Goal: Task Accomplishment & Management: Complete application form

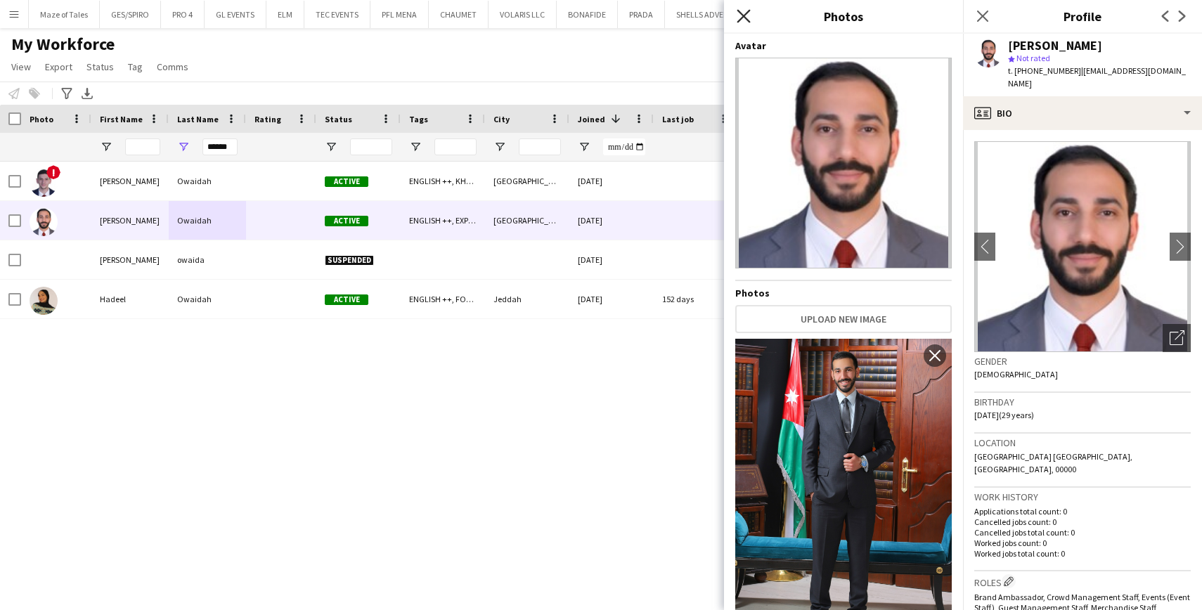
scroll to position [75, 0]
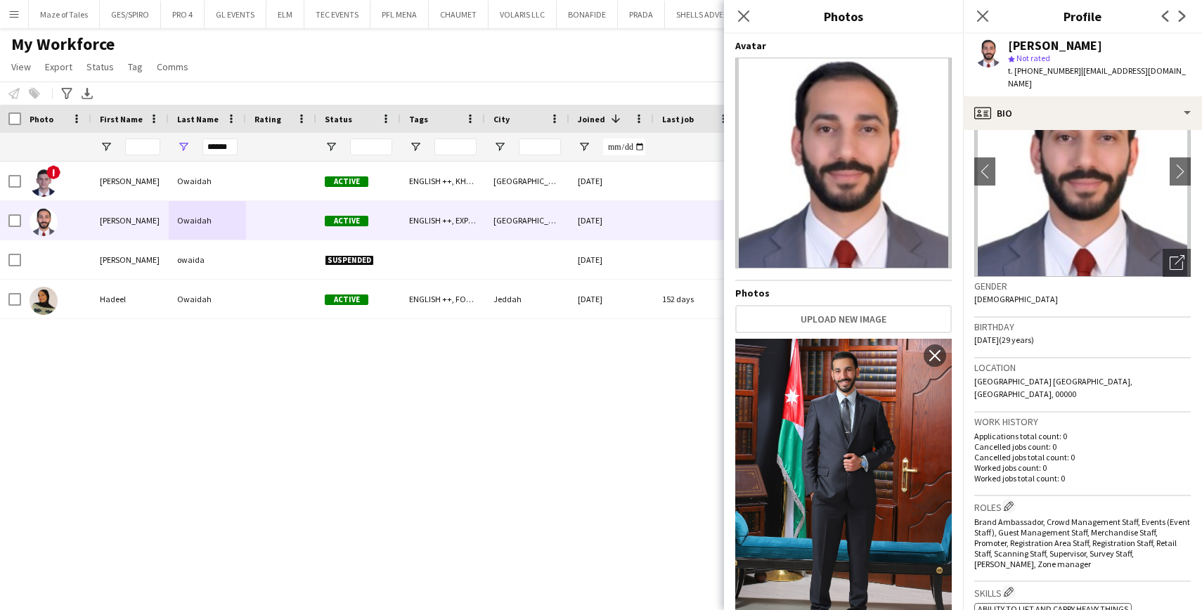
drag, startPoint x: 745, startPoint y: 20, endPoint x: 796, endPoint y: 29, distance: 52.1
click at [744, 20] on icon "Close pop-in" at bounding box center [743, 16] width 11 height 11
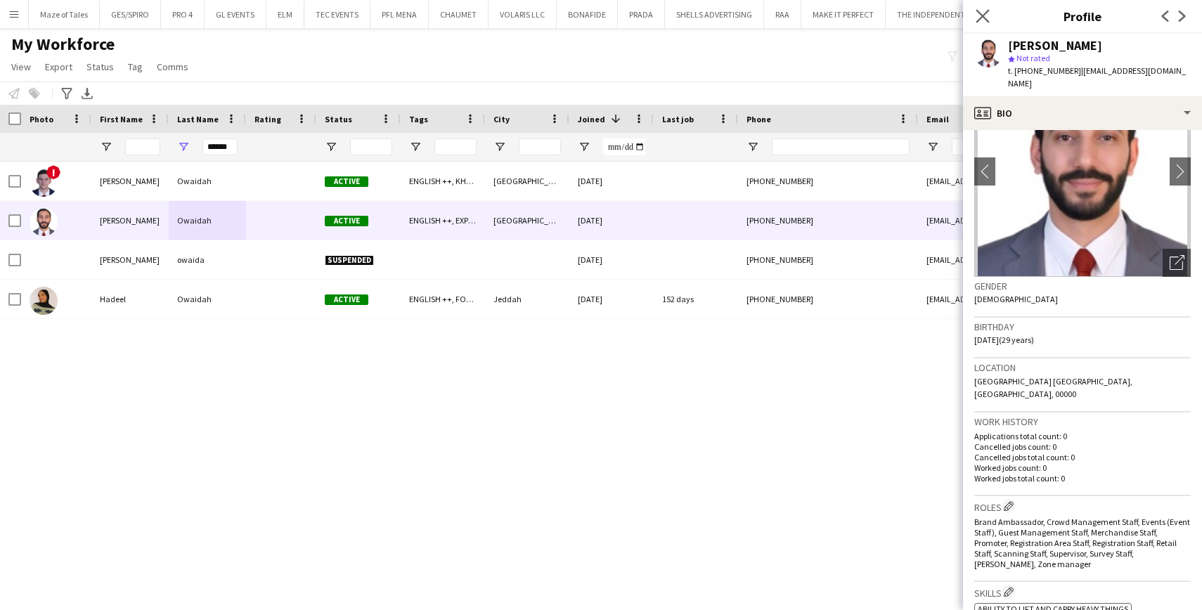
click at [984, 23] on app-icon "Close pop-in" at bounding box center [983, 16] width 20 height 20
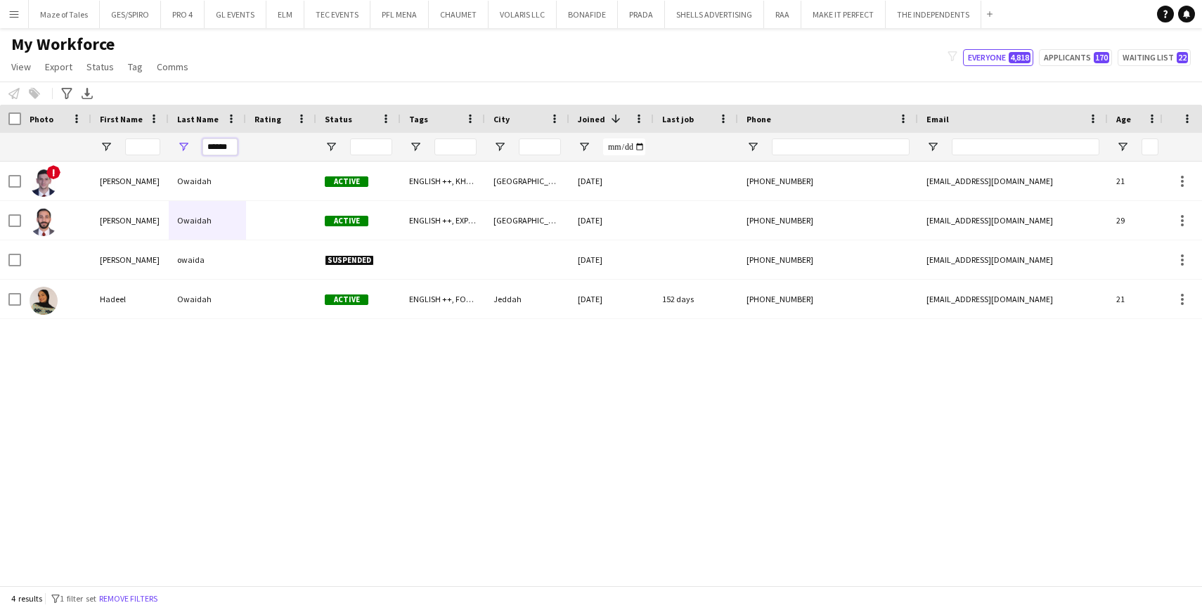
click at [227, 145] on input "******" at bounding box center [220, 147] width 35 height 17
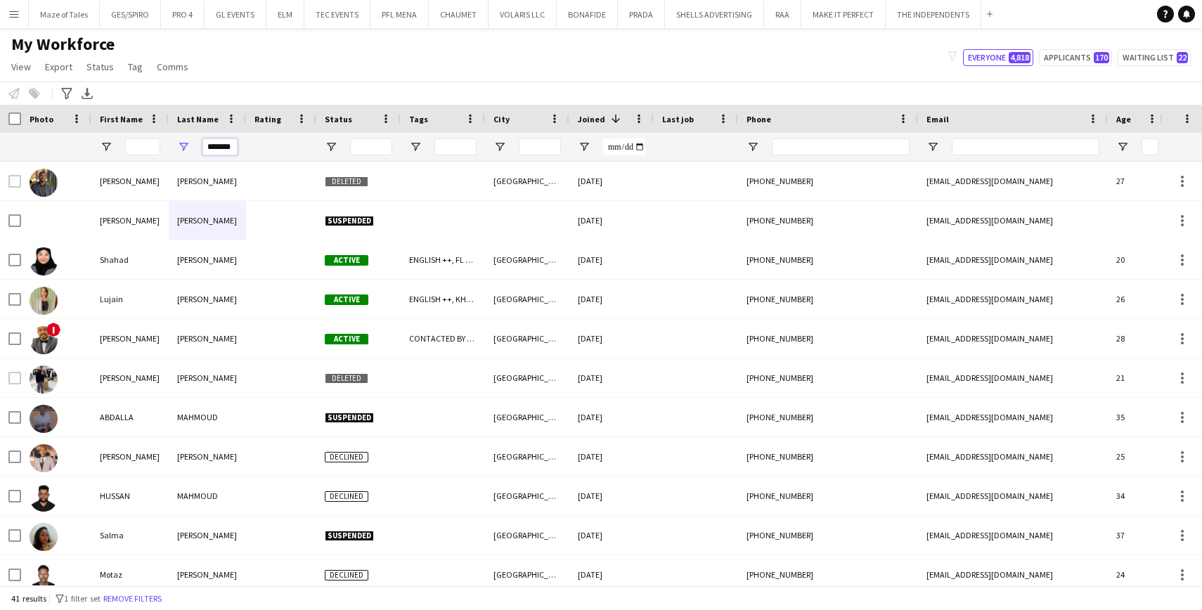
type input "*******"
click at [149, 143] on input "First Name Filter Input" at bounding box center [142, 147] width 35 height 17
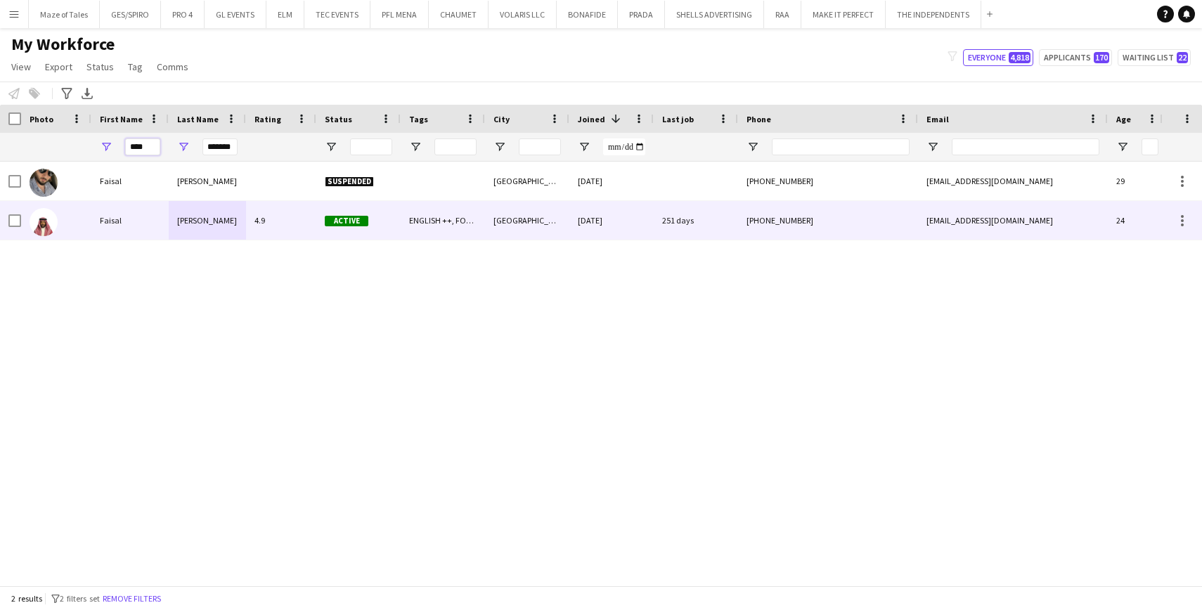
type input "****"
click at [293, 221] on div "4.9" at bounding box center [281, 220] width 70 height 39
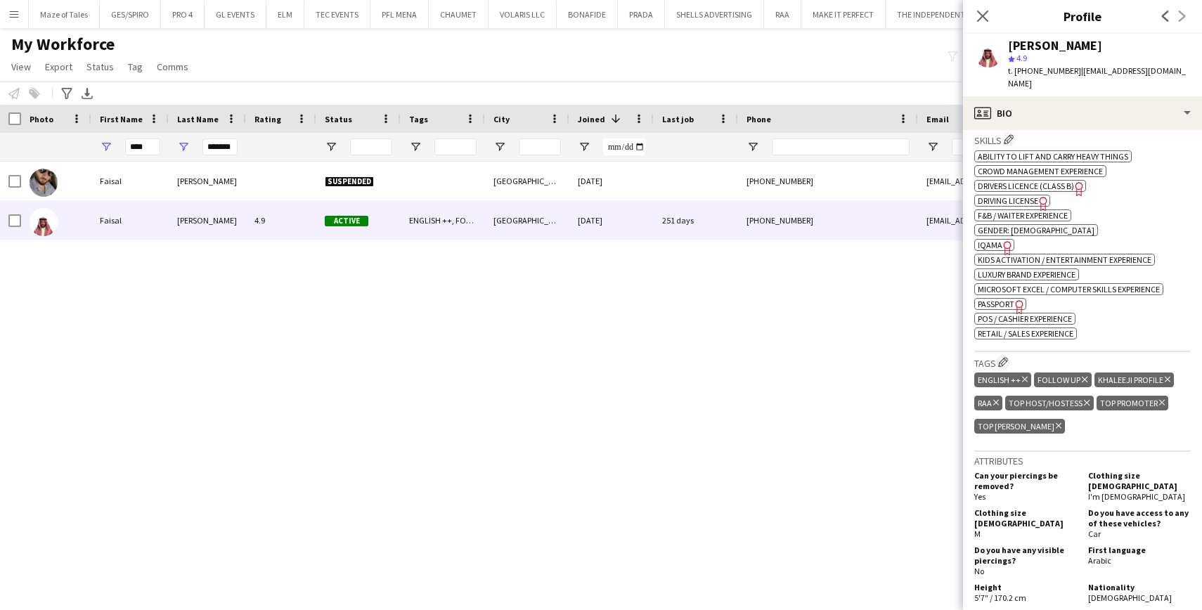
scroll to position [542, 0]
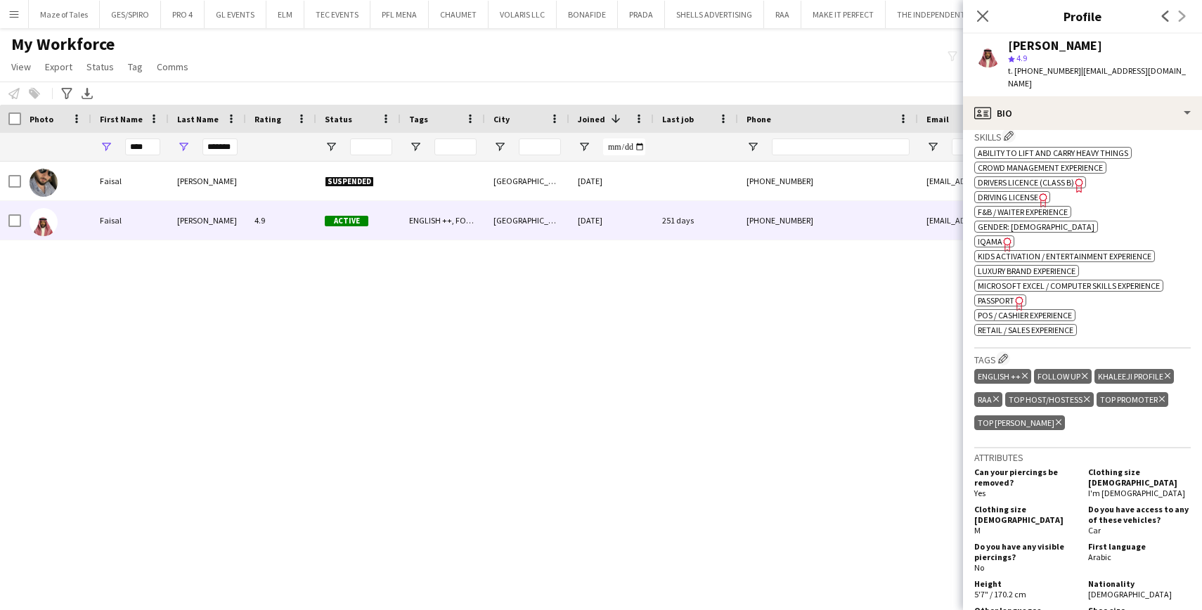
click at [989, 236] on span "IQAMA" at bounding box center [990, 241] width 25 height 11
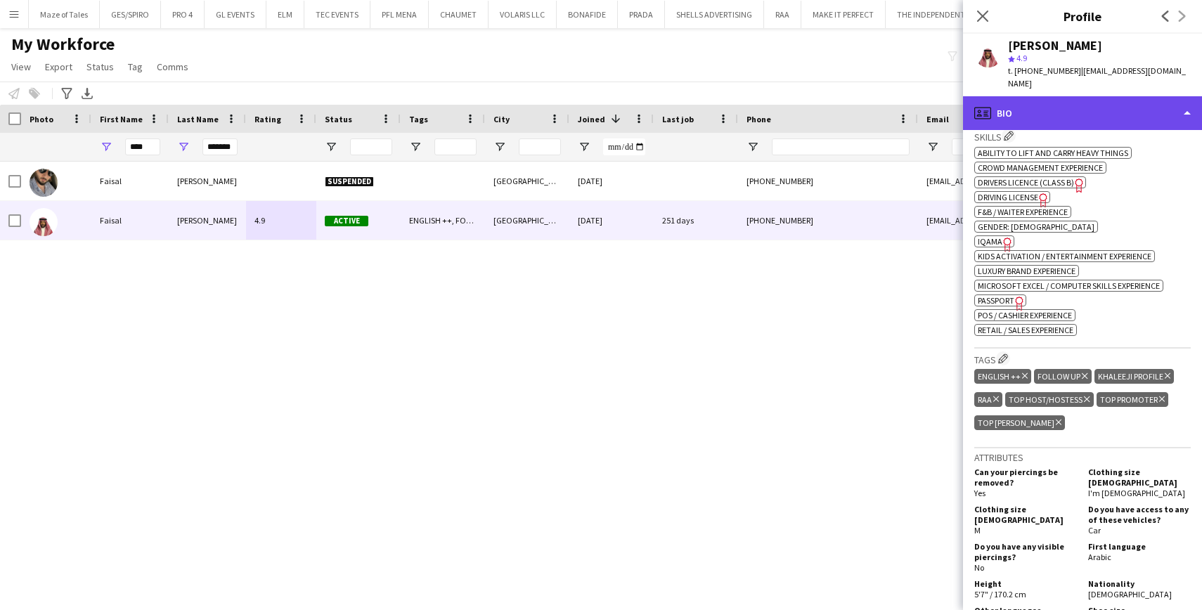
click at [1086, 104] on div "profile Bio" at bounding box center [1082, 113] width 239 height 34
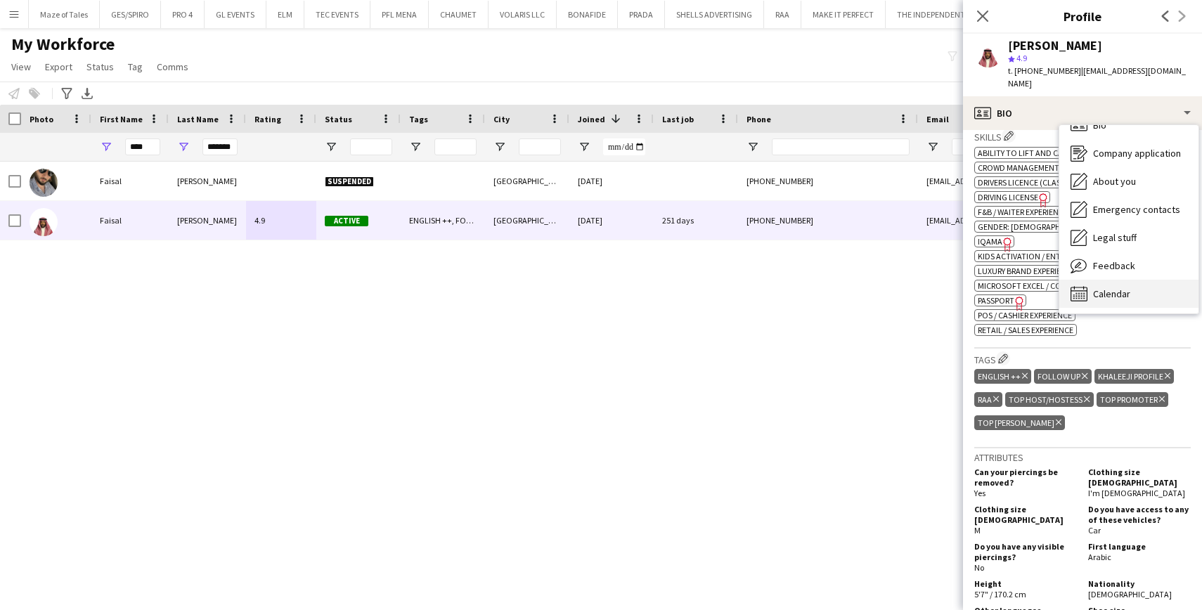
scroll to position [0, 0]
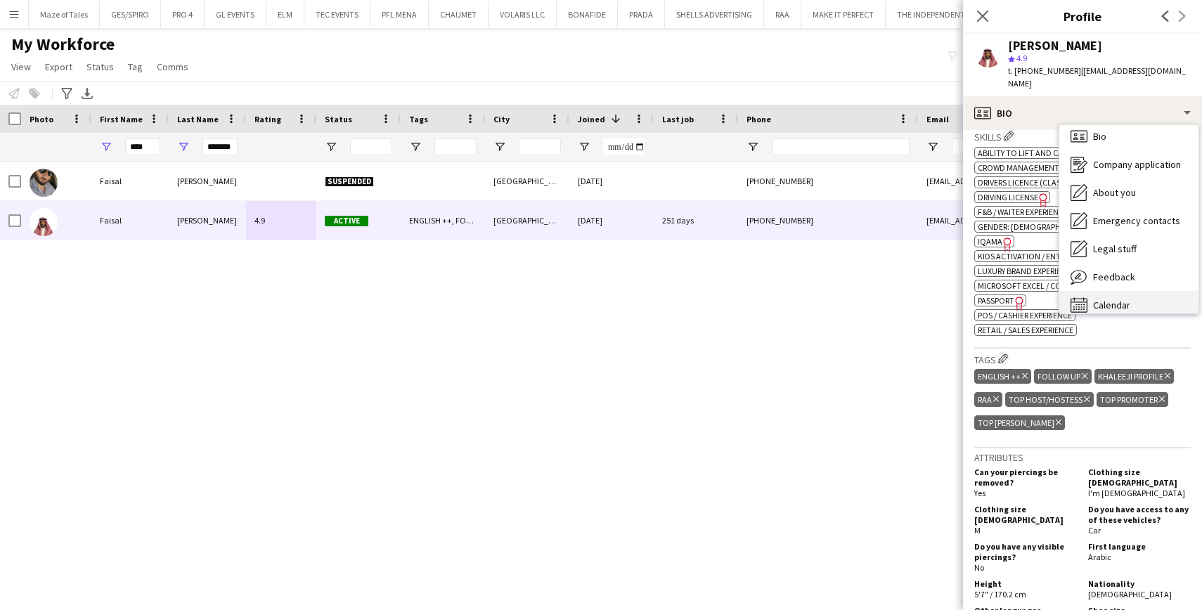
click at [1135, 291] on div "Calendar Calendar" at bounding box center [1129, 305] width 139 height 28
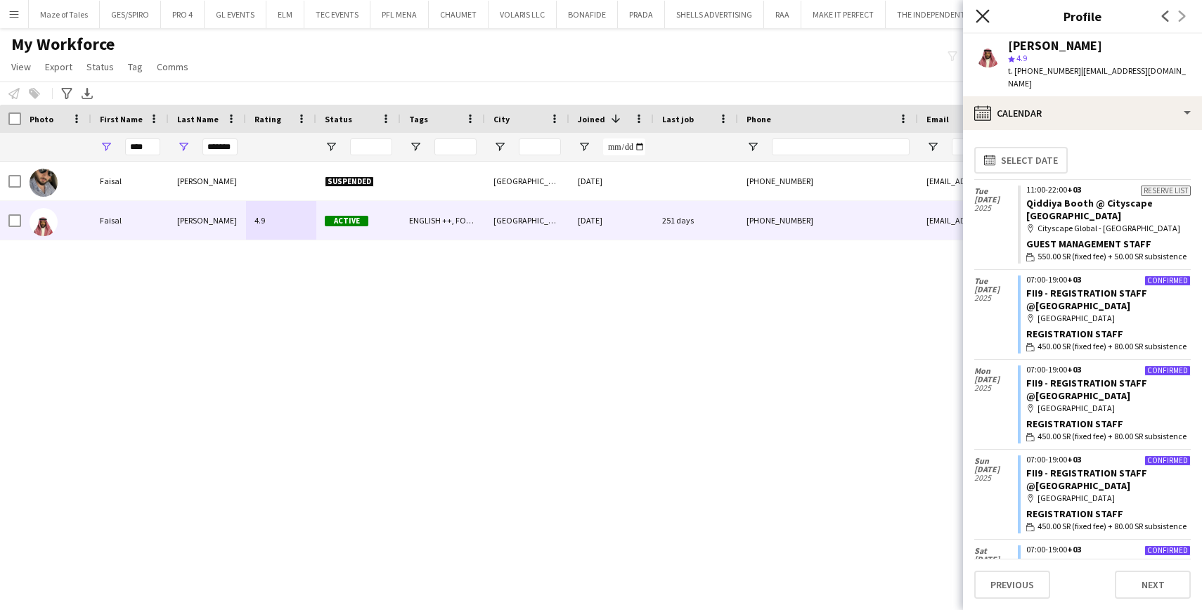
click at [989, 20] on icon "Close pop-in" at bounding box center [982, 15] width 13 height 13
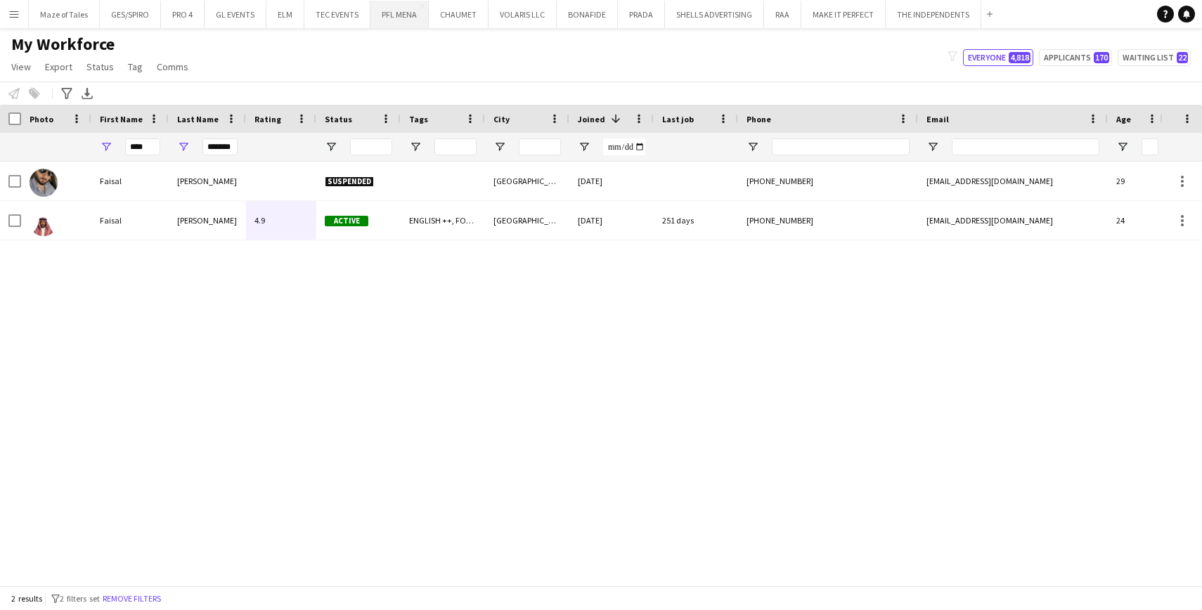
click at [405, 23] on button "PFL MENA Close" at bounding box center [400, 14] width 58 height 27
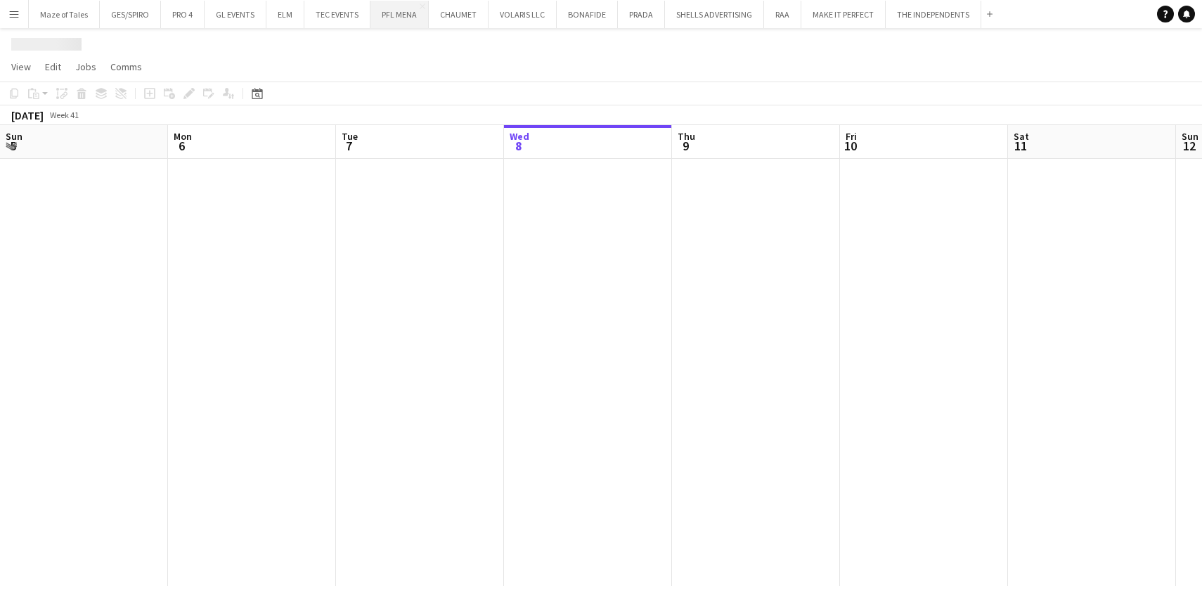
scroll to position [0, 336]
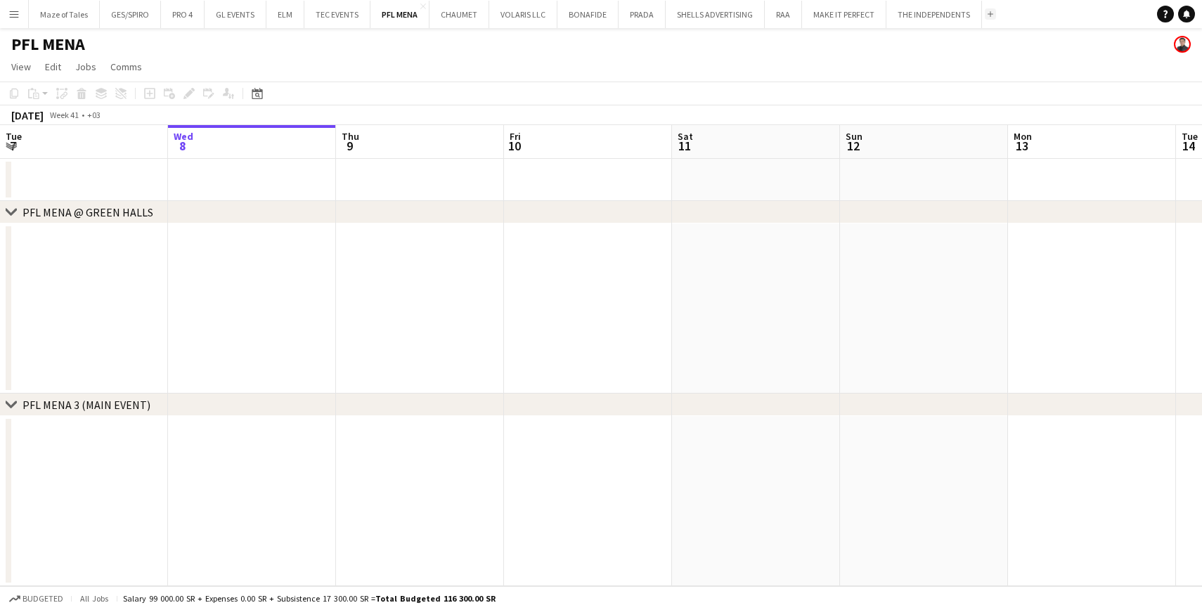
click at [988, 15] on app-icon "Add" at bounding box center [991, 14] width 6 height 6
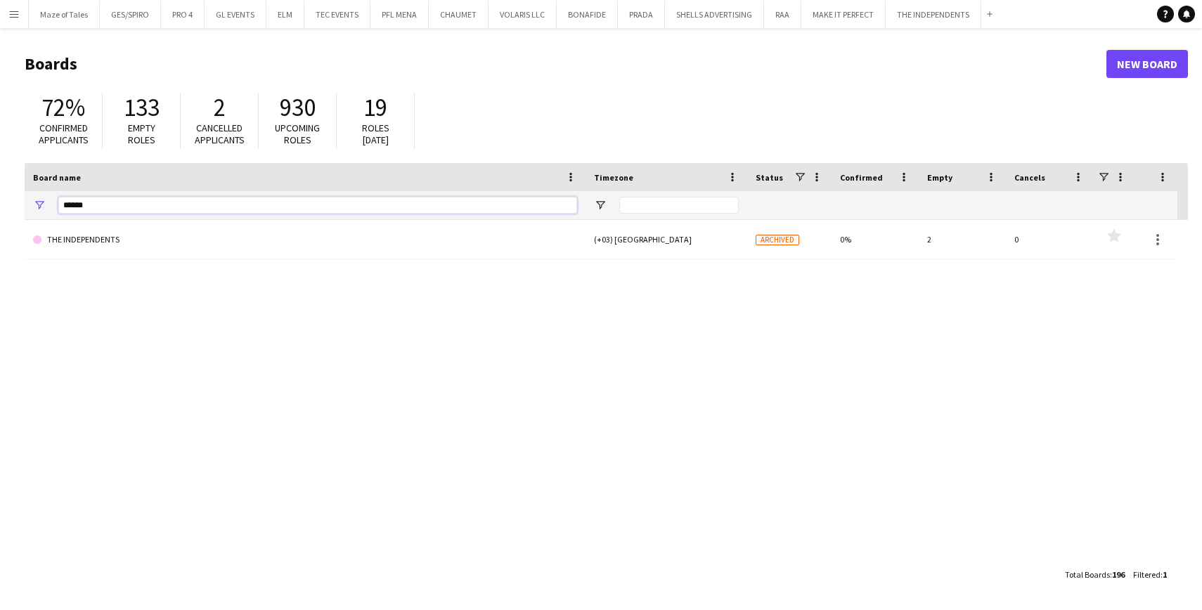
drag, startPoint x: 234, startPoint y: 205, endPoint x: -1, endPoint y: 198, distance: 235.7
click at [0, 198] on html "Menu Boards Boards Boards All jobs Status Workforce Workforce My Workforce Recr…" at bounding box center [601, 305] width 1202 height 610
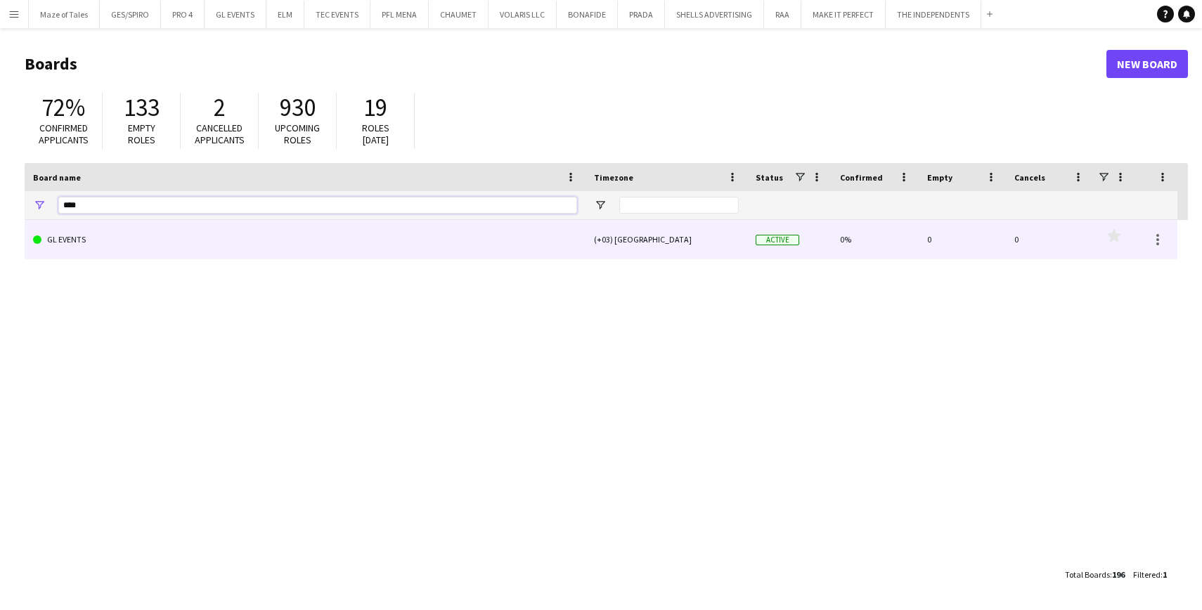
type input "****"
click at [163, 244] on link "GL EVENTS" at bounding box center [305, 239] width 544 height 39
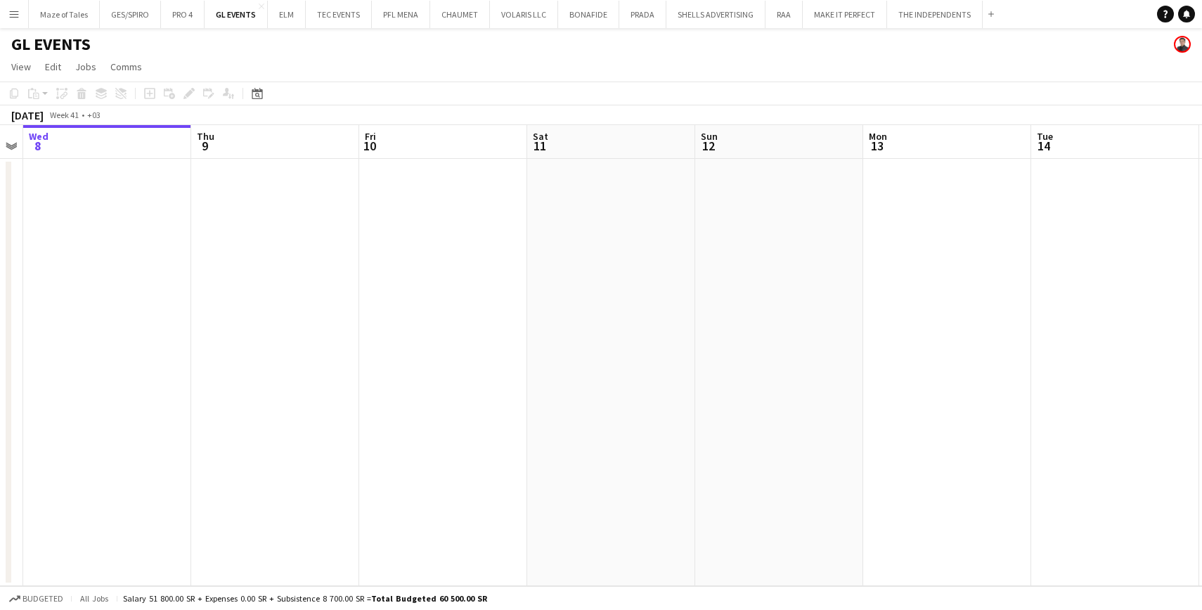
drag, startPoint x: 814, startPoint y: 283, endPoint x: 334, endPoint y: 269, distance: 480.5
click at [333, 269] on app-calendar-viewport "Sun 5 Mon 6 Tue 7 Wed 8 Thu 9 Fri 10 Sat 11 Sun 12 Mon 13 Tue 14 Wed 15 Thu 16 …" at bounding box center [601, 355] width 1202 height 461
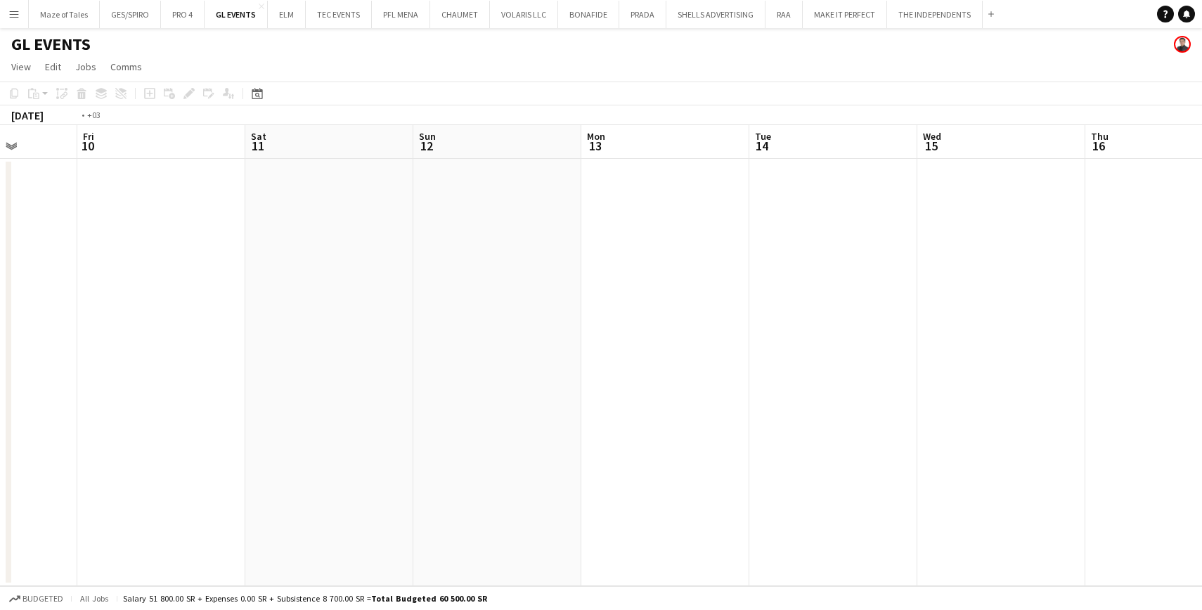
drag, startPoint x: 843, startPoint y: 297, endPoint x: 108, endPoint y: 264, distance: 735.6
click at [108, 264] on app-calendar-viewport "Tue 7 Wed 8 Thu 9 Fri 10 Sat 11 Sun 12 Mon 13 Tue 14 Wed 15 Thu 16 Fri 17 Sat 1…" at bounding box center [601, 355] width 1202 height 461
drag, startPoint x: 591, startPoint y: 312, endPoint x: 186, endPoint y: 250, distance: 409.0
click at [1141, 359] on app-calendar-viewport "Thu 9 Fri 10 Sat 11 Sun 12 Mon 13 Tue 14 Wed 15 Thu 16 Fri 17 Sat 18 Sun 19 Mon…" at bounding box center [601, 355] width 1202 height 461
drag, startPoint x: 540, startPoint y: 317, endPoint x: 559, endPoint y: 320, distance: 19.2
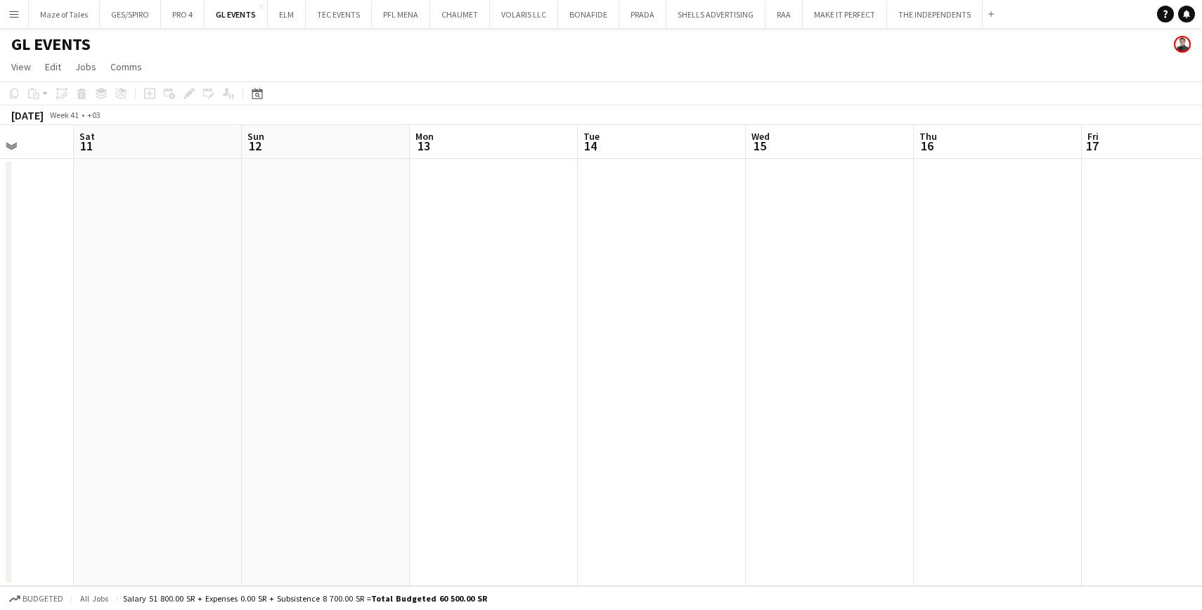
click at [564, 319] on app-calendar-viewport "Thu 9 Fri 10 Sat 11 Sun 12 Mon 13 Tue 14 Wed 15 Thu 16 Fri 17 Sat 18 Sun 19 Mon…" at bounding box center [601, 355] width 1202 height 461
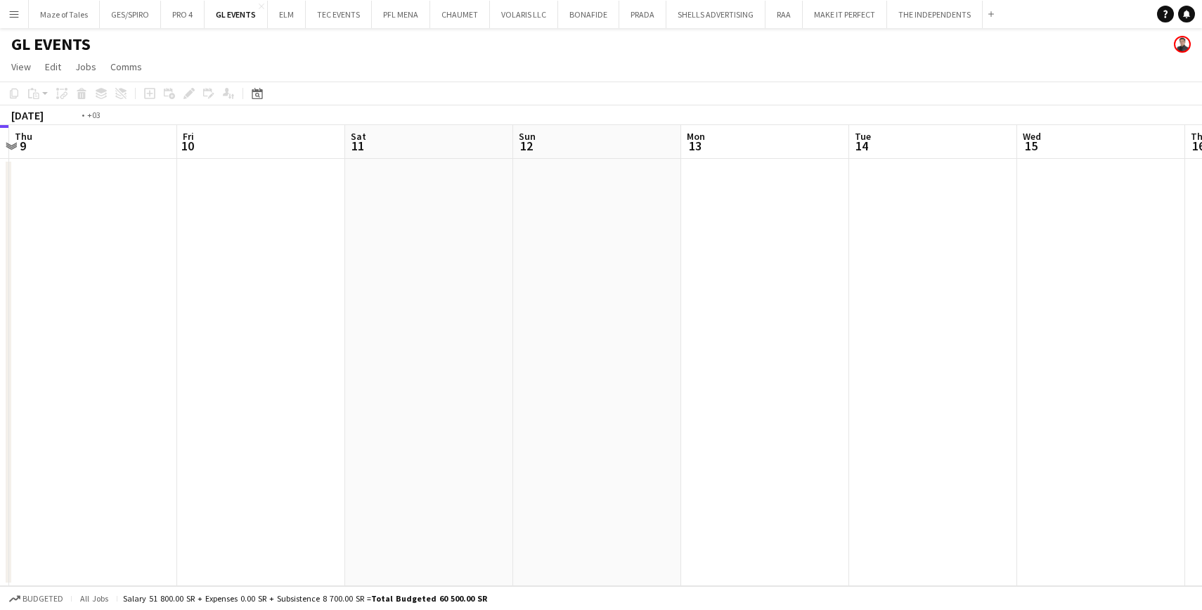
drag, startPoint x: 214, startPoint y: 313, endPoint x: 700, endPoint y: 312, distance: 485.9
click at [747, 327] on app-calendar-viewport "Tue 7 Wed 8 Thu 9 Fri 10 Sat 11 Sun 12 Mon 13 Tue 14 Wed 15 Thu 16 Fri 17 Sat 1…" at bounding box center [601, 355] width 1202 height 461
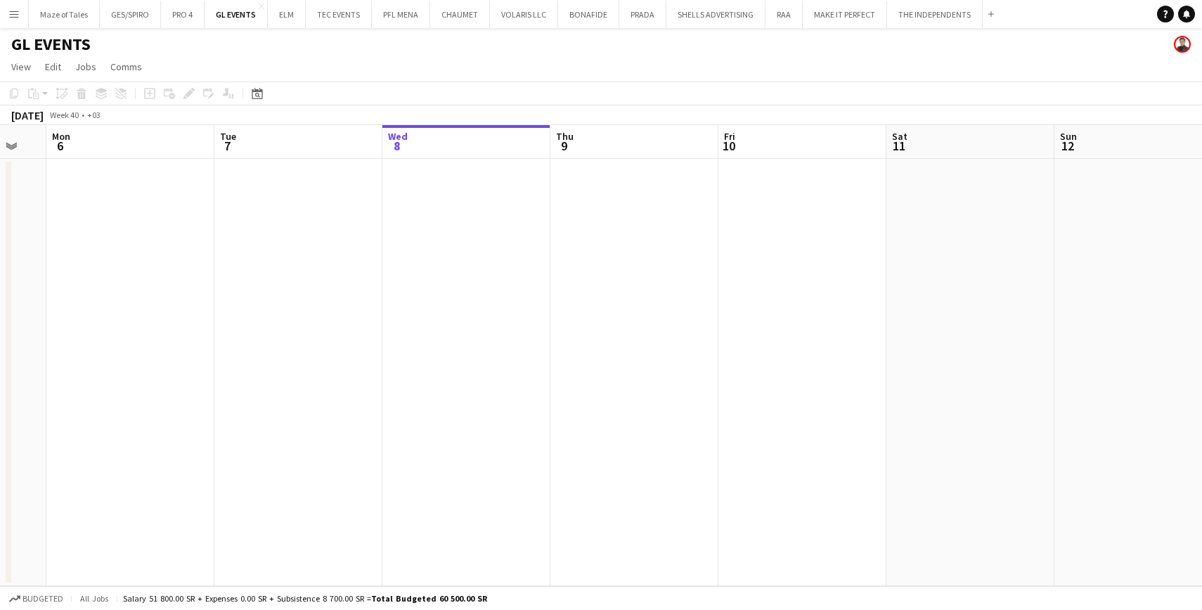
drag, startPoint x: 542, startPoint y: 258, endPoint x: 1001, endPoint y: 293, distance: 460.5
click at [1001, 293] on app-calendar-viewport "Sat 4 Sun 5 Mon 6 Tue 7 Wed 8 Thu 9 Fri 10 Sat 11 Sun 12 Mon 13 Tue 14 Wed 15 T…" at bounding box center [601, 355] width 1202 height 461
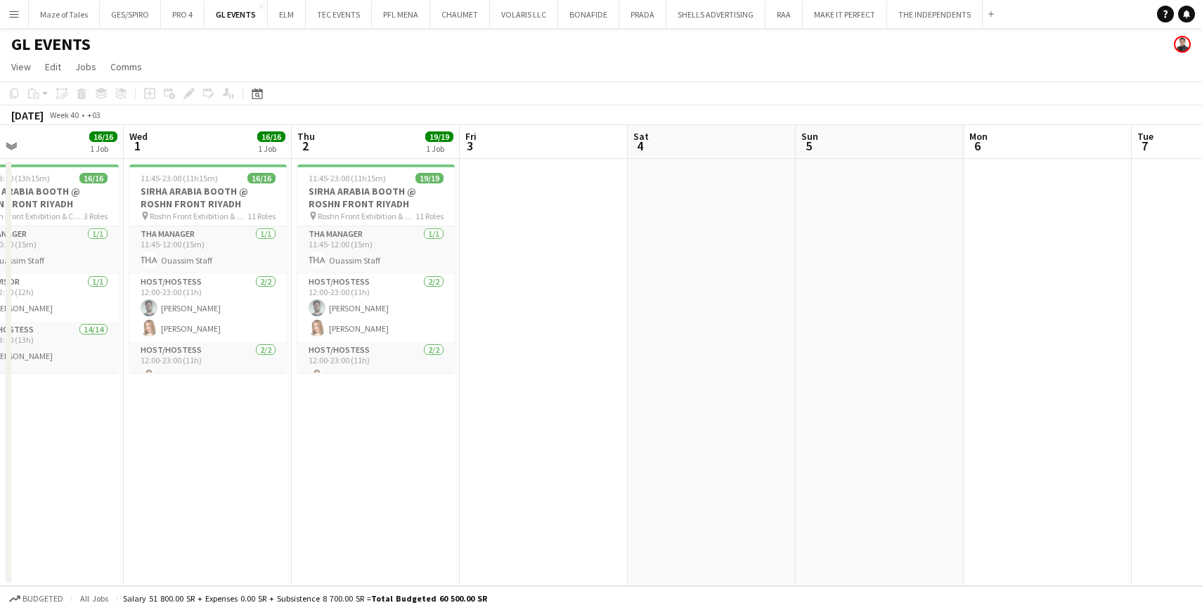
drag, startPoint x: 516, startPoint y: 232, endPoint x: 613, endPoint y: 222, distance: 97.6
click at [994, 248] on app-calendar-viewport "Sun 28 Mon 29 Tue 30 16/16 1 Job Wed 1 16/16 1 Job Thu 2 19/19 1 Job Fri 3 Sat …" at bounding box center [601, 355] width 1202 height 461
click at [529, 262] on app-date-cell at bounding box center [540, 373] width 168 height 428
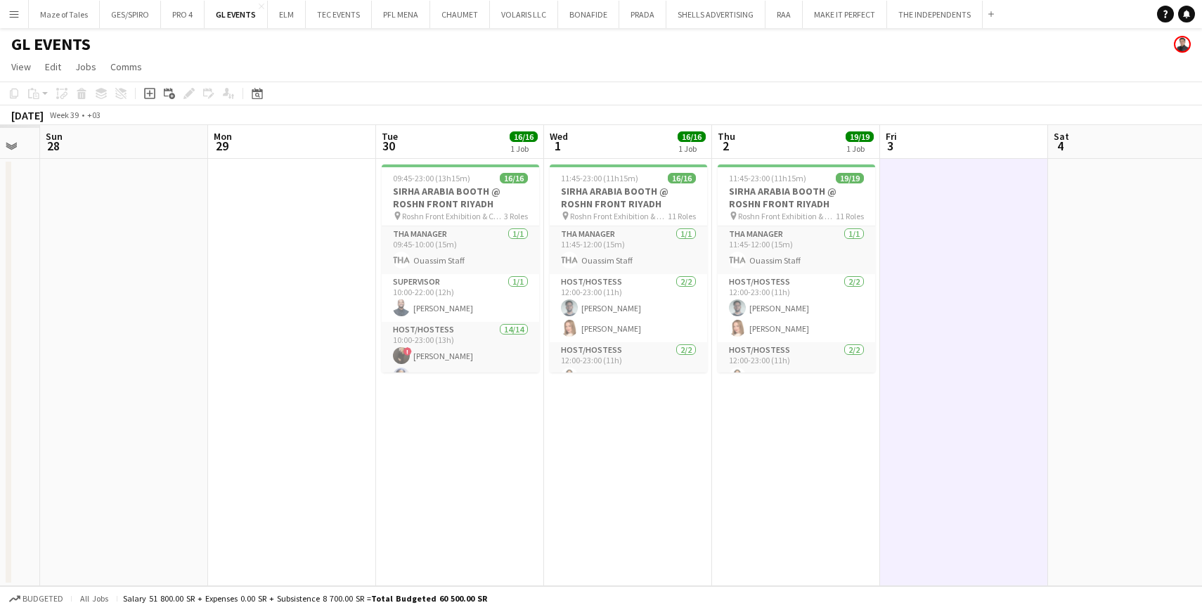
drag, startPoint x: 601, startPoint y: 462, endPoint x: 691, endPoint y: 475, distance: 91.0
click at [749, 475] on app-calendar-viewport "Fri 26 Sat 27 Sun 28 Mon 29 Tue 30 16/16 1 Job Wed 1 16/16 1 Job Thu 2 19/19 1 …" at bounding box center [601, 355] width 1202 height 461
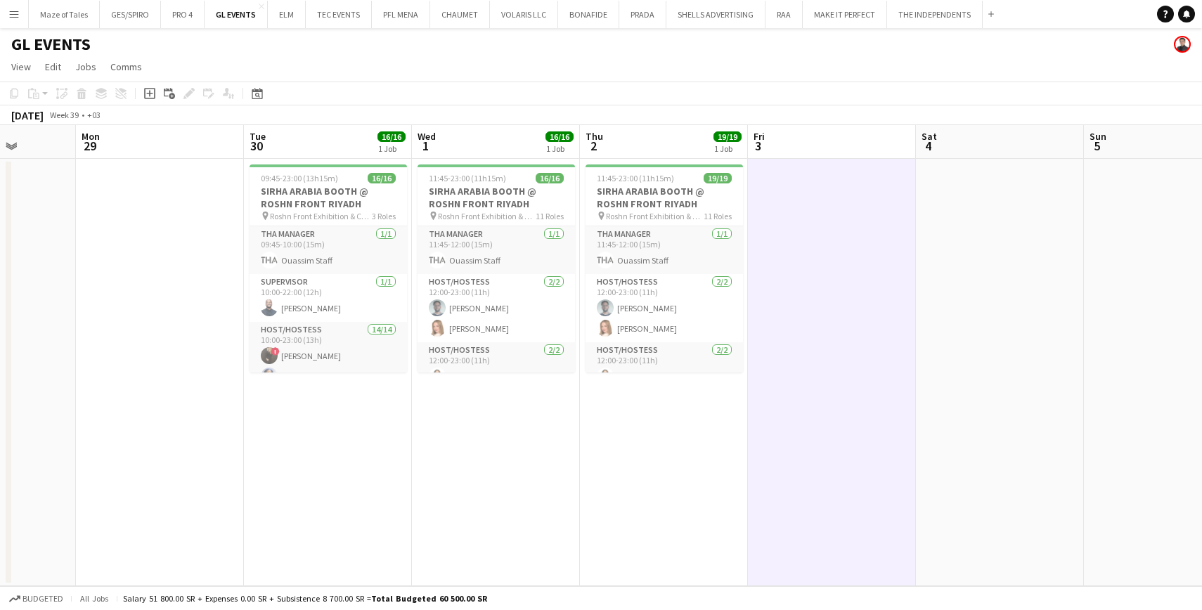
drag, startPoint x: 503, startPoint y: 480, endPoint x: 420, endPoint y: 465, distance: 83.7
click at [368, 463] on app-calendar-viewport "Fri 26 Sat 27 Sun 28 Mon 29 Tue 30 16/16 1 Job Wed 1 16/16 1 Job Thu 2 19/19 1 …" at bounding box center [601, 355] width 1202 height 461
click at [525, 451] on app-date-cell "11:45-23:00 (11h15m) 16/16 SIRHA ARABIA BOOTH @ ROSHN FRONT RIYADH pin Roshn Fr…" at bounding box center [493, 373] width 168 height 428
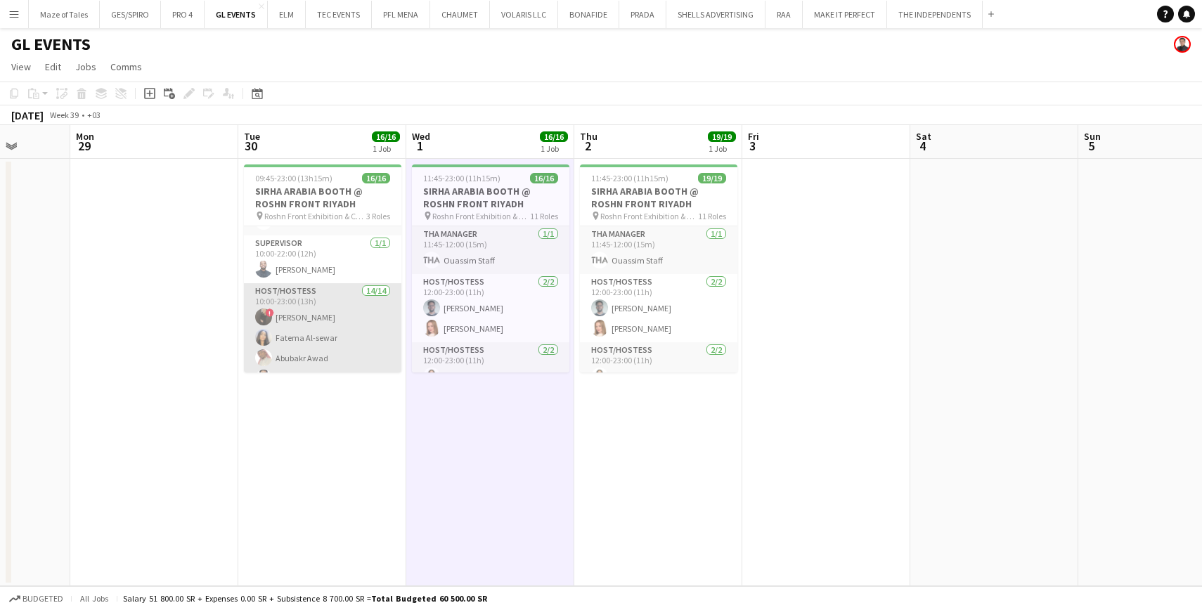
scroll to position [45, 0]
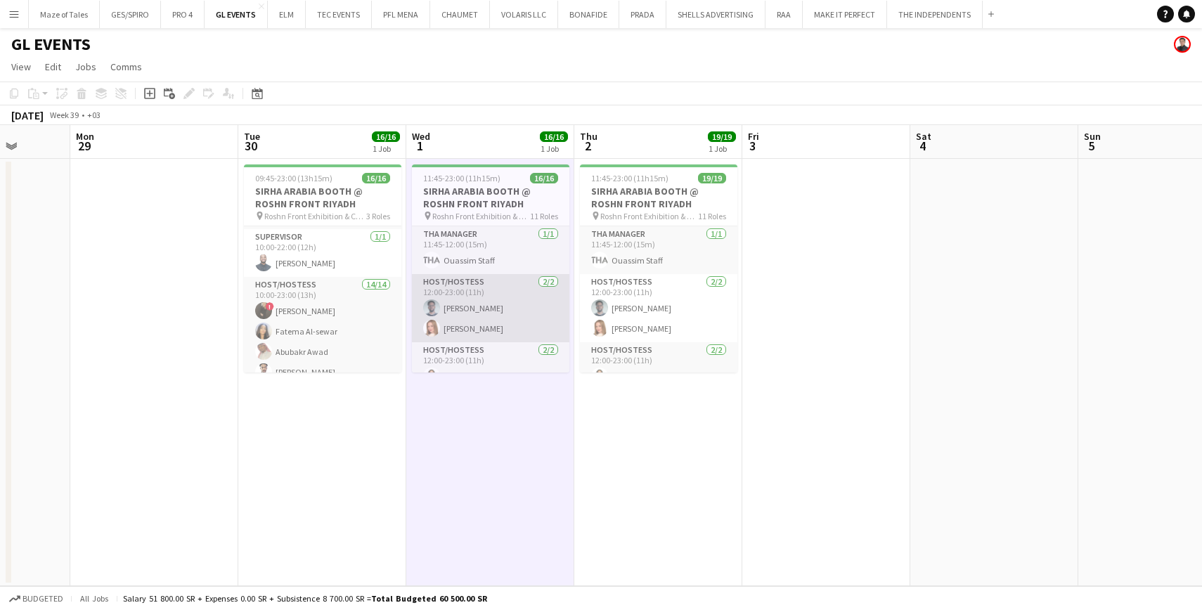
click at [490, 319] on app-card-role "Host/Hostess 2/2 12:00-23:00 (11h) Osama Ahmed Weronika Sternal" at bounding box center [491, 308] width 158 height 68
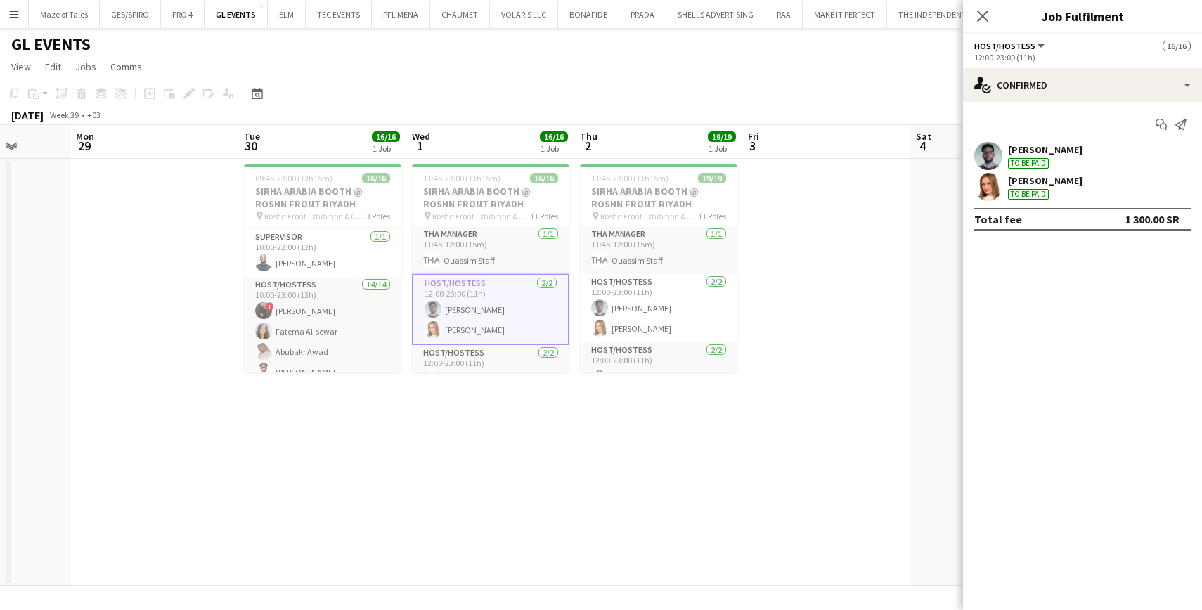
click at [1073, 147] on div "Osama Ahmed To be paid" at bounding box center [1082, 156] width 239 height 28
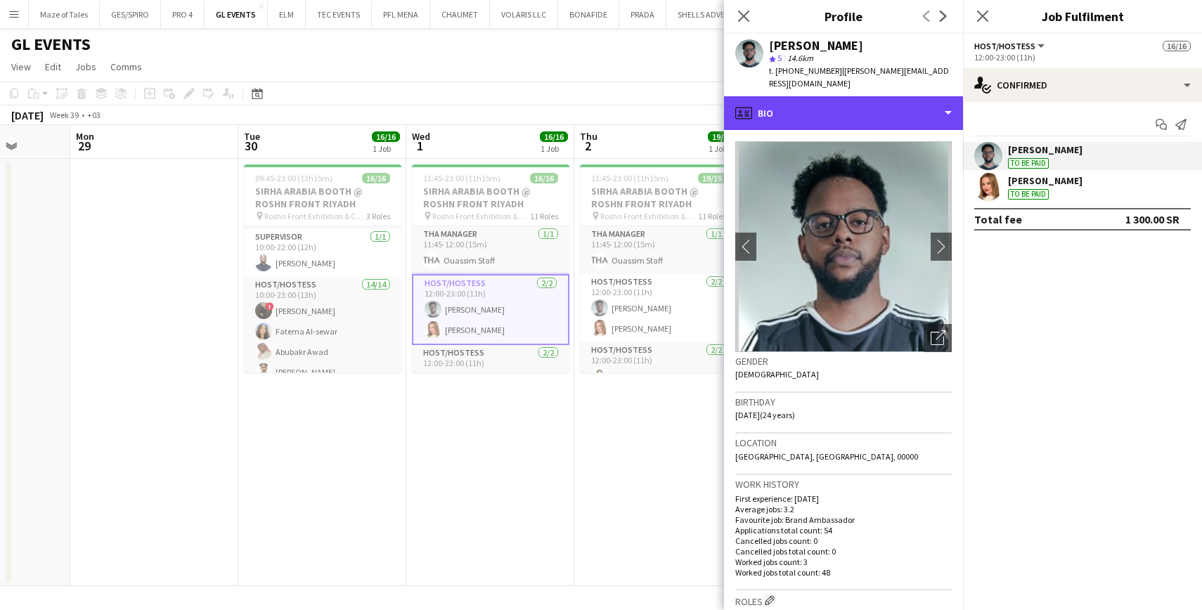
drag, startPoint x: 854, startPoint y: 94, endPoint x: 877, endPoint y: 113, distance: 29.9
click at [854, 96] on div "profile Bio" at bounding box center [843, 113] width 239 height 34
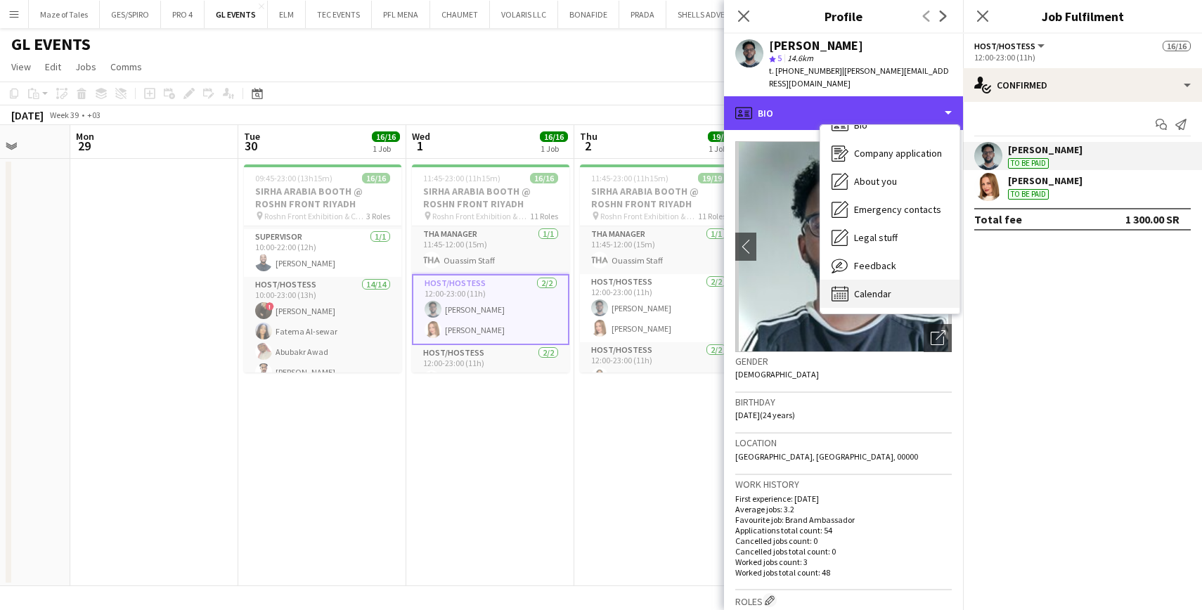
scroll to position [20, 0]
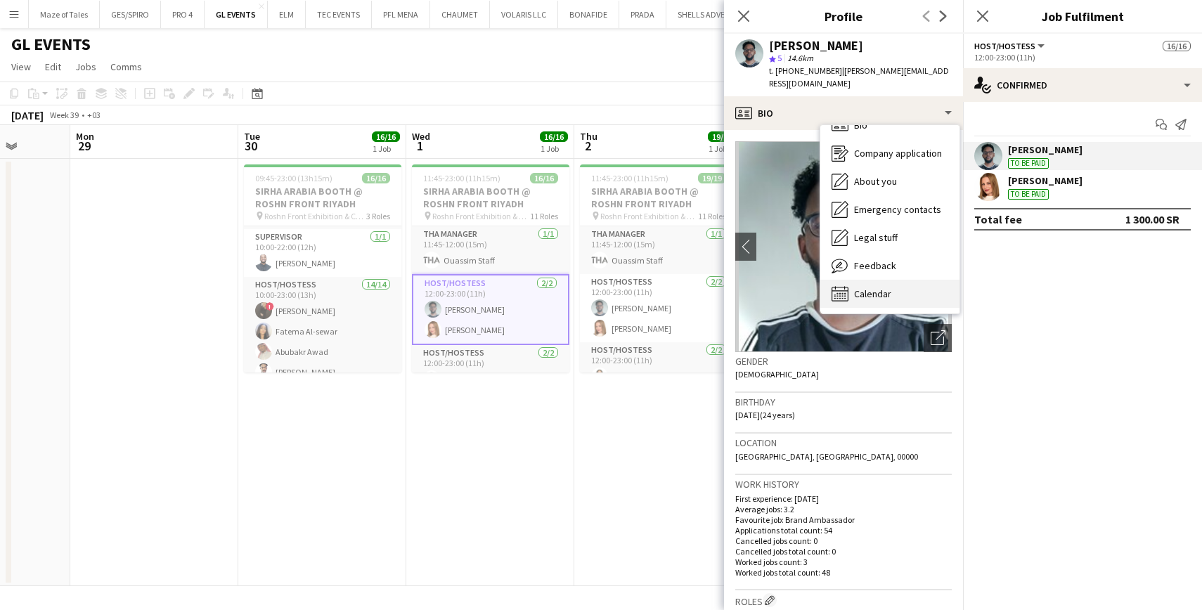
click at [892, 280] on div "Calendar Calendar" at bounding box center [890, 294] width 139 height 28
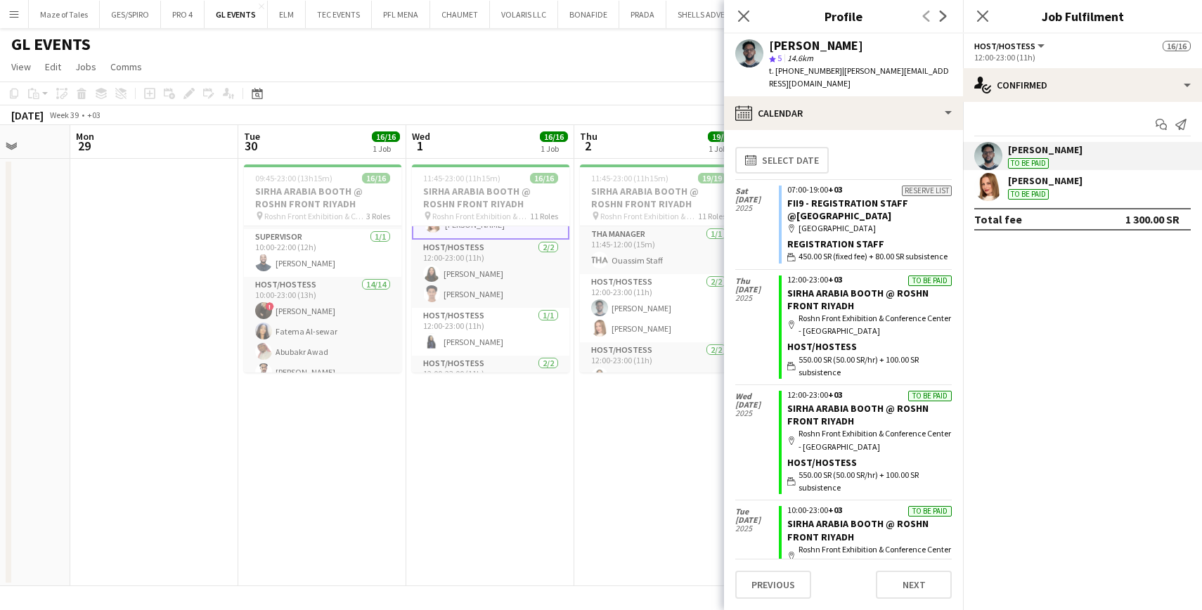
scroll to position [109, 0]
click at [509, 290] on app-card-role "Host/Hostess 2/2 12:00-23:00 (11h) Siren Nahdi Saeed Abdulghani" at bounding box center [491, 270] width 158 height 68
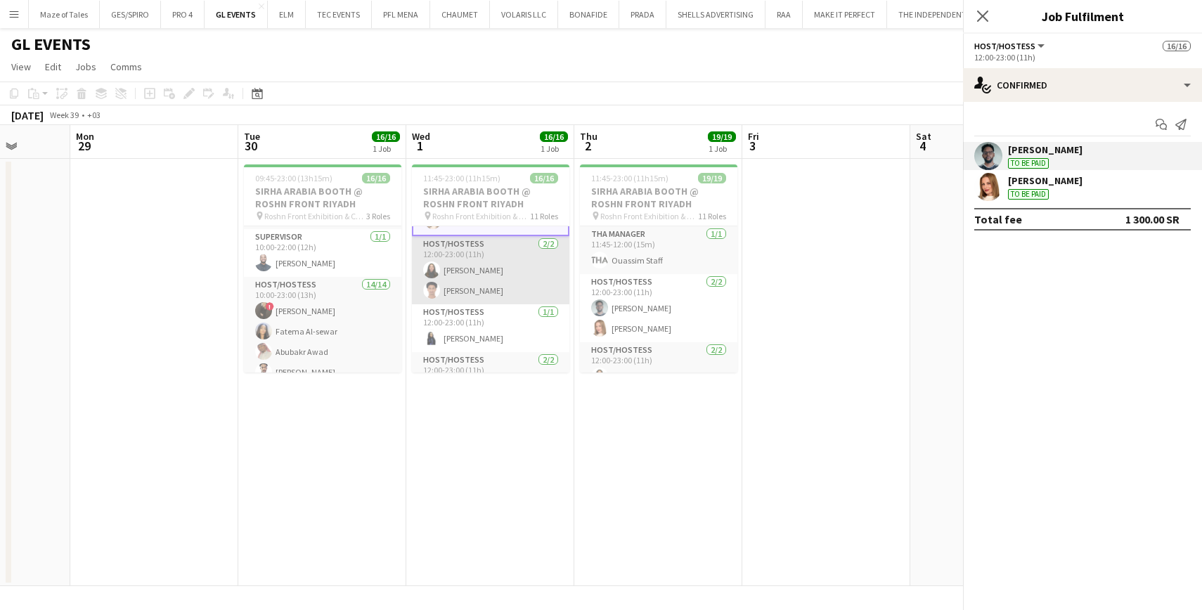
scroll to position [0, 435]
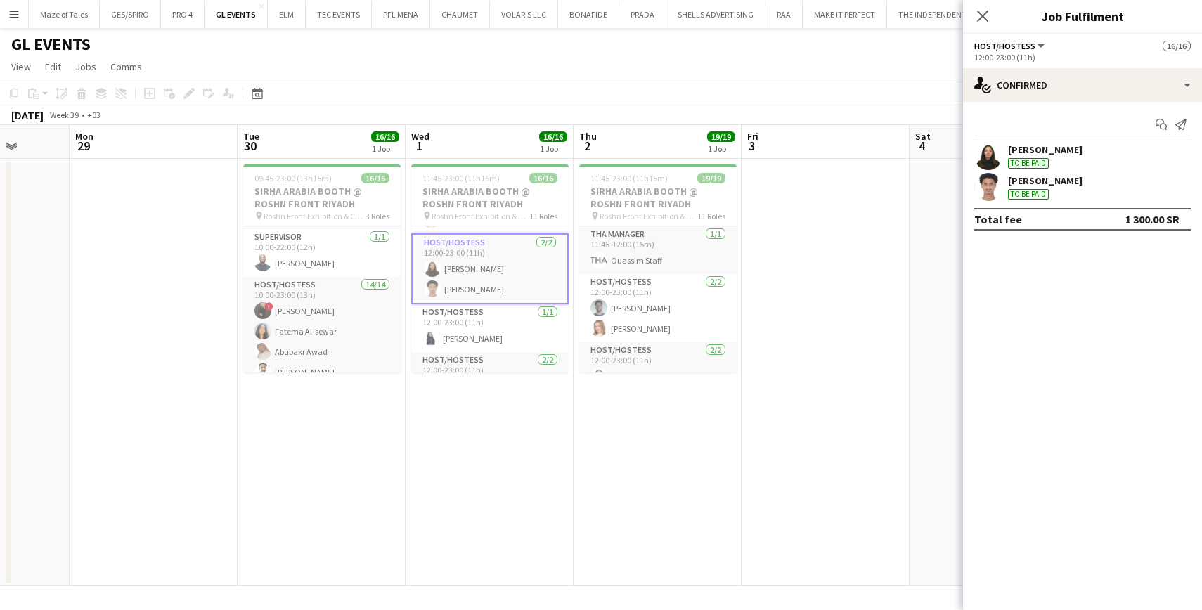
click at [1109, 195] on div "Saeed Abdulghani To be paid" at bounding box center [1082, 187] width 239 height 28
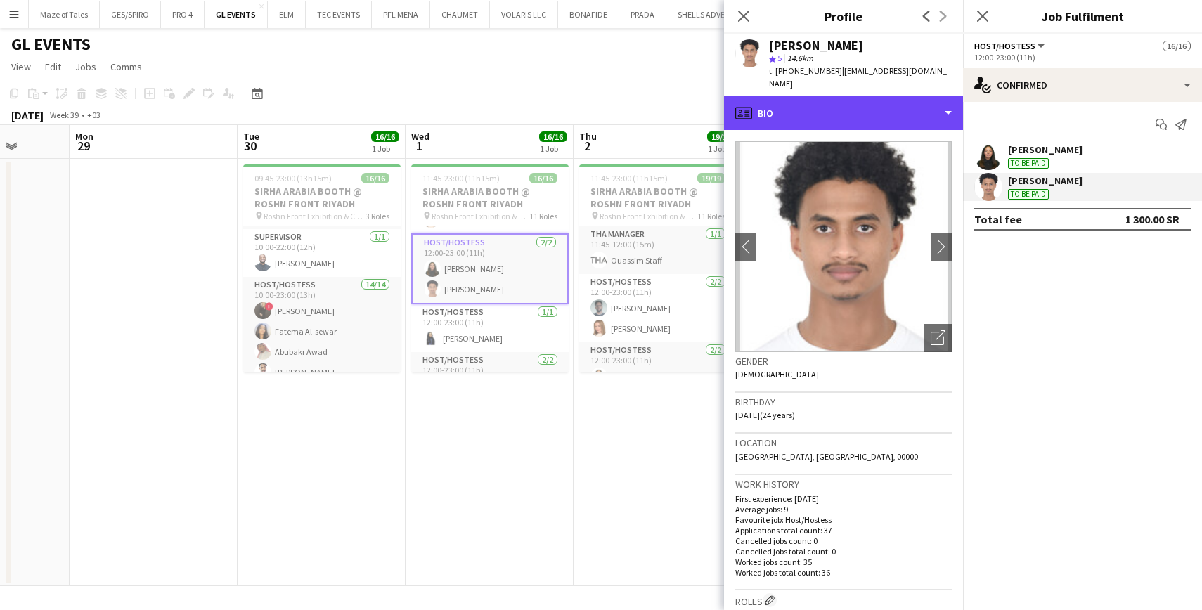
drag, startPoint x: 874, startPoint y: 108, endPoint x: 875, endPoint y: 131, distance: 22.5
click at [874, 108] on div "profile Bio" at bounding box center [843, 113] width 239 height 34
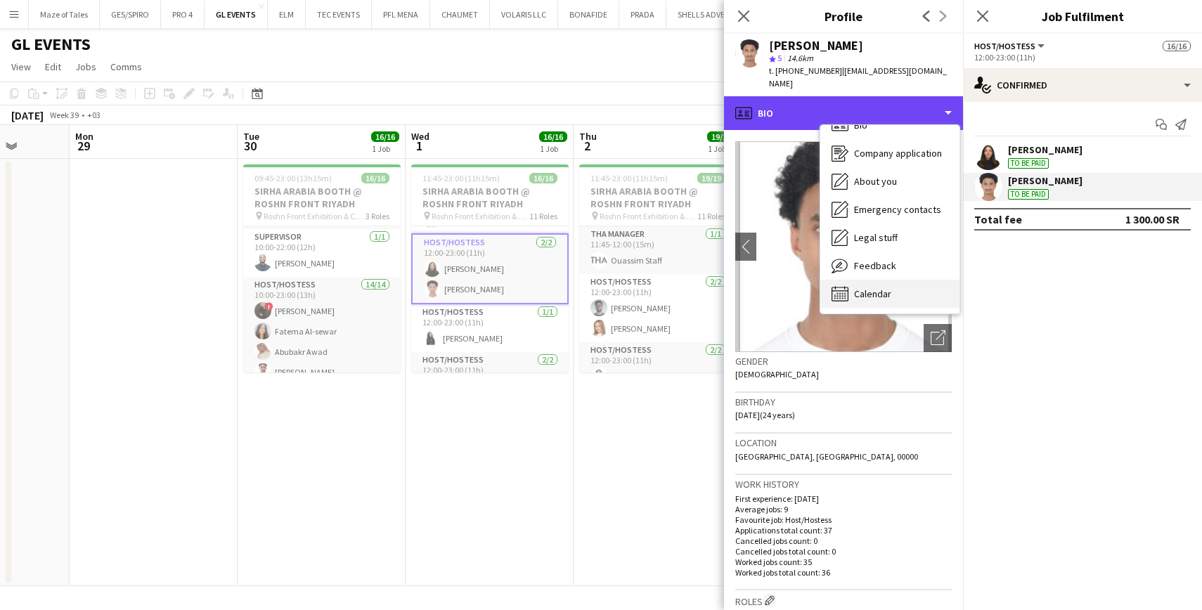
scroll to position [20, 0]
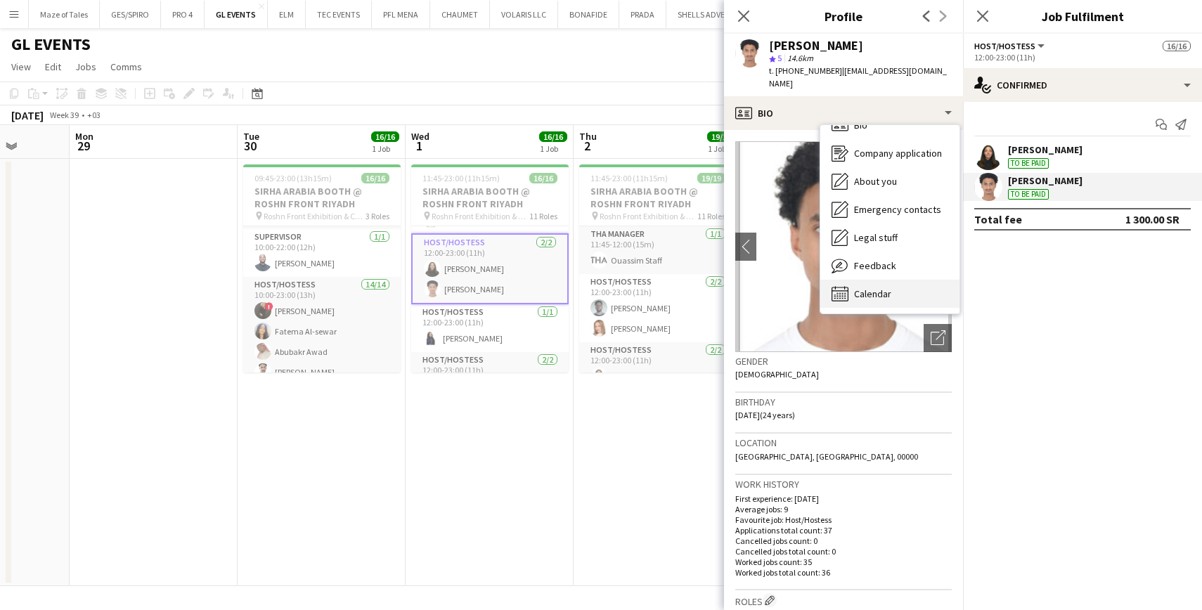
click at [896, 280] on div "Calendar Calendar" at bounding box center [890, 294] width 139 height 28
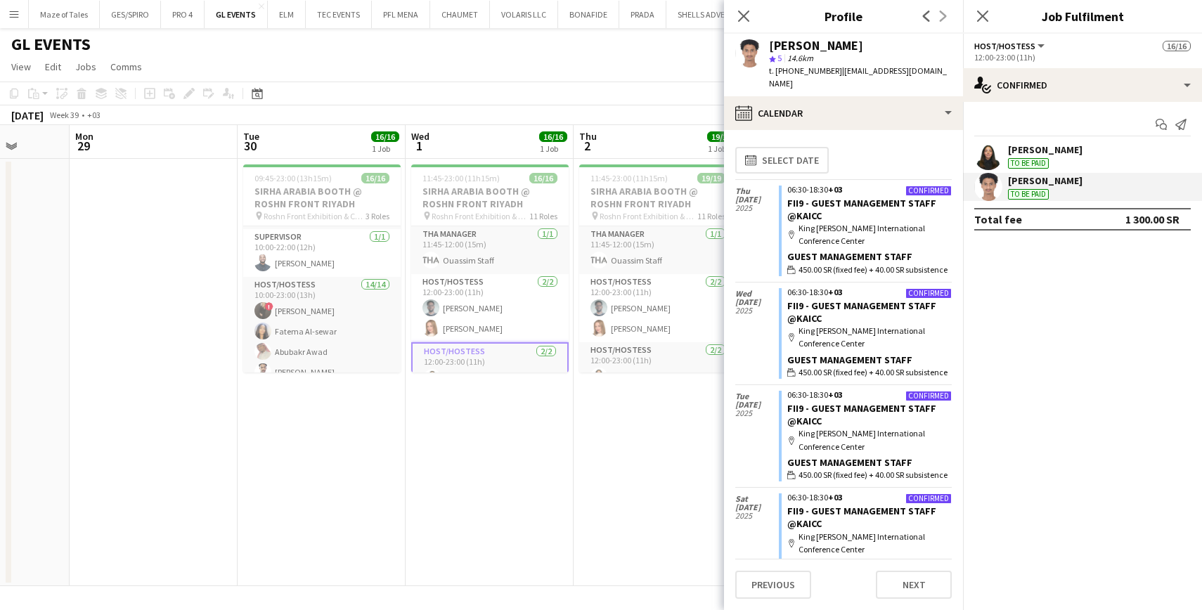
scroll to position [0, 0]
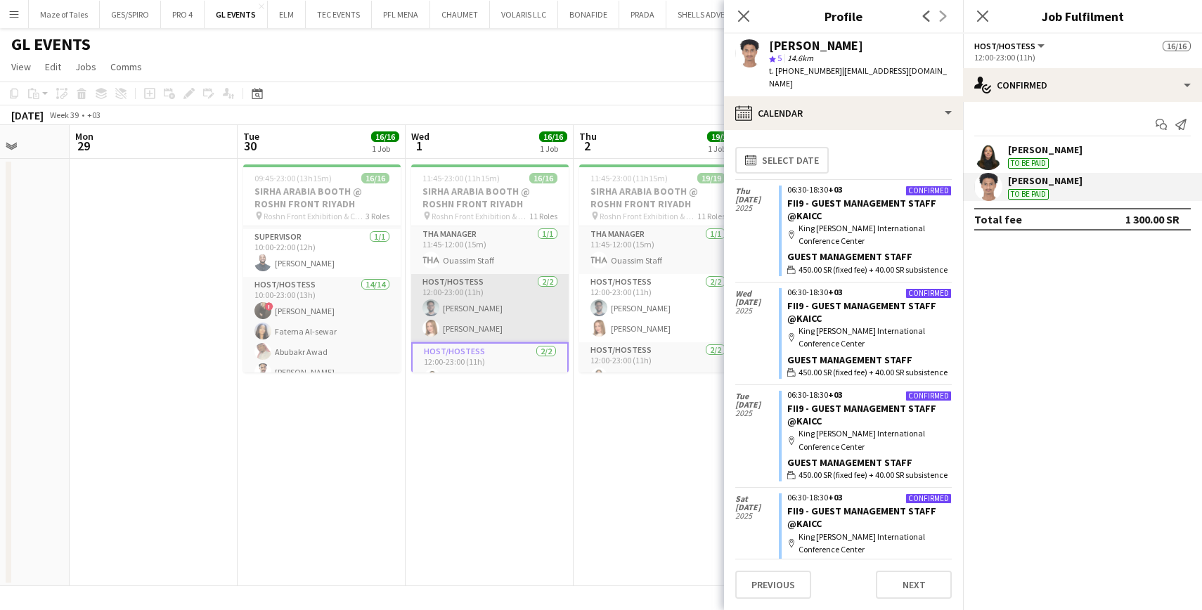
click at [484, 319] on app-card-role "Host/Hostess 2/2 12:00-23:00 (11h) Osama Ahmed Weronika Sternal" at bounding box center [490, 308] width 158 height 68
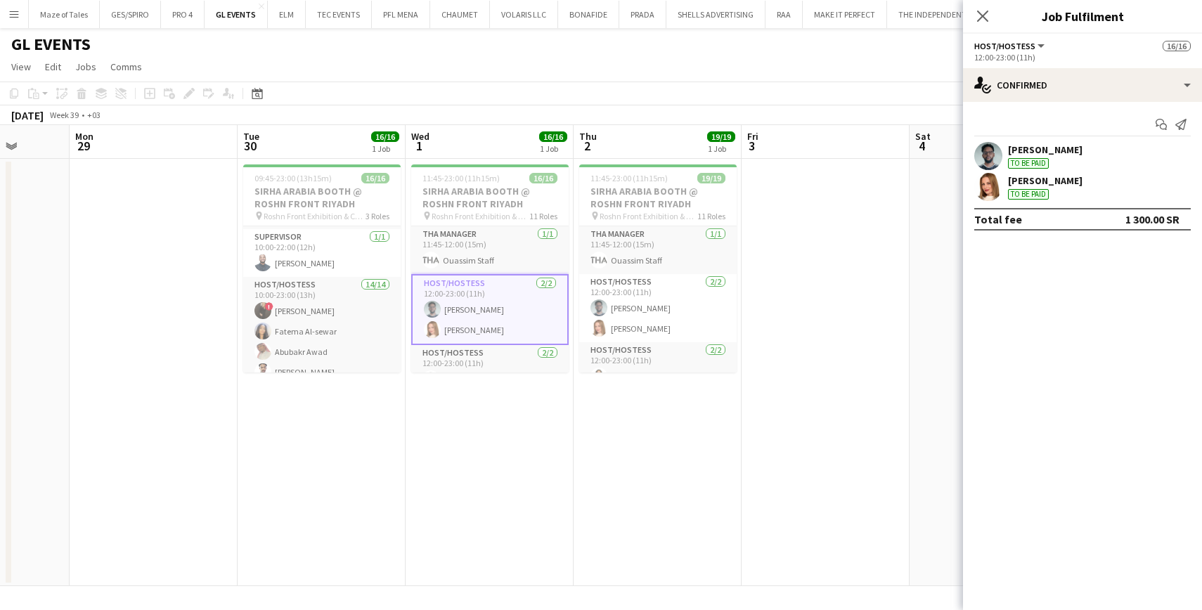
click at [1067, 157] on div "Osama Ahmed To be paid" at bounding box center [1045, 155] width 75 height 25
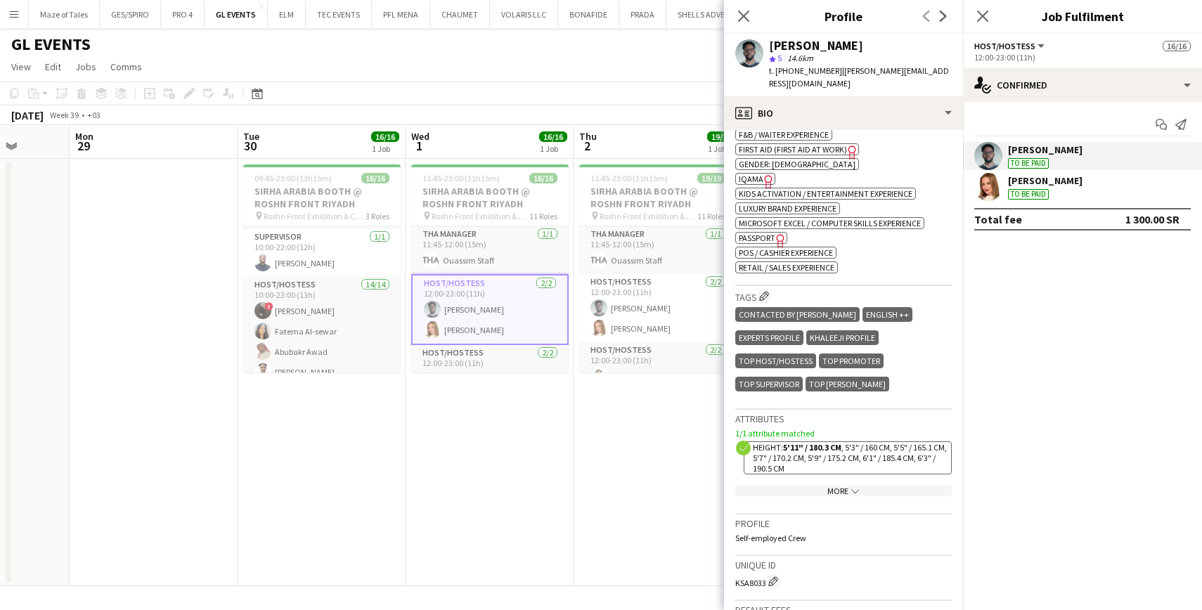
scroll to position [582, 0]
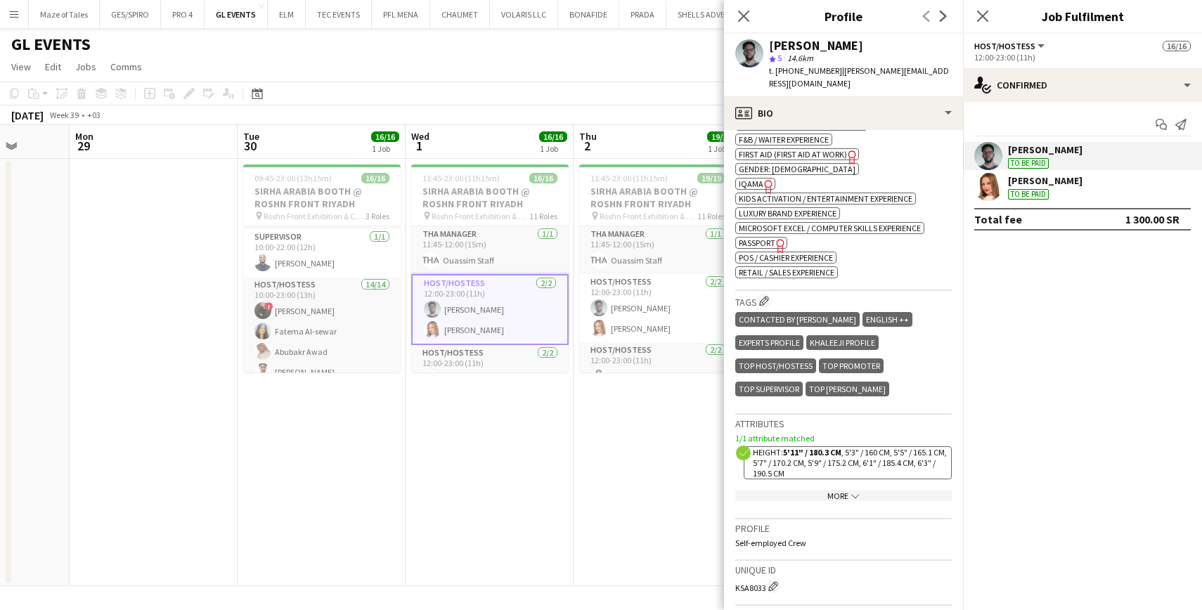
click at [757, 179] on span "IQAMA" at bounding box center [751, 184] width 25 height 11
click at [433, 56] on app-page-menu "View Day view expanded Day view collapsed Month view Date picker Jump to today …" at bounding box center [601, 68] width 1202 height 27
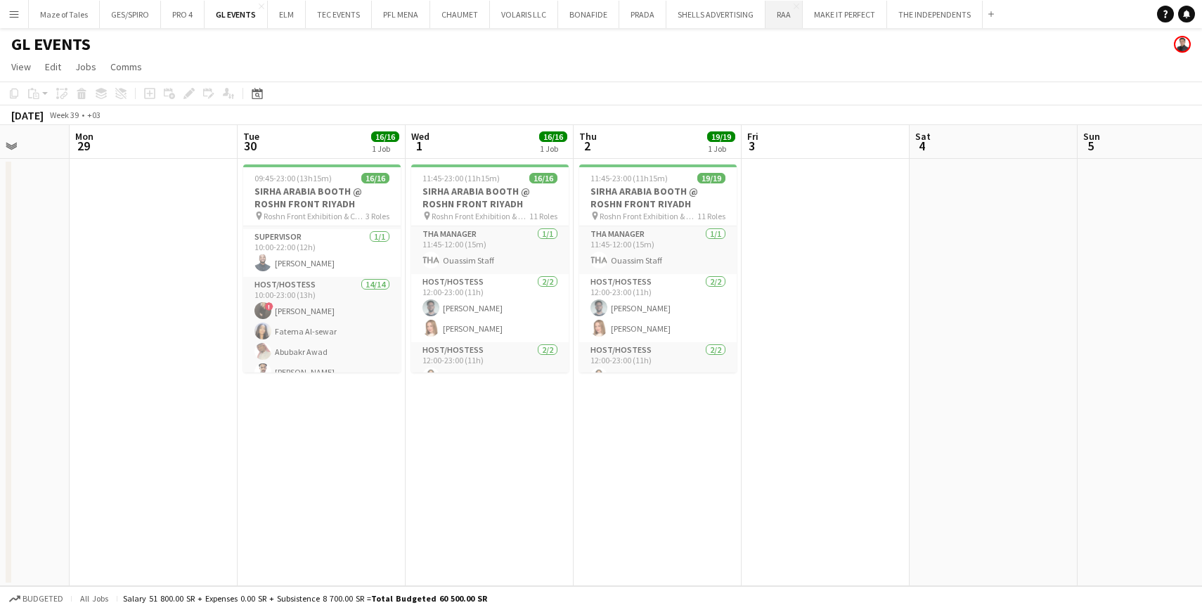
click at [781, 21] on button "RAA Close" at bounding box center [784, 14] width 37 height 27
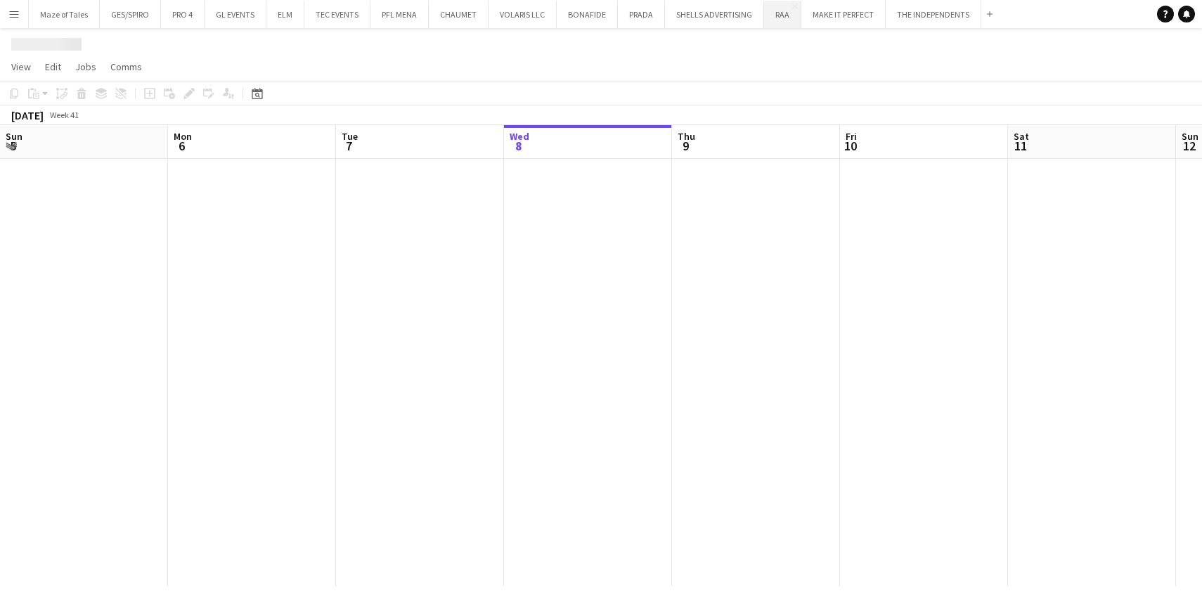
scroll to position [0, 336]
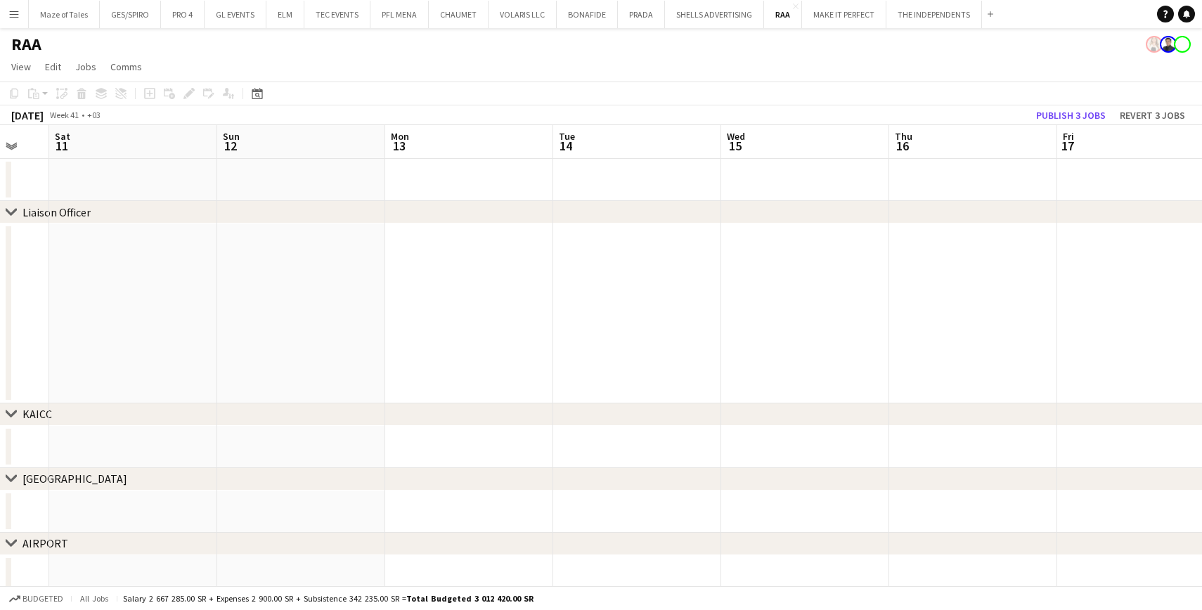
drag, startPoint x: 646, startPoint y: 245, endPoint x: 166, endPoint y: 199, distance: 481.8
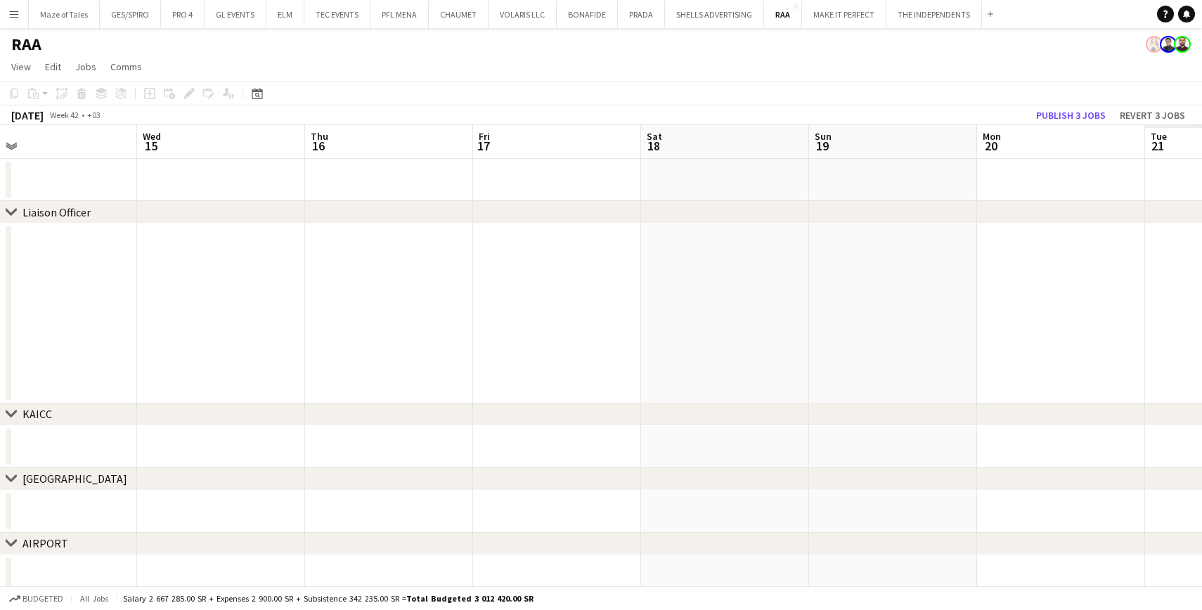
drag, startPoint x: 921, startPoint y: 262, endPoint x: 164, endPoint y: 262, distance: 757.3
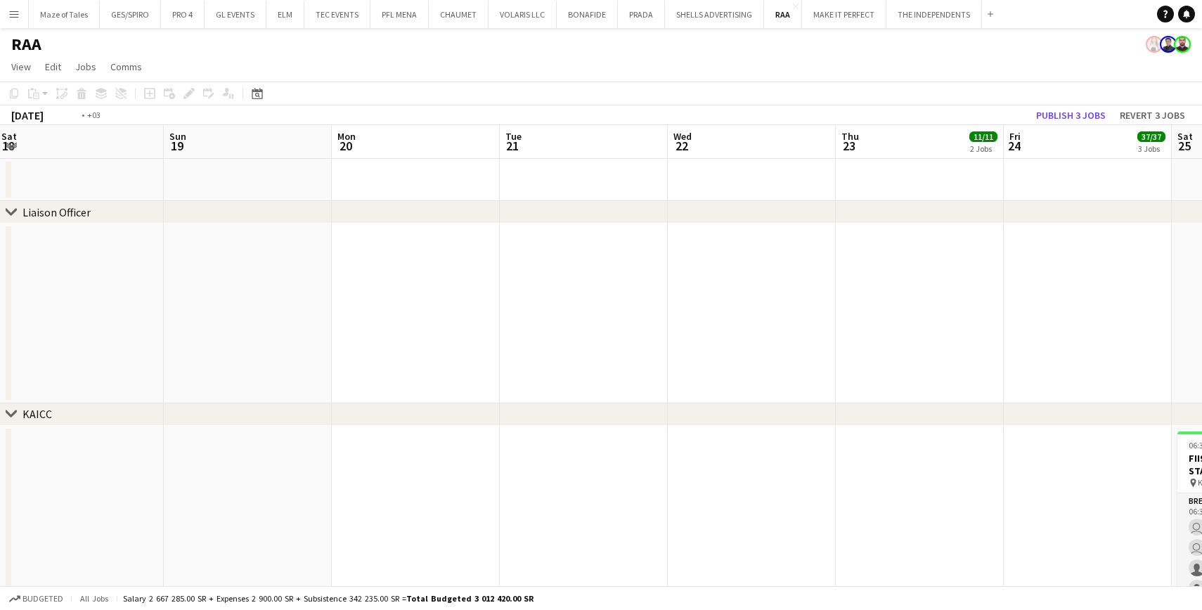
drag, startPoint x: 406, startPoint y: 290, endPoint x: 180, endPoint y: 294, distance: 225.8
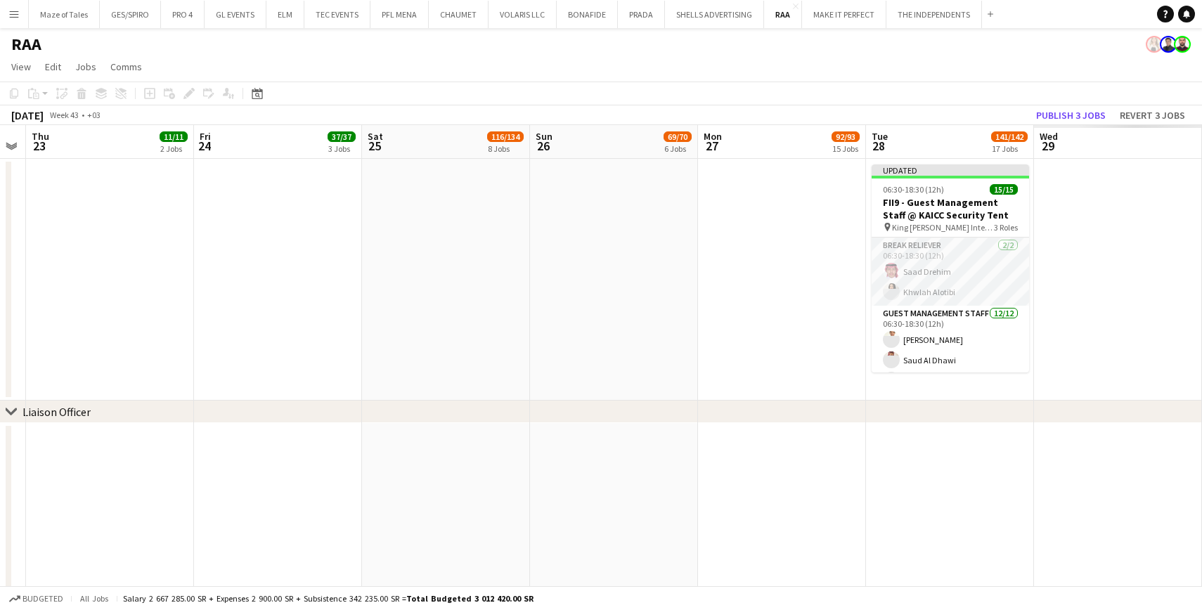
drag, startPoint x: 734, startPoint y: 318, endPoint x: 260, endPoint y: 287, distance: 474.9
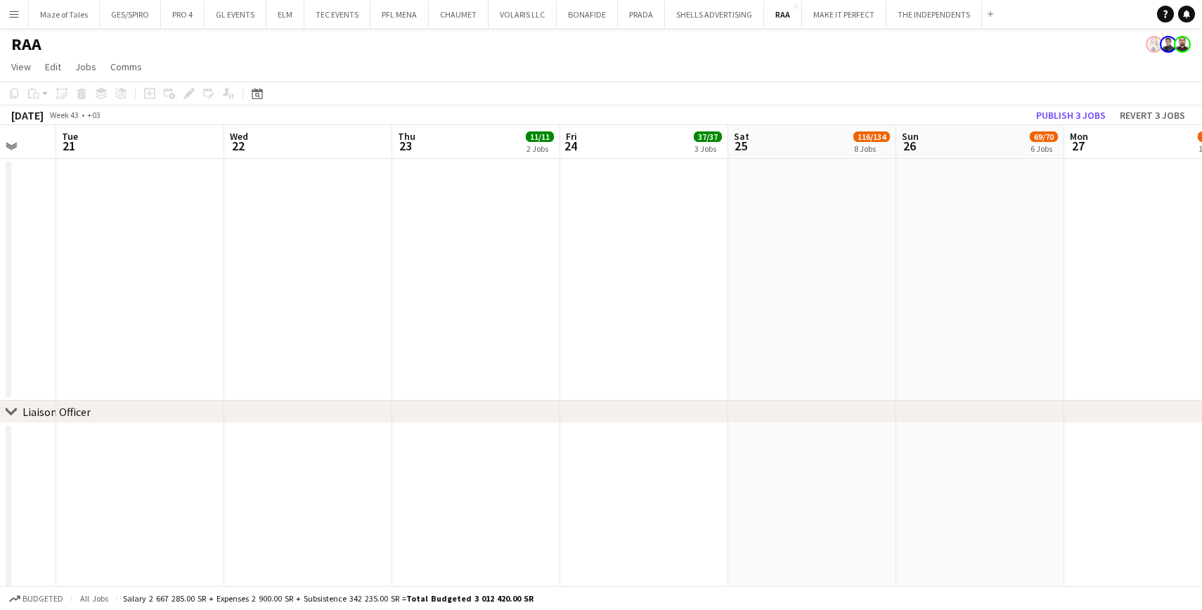
drag, startPoint x: 197, startPoint y: 274, endPoint x: 470, endPoint y: 293, distance: 274.2
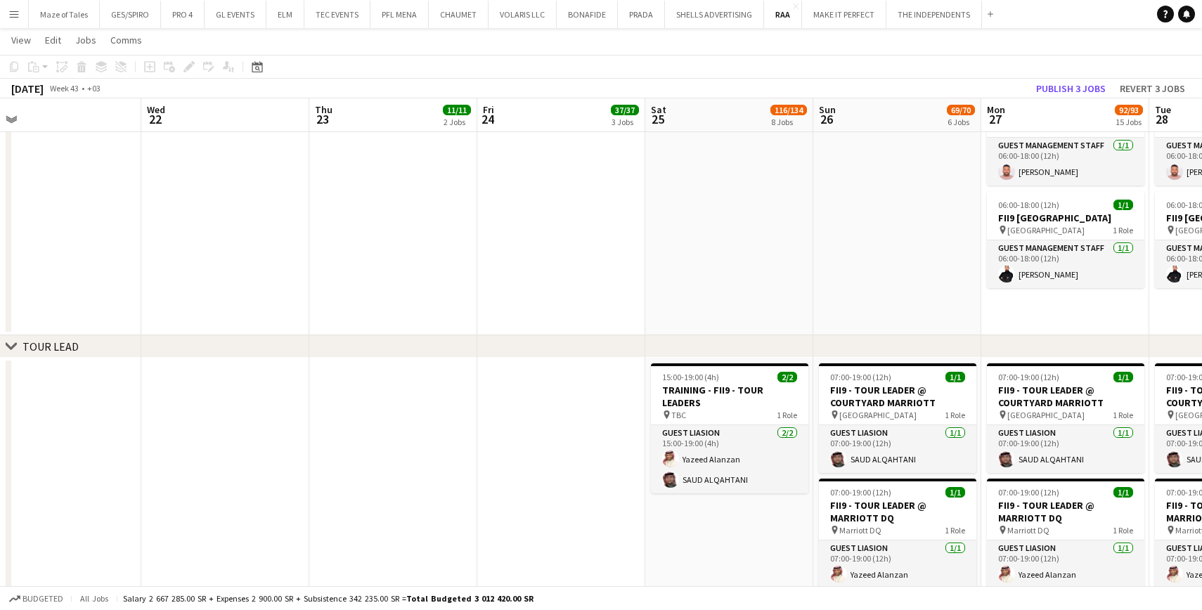
scroll to position [0, 626]
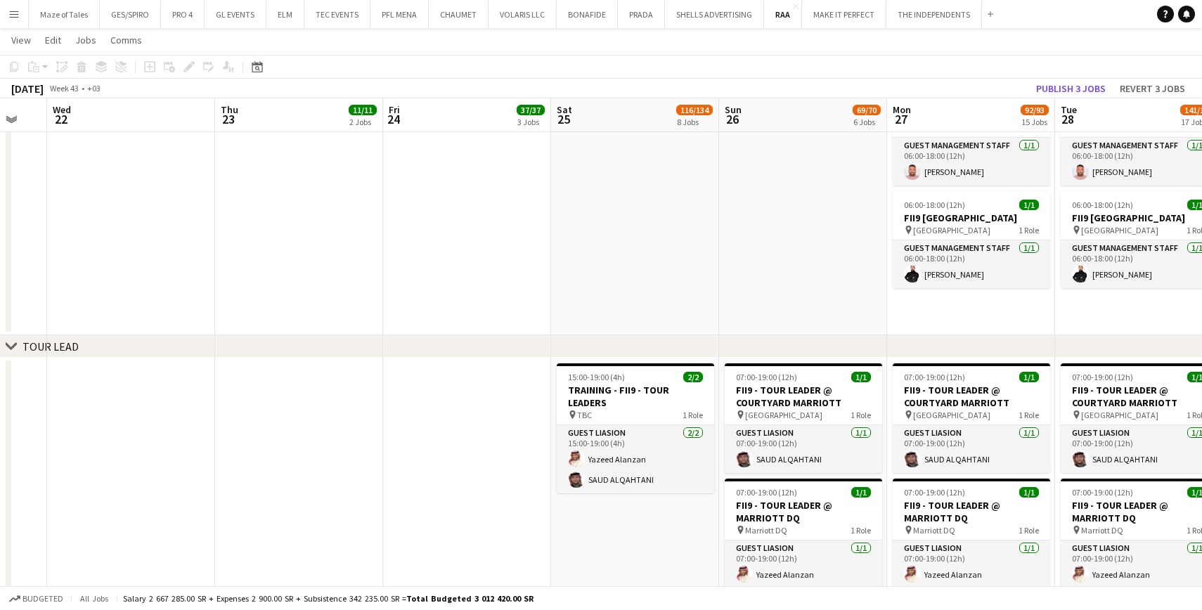
drag, startPoint x: 675, startPoint y: 297, endPoint x: 497, endPoint y: 295, distance: 177.9
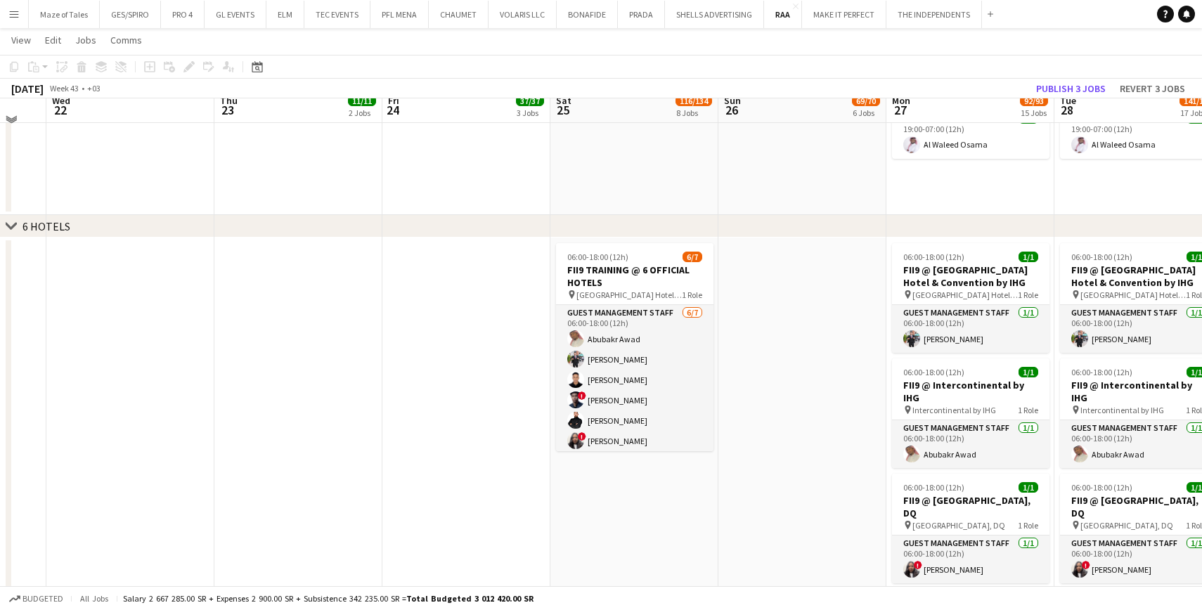
scroll to position [1978, 0]
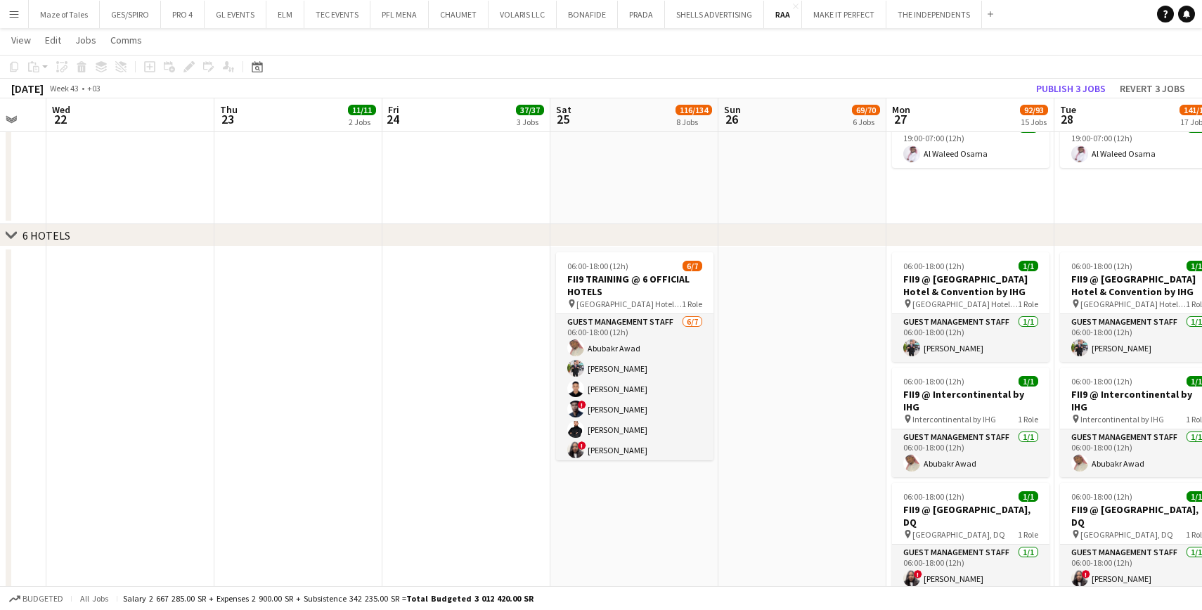
click at [491, 302] on app-date-cell at bounding box center [467, 604] width 168 height 714
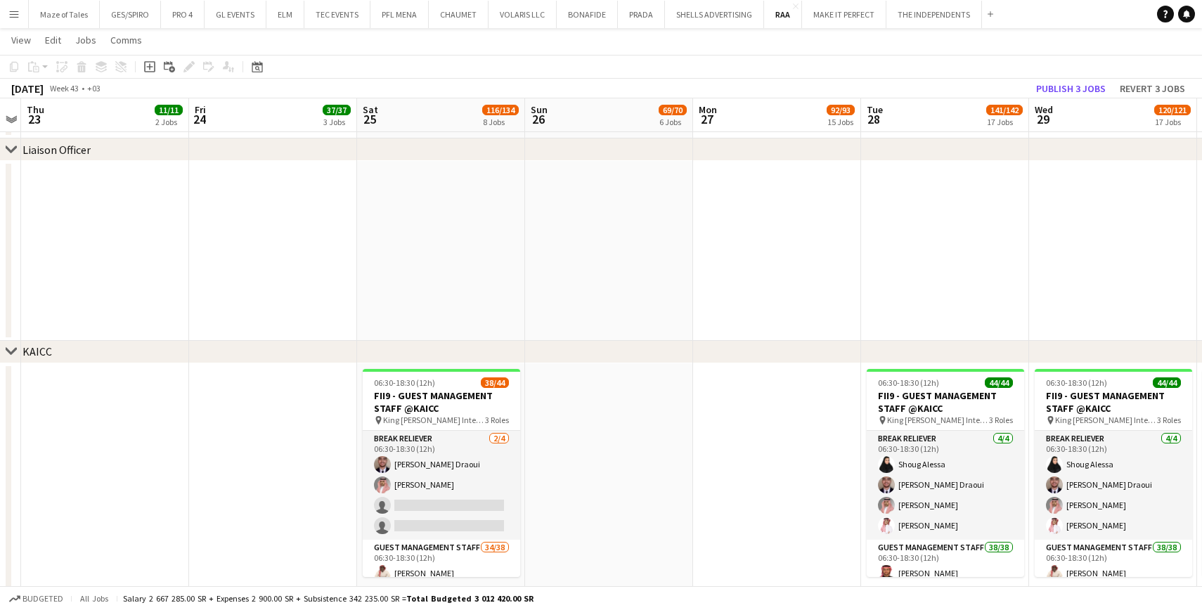
scroll to position [0, 515]
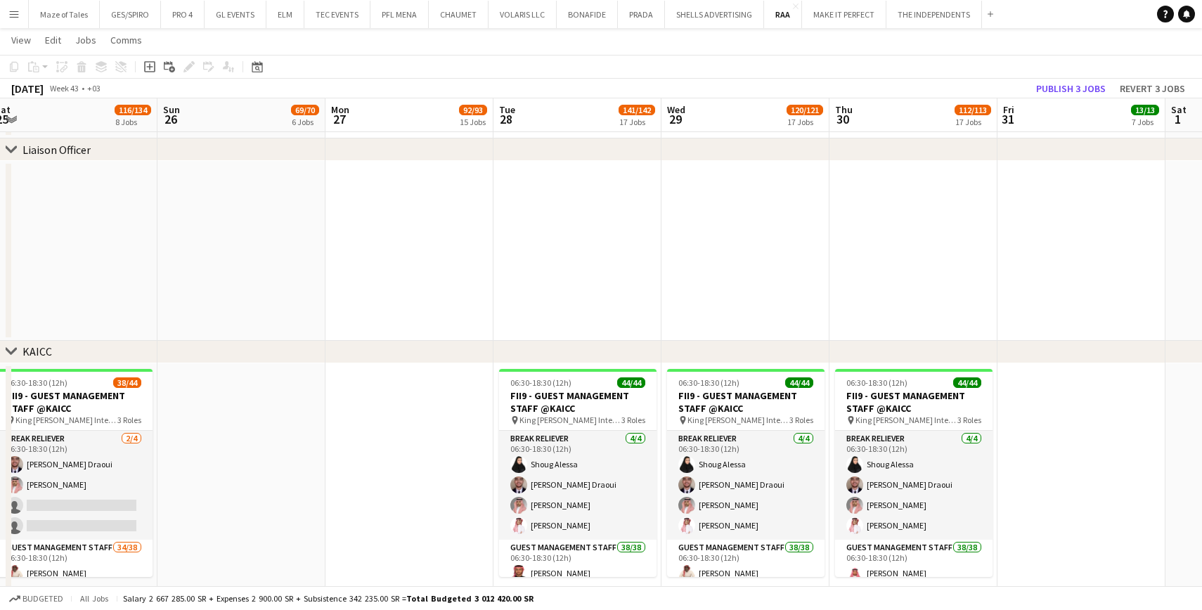
drag, startPoint x: 909, startPoint y: 246, endPoint x: 352, endPoint y: 217, distance: 557.0
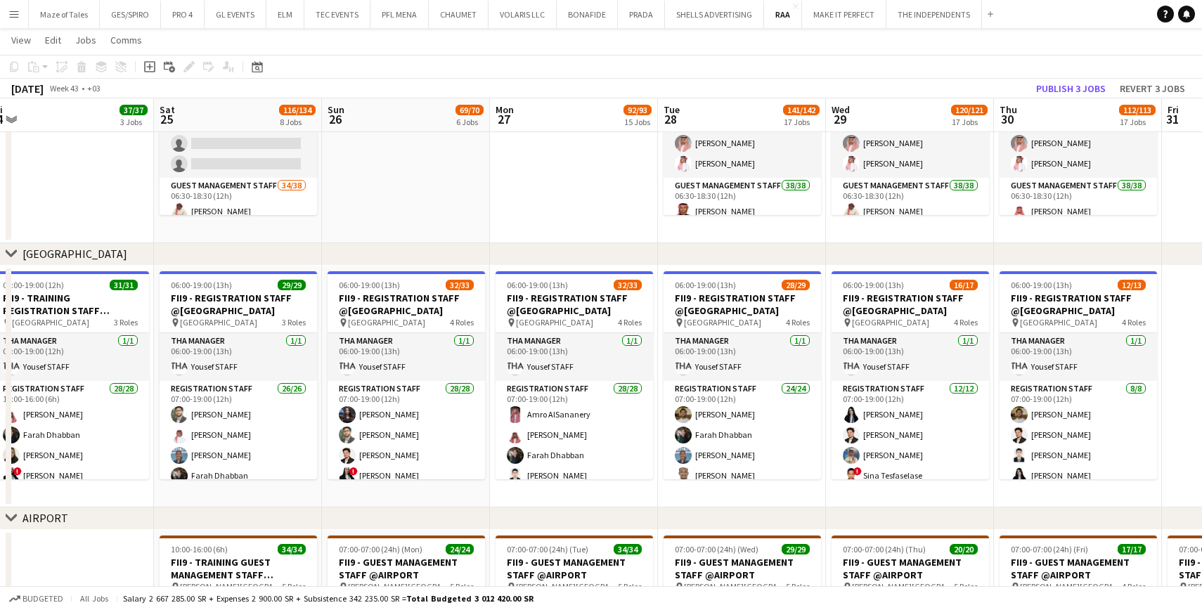
scroll to position [0, 343]
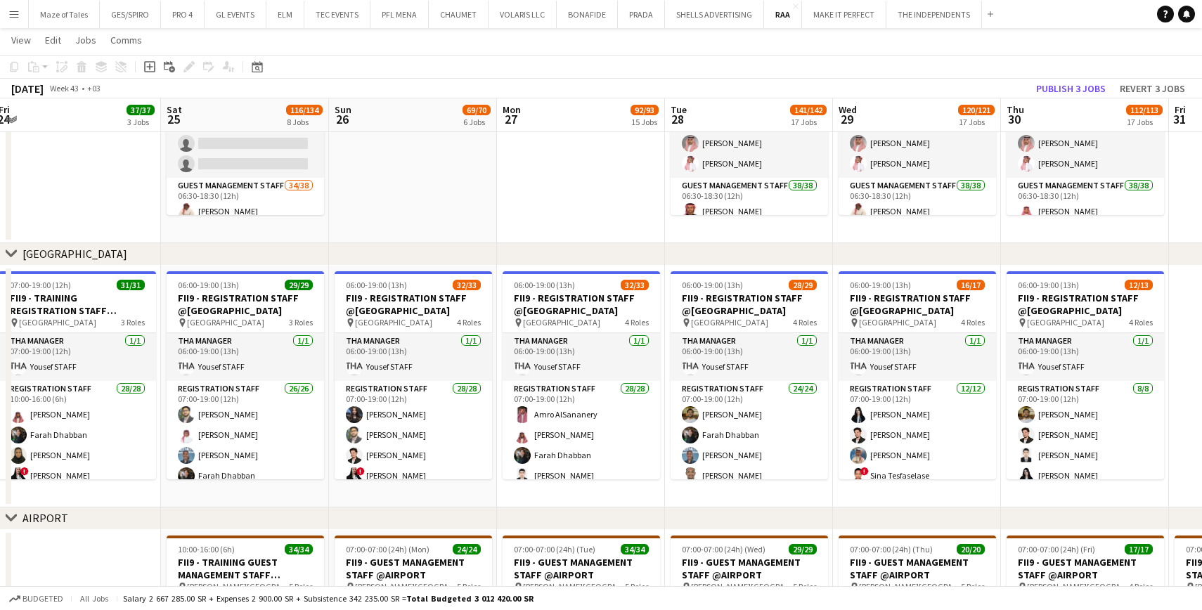
drag, startPoint x: 448, startPoint y: 222, endPoint x: 529, endPoint y: 230, distance: 81.9
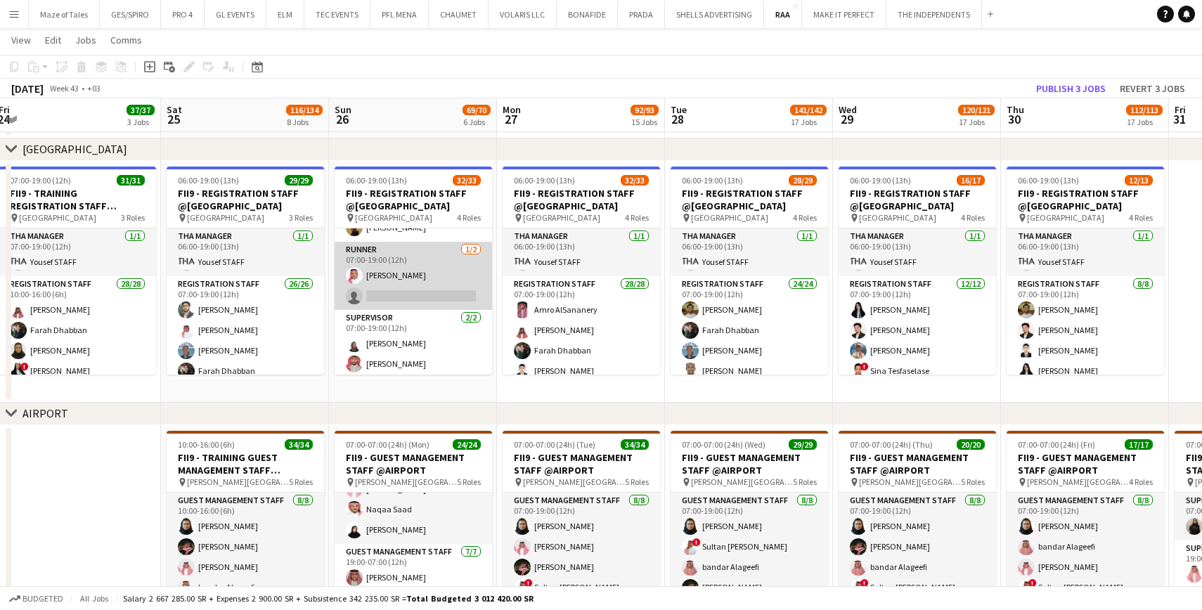
scroll to position [641, 0]
click at [417, 283] on app-card-role "Runner 1/2 07:00-19:00 (12h) Ahmed Saad single-neutral-actions" at bounding box center [414, 277] width 158 height 68
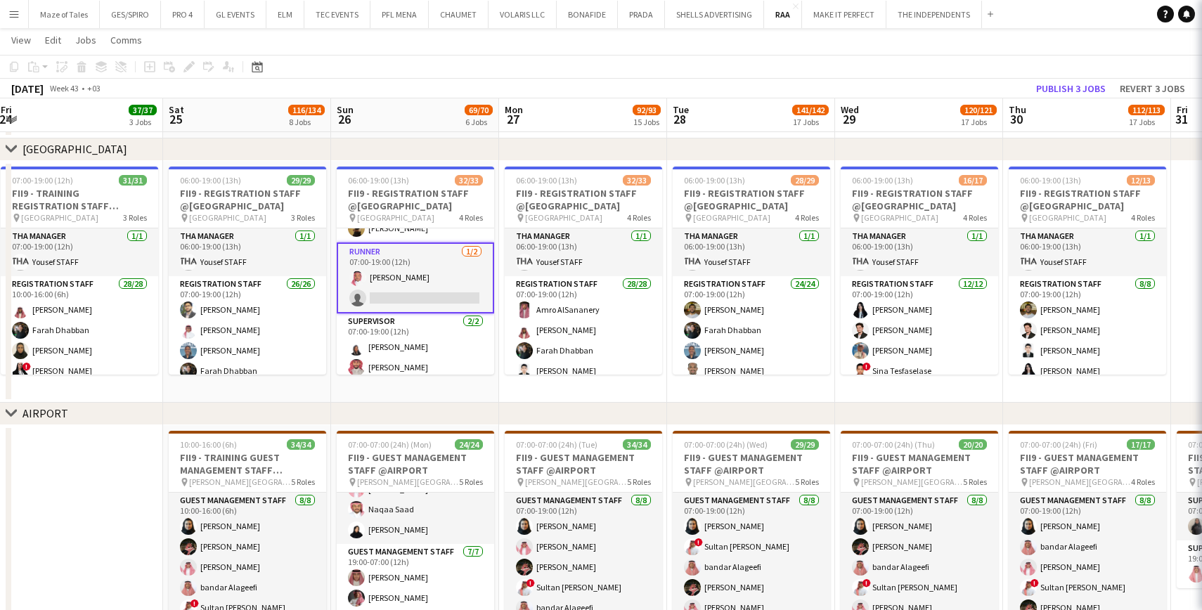
scroll to position [0, 336]
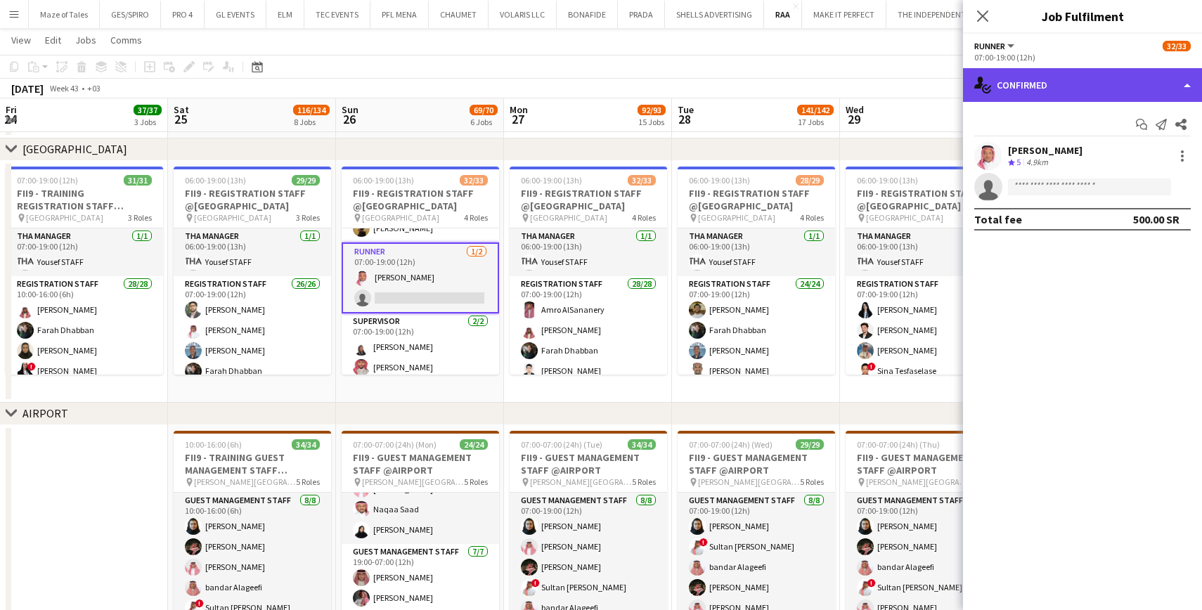
click at [1146, 96] on div "single-neutral-actions-check-2 Confirmed" at bounding box center [1082, 85] width 239 height 34
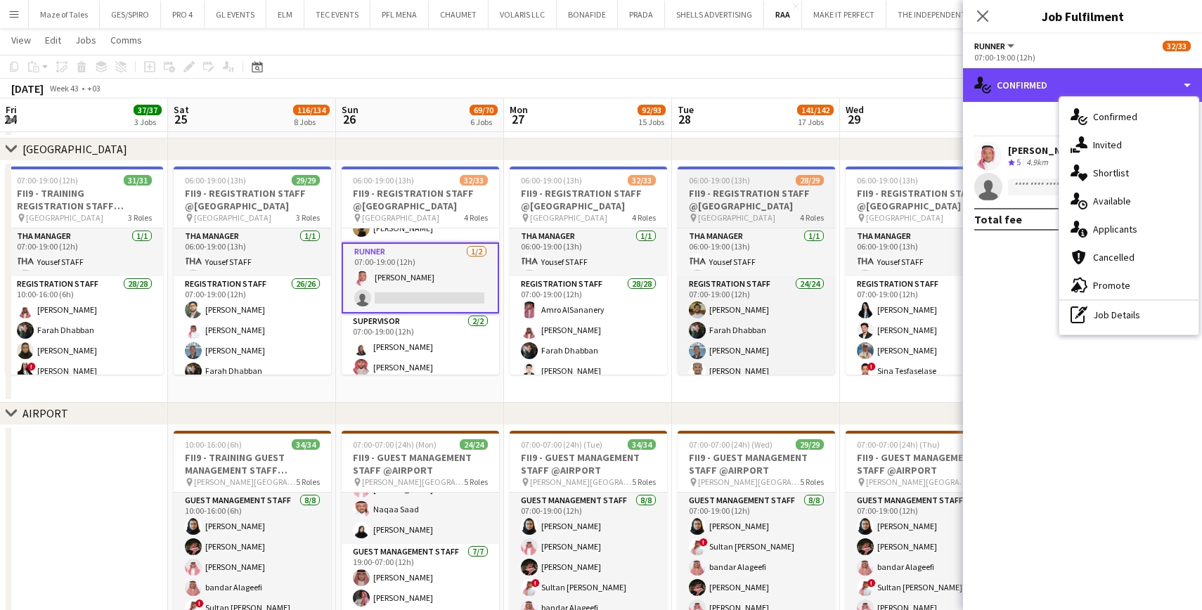
scroll to position [724, 0]
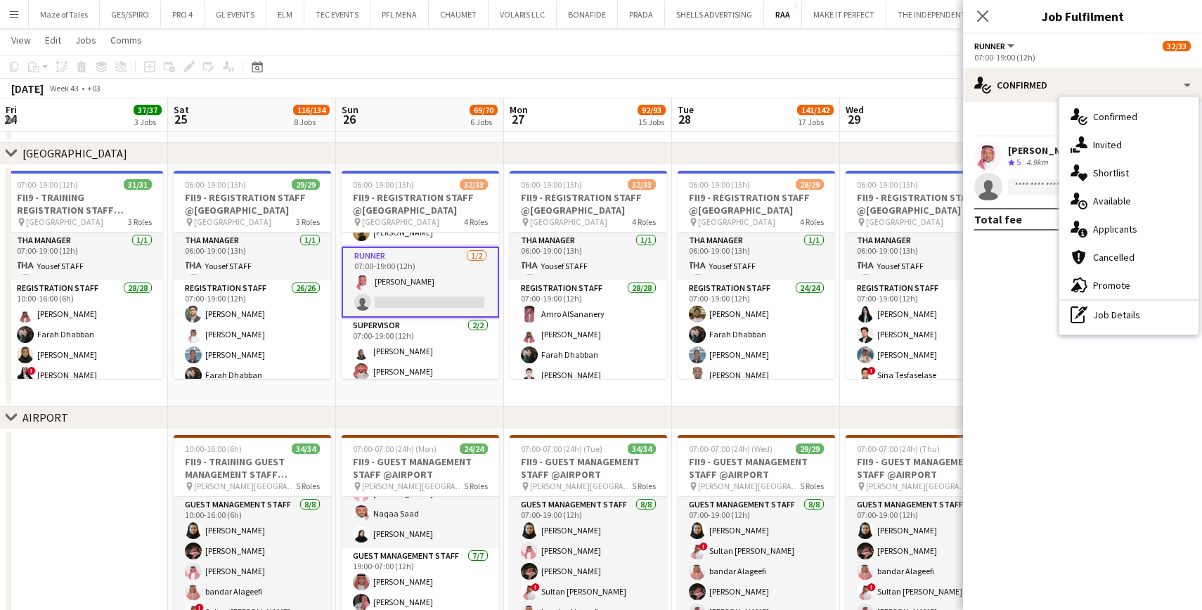
click at [1063, 481] on mat-expansion-panel "check Confirmed Start chat Send notification Share Ahmed Saad Crew rating 5 4.9…" at bounding box center [1082, 356] width 239 height 508
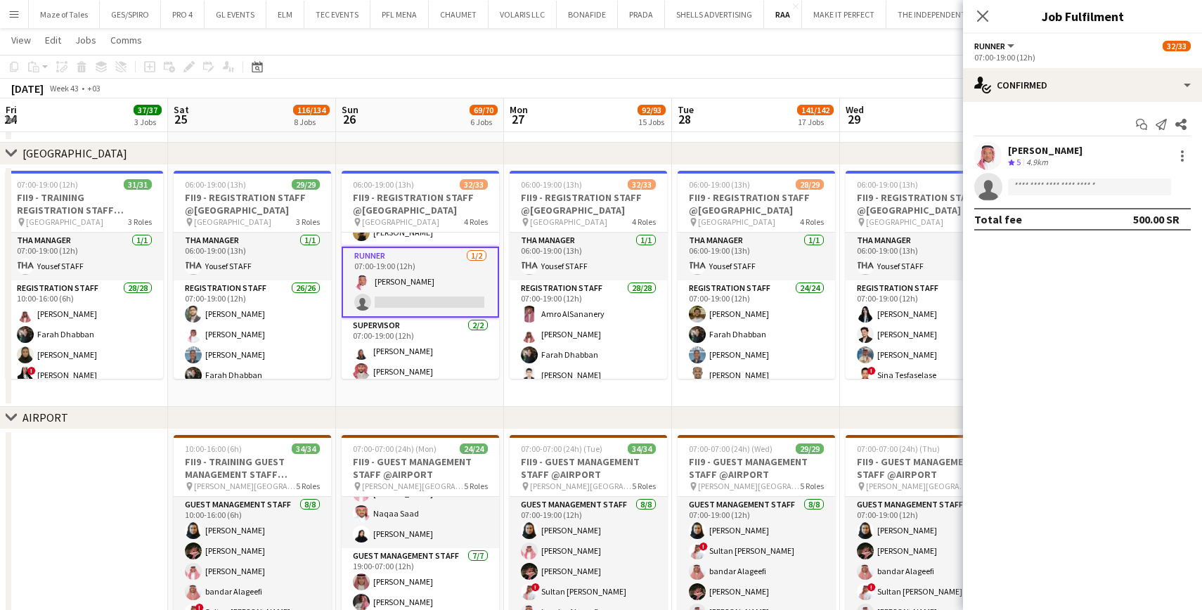
click at [983, 19] on icon "Close pop-in" at bounding box center [982, 16] width 11 height 11
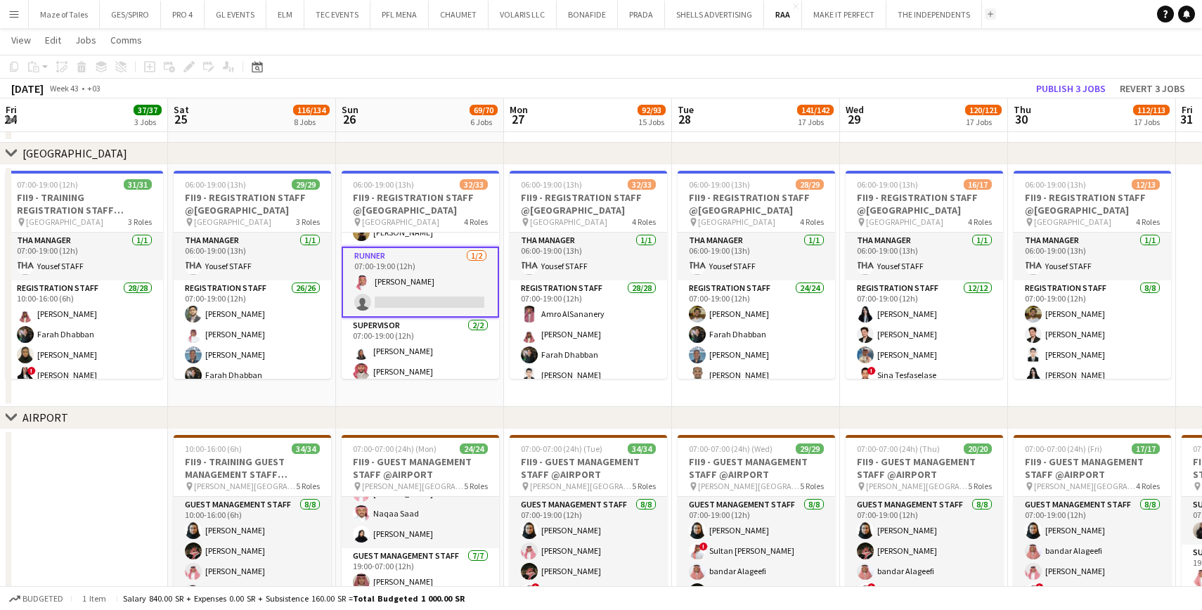
click at [988, 14] on app-icon "Add" at bounding box center [991, 14] width 6 height 6
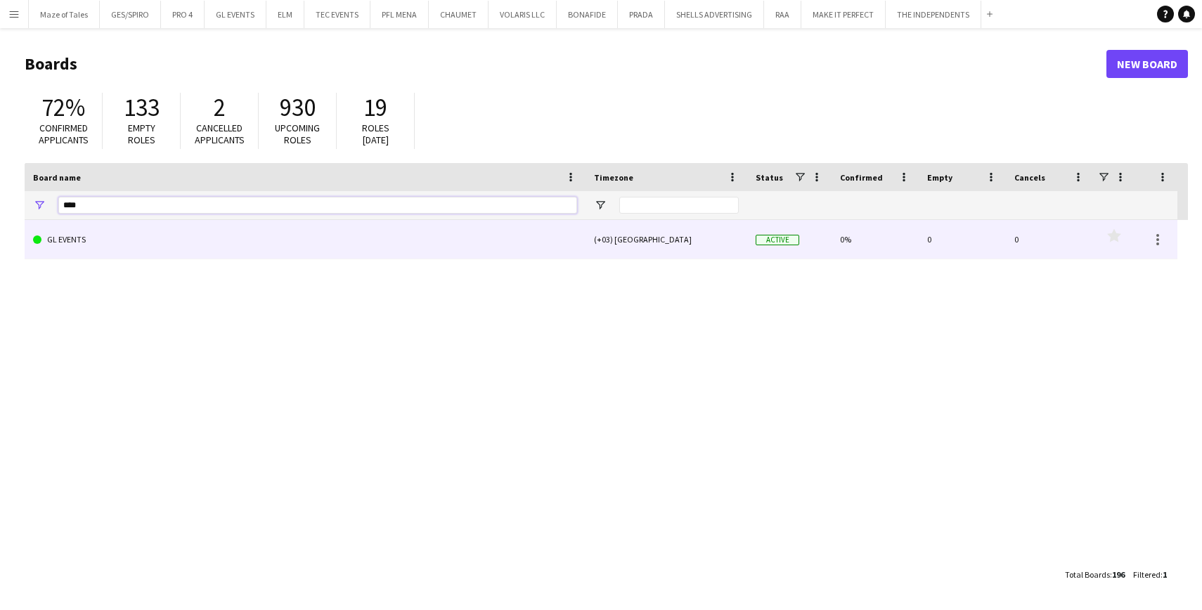
drag, startPoint x: 227, startPoint y: 207, endPoint x: 50, endPoint y: 231, distance: 178.8
click at [50, 231] on div "Board name Timezone Status" at bounding box center [607, 362] width 1164 height 398
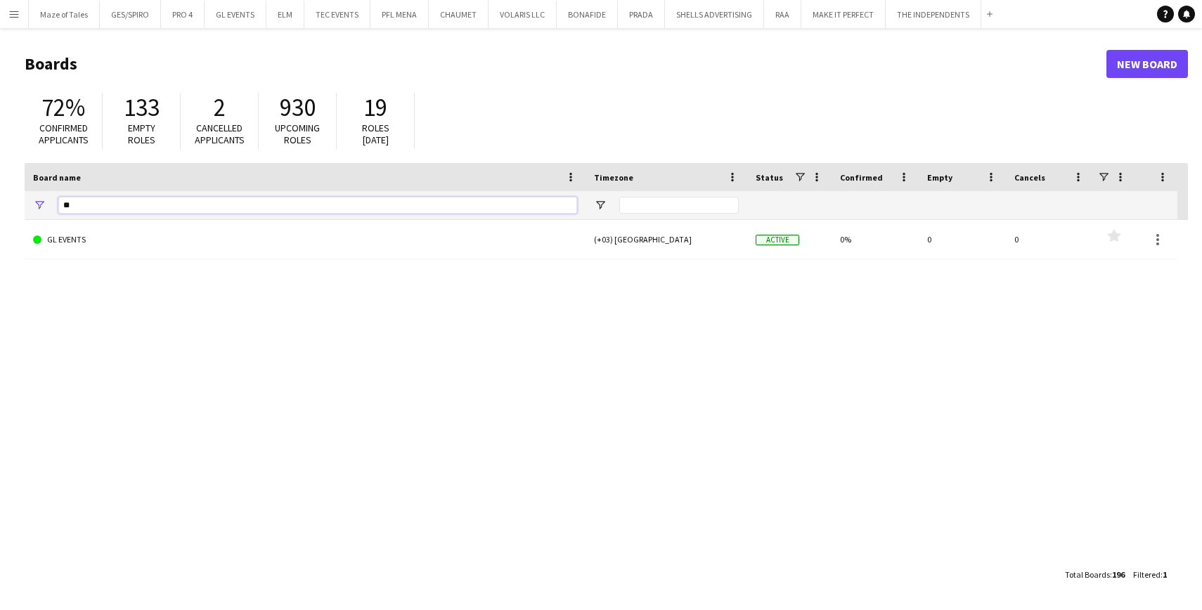
type input "*"
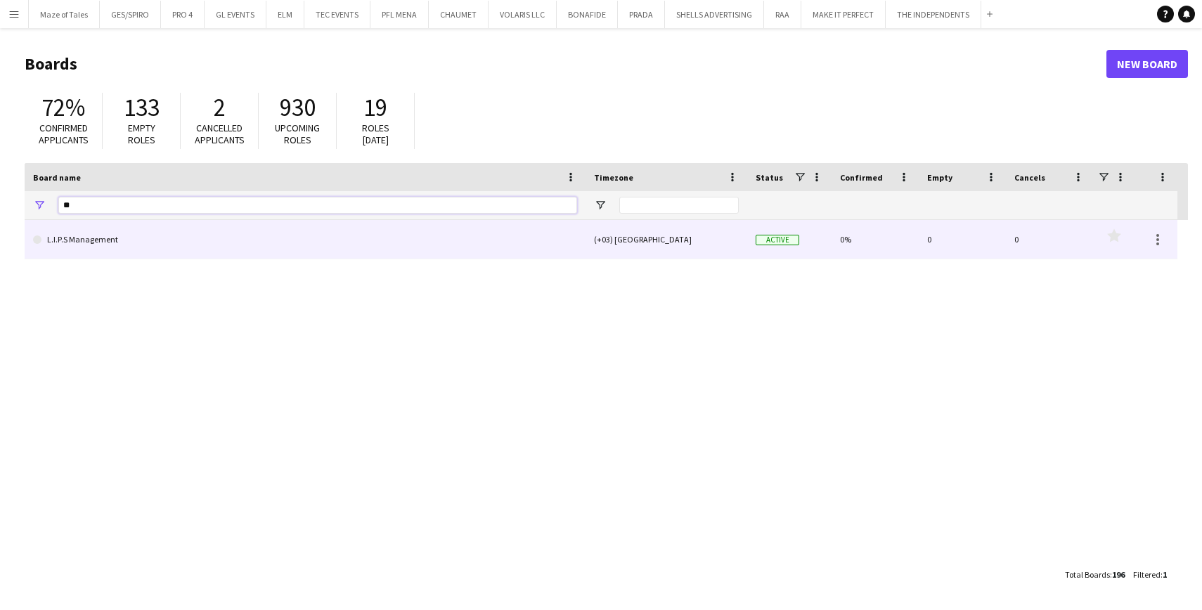
type input "**"
click at [102, 251] on link "L.I.P.S Management" at bounding box center [305, 239] width 544 height 39
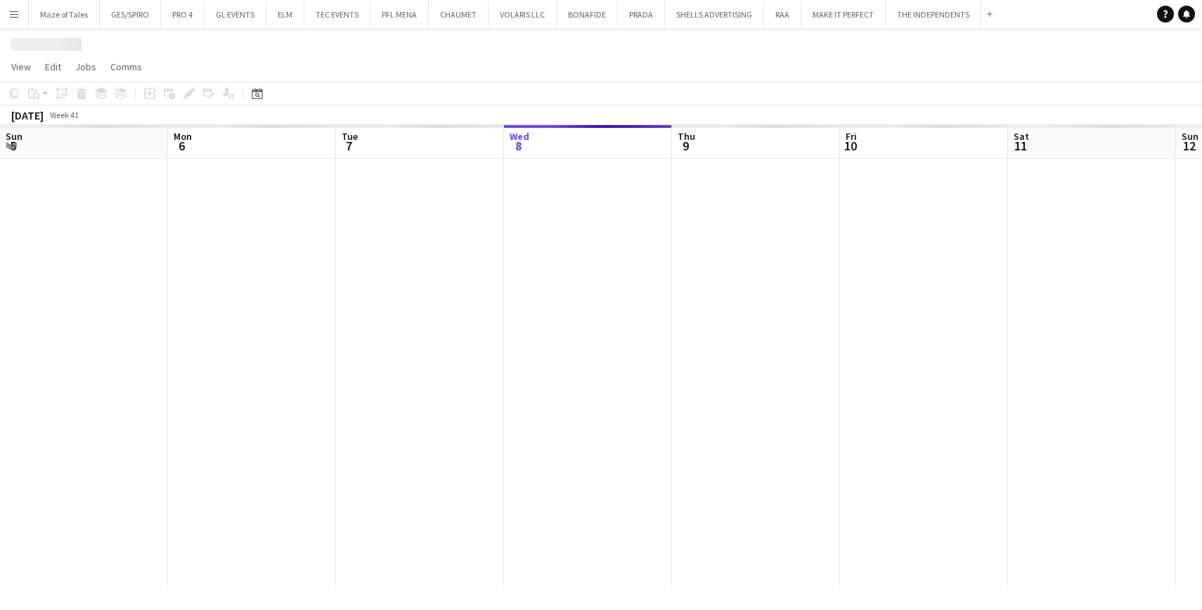
scroll to position [0, 336]
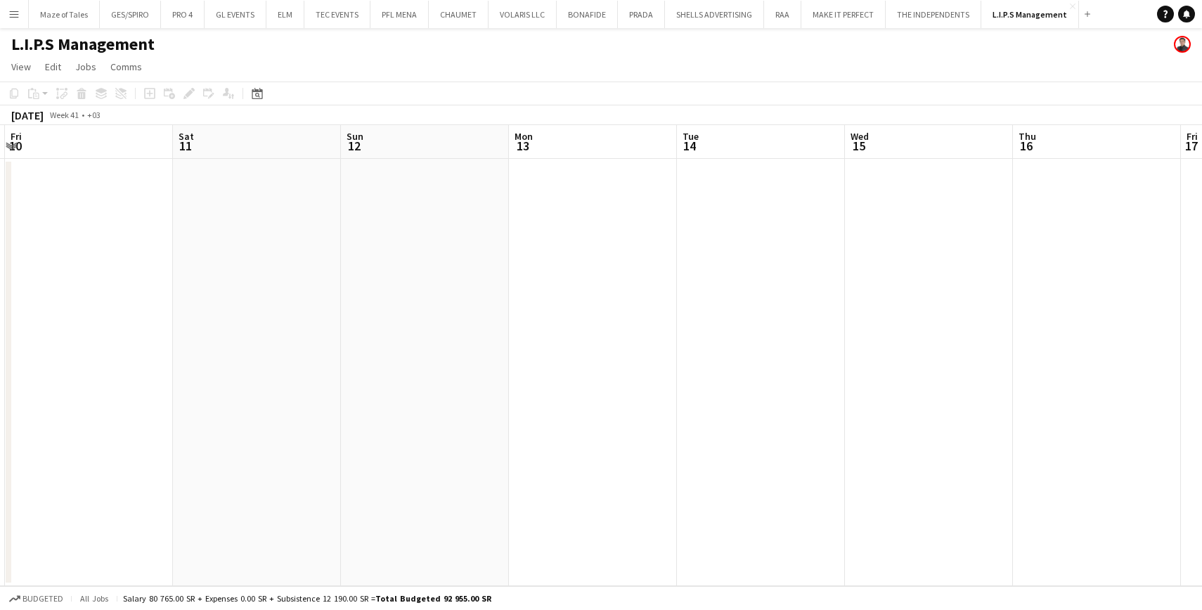
drag, startPoint x: 949, startPoint y: 368, endPoint x: 456, endPoint y: 373, distance: 492.3
click at [447, 373] on app-calendar-viewport "Tue 7 Wed 8 Thu 9 Fri 10 Sat 11 Sun 12 Mon 13 Tue 14 Wed 15 Thu 16 Fri 17 Sat 1…" at bounding box center [601, 355] width 1202 height 461
drag, startPoint x: 728, startPoint y: 361, endPoint x: 271, endPoint y: 357, distance: 457.1
click at [271, 357] on app-calendar-viewport "Tue 7 Wed 8 Thu 9 Fri 10 Sat 11 Sun 12 Mon 13 Tue 14 Wed 15 Thu 16 Fri 17 Sat 1…" at bounding box center [601, 355] width 1202 height 461
drag, startPoint x: 940, startPoint y: 346, endPoint x: 615, endPoint y: 322, distance: 325.7
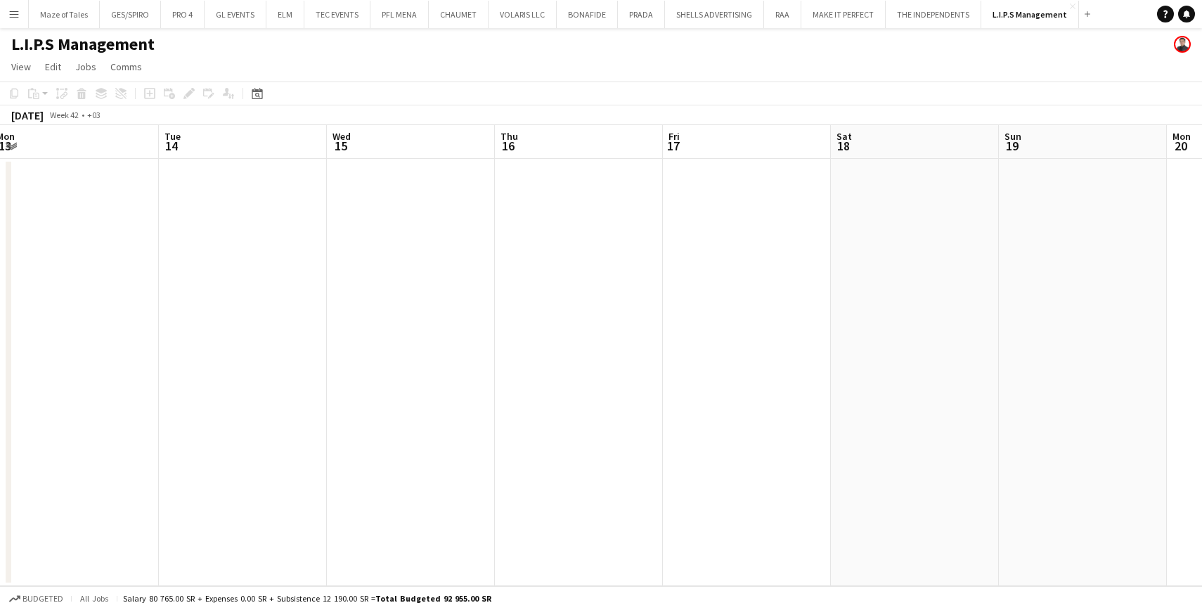
click at [261, 329] on app-calendar-viewport "Fri 10 Sat 11 Sun 12 Mon 13 Tue 14 Wed 15 Thu 16 Fri 17 Sat 18 Sun 19 Mon 20 Tu…" at bounding box center [601, 355] width 1202 height 461
drag, startPoint x: 821, startPoint y: 319, endPoint x: 501, endPoint y: 325, distance: 319.3
click at [489, 325] on app-calendar-viewport "Thu 16 Fri 17 Sat 18 Sun 19 Mon 20 Tue 21 Wed 22 Thu 23 Fri 24 Sat 25 Sun 26 Mo…" at bounding box center [601, 355] width 1202 height 461
drag, startPoint x: 861, startPoint y: 346, endPoint x: 679, endPoint y: 352, distance: 182.2
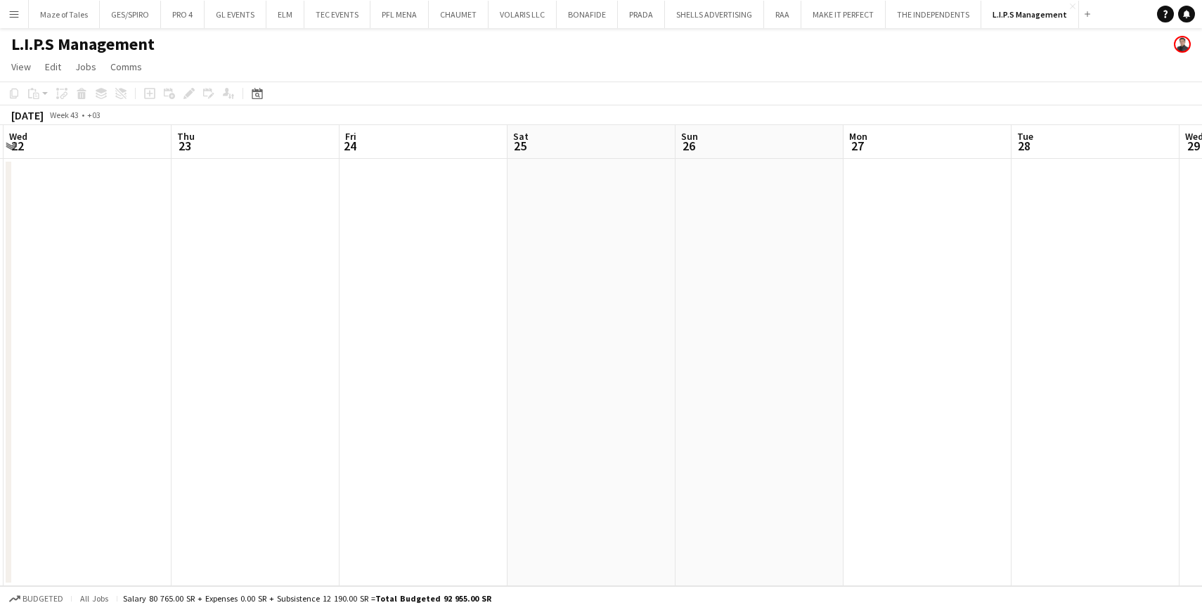
click at [679, 352] on app-calendar-viewport "Sat 18 Sun 19 Mon 20 Tue 21 Wed 22 Thu 23 Fri 24 Sat 25 Sun 26 Mon 27 Tue 28 We…" at bounding box center [601, 355] width 1202 height 461
drag, startPoint x: 757, startPoint y: 378, endPoint x: 1067, endPoint y: 399, distance: 310.8
click at [1067, 399] on app-calendar-viewport "Sat 18 Sun 19 Mon 20 Tue 21 Wed 22 Thu 23 Fri 24 Sat 25 Sun 26 Mon 27 Tue 28 We…" at bounding box center [601, 355] width 1202 height 461
drag, startPoint x: 638, startPoint y: 381, endPoint x: 801, endPoint y: 396, distance: 163.8
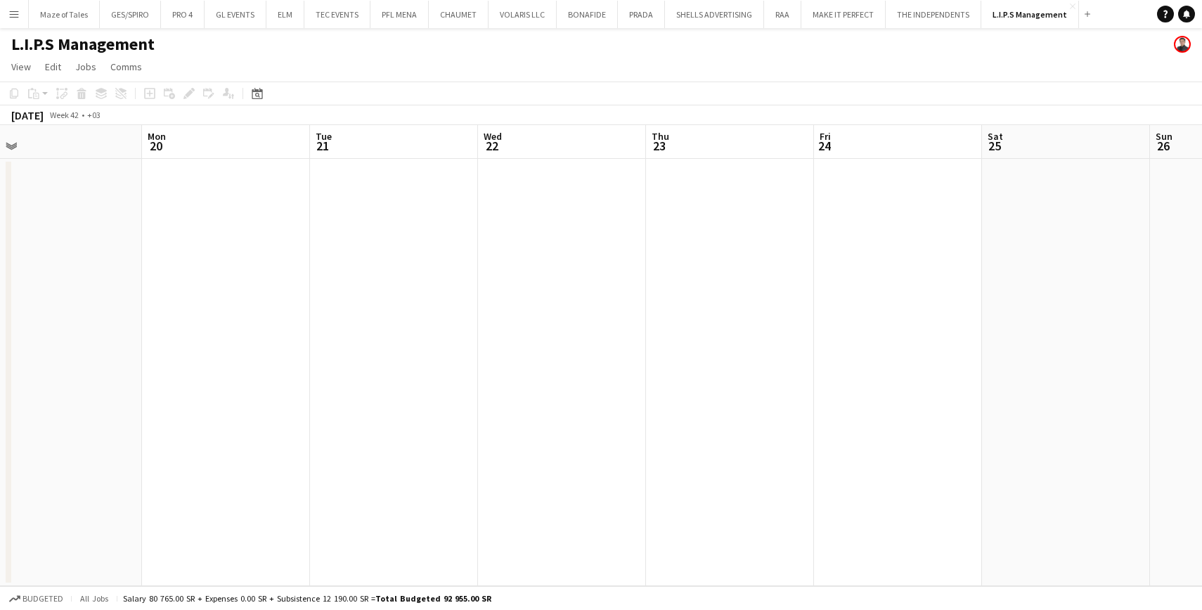
click at [801, 396] on app-calendar-viewport "Fri 17 Sat 18 Sun 19 Mon 20 Tue 21 Wed 22 Thu 23 Fri 24 Sat 25 Sun 26 Mon 27 Tu…" at bounding box center [601, 355] width 1202 height 461
drag, startPoint x: 770, startPoint y: 318, endPoint x: 89, endPoint y: 364, distance: 682.9
click at [3, 355] on app-calendar-viewport "Sun 19 Mon 20 Tue 21 Wed 22 Thu 23 Fri 24 Sat 25 Sun 26 Mon 27 Tue 28 Wed 29 Th…" at bounding box center [601, 355] width 1202 height 461
drag, startPoint x: 563, startPoint y: 383, endPoint x: 6, endPoint y: 380, distance: 556.9
click at [0, 381] on html "Menu Boards Boards Boards All jobs Status Workforce Workforce My Workforce Recr…" at bounding box center [601, 305] width 1202 height 610
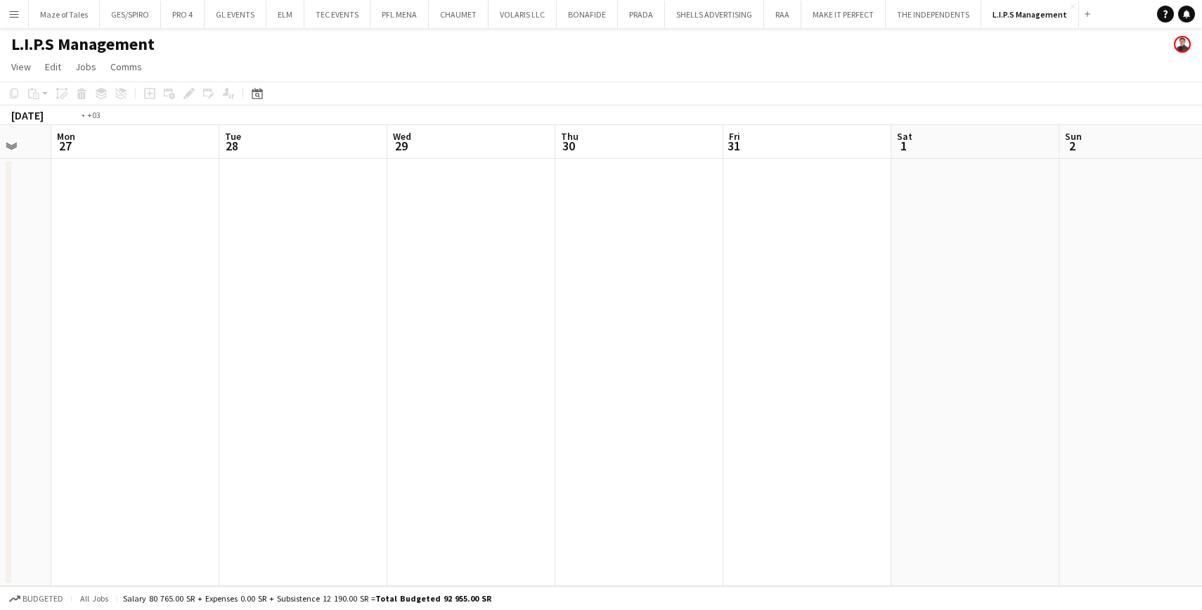
drag, startPoint x: 574, startPoint y: 380, endPoint x: 113, endPoint y: 362, distance: 462.3
click at [113, 362] on app-calendar-viewport "Thu 23 Fri 24 Sat 25 Sun 26 Mon 27 Tue 28 Wed 29 Thu 30 Fri 31 Sat 1 Sun 2 Mon …" at bounding box center [601, 355] width 1202 height 461
drag, startPoint x: 669, startPoint y: 355, endPoint x: 203, endPoint y: 375, distance: 467.4
click at [181, 375] on app-calendar-viewport "Mon 27 Tue 28 Wed 29 Thu 30 Fri 31 Sat 1 Sun 2 Mon 3 Tue 4 Wed 5 Thu 6 Fri 7 Sa…" at bounding box center [601, 355] width 1202 height 461
drag, startPoint x: 591, startPoint y: 367, endPoint x: 313, endPoint y: 366, distance: 277.8
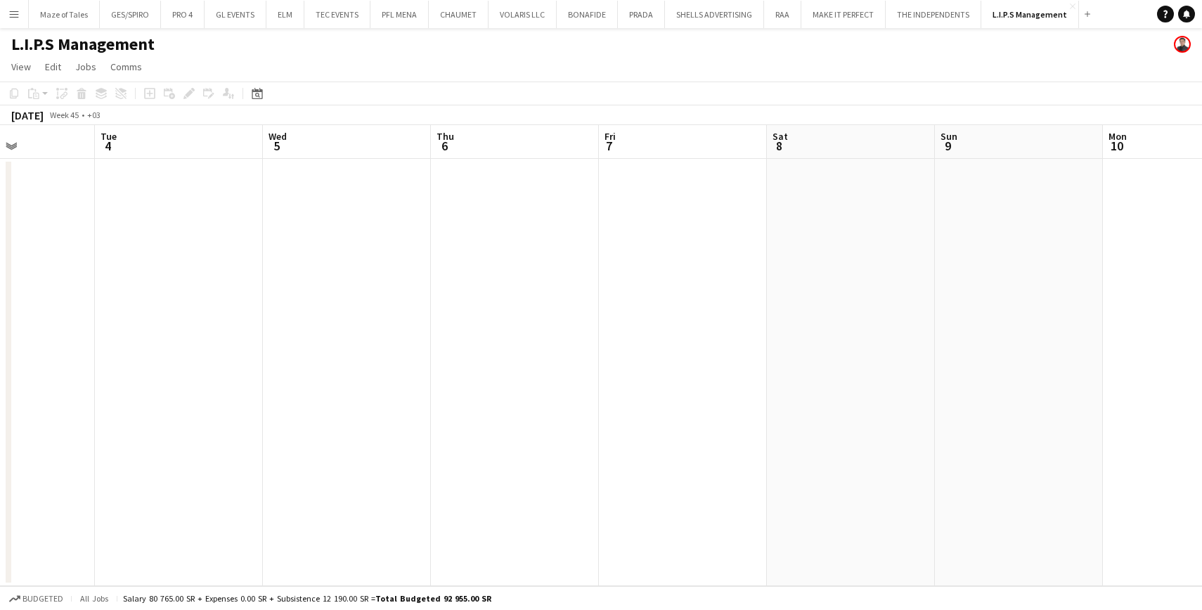
click at [111, 364] on app-calendar-viewport "Fri 31 Sat 1 Sun 2 Mon 3 Tue 4 Wed 5 Thu 6 Fri 7 Sat 8 Sun 9 Mon 10 Tue 11 Wed …" at bounding box center [601, 355] width 1202 height 461
drag, startPoint x: 568, startPoint y: 352, endPoint x: 169, endPoint y: 363, distance: 399.5
click at [168, 364] on app-calendar-viewport "Sun 2 Mon 3 Tue 4 Wed 5 Thu 6 Fri 7 Sat 8 Sun 9 Mon 10 Tue 11 Wed 12 Thu 13 Fri…" at bounding box center [601, 355] width 1202 height 461
drag, startPoint x: 607, startPoint y: 345, endPoint x: -1, endPoint y: 326, distance: 607.9
click at [0, 326] on html "Menu Boards Boards Boards All jobs Status Workforce Workforce My Workforce Recr…" at bounding box center [601, 305] width 1202 height 610
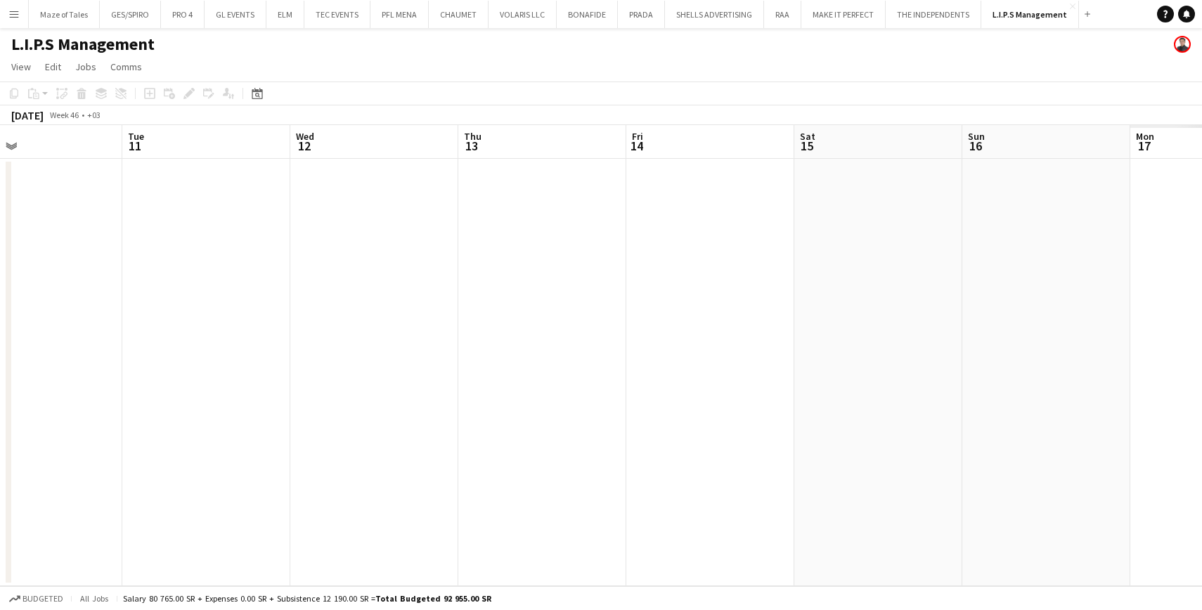
scroll to position [0, 535]
drag, startPoint x: 437, startPoint y: 274, endPoint x: 344, endPoint y: 276, distance: 93.5
click at [344, 276] on app-calendar-viewport "Tue 11 Wed 12 Thu 13 Fri 14 Sat 15 Sun 16 Mon 17 Tue 18 Wed 19 Thu 20 Fri 21 Sa…" at bounding box center [601, 355] width 1202 height 461
drag, startPoint x: 721, startPoint y: 343, endPoint x: 707, endPoint y: 342, distance: 14.1
click at [719, 343] on app-date-cell at bounding box center [675, 373] width 168 height 428
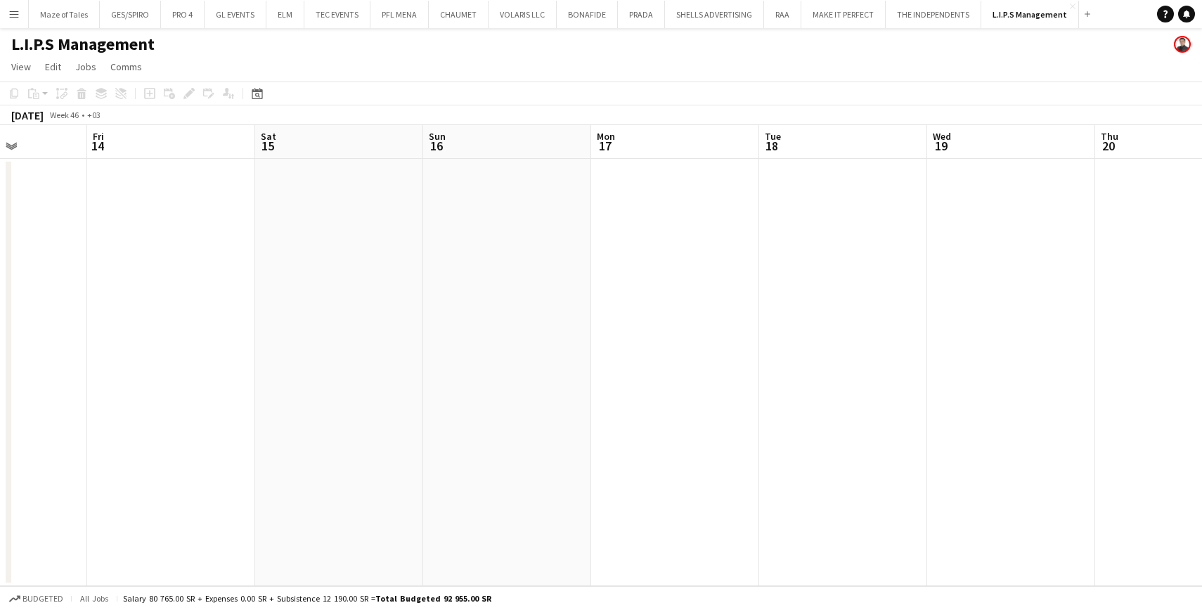
scroll to position [0, 420]
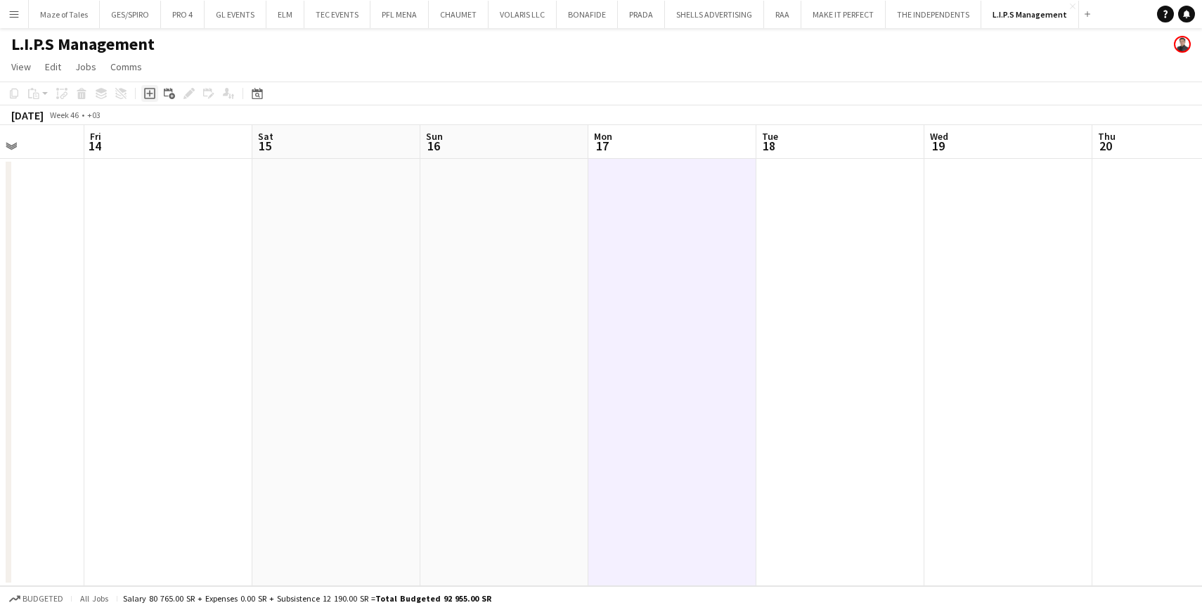
click at [146, 96] on icon "Add job" at bounding box center [149, 93] width 11 height 11
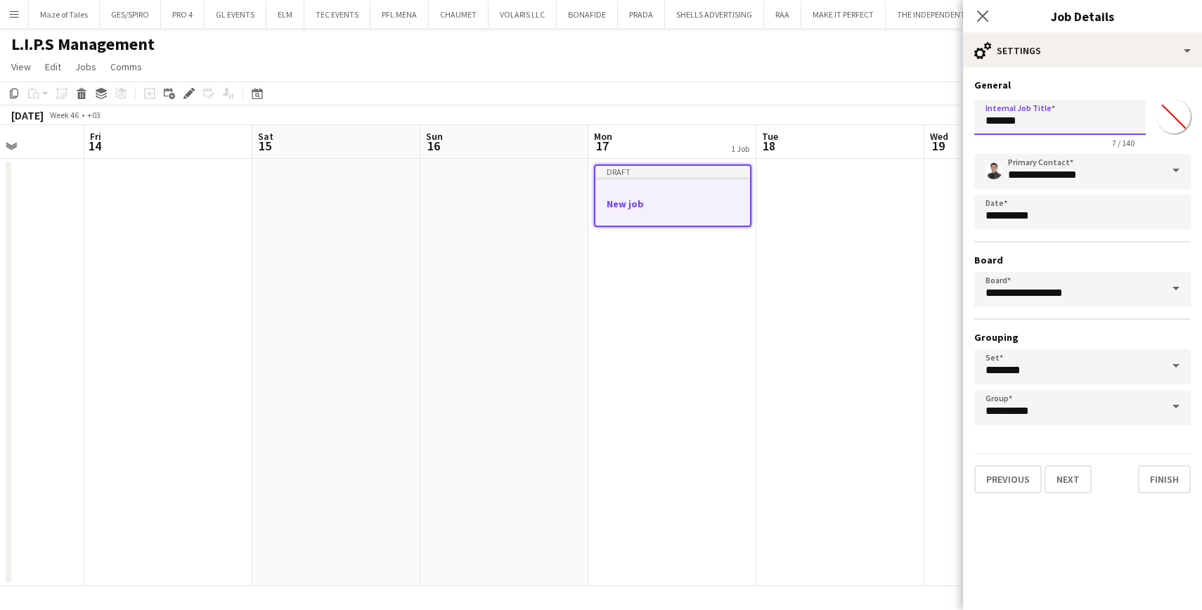
drag, startPoint x: 1053, startPoint y: 122, endPoint x: 863, endPoint y: 106, distance: 190.5
click at [840, 99] on body "Menu Boards Boards Boards All jobs Status Workforce Workforce My Workforce Recr…" at bounding box center [601, 305] width 1202 height 610
drag, startPoint x: 1062, startPoint y: 126, endPoint x: 942, endPoint y: 110, distance: 120.5
click at [942, 110] on body "Menu Boards Boards Boards All jobs Status Workforce Workforce My Workforce Recr…" at bounding box center [601, 305] width 1202 height 610
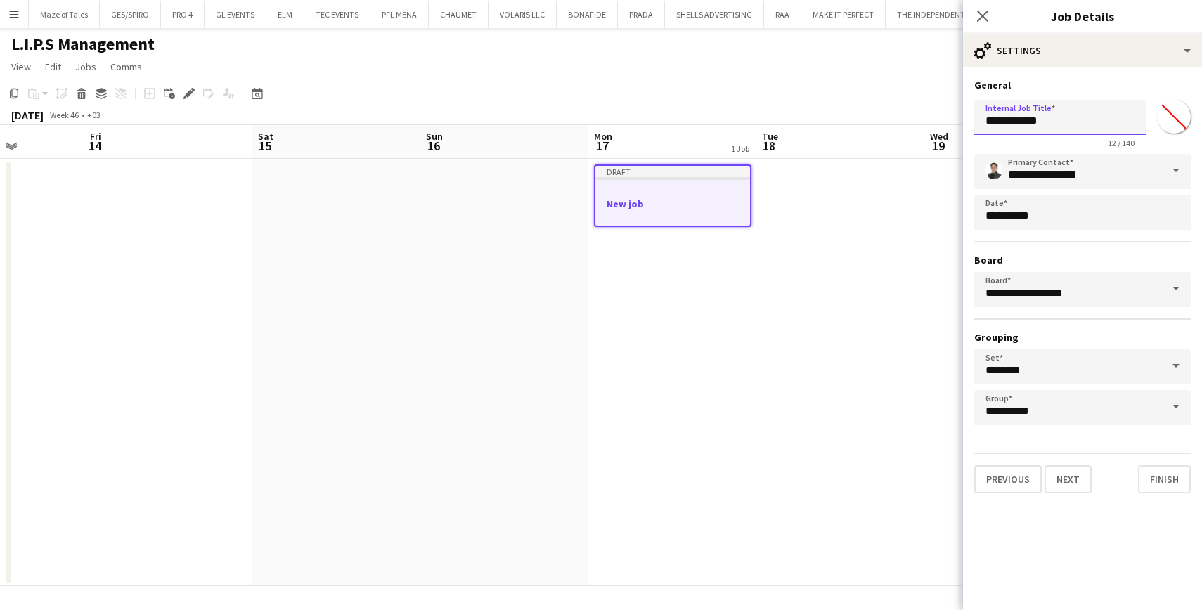
click at [991, 119] on input "**********" at bounding box center [1061, 117] width 172 height 35
click at [989, 121] on input "**********" at bounding box center [1061, 117] width 172 height 35
click at [1037, 124] on input "**********" at bounding box center [1061, 117] width 172 height 35
click at [1135, 120] on input "**********" at bounding box center [1061, 117] width 172 height 35
type input "**********"
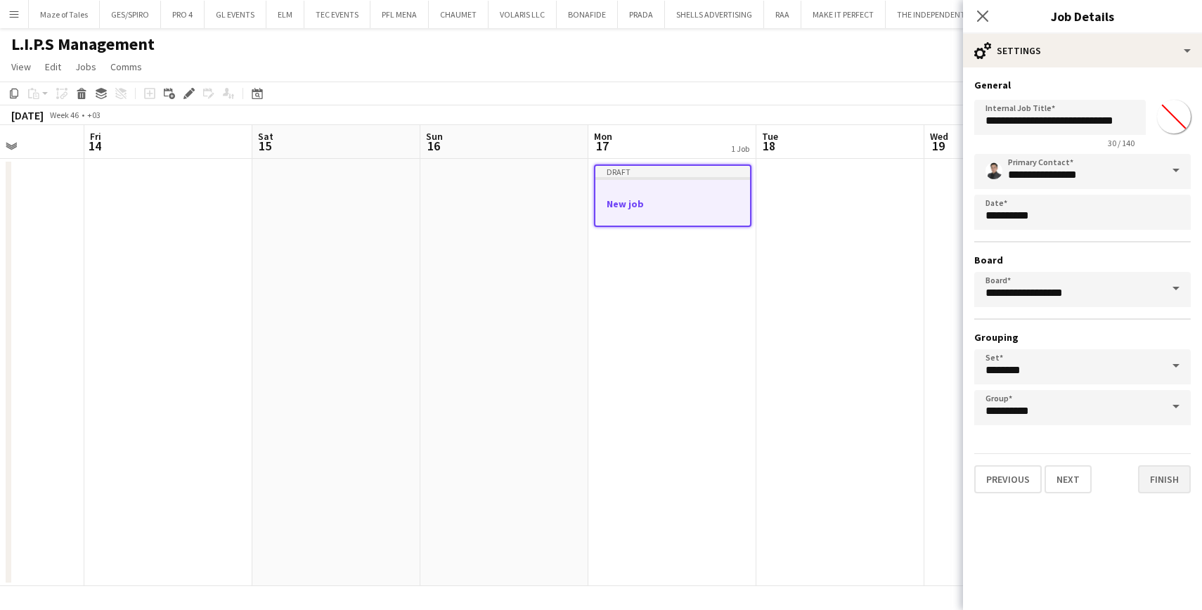
click at [1174, 477] on button "Finish" at bounding box center [1164, 480] width 53 height 28
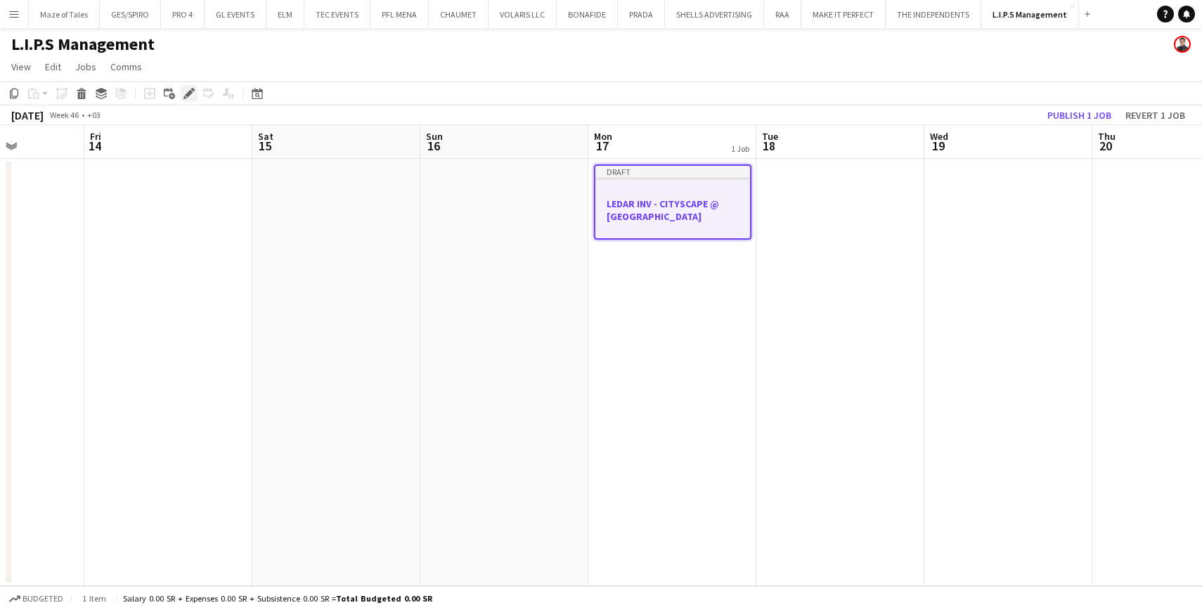
click at [193, 94] on icon "Edit" at bounding box center [189, 93] width 11 height 11
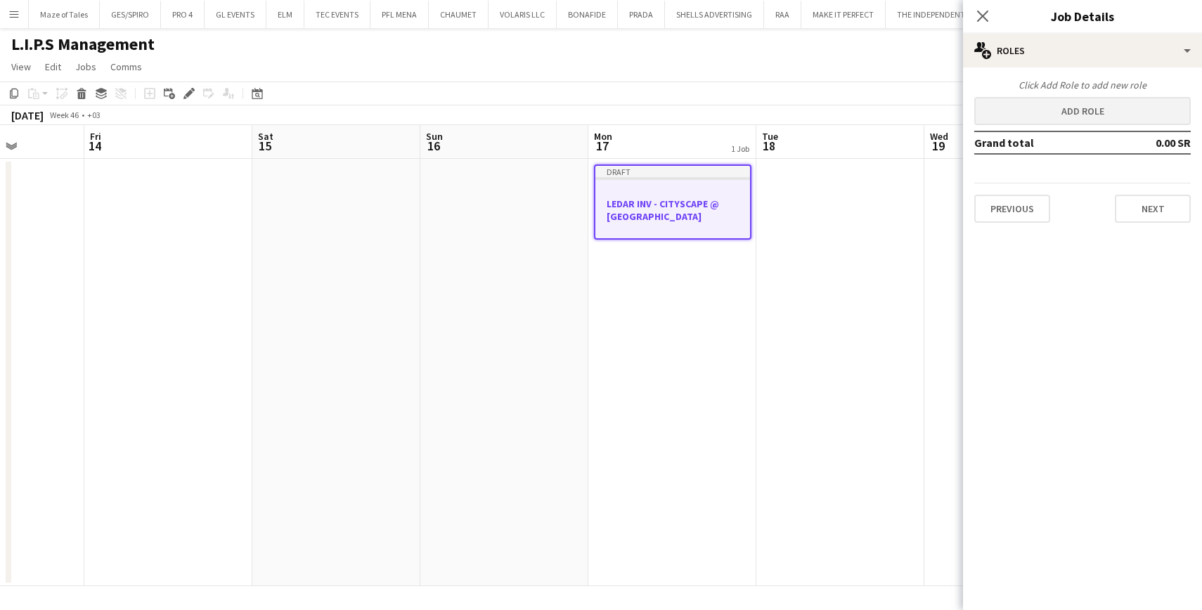
click at [1085, 117] on button "Add role" at bounding box center [1083, 111] width 217 height 28
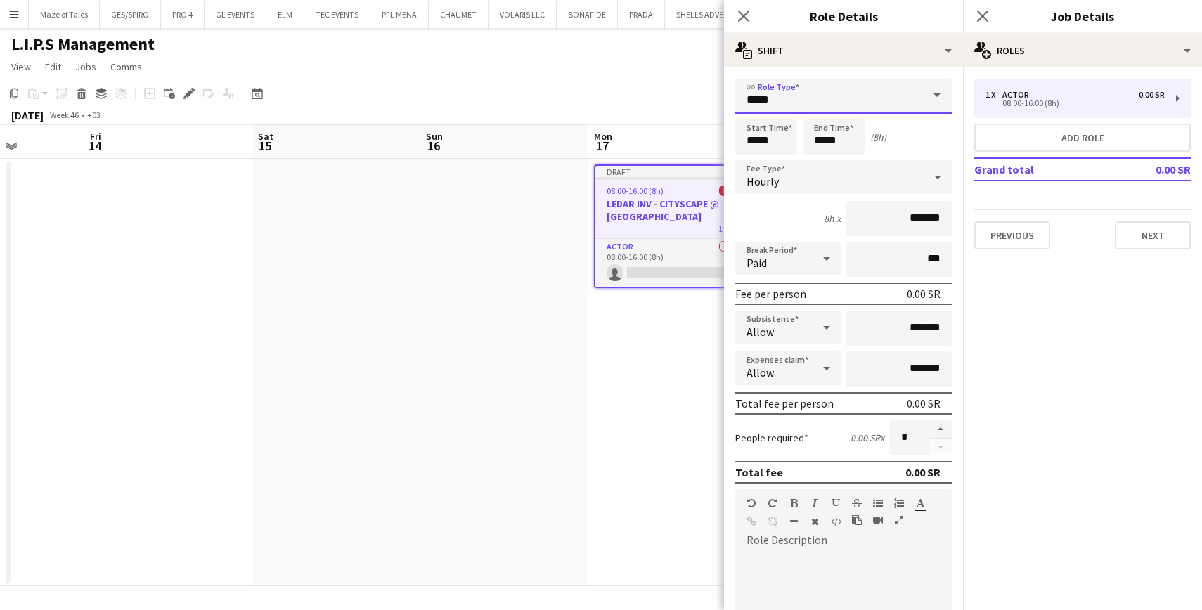
click at [826, 96] on input "*****" at bounding box center [844, 96] width 217 height 35
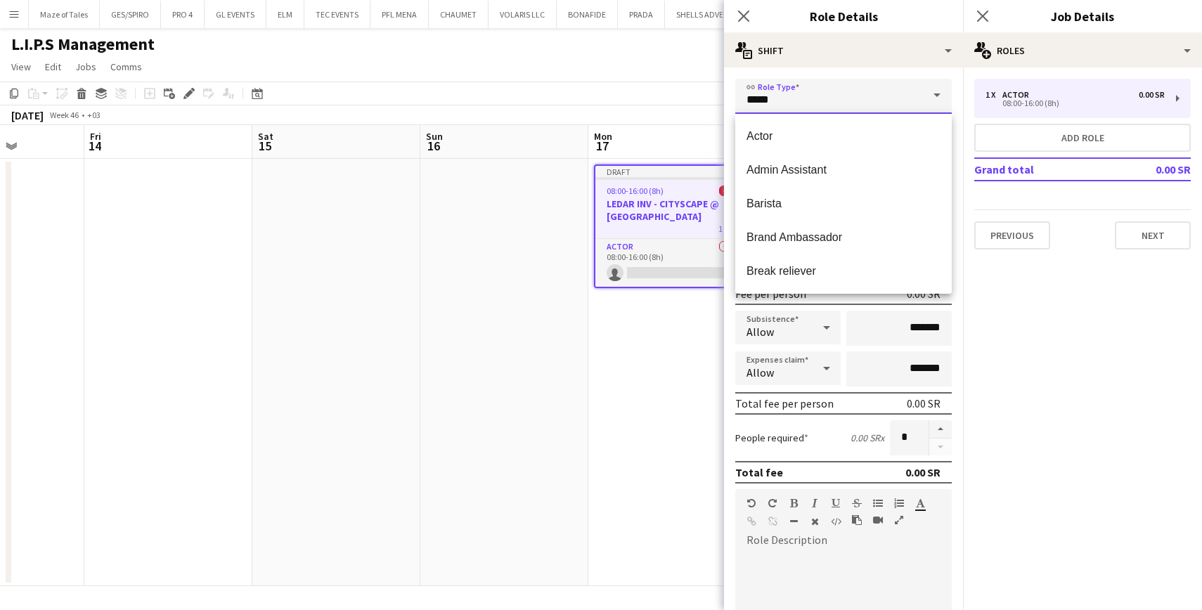
drag, startPoint x: 792, startPoint y: 102, endPoint x: 726, endPoint y: 94, distance: 67.2
click at [726, 94] on form "link Role Type ***** Start Time ***** End Time ***** (8h) Fee Type Hourly 8h x …" at bounding box center [843, 480] width 239 height 802
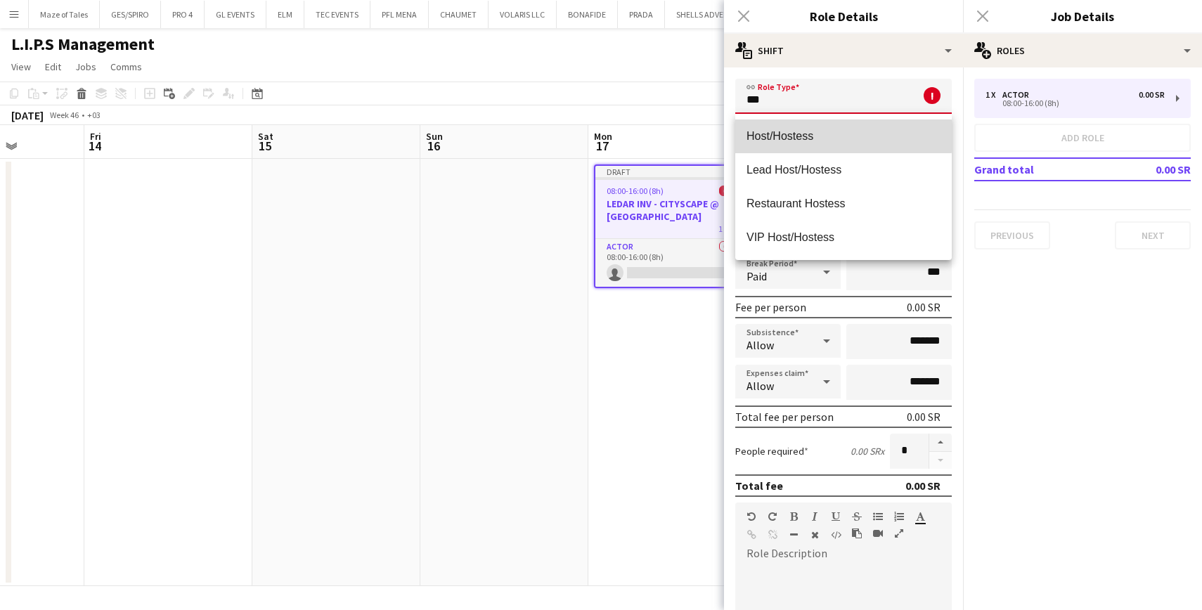
click at [784, 136] on span "Host/Hostess" at bounding box center [844, 135] width 194 height 13
type input "**********"
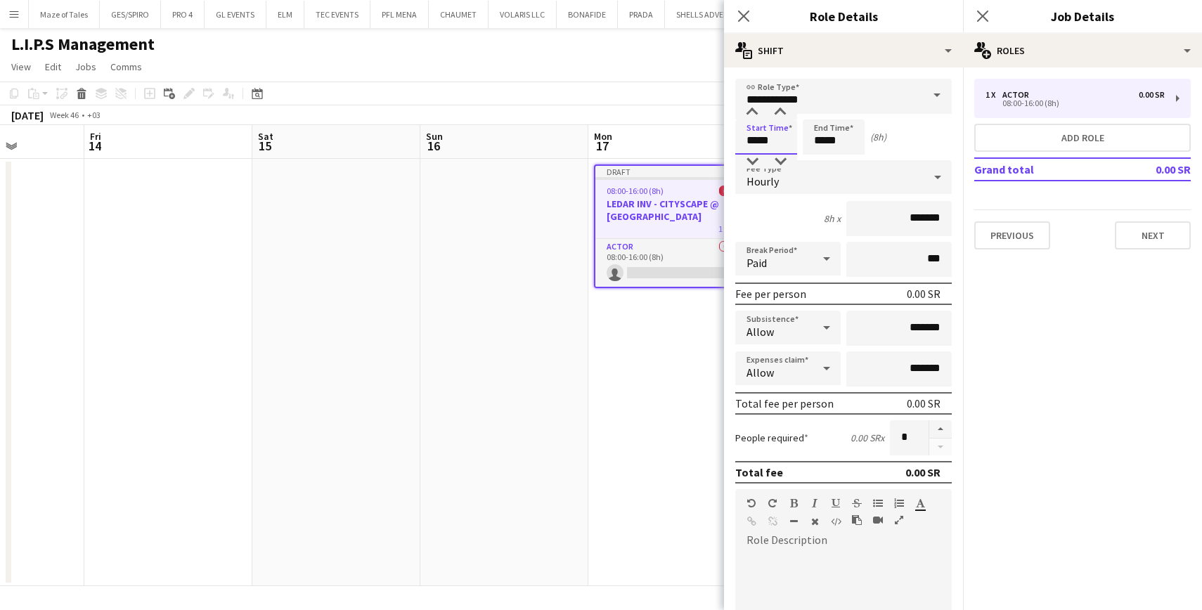
drag, startPoint x: 778, startPoint y: 140, endPoint x: 668, endPoint y: 133, distance: 110.6
click at [668, 133] on body "Menu Boards Boards Boards All jobs Status Workforce Workforce My Workforce Recr…" at bounding box center [601, 305] width 1202 height 610
type input "*****"
click at [930, 138] on div "Start Time ***** End Time ***** (10h)" at bounding box center [844, 137] width 217 height 35
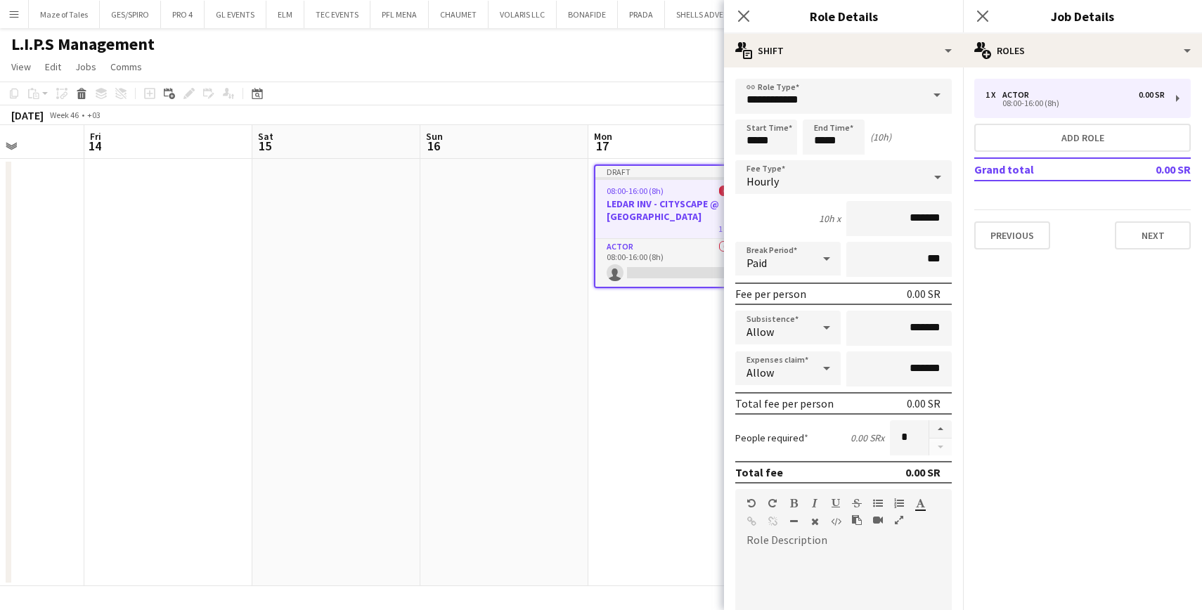
click at [859, 190] on div "Hourly" at bounding box center [830, 177] width 188 height 34
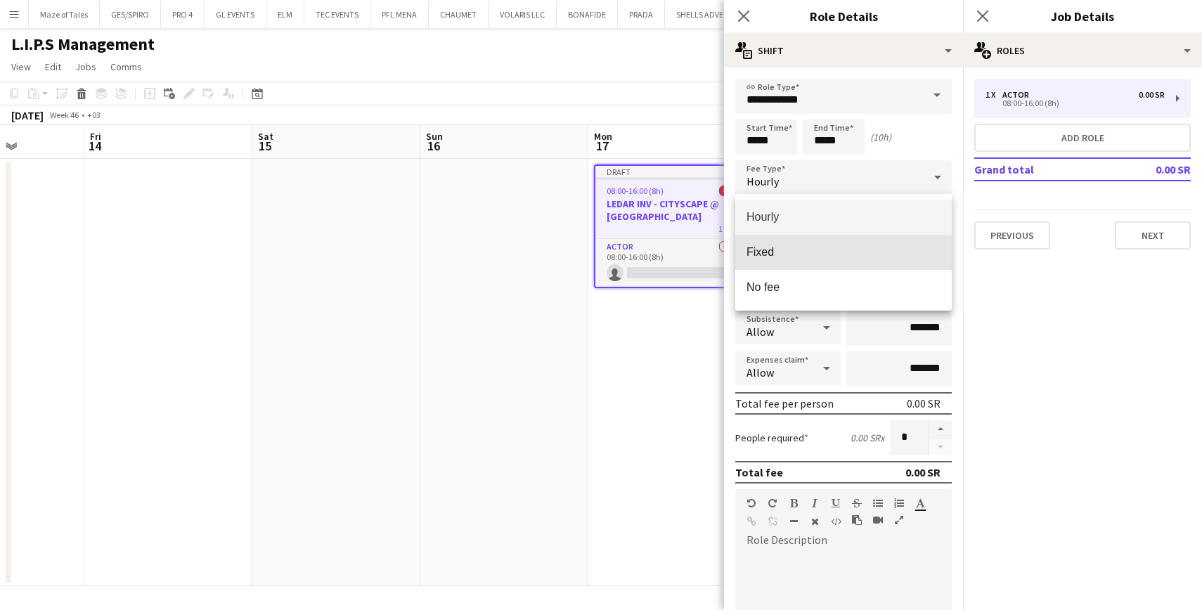
drag, startPoint x: 840, startPoint y: 248, endPoint x: 856, endPoint y: 236, distance: 20.1
click at [840, 248] on span "Fixed" at bounding box center [844, 251] width 194 height 13
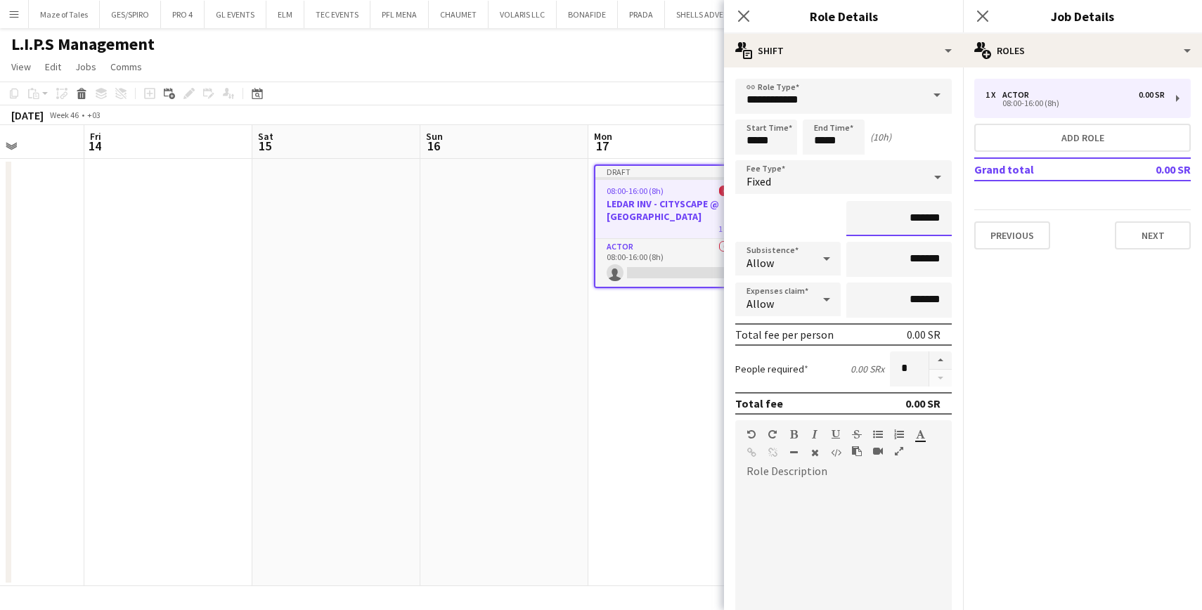
click at [895, 212] on input "*******" at bounding box center [899, 218] width 105 height 35
type input "*********"
click at [897, 262] on input "*******" at bounding box center [899, 259] width 105 height 35
type input "********"
click at [1023, 360] on mat-expansion-panel "pencil3 General details 1 x Actor 0.00 SR 08:00-16:00 (8h) Add role Grand total…" at bounding box center [1082, 339] width 239 height 543
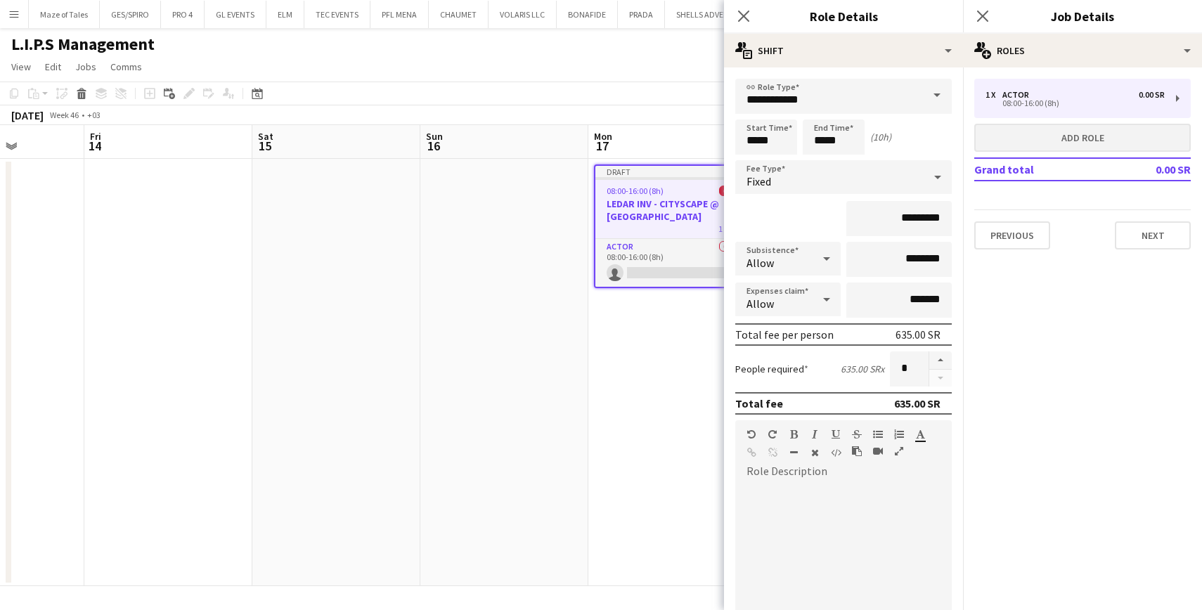
click at [1080, 140] on button "Add role" at bounding box center [1083, 138] width 217 height 28
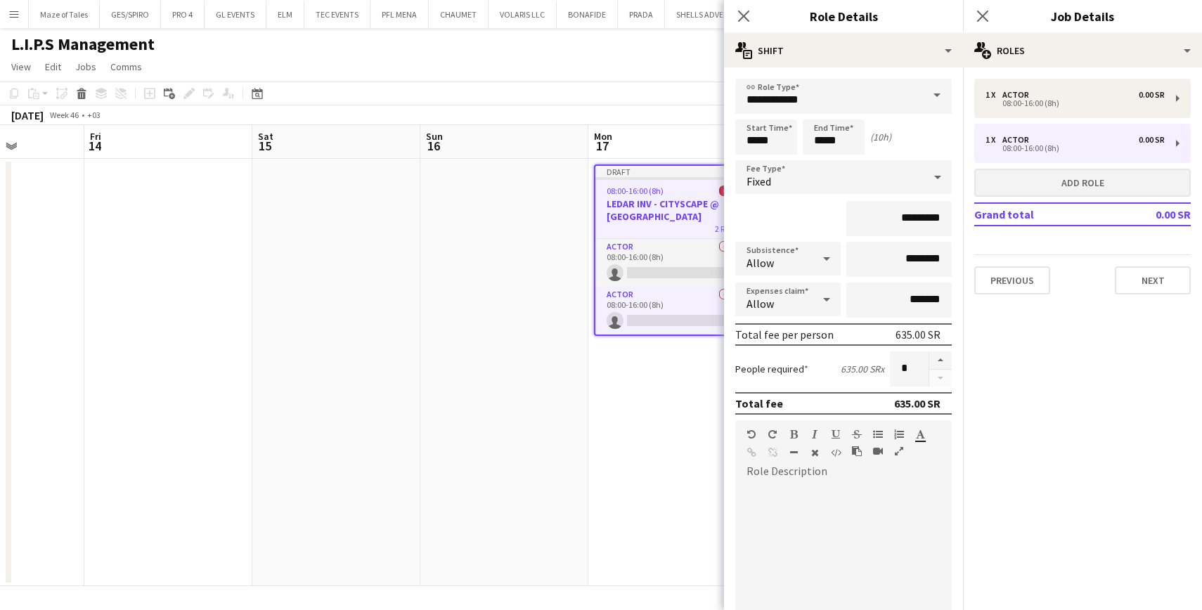
type input "*****"
type input "*******"
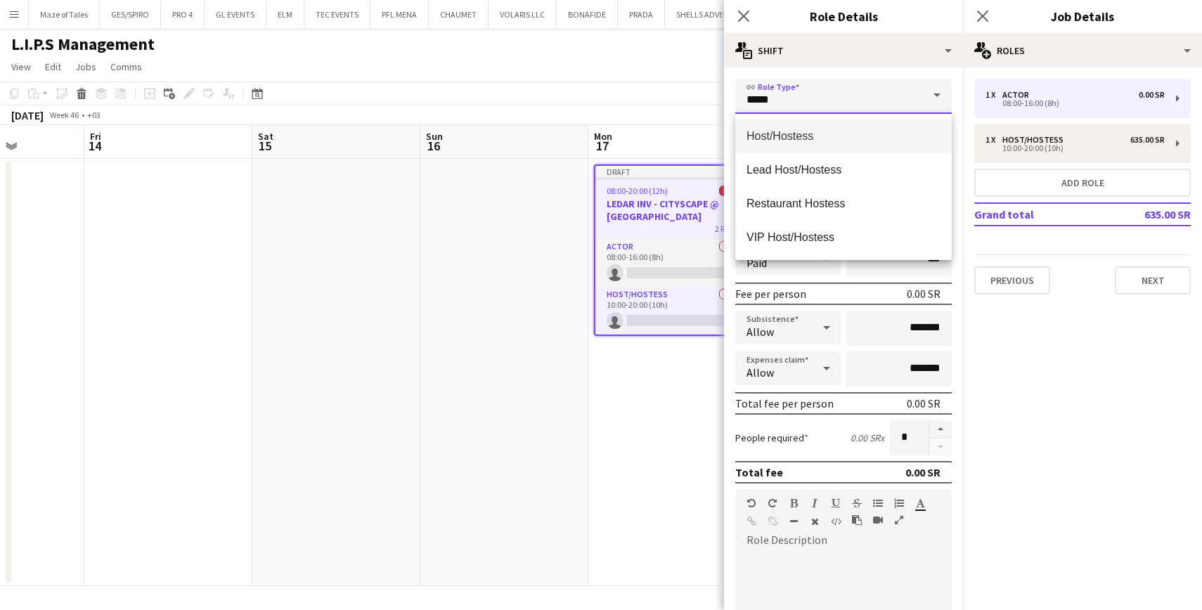
drag, startPoint x: 790, startPoint y: 103, endPoint x: 660, endPoint y: 96, distance: 130.3
click at [660, 96] on body "Menu Boards Boards Boards All jobs Status Workforce Workforce My Workforce Recr…" at bounding box center [601, 305] width 1202 height 610
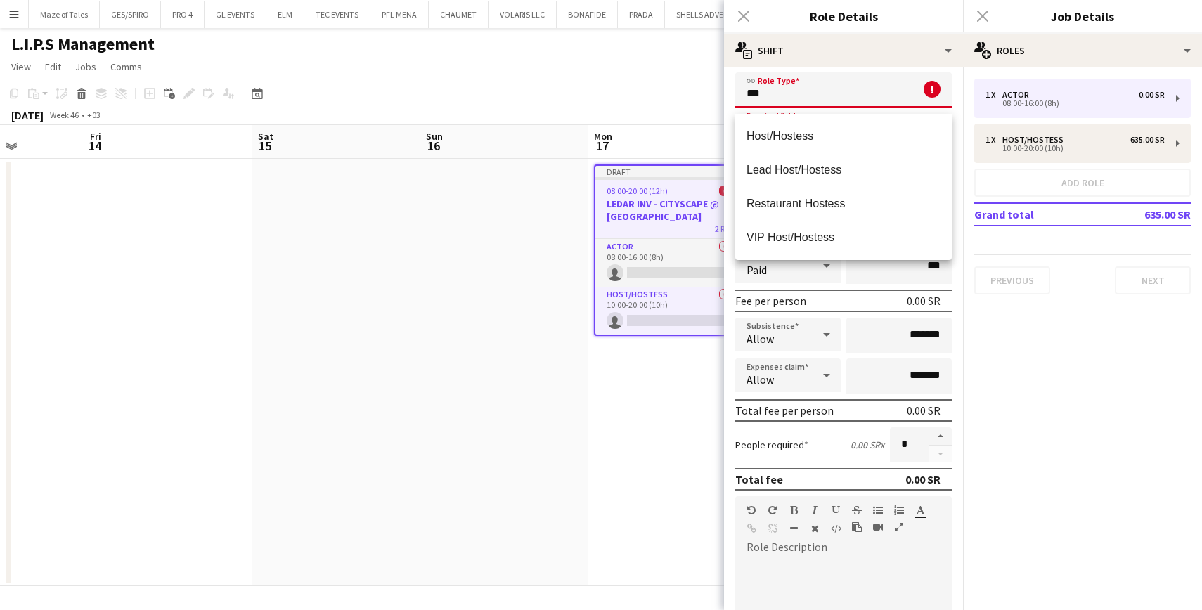
scroll to position [11, 0]
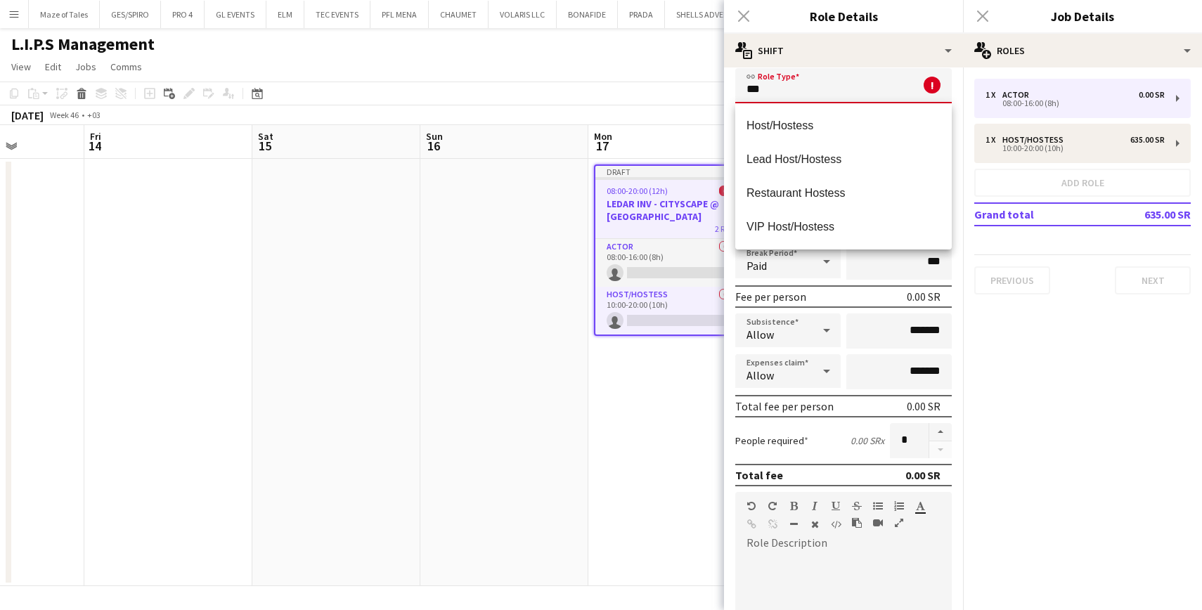
click at [752, 13] on div "Close pop-in" at bounding box center [743, 16] width 39 height 32
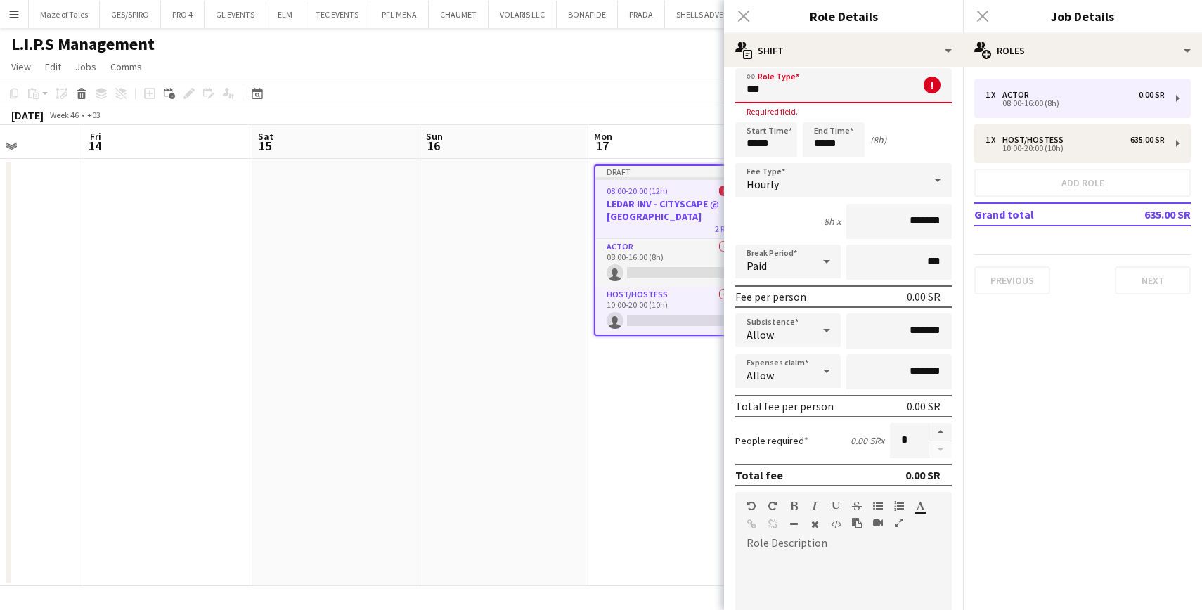
click at [745, 22] on div "Close pop-in" at bounding box center [743, 16] width 39 height 32
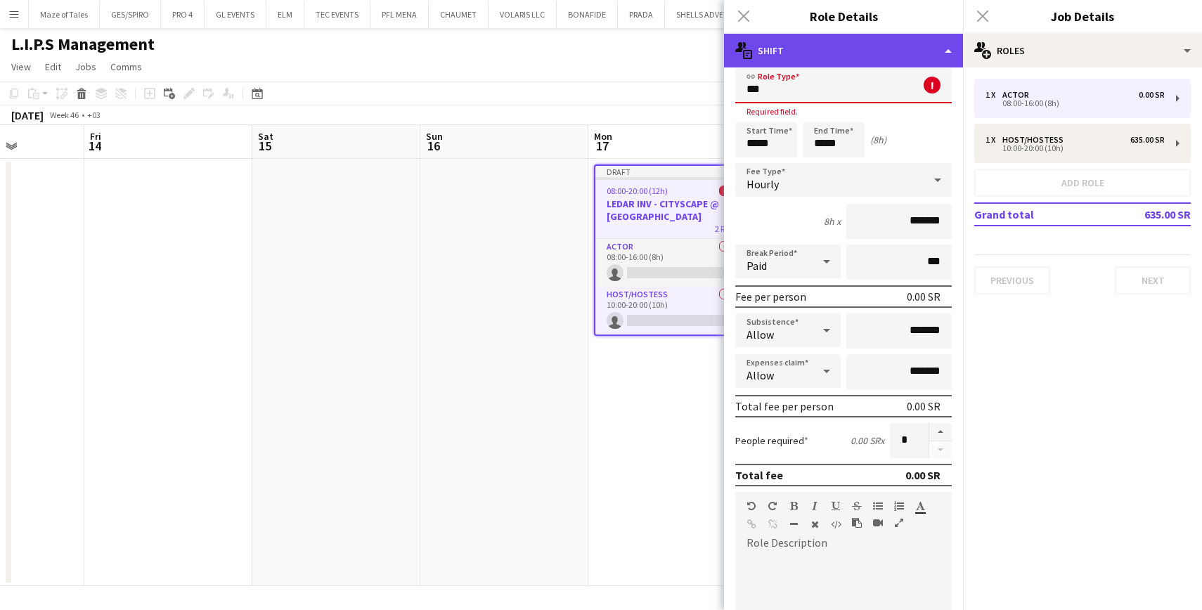
click at [837, 64] on div "multiple-actions-text Shift" at bounding box center [843, 51] width 239 height 34
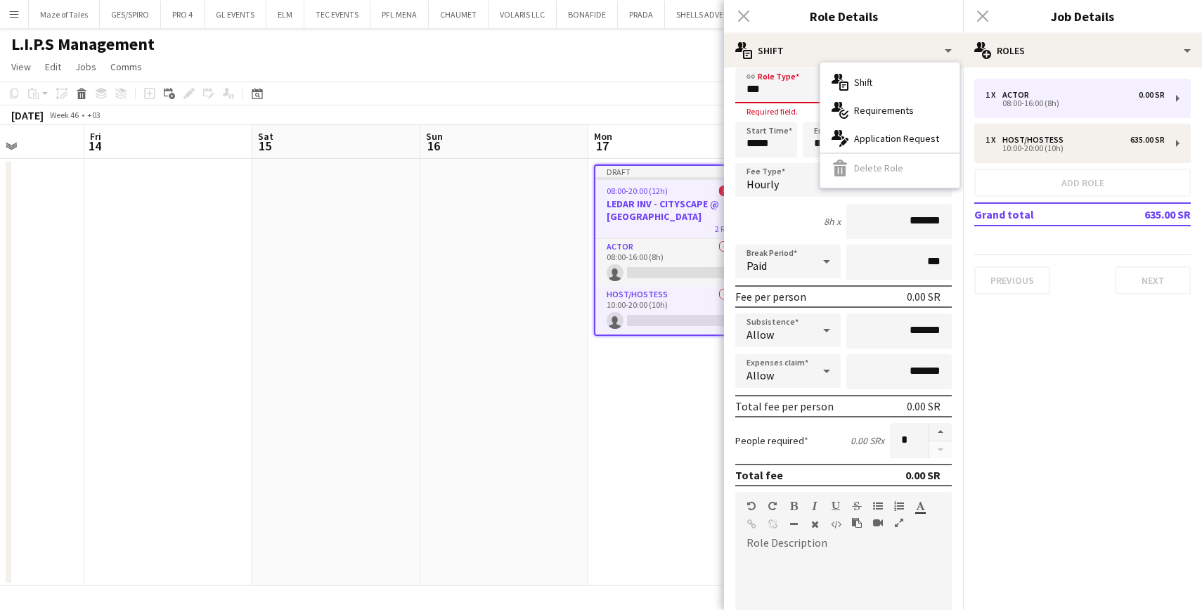
drag, startPoint x: 762, startPoint y: 236, endPoint x: 794, endPoint y: 185, distance: 59.7
click at [768, 228] on div "8h x *******" at bounding box center [844, 221] width 217 height 35
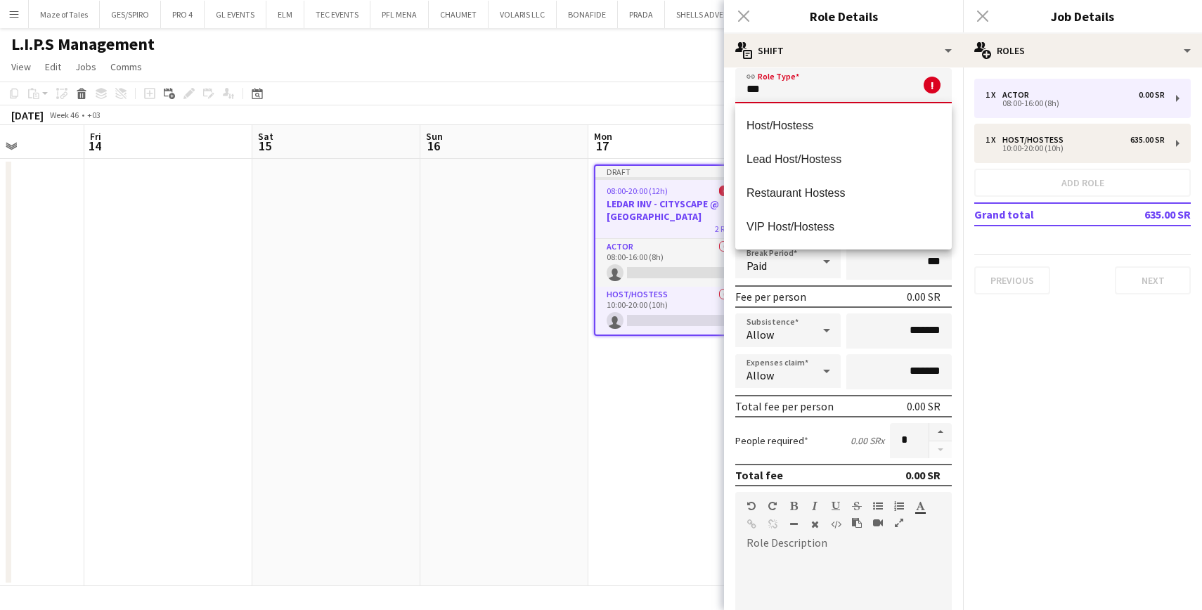
drag, startPoint x: 812, startPoint y: 100, endPoint x: 659, endPoint y: 87, distance: 153.8
click at [656, 84] on body "Menu Boards Boards Boards All jobs Status Workforce Workforce My Workforce Recr…" at bounding box center [601, 305] width 1202 height 610
click at [767, 153] on span "Lead Host/Hostess" at bounding box center [844, 159] width 194 height 13
type input "**********"
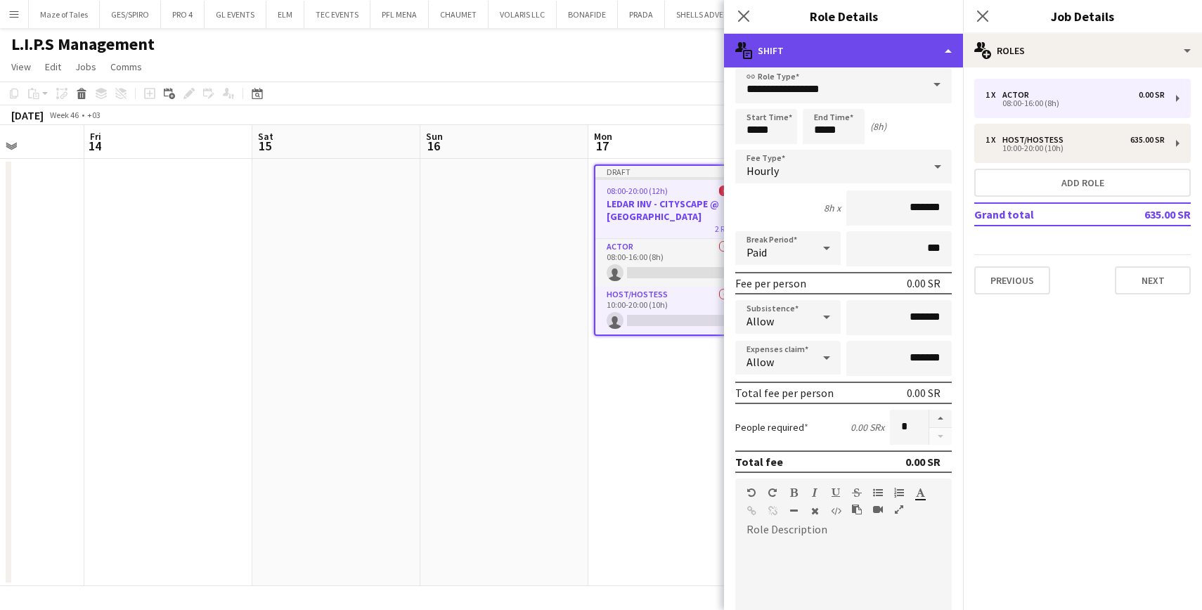
drag, startPoint x: 854, startPoint y: 40, endPoint x: 856, endPoint y: 47, distance: 7.3
click at [854, 40] on div "multiple-actions-text Shift" at bounding box center [843, 51] width 239 height 34
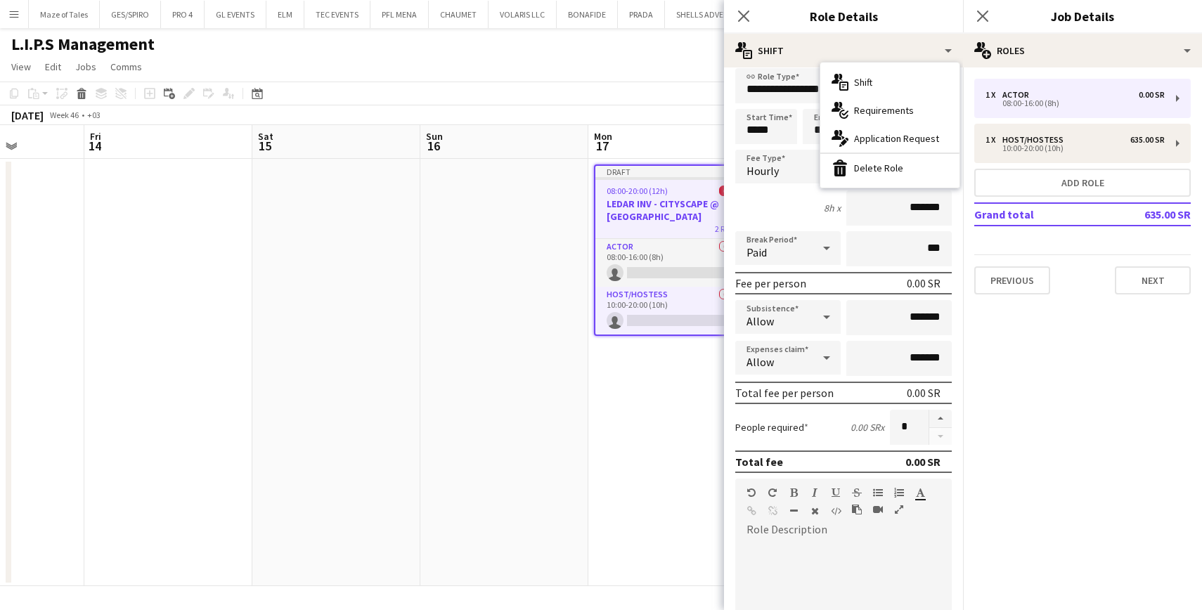
click at [884, 169] on div "bin-2 Delete Role" at bounding box center [890, 168] width 139 height 28
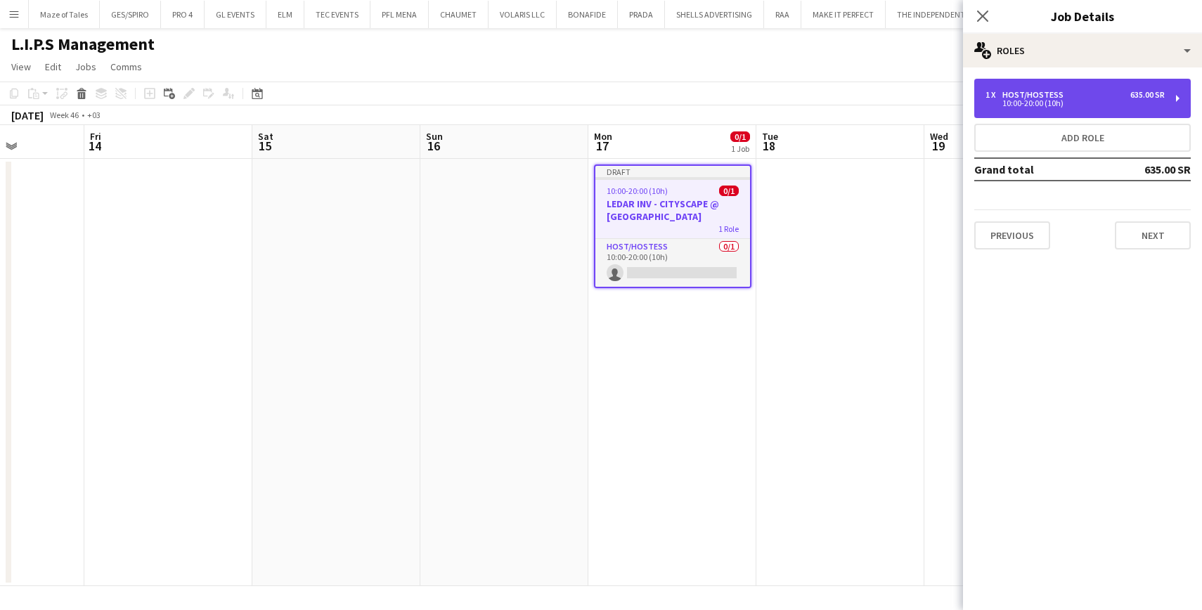
click at [1096, 95] on div "1 x Host/Hostess 635.00 SR" at bounding box center [1075, 95] width 179 height 10
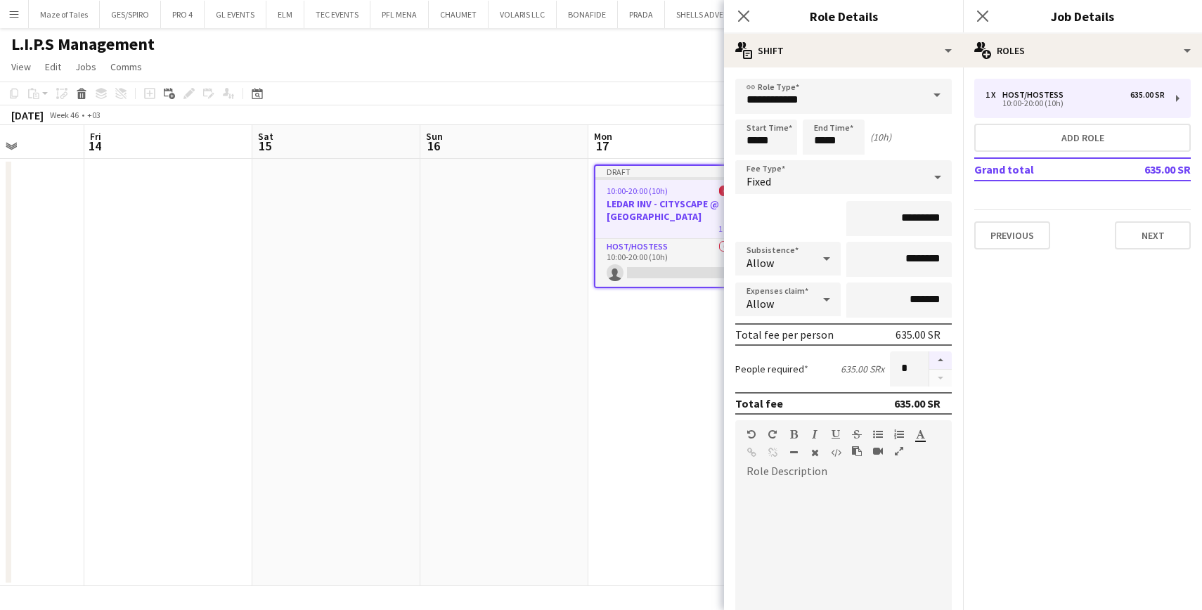
click at [939, 359] on button "button" at bounding box center [941, 361] width 23 height 18
click at [943, 360] on button "button" at bounding box center [941, 361] width 23 height 18
type input "*"
click at [1047, 414] on mat-expansion-panel "pencil3 General details 1 x Host/Hostess 635.00 SR 10:00-20:00 (10h) Add role G…" at bounding box center [1082, 339] width 239 height 543
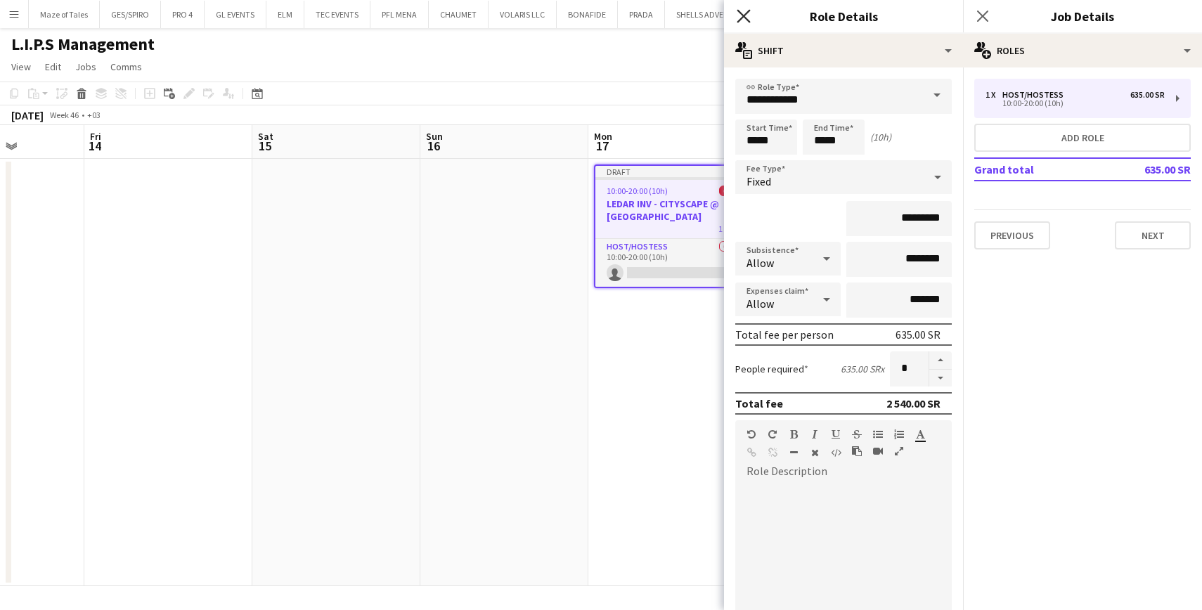
scroll to position [1, 0]
click at [743, 18] on icon at bounding box center [743, 15] width 13 height 13
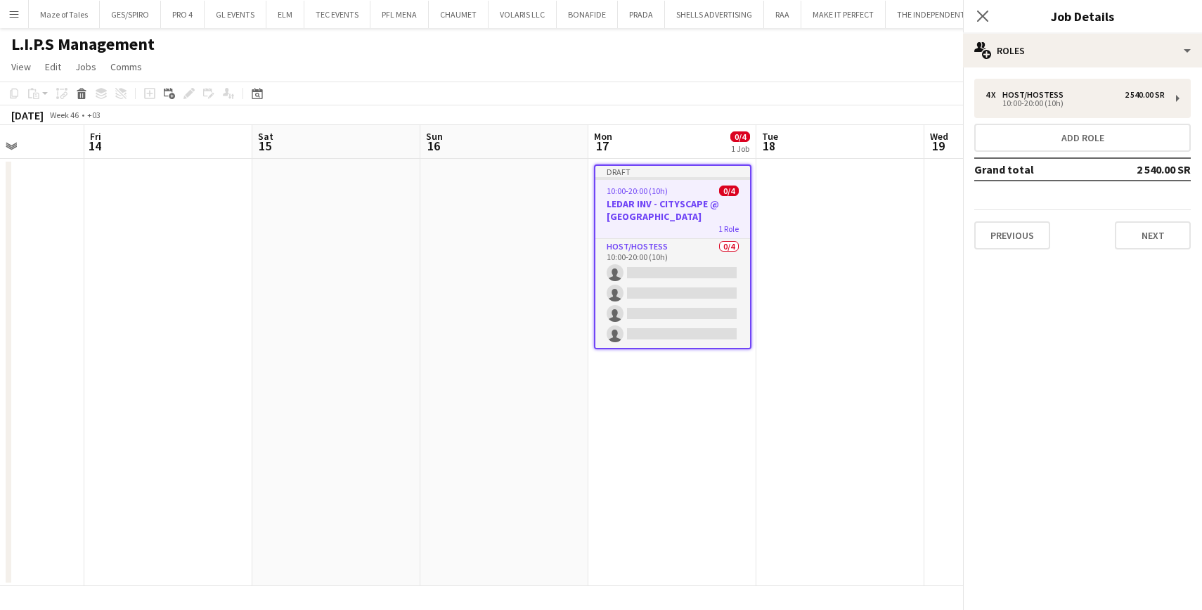
scroll to position [0, 0]
click at [1042, 378] on mat-expansion-panel "pencil3 General details 4 x Host/Hostess 2 540.00 SR 10:00-20:00 (10h) Add role…" at bounding box center [1082, 339] width 239 height 543
click at [15, 18] on app-icon "Menu" at bounding box center [13, 13] width 11 height 11
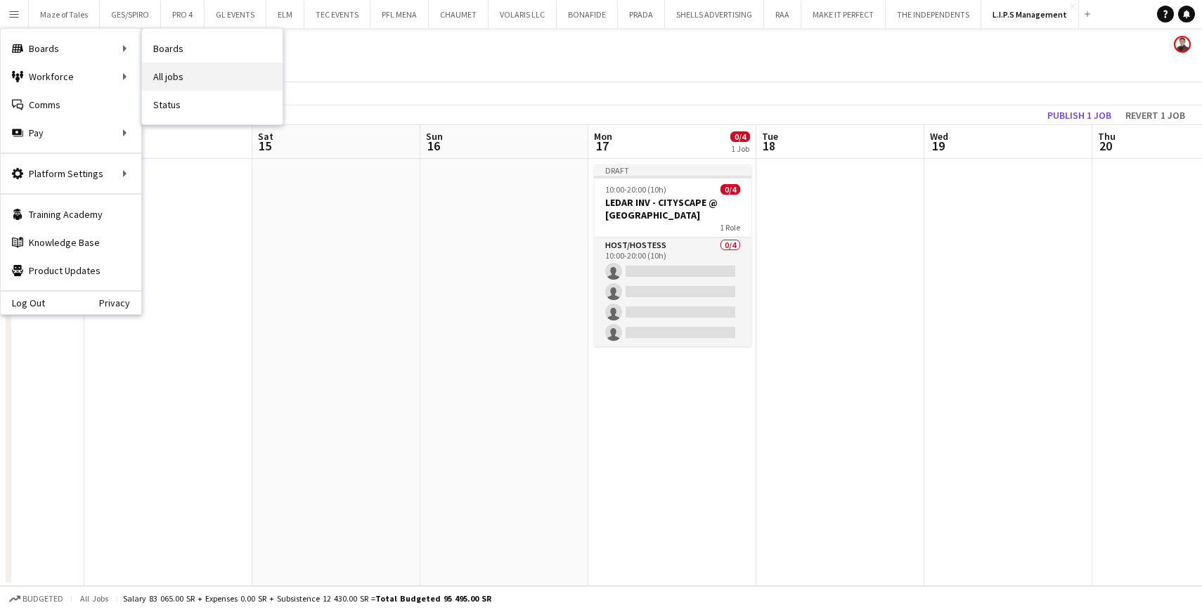
click at [172, 67] on link "All jobs" at bounding box center [212, 77] width 141 height 28
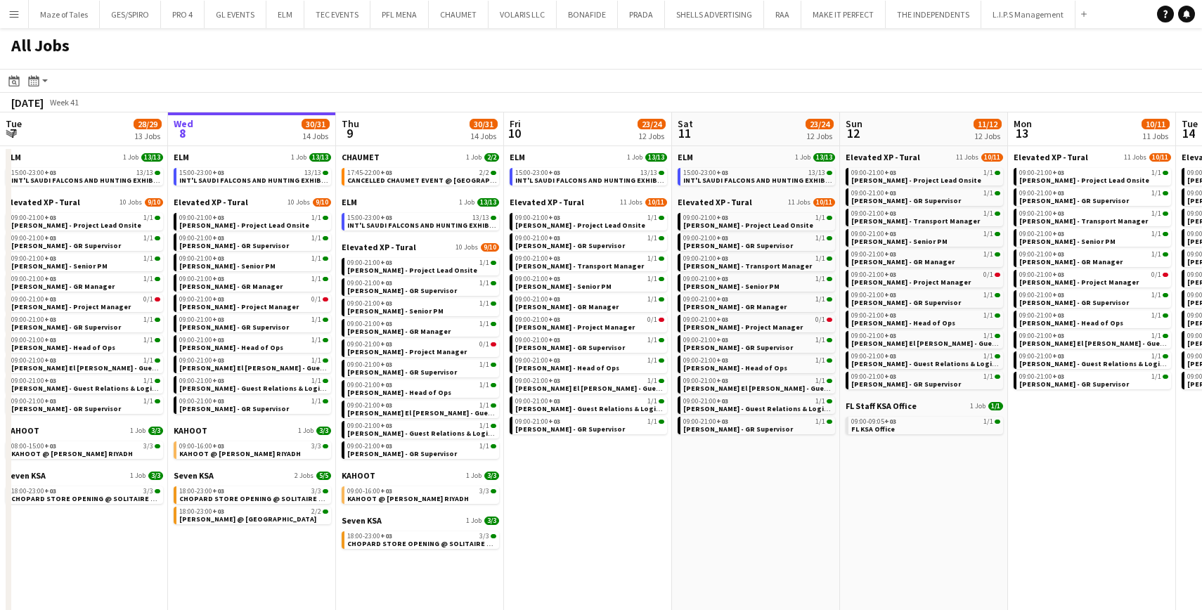
click at [745, 514] on app-date-cell "ELM 1 Job 13/13 15:00-23:00 +03 13/13 INT'L SAUDI FALCONS AND HUNTING EXHIBITIO…" at bounding box center [756, 408] width 168 height 524
click at [690, 497] on app-date-cell "ELM 1 Job 13/13 15:00-23:00 +03 13/13 INT'L SAUDI FALCONS AND HUNTING EXHIBITIO…" at bounding box center [756, 408] width 168 height 524
click at [1042, 11] on button "L.I.P.S Management Close" at bounding box center [1029, 14] width 94 height 27
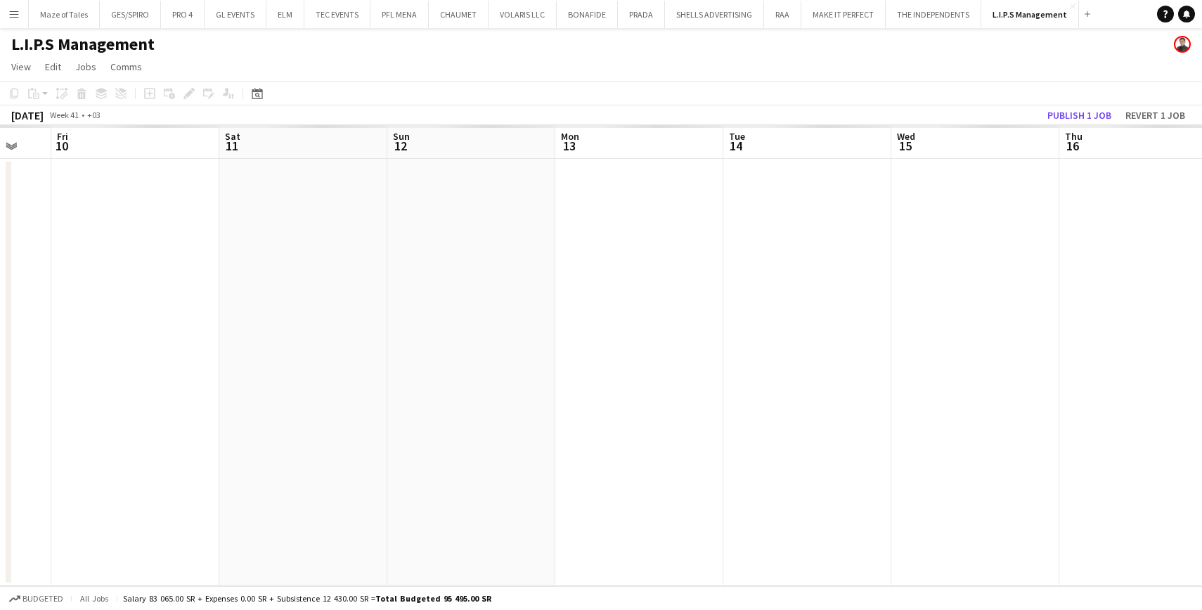
drag, startPoint x: 865, startPoint y: 340, endPoint x: 437, endPoint y: 341, distance: 428.2
click at [431, 340] on app-calendar-viewport "Tue 7 Wed 8 Thu 9 Fri 10 Sat 11 Sun 12 Mon 13 Tue 14 Wed 15 Thu 16 Fri 17 Sat 1…" at bounding box center [601, 355] width 1202 height 461
drag, startPoint x: 838, startPoint y: 377, endPoint x: 200, endPoint y: 309, distance: 642.0
click at [53, 312] on app-calendar-viewport "Tue 7 Wed 8 Thu 9 Fri 10 Sat 11 Sun 12 Mon 13 Tue 14 Wed 15 Thu 16 Fri 17 Sat 1…" at bounding box center [601, 355] width 1202 height 461
drag, startPoint x: 809, startPoint y: 312, endPoint x: 162, endPoint y: 267, distance: 648.4
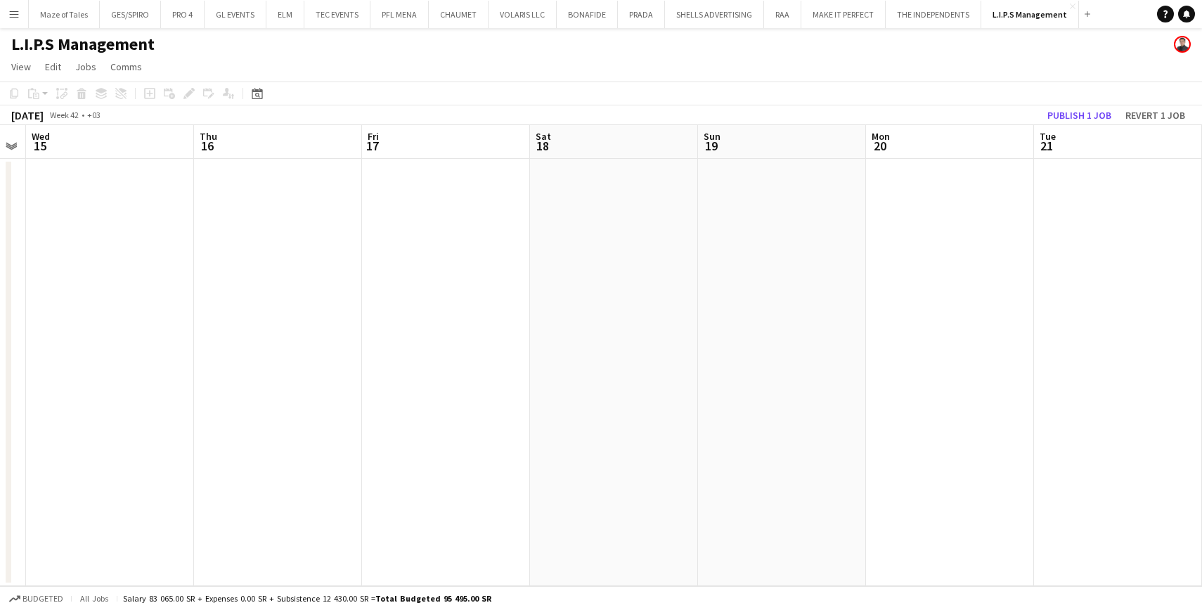
click at [136, 268] on app-calendar-viewport "Sun 12 Mon 13 Tue 14 Wed 15 Thu 16 Fri 17 Sat 18 Sun 19 Mon 20 Tue 21 Wed 22 Th…" at bounding box center [601, 355] width 1202 height 461
drag, startPoint x: 987, startPoint y: 320, endPoint x: 338, endPoint y: 293, distance: 649.6
click at [338, 293] on app-calendar-viewport "Wed 15 Thu 16 Fri 17 Sat 18 Sun 19 Mon 20 Tue 21 Wed 22 Thu 23 Fri 24 Sat 25 Su…" at bounding box center [601, 355] width 1202 height 461
drag, startPoint x: 1061, startPoint y: 316, endPoint x: 503, endPoint y: 309, distance: 558.4
click at [503, 309] on app-calendar-viewport "Mon 20 Tue 21 Wed 22 Thu 23 Fri 24 Sat 25 Sun 26 Mon 27 Tue 28 Wed 29 Thu 30 Fr…" at bounding box center [601, 355] width 1202 height 461
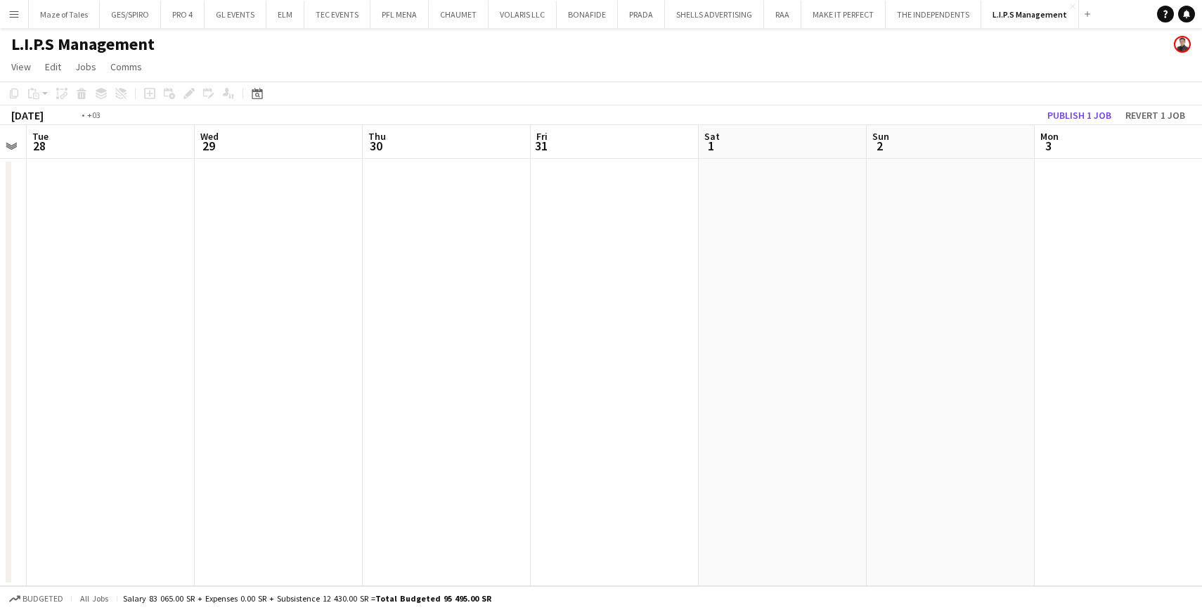
drag, startPoint x: 975, startPoint y: 331, endPoint x: 361, endPoint y: 335, distance: 613.9
click at [195, 327] on app-calendar-viewport "Fri 24 Sat 25 Sun 26 Mon 27 Tue 28 Wed 29 Thu 30 Fri 31 Sat 1 Sun 2 Mon 3 Tue 4…" at bounding box center [601, 355] width 1202 height 461
drag, startPoint x: 870, startPoint y: 362, endPoint x: 280, endPoint y: 361, distance: 590.0
click at [276, 362] on app-calendar-viewport "Wed 29 Thu 30 Fri 31 Sat 1 Sun 2 Mon 3 Tue 4 Wed 5 Thu 6 Fri 7 Sat 8 Sun 9 Mon …" at bounding box center [601, 355] width 1202 height 461
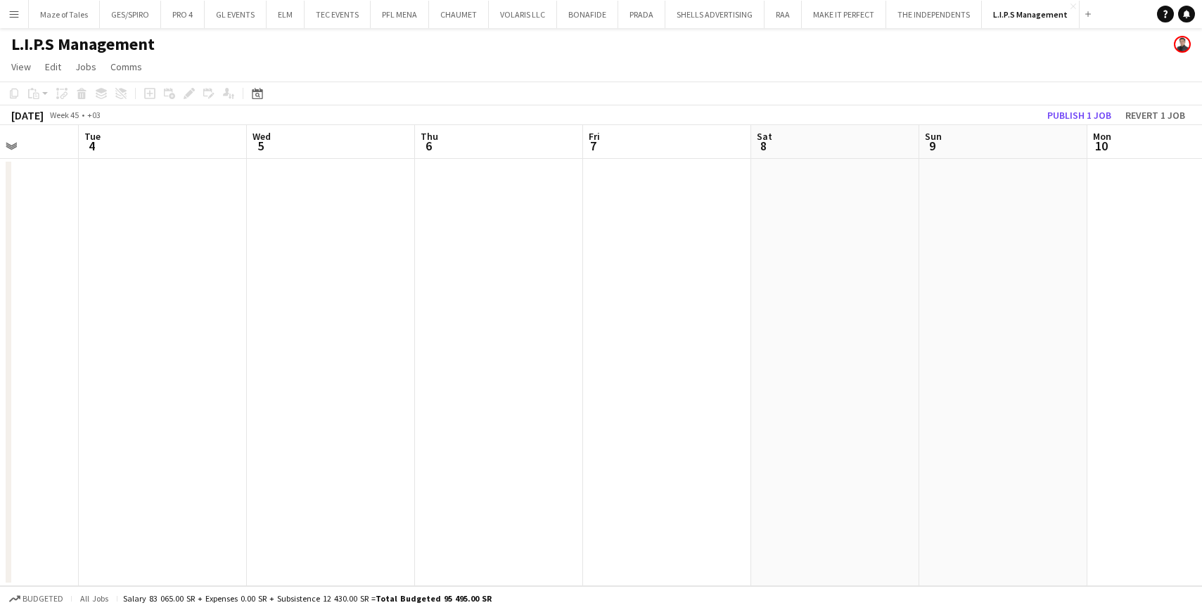
drag, startPoint x: 660, startPoint y: 332, endPoint x: 303, endPoint y: 338, distance: 357.3
click at [7, 319] on div "Sat 1 Sun 2 Mon 3 Tue 4 Wed 5 Thu 6 Fri 7 Sat 8 Sun 9 Mon 10 Tue 11 Wed 12 Thu …" at bounding box center [601, 355] width 1202 height 461
drag, startPoint x: 769, startPoint y: 353, endPoint x: 398, endPoint y: 336, distance: 371.7
click at [398, 336] on app-calendar-viewport "Thu 6 Fri 7 Sat 8 Sun 9 Mon 10 Tue 11 Wed 12 Thu 13 Fri 14 Sat 15 Sun 16 Mon 17…" at bounding box center [601, 355] width 1202 height 461
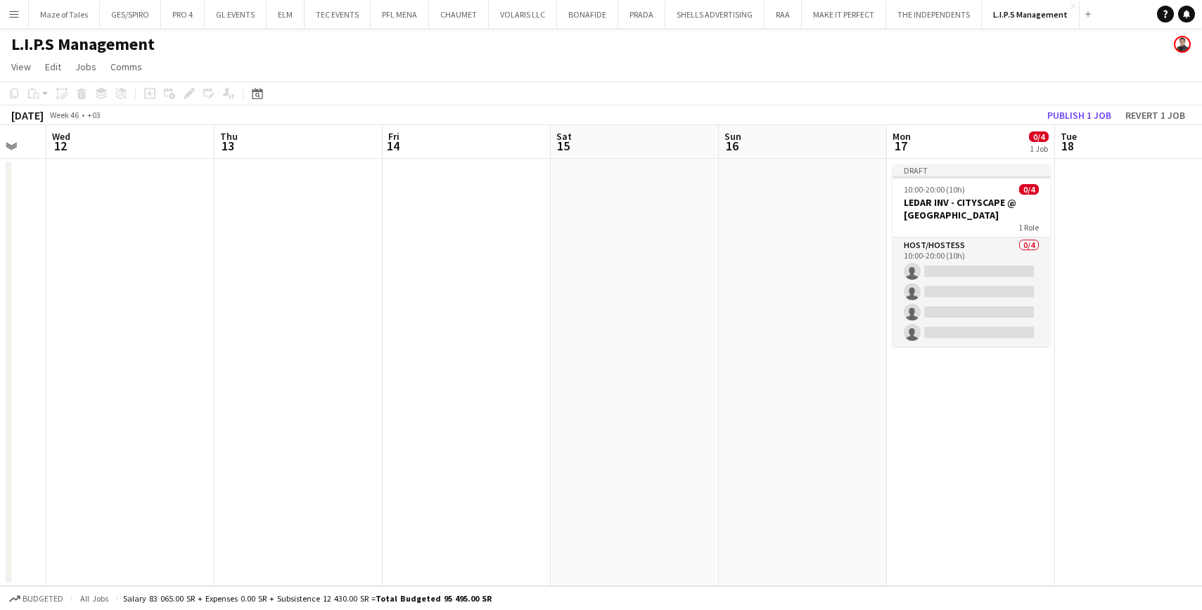
scroll to position [0, 641]
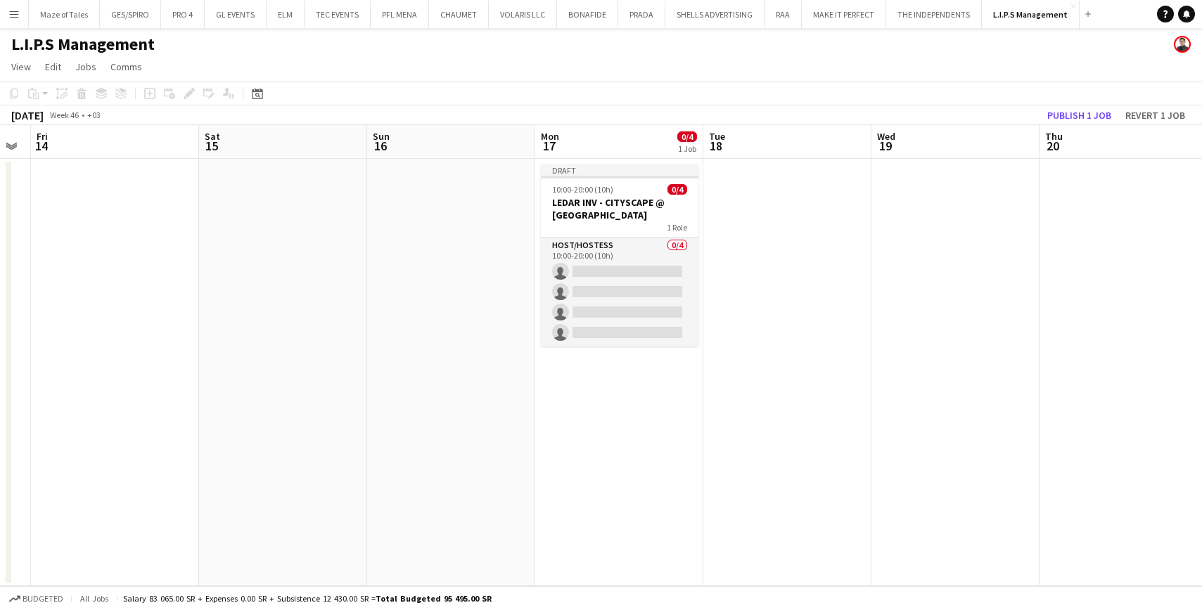
drag, startPoint x: 825, startPoint y: 341, endPoint x: 315, endPoint y: 339, distance: 509.8
click at [315, 339] on app-calendar-viewport "Mon 10 Tue 11 Wed 12 Thu 13 Fri 14 Sat 15 Sun 16 Mon 17 0/4 1 Job Tue 18 Wed 19…" at bounding box center [601, 355] width 1202 height 461
click at [610, 373] on app-date-cell "Draft 10:00-20:00 (10h) 0/4 LEDAR INV - CITYSCAPE @ MALHAM 1 Role Host/Hostess …" at bounding box center [619, 373] width 168 height 428
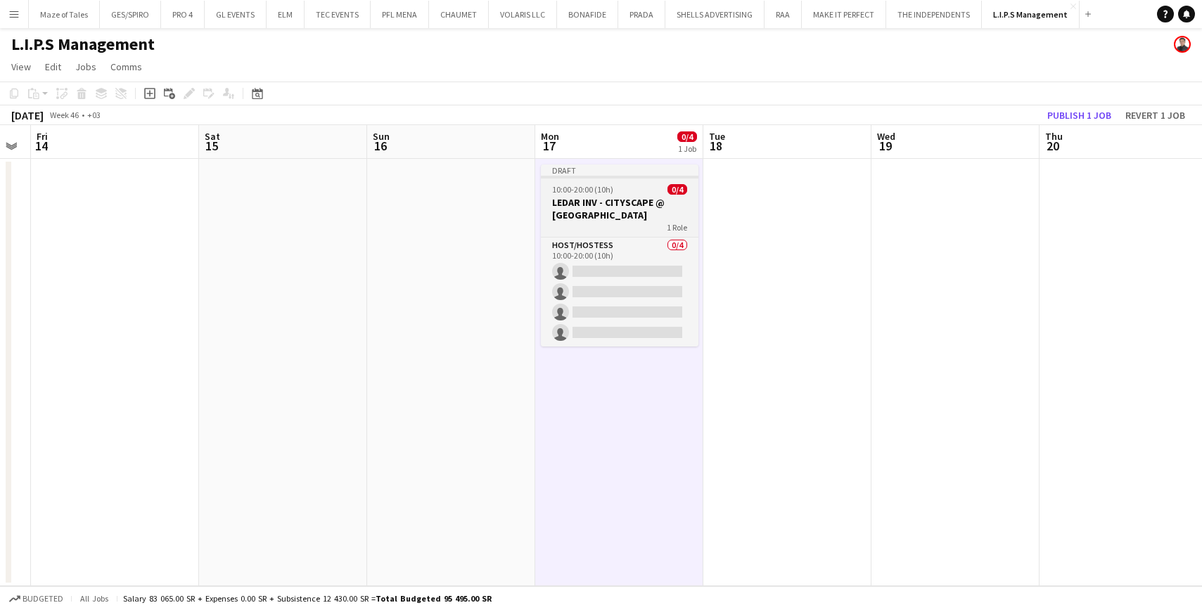
click at [620, 221] on app-job-card "Draft 10:00-20:00 (10h) 0/4 LEDAR INV - CITYSCAPE @ MALHAM 1 Role Host/Hostess …" at bounding box center [620, 256] width 158 height 182
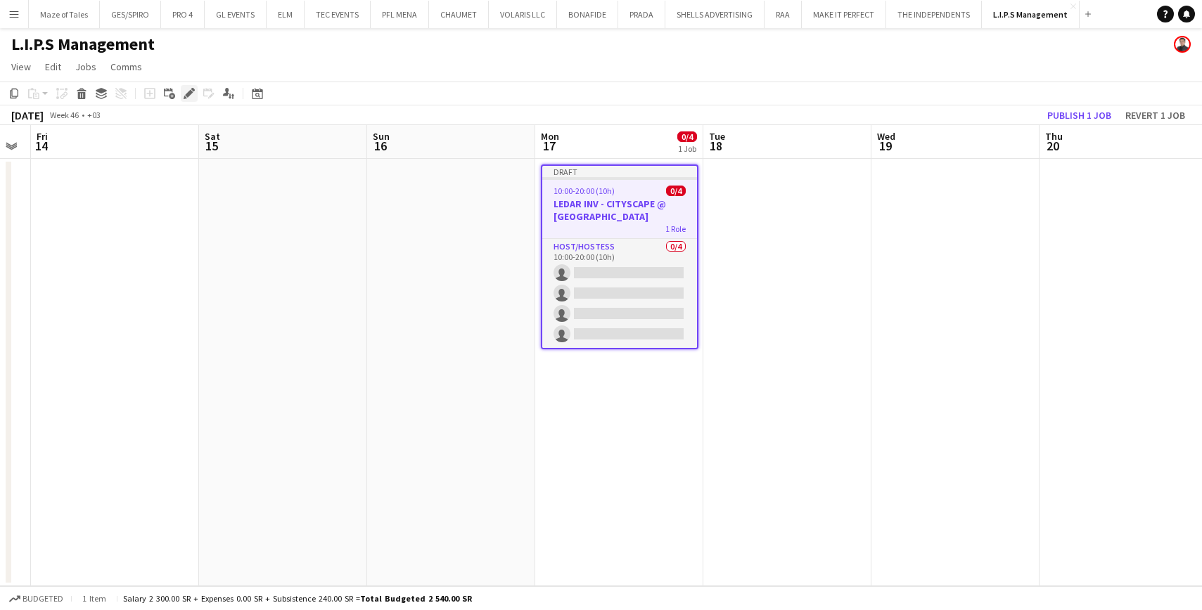
click at [189, 95] on icon at bounding box center [189, 94] width 8 height 8
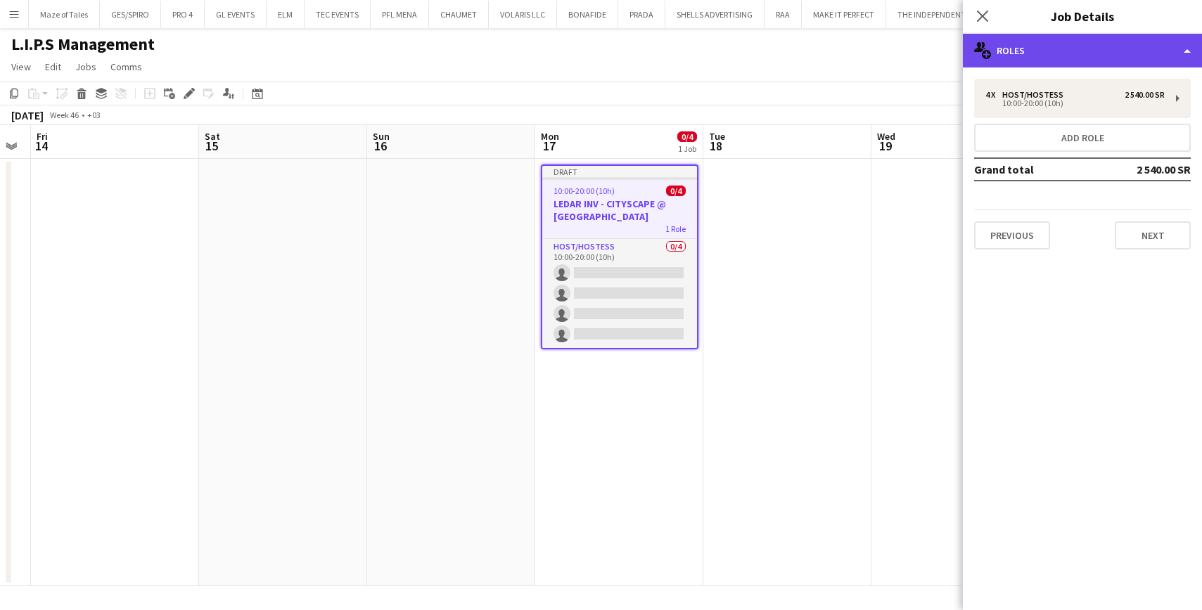
click at [1099, 56] on div "multiple-users-add Roles" at bounding box center [1082, 51] width 239 height 34
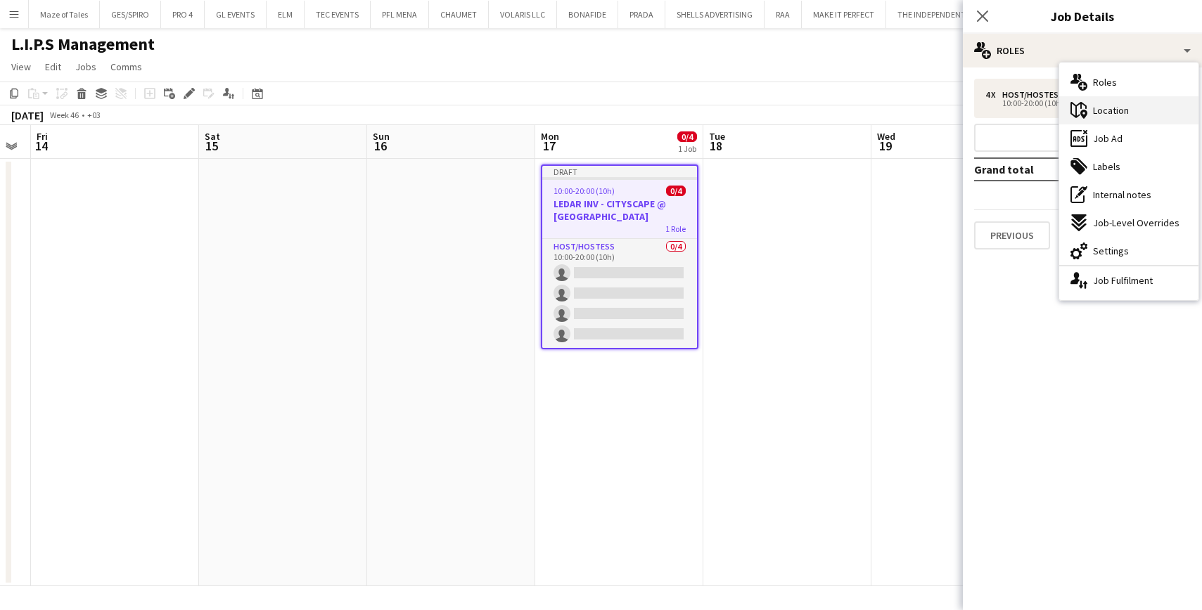
click at [1119, 109] on span "Location" at bounding box center [1111, 110] width 36 height 13
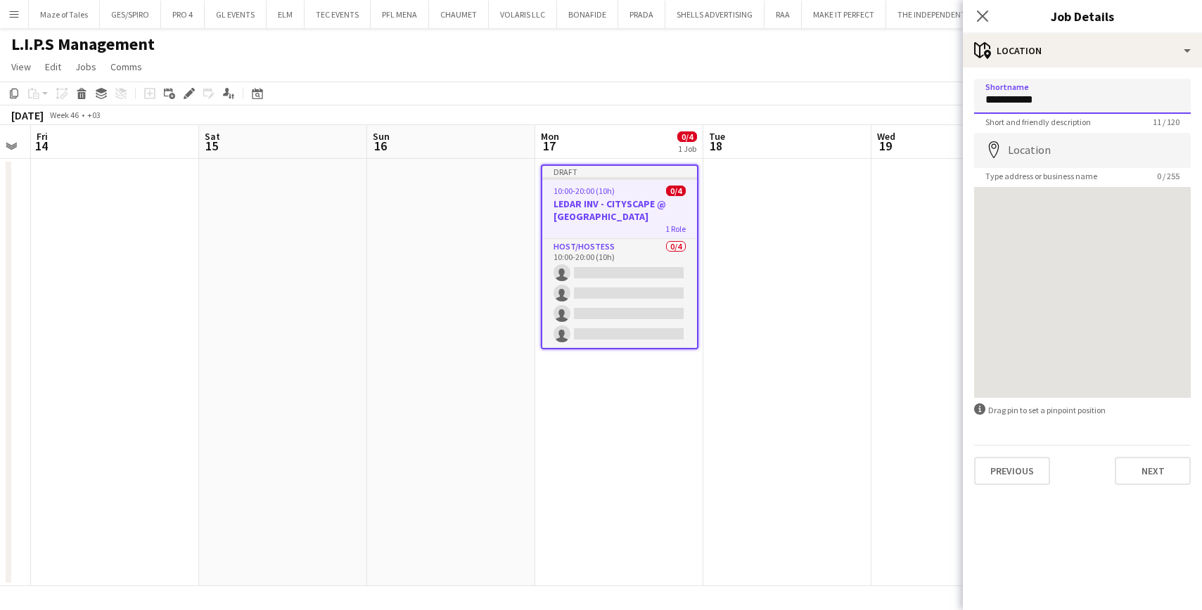
type input "**********"
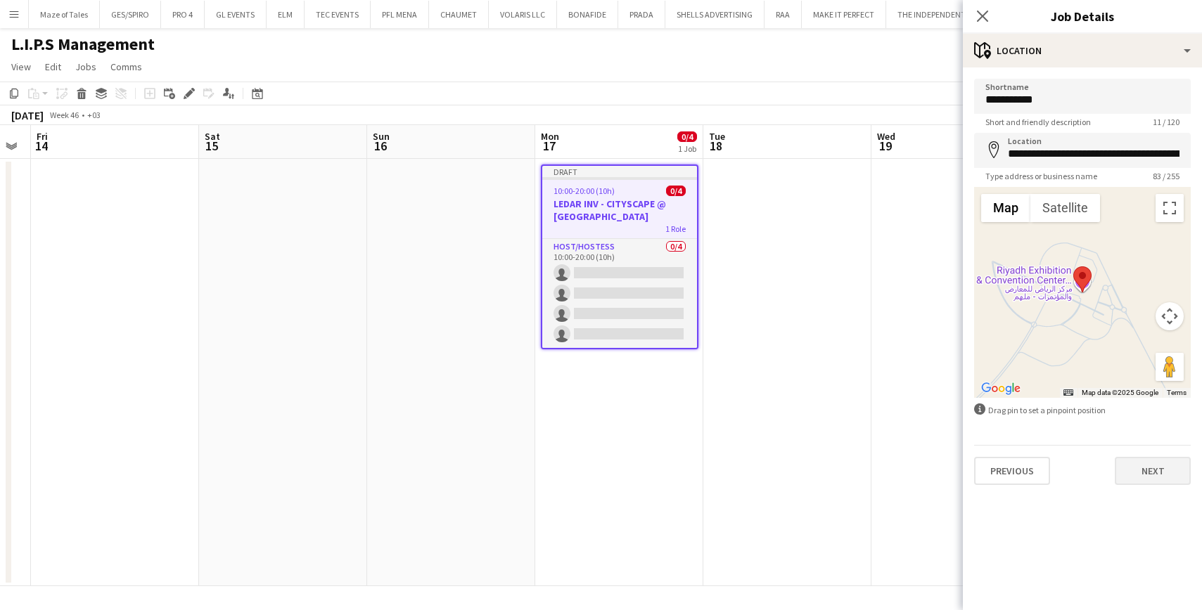
click at [1157, 473] on button "Next" at bounding box center [1153, 471] width 76 height 28
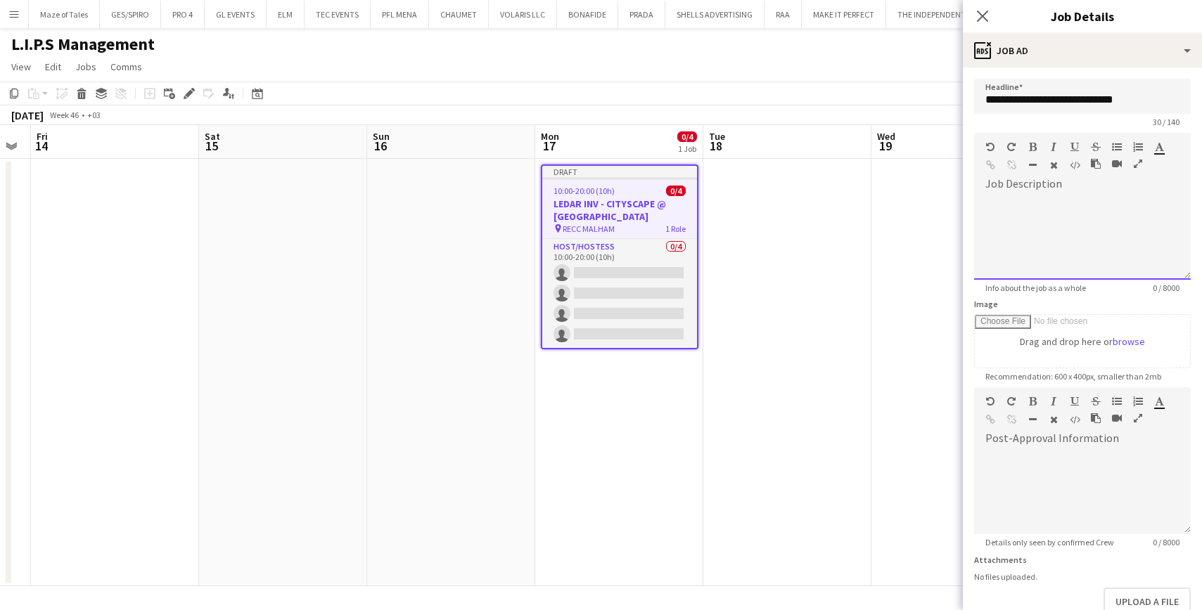
click at [1034, 207] on div at bounding box center [1082, 237] width 217 height 84
paste div
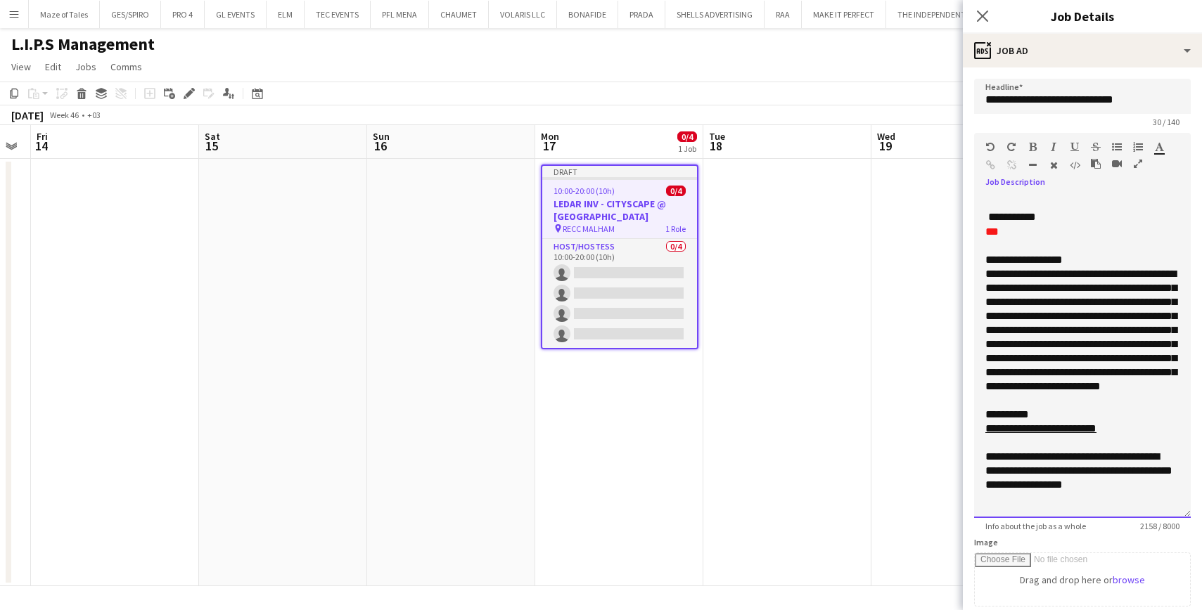
scroll to position [980, 0]
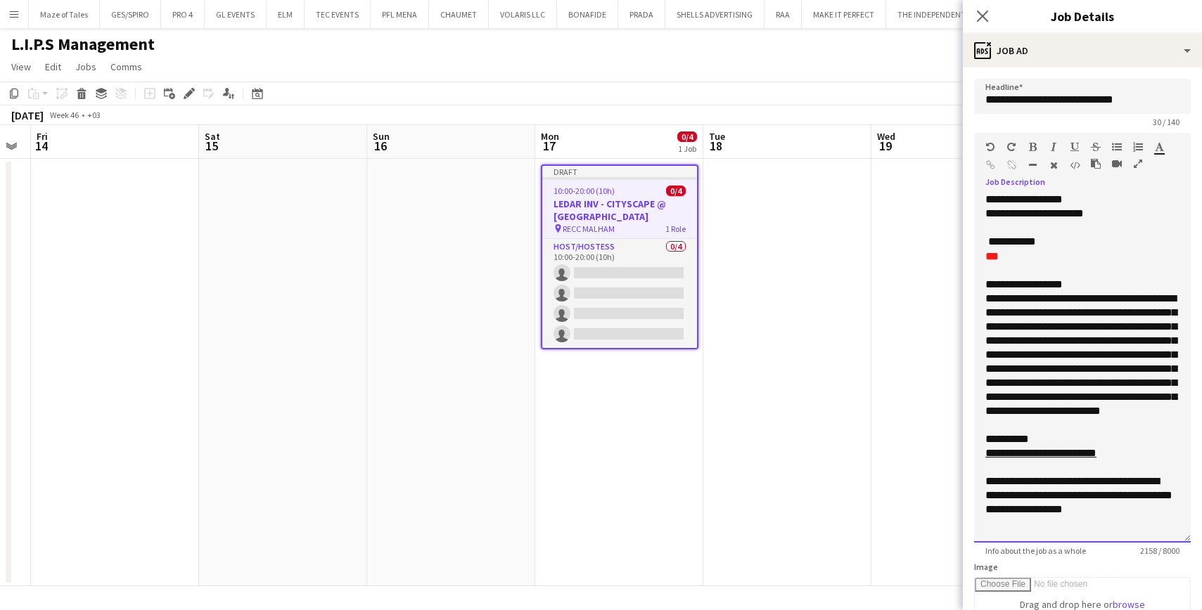
drag, startPoint x: 1188, startPoint y: 276, endPoint x: 1155, endPoint y: 529, distance: 255.4
click at [1158, 538] on div "**********" at bounding box center [1082, 368] width 217 height 347
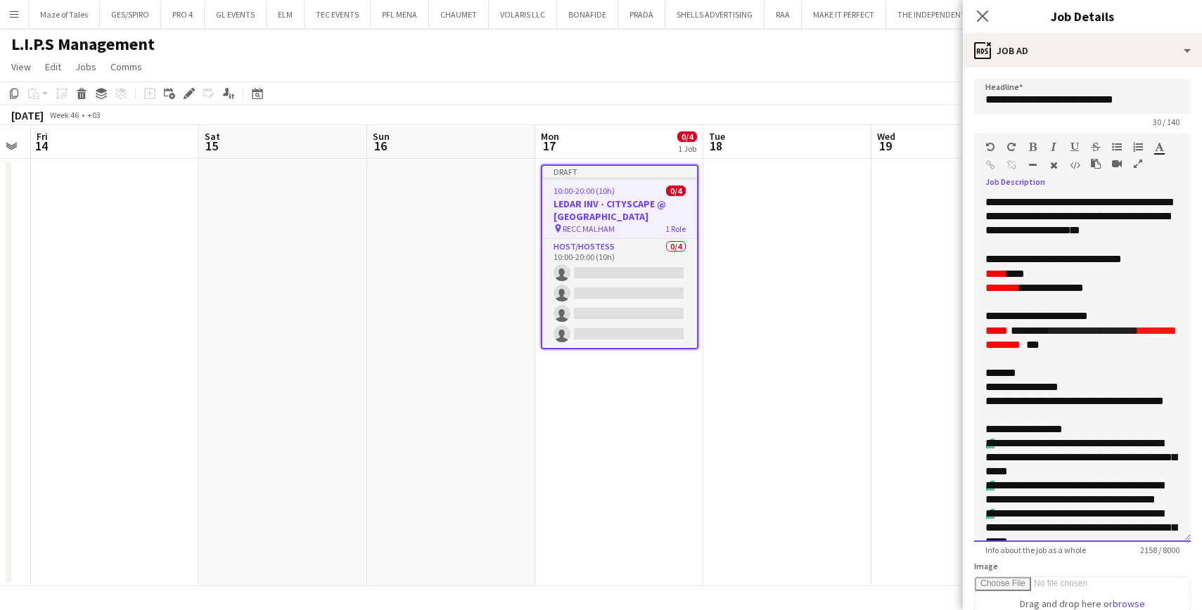
scroll to position [0, 0]
click at [1046, 274] on p "***** ***" at bounding box center [1082, 274] width 194 height 14
click at [1007, 258] on p "**********" at bounding box center [1082, 259] width 194 height 15
drag, startPoint x: 1016, startPoint y: 258, endPoint x: 1119, endPoint y: 262, distance: 102.7
click at [1119, 262] on p "**********" at bounding box center [1082, 259] width 194 height 15
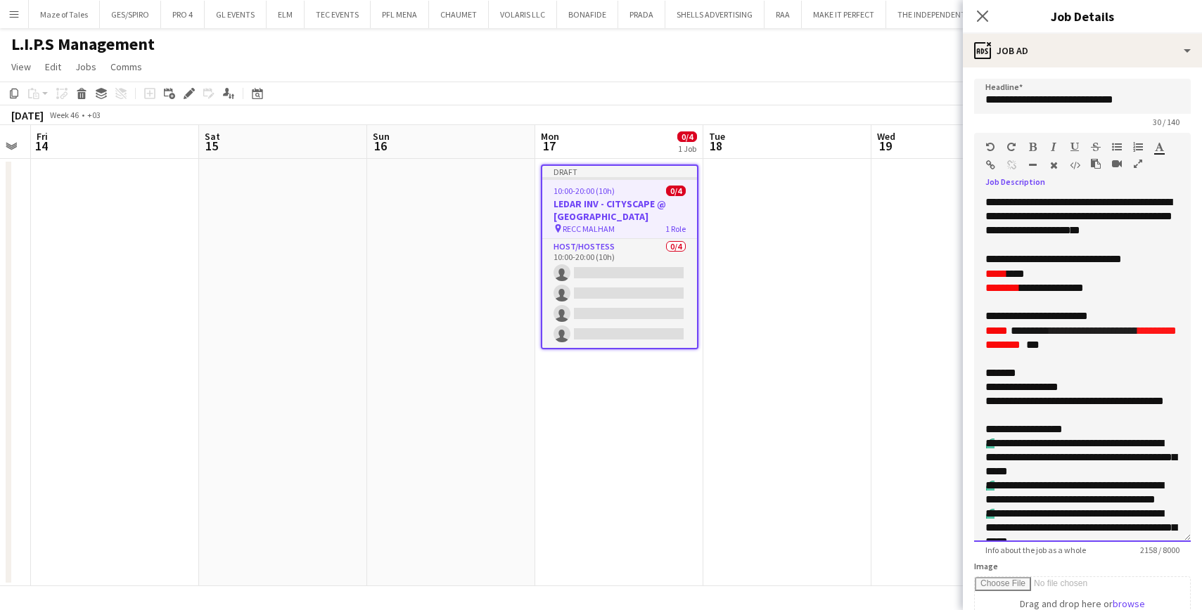
click at [1121, 262] on p "**********" at bounding box center [1082, 259] width 194 height 15
drag, startPoint x: 1086, startPoint y: 258, endPoint x: 1000, endPoint y: 257, distance: 85.8
click at [1000, 257] on p "**********" at bounding box center [1082, 259] width 194 height 15
click at [1034, 146] on icon "button" at bounding box center [1033, 147] width 8 height 10
click at [1091, 316] on p "**********" at bounding box center [1082, 316] width 194 height 15
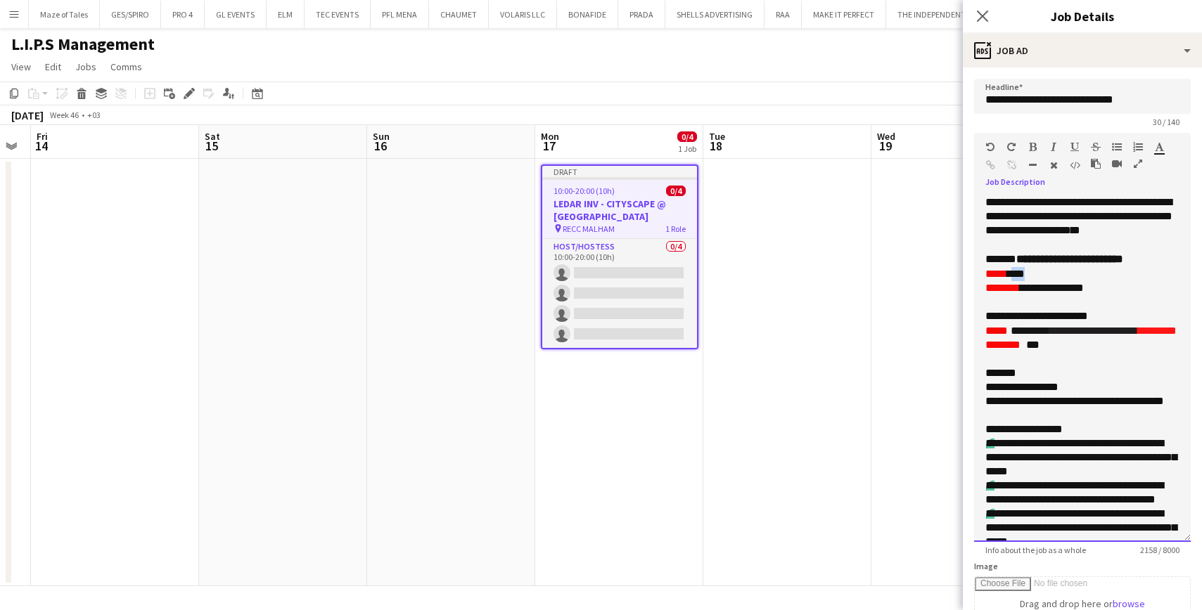
drag, startPoint x: 1015, startPoint y: 276, endPoint x: 1058, endPoint y: 278, distance: 42.9
click at [1054, 277] on p "***** ***" at bounding box center [1082, 274] width 194 height 14
click at [1064, 285] on p "**********" at bounding box center [1082, 288] width 194 height 14
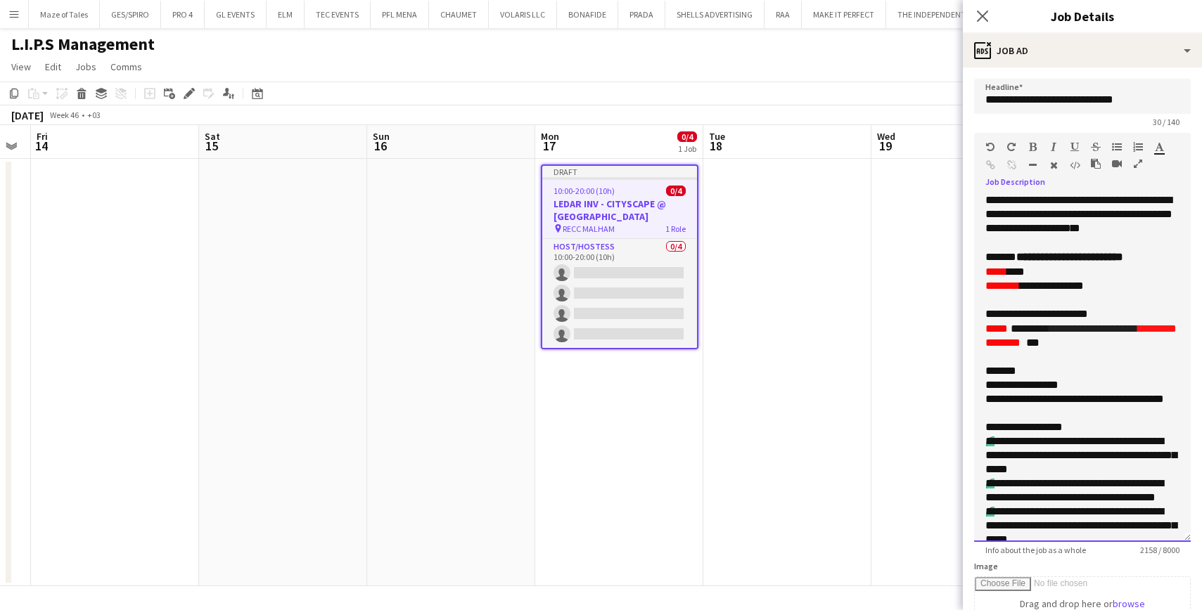
click at [1057, 288] on p "**********" at bounding box center [1082, 286] width 194 height 14
click at [1078, 321] on p "**********" at bounding box center [1082, 314] width 194 height 15
click at [1124, 288] on p "**********" at bounding box center [1082, 286] width 194 height 14
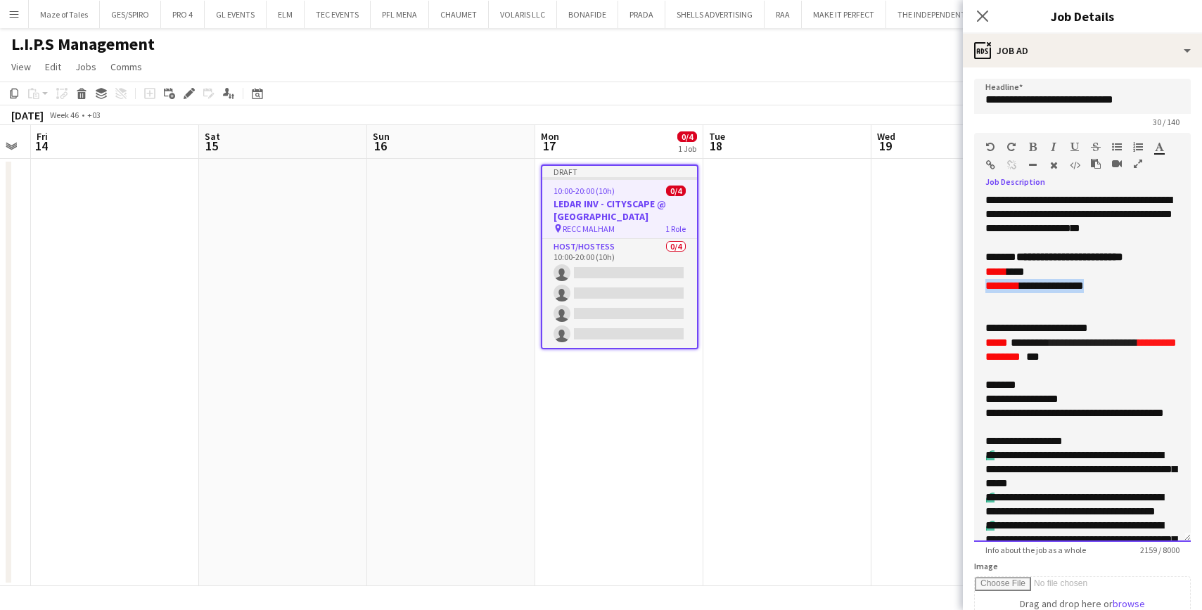
drag, startPoint x: 1069, startPoint y: 287, endPoint x: 937, endPoint y: 284, distance: 131.5
click at [937, 285] on body "Menu Boards Boards Boards All jobs Status Workforce Workforce My Workforce Recr…" at bounding box center [601, 305] width 1202 height 610
click at [1039, 297] on p at bounding box center [1082, 300] width 194 height 14
drag, startPoint x: 997, startPoint y: 301, endPoint x: 1027, endPoint y: 302, distance: 29.6
click at [1027, 302] on div "**********" at bounding box center [1082, 368] width 217 height 347
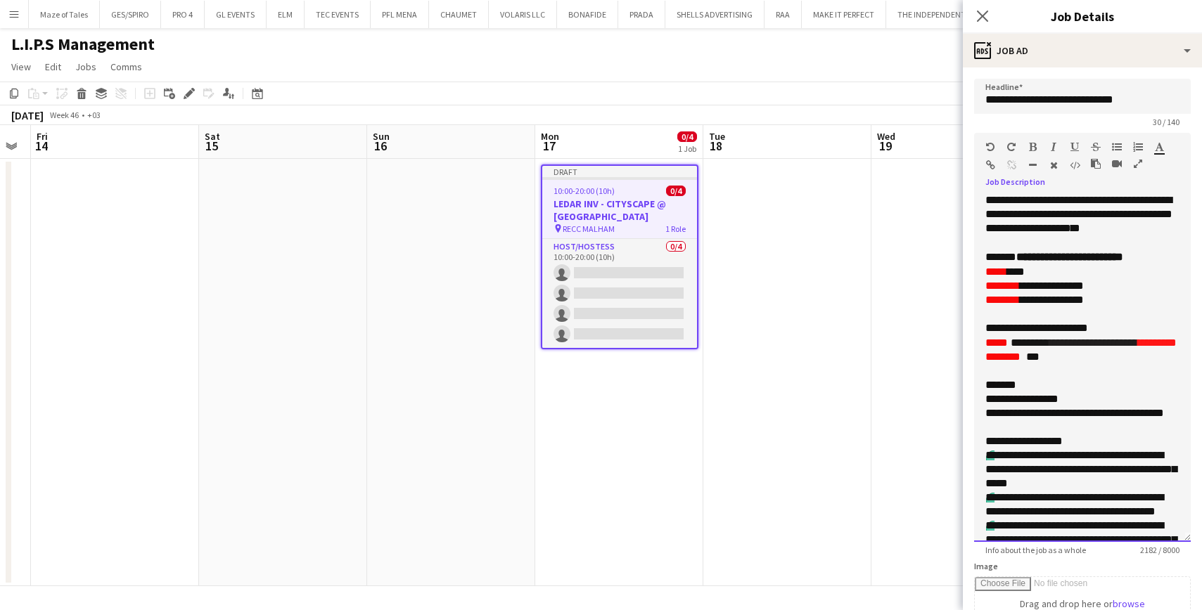
drag, startPoint x: 1109, startPoint y: 302, endPoint x: 1077, endPoint y: 300, distance: 32.4
click at [1109, 302] on p "**********" at bounding box center [1082, 300] width 194 height 14
drag, startPoint x: 1031, startPoint y: 302, endPoint x: 1094, endPoint y: 303, distance: 63.3
click at [1094, 303] on p "**********" at bounding box center [1082, 300] width 194 height 14
click at [1087, 342] on font "**********" at bounding box center [1093, 343] width 89 height 11
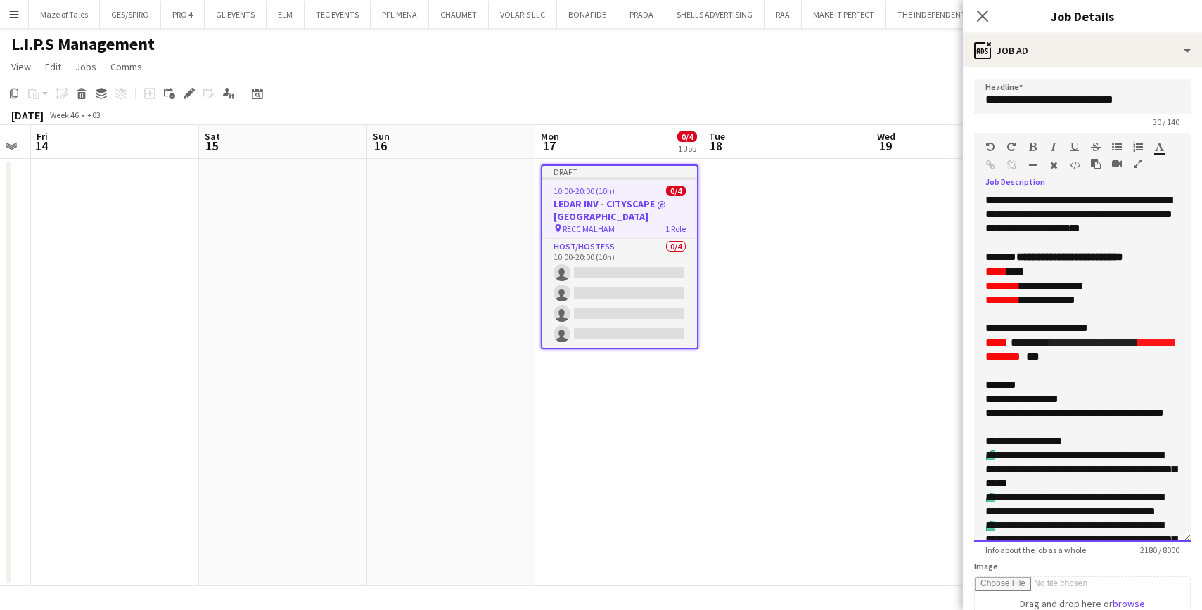
scroll to position [3, 0]
drag, startPoint x: 1003, startPoint y: 327, endPoint x: 1145, endPoint y: 331, distance: 141.4
click at [1144, 330] on p "**********" at bounding box center [1082, 328] width 194 height 15
click at [1038, 145] on div at bounding box center [1069, 149] width 84 height 17
click at [1032, 146] on icon "button" at bounding box center [1033, 147] width 8 height 10
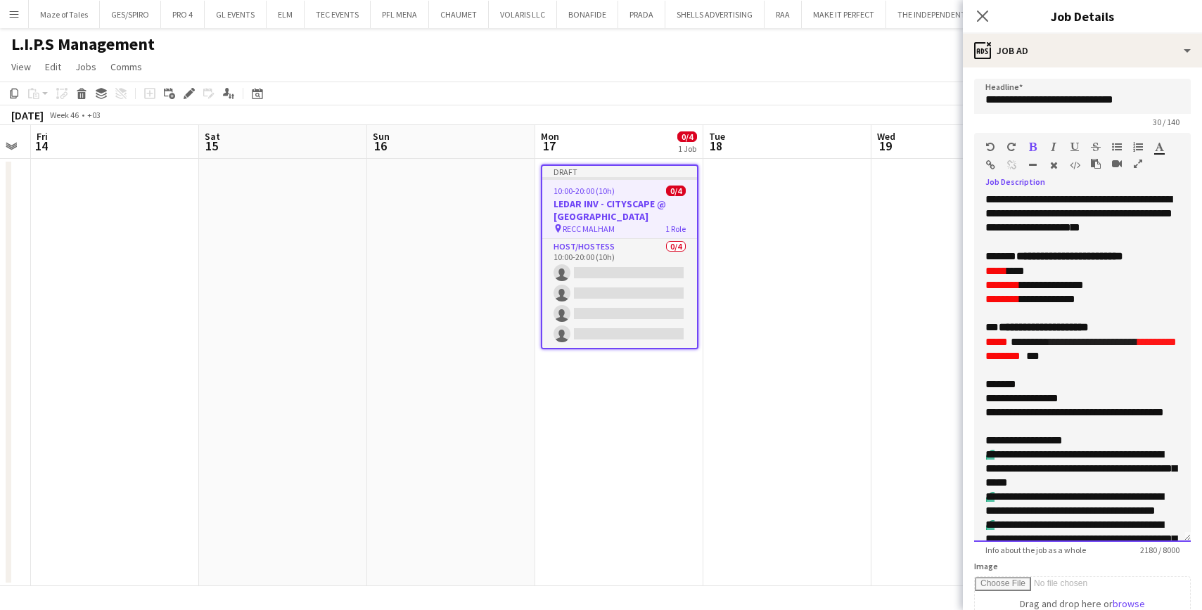
drag, startPoint x: 1051, startPoint y: 364, endPoint x: 1038, endPoint y: 358, distance: 14.8
click at [1051, 364] on p "******** ***" at bounding box center [1082, 356] width 194 height 14
drag, startPoint x: 1004, startPoint y: 327, endPoint x: 1044, endPoint y: 276, distance: 64.7
click at [1001, 327] on p "**********" at bounding box center [1082, 328] width 194 height 15
click at [1033, 148] on icon "button" at bounding box center [1033, 147] width 8 height 10
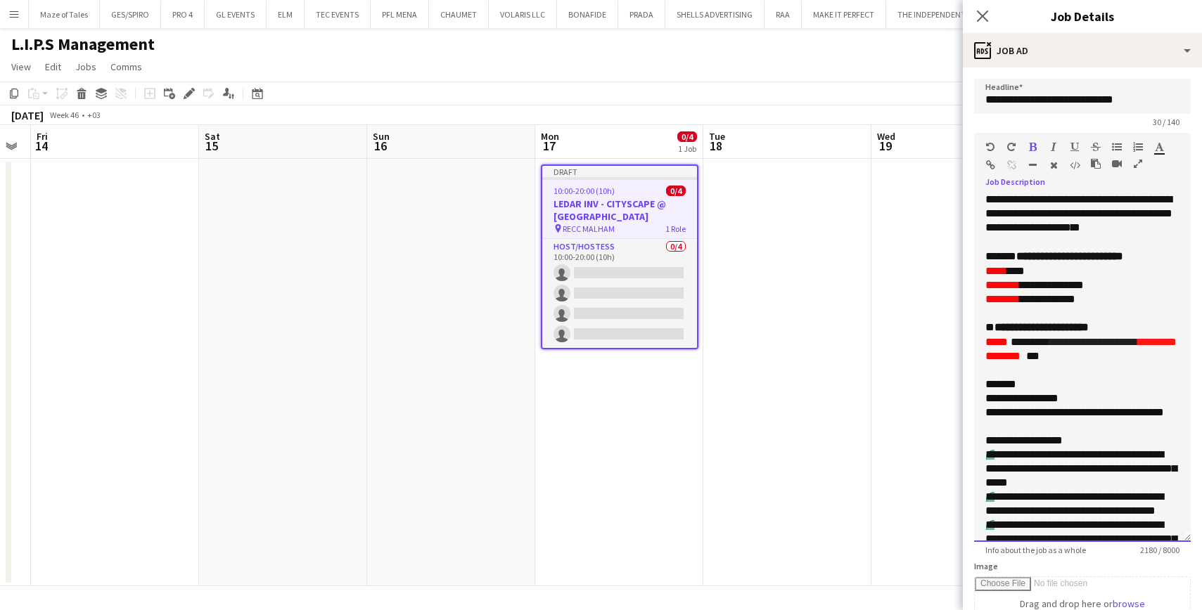
drag, startPoint x: 1101, startPoint y: 387, endPoint x: 1086, endPoint y: 384, distance: 15.2
click at [1100, 378] on p at bounding box center [1082, 371] width 194 height 14
click at [1108, 364] on p "******** ***" at bounding box center [1082, 356] width 194 height 14
click at [1096, 346] on font "**********" at bounding box center [1093, 342] width 89 height 11
click at [1072, 364] on p "******** ***" at bounding box center [1082, 356] width 194 height 14
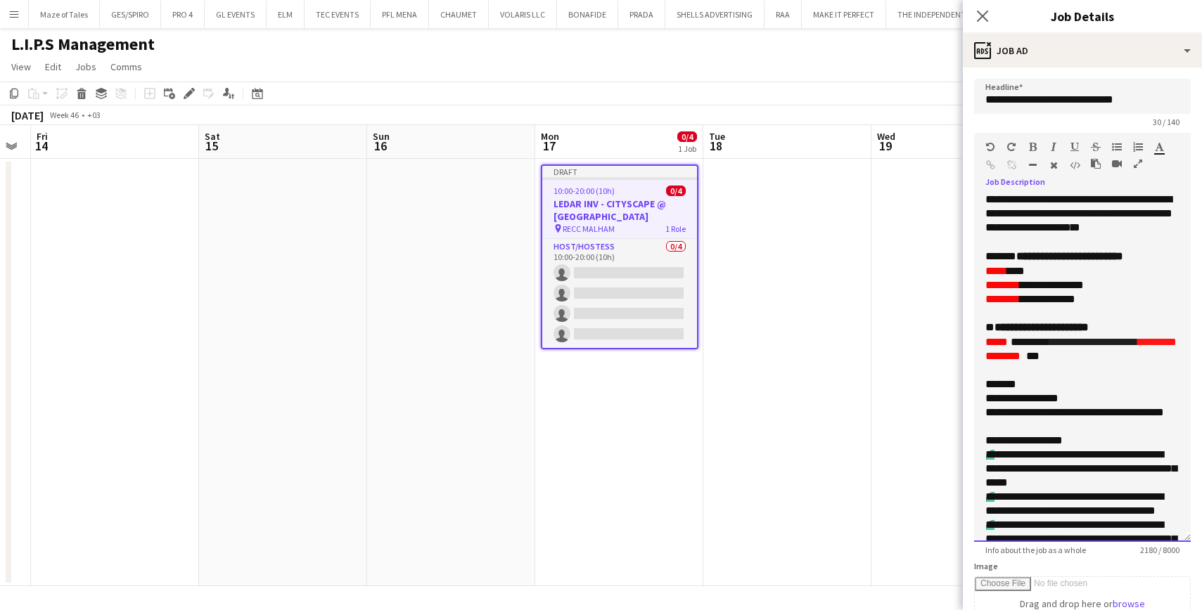
click at [1072, 349] on p "**********" at bounding box center [1082, 342] width 194 height 14
click at [1098, 347] on font "**********" at bounding box center [1093, 342] width 89 height 11
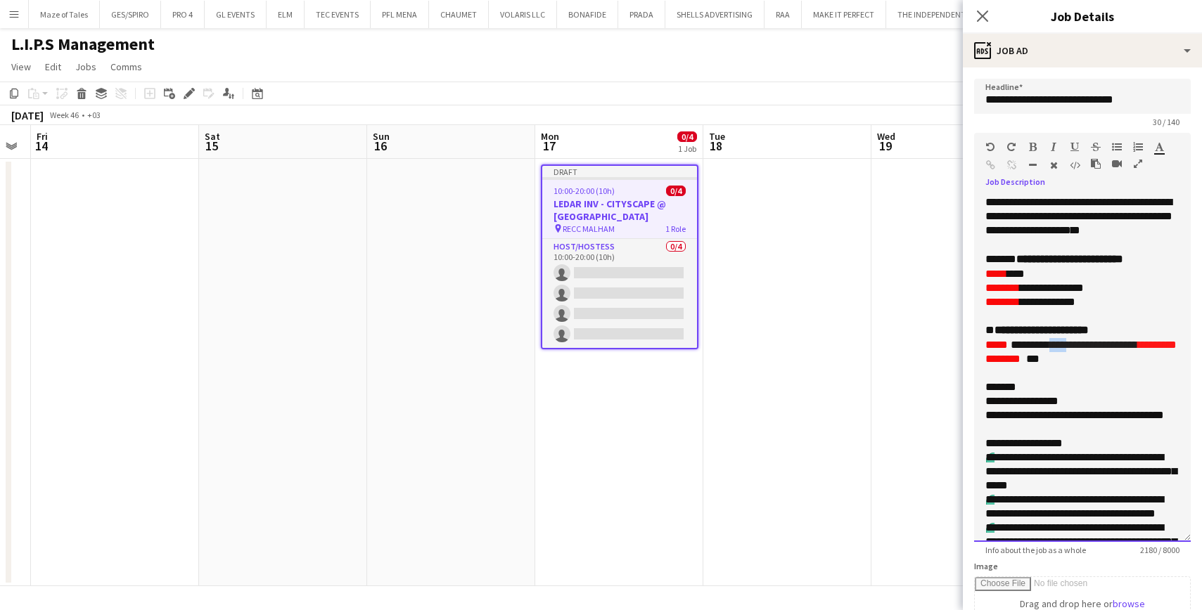
drag, startPoint x: 1079, startPoint y: 346, endPoint x: 1067, endPoint y: 345, distance: 12.0
click at [1066, 345] on font "**********" at bounding box center [1093, 345] width 89 height 11
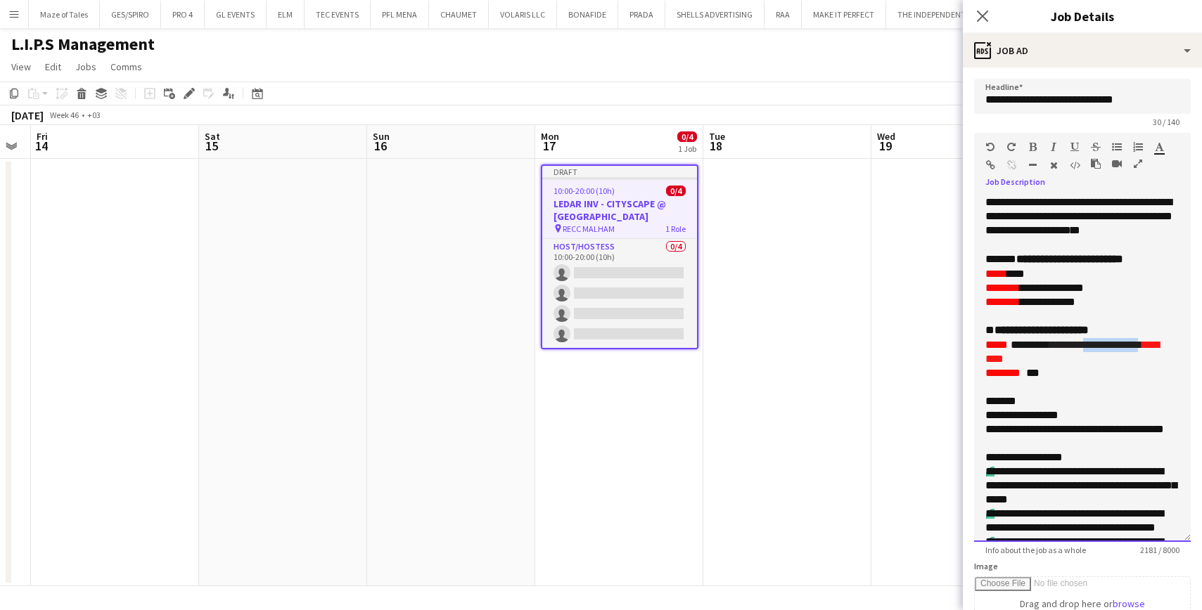
drag, startPoint x: 1101, startPoint y: 344, endPoint x: 1177, endPoint y: 346, distance: 76.0
click at [1177, 346] on p "**********" at bounding box center [1082, 352] width 194 height 28
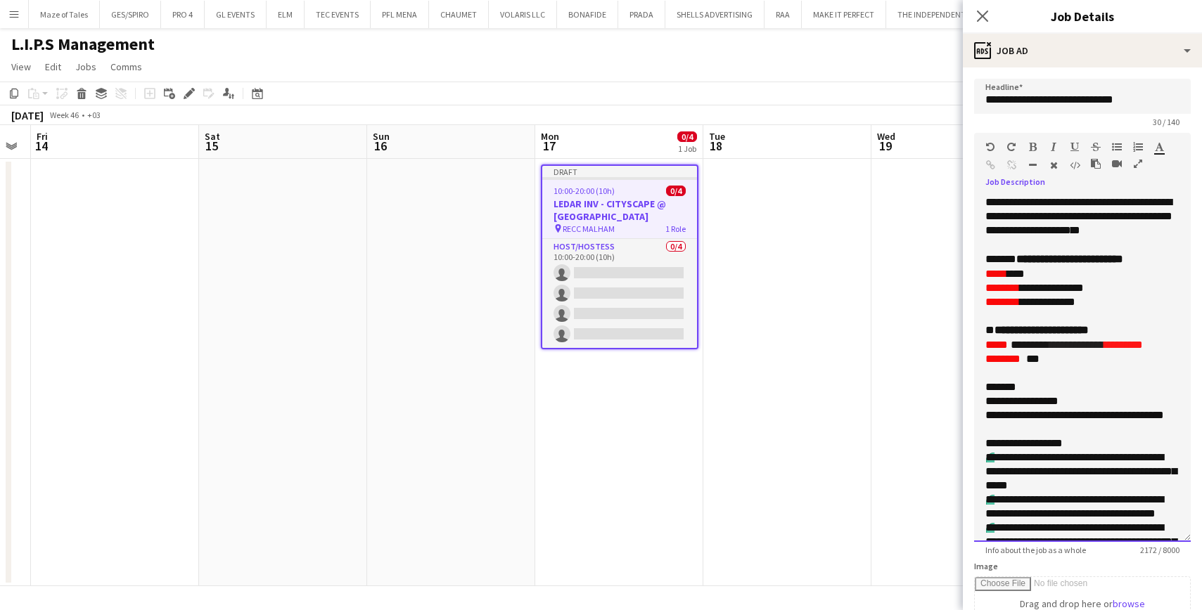
click at [1134, 347] on font "*********" at bounding box center [1123, 345] width 39 height 11
click at [1131, 346] on font "*********" at bounding box center [1123, 345] width 39 height 11
click at [1121, 375] on p at bounding box center [1082, 373] width 194 height 14
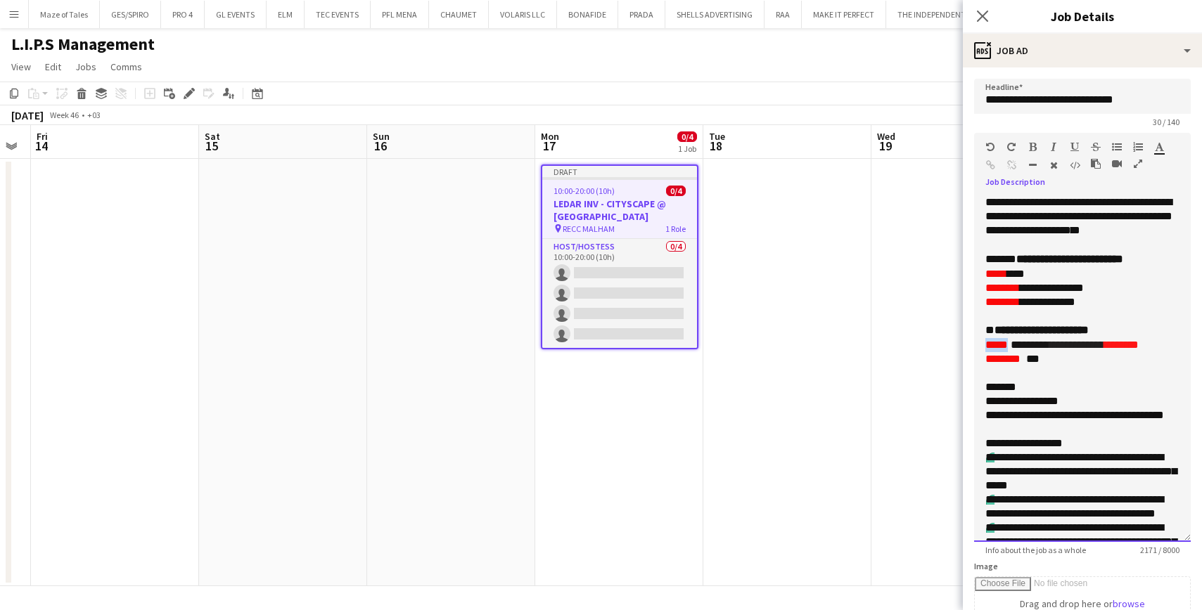
drag, startPoint x: 982, startPoint y: 346, endPoint x: 1008, endPoint y: 345, distance: 26.0
click at [1010, 345] on div "**********" at bounding box center [1082, 368] width 217 height 347
click at [1034, 147] on icon "button" at bounding box center [1033, 147] width 8 height 10
click at [1053, 378] on p at bounding box center [1082, 373] width 194 height 14
drag, startPoint x: 1124, startPoint y: 346, endPoint x: 1161, endPoint y: 348, distance: 36.6
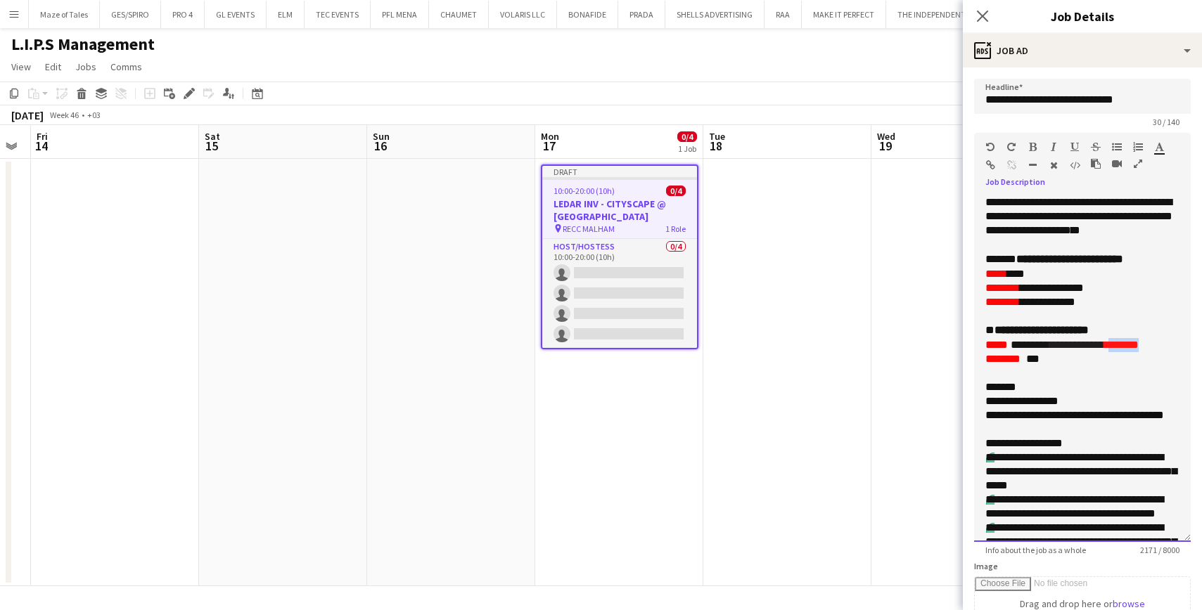
click at [1161, 348] on p "**********" at bounding box center [1082, 345] width 194 height 14
drag, startPoint x: 1122, startPoint y: 347, endPoint x: 1166, endPoint y: 345, distance: 44.3
click at [1166, 345] on p "**********" at bounding box center [1082, 345] width 194 height 14
click at [1032, 146] on icon "button" at bounding box center [1033, 147] width 8 height 10
click at [1144, 423] on p "**********" at bounding box center [1082, 416] width 194 height 14
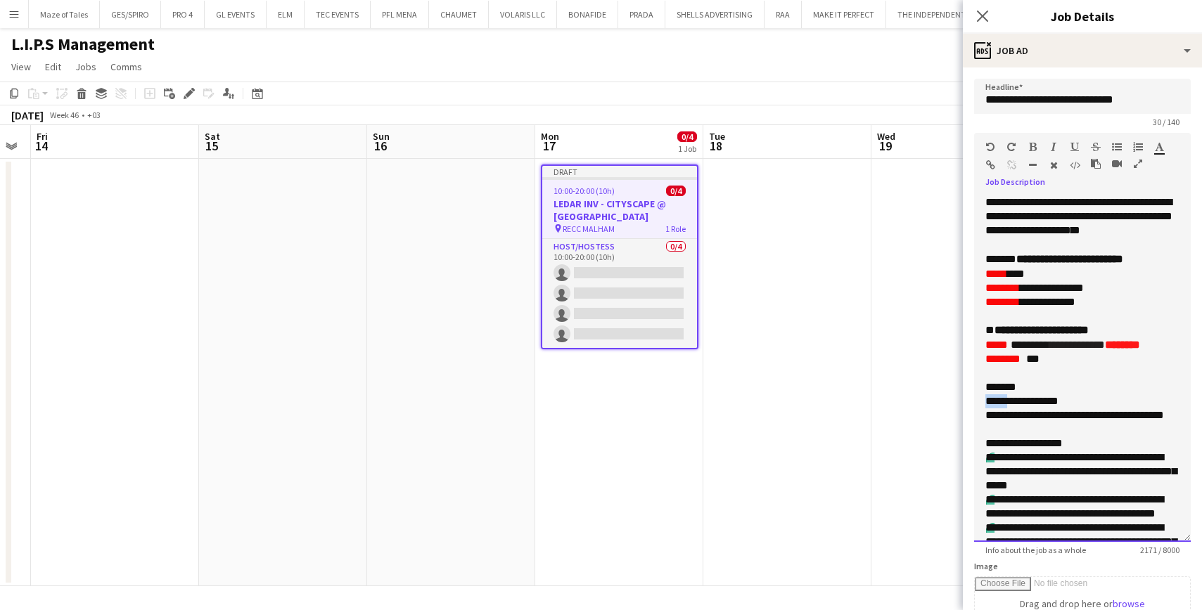
drag, startPoint x: 1009, startPoint y: 402, endPoint x: 968, endPoint y: 400, distance: 40.8
click at [968, 400] on form "**********" at bounding box center [1082, 513] width 239 height 868
click at [956, 388] on body "Menu Boards Boards Boards All jobs Status Workforce Workforce My Workforce Recr…" at bounding box center [601, 305] width 1202 height 610
click at [1030, 149] on icon "button" at bounding box center [1033, 147] width 8 height 10
click at [1086, 396] on p "**********" at bounding box center [1082, 401] width 194 height 14
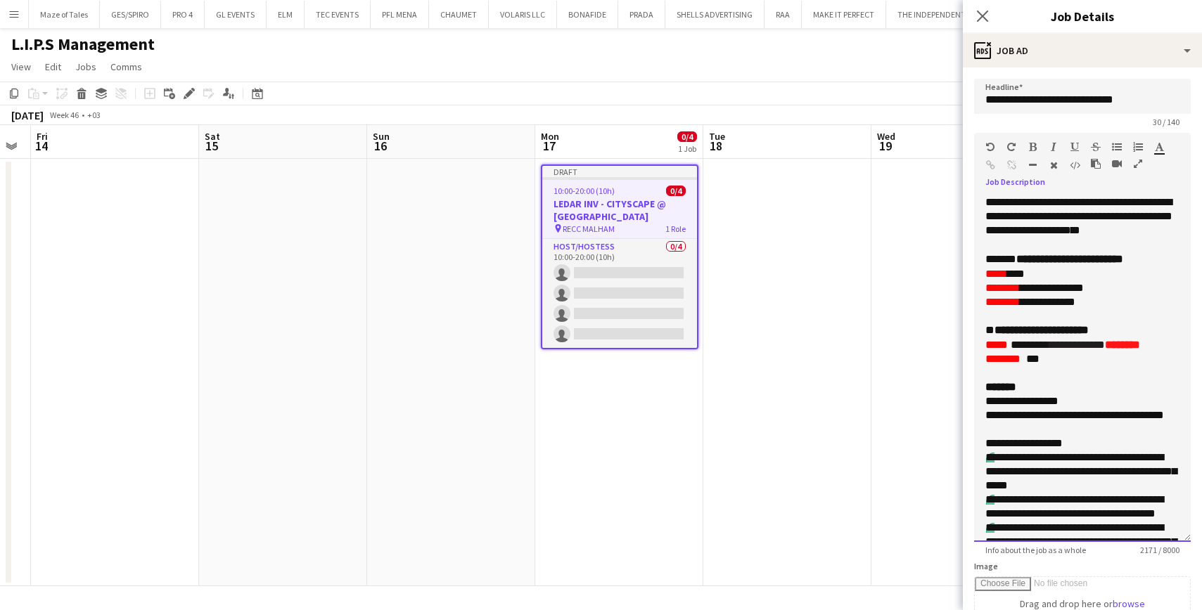
click at [1058, 423] on p "**********" at bounding box center [1082, 416] width 194 height 14
drag, startPoint x: 1010, startPoint y: 402, endPoint x: 985, endPoint y: 402, distance: 24.6
click at [985, 402] on font "**********" at bounding box center [1021, 401] width 73 height 11
click at [1103, 304] on p "**********" at bounding box center [1082, 302] width 194 height 14
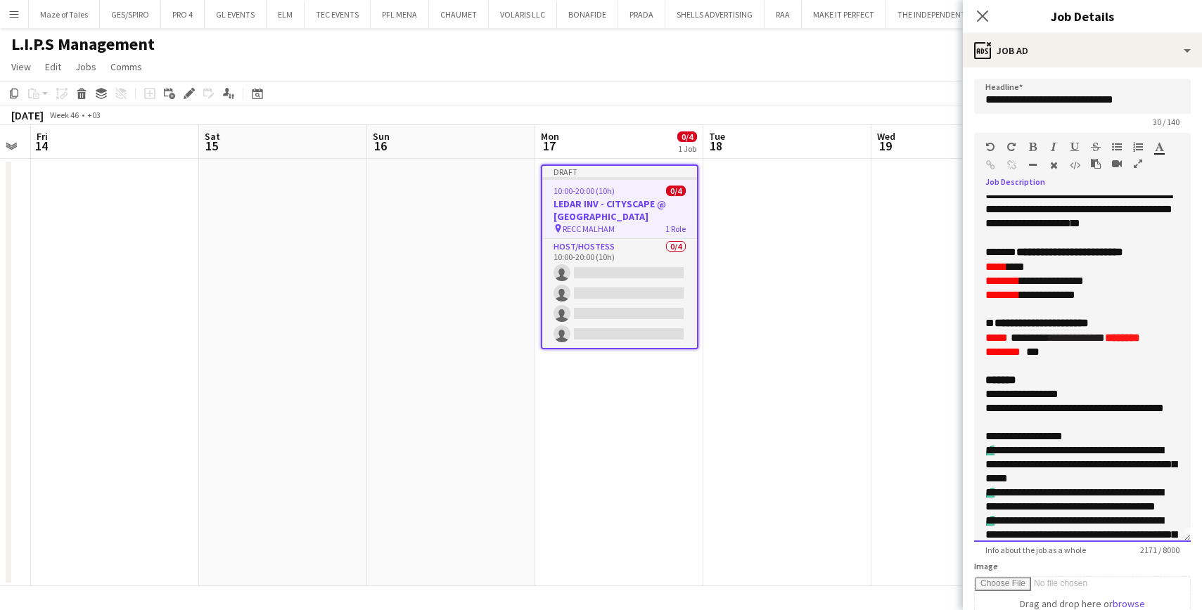
scroll to position [2, 0]
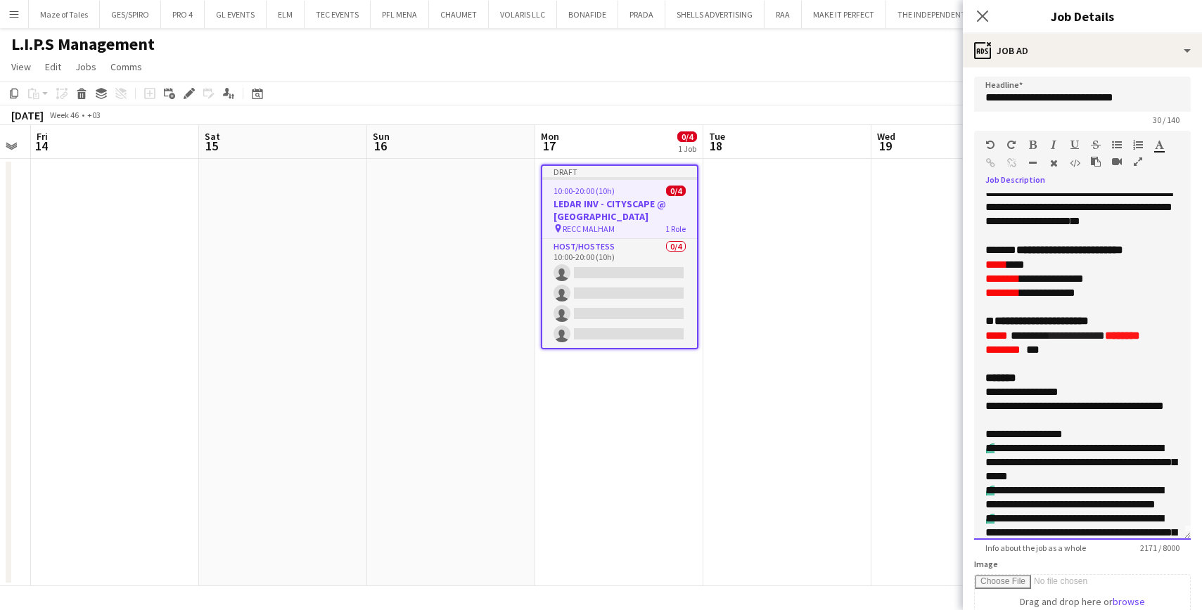
click at [1086, 249] on b "**********" at bounding box center [1069, 250] width 107 height 11
click at [1103, 249] on b "**********" at bounding box center [1063, 250] width 94 height 11
click at [1011, 296] on font "********" at bounding box center [1002, 293] width 34 height 11
click at [1012, 296] on font "********" at bounding box center [1002, 293] width 34 height 11
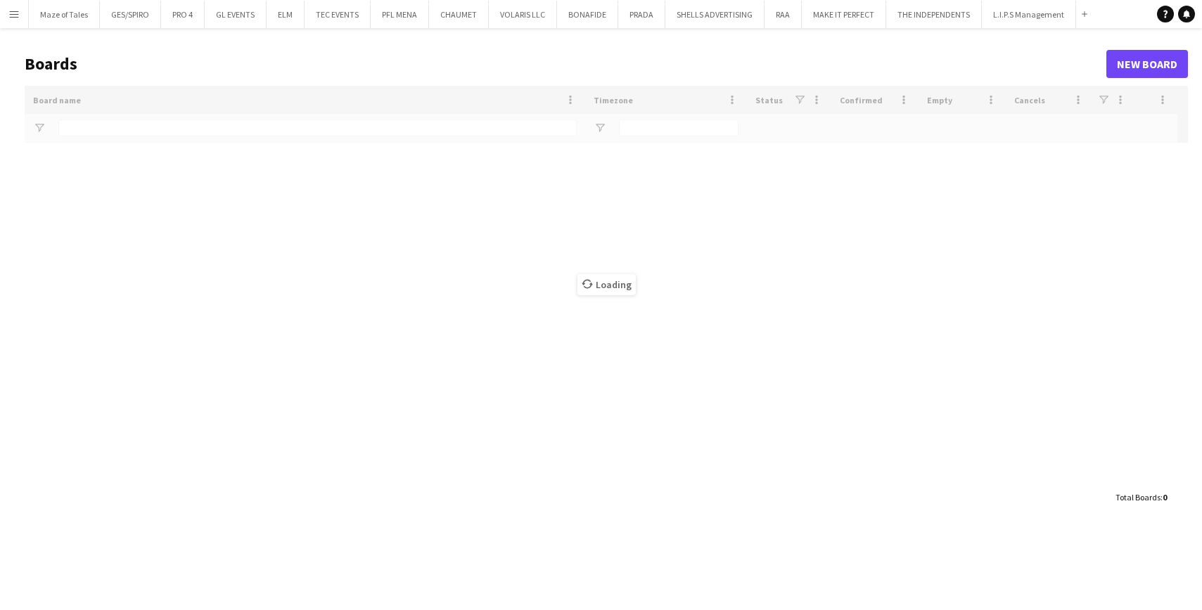
type input "**"
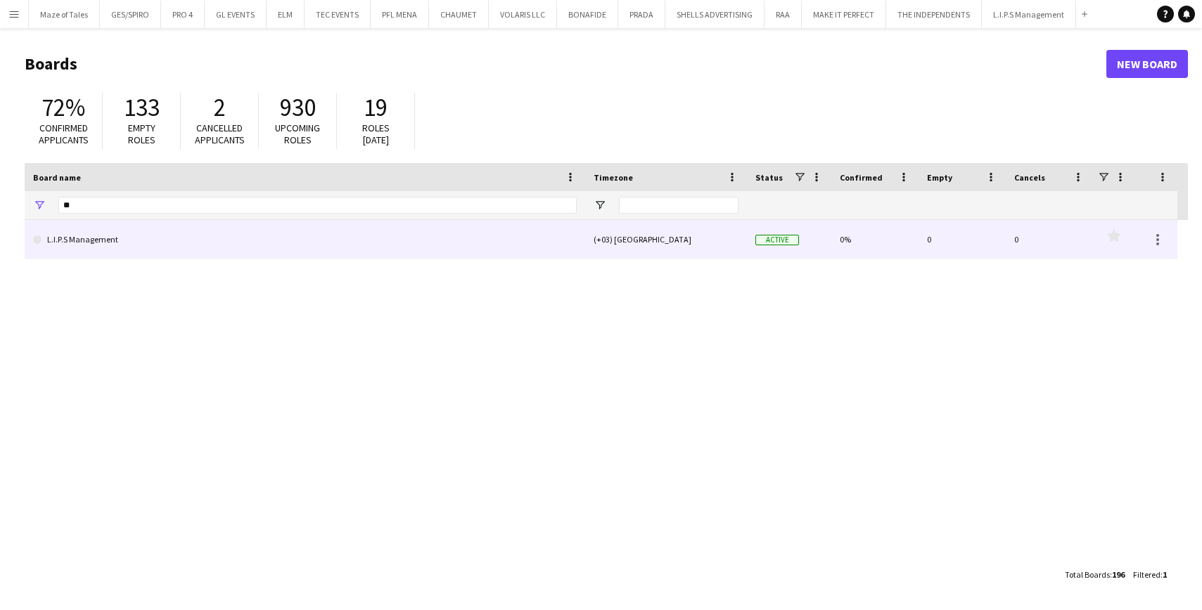
click at [353, 242] on link "L.I.P.S Management" at bounding box center [305, 239] width 544 height 39
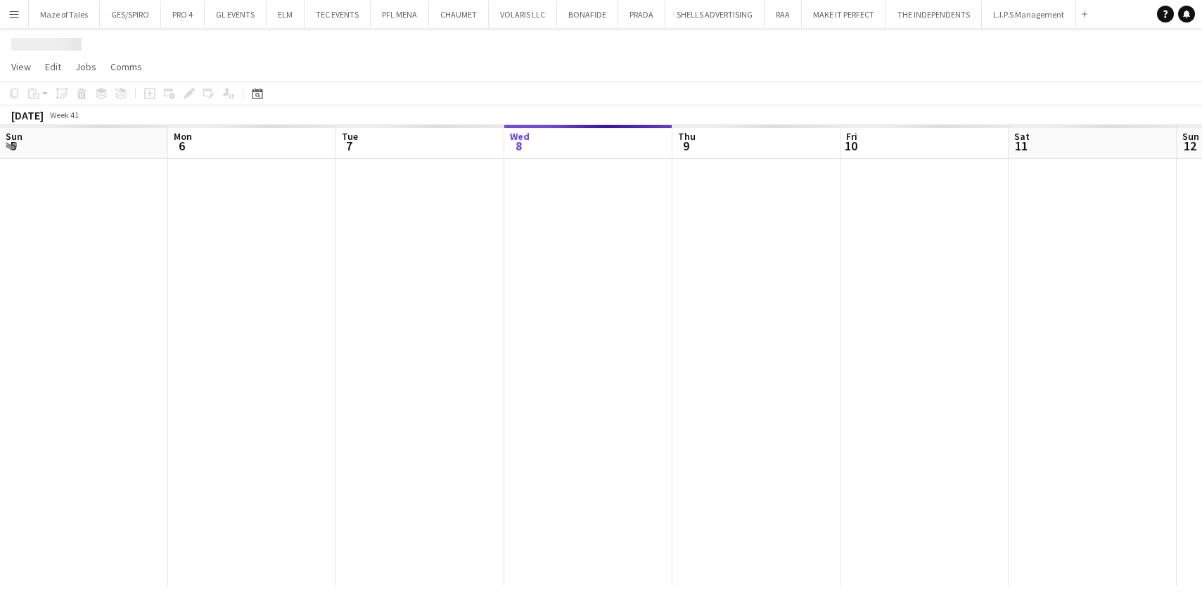
scroll to position [0, 336]
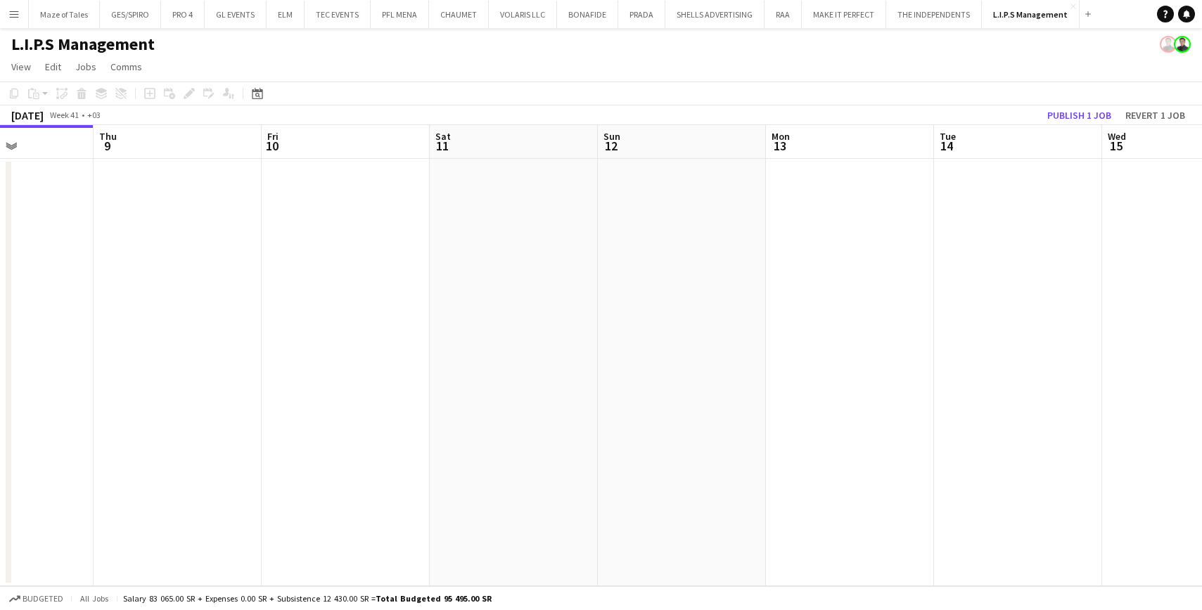
drag, startPoint x: 865, startPoint y: 359, endPoint x: 836, endPoint y: 357, distance: 28.9
click at [630, 347] on app-calendar-viewport "Sun 5 Mon 6 Tue 7 Wed 8 Thu 9 Fri 10 Sat 11 Sun 12 Mon 13 Tue 14 Wed 15 Thu 16 …" at bounding box center [601, 355] width 1202 height 461
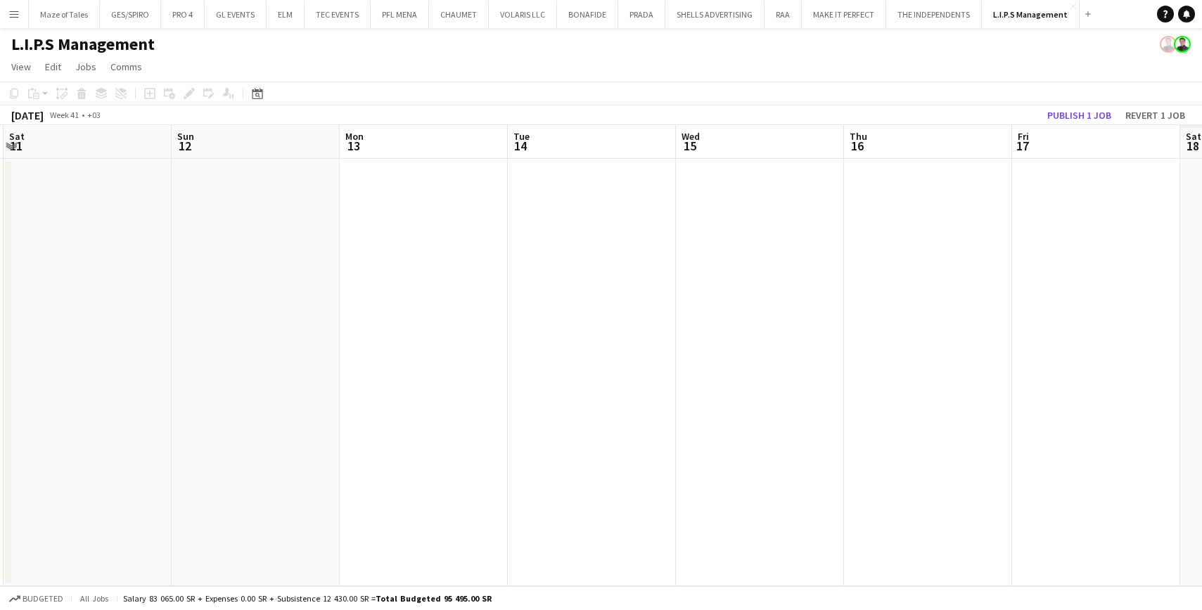
drag, startPoint x: 653, startPoint y: 336, endPoint x: 434, endPoint y: 328, distance: 218.8
click at [429, 328] on app-calendar-viewport "Wed 8 Thu 9 Fri 10 Sat 11 Sun 12 Mon 13 Tue 14 Wed 15 Thu 16 Fri 17 Sat 18 Sun …" at bounding box center [601, 355] width 1202 height 461
drag, startPoint x: 821, startPoint y: 339, endPoint x: 682, endPoint y: 338, distance: 138.5
click at [447, 325] on app-calendar-viewport "Fri 10 Sat 11 Sun 12 Mon 13 Tue 14 Wed 15 Thu 16 Fri 17 Sat 18 Sun 19 Mon 20 Tu…" at bounding box center [601, 355] width 1202 height 461
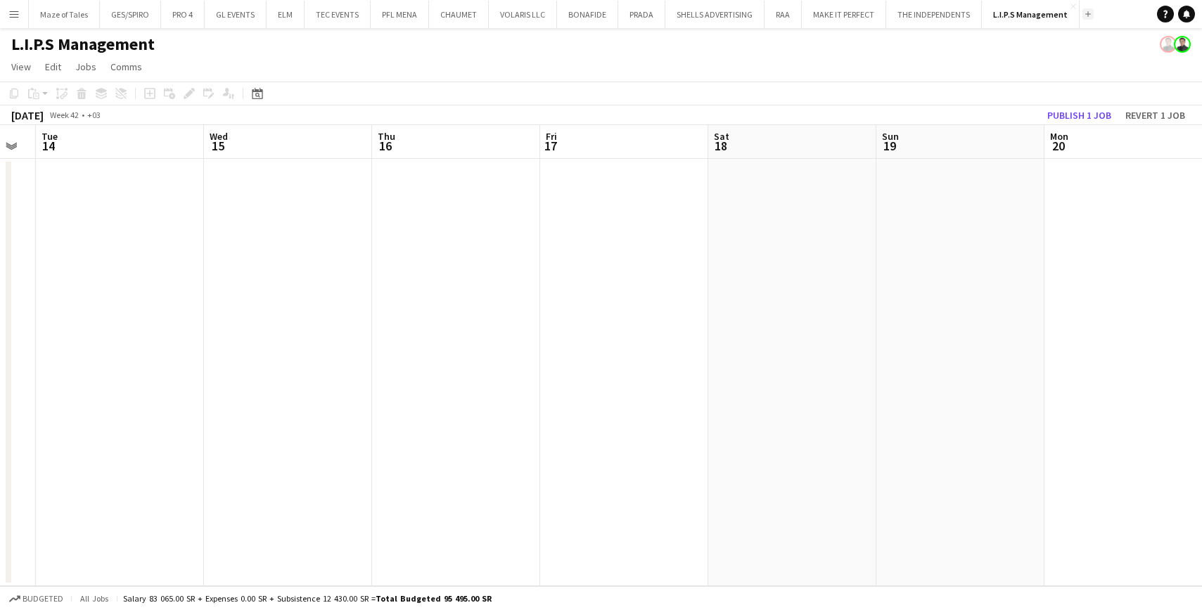
scroll to position [1, 0]
click at [1085, 13] on app-icon "Add" at bounding box center [1088, 14] width 6 height 6
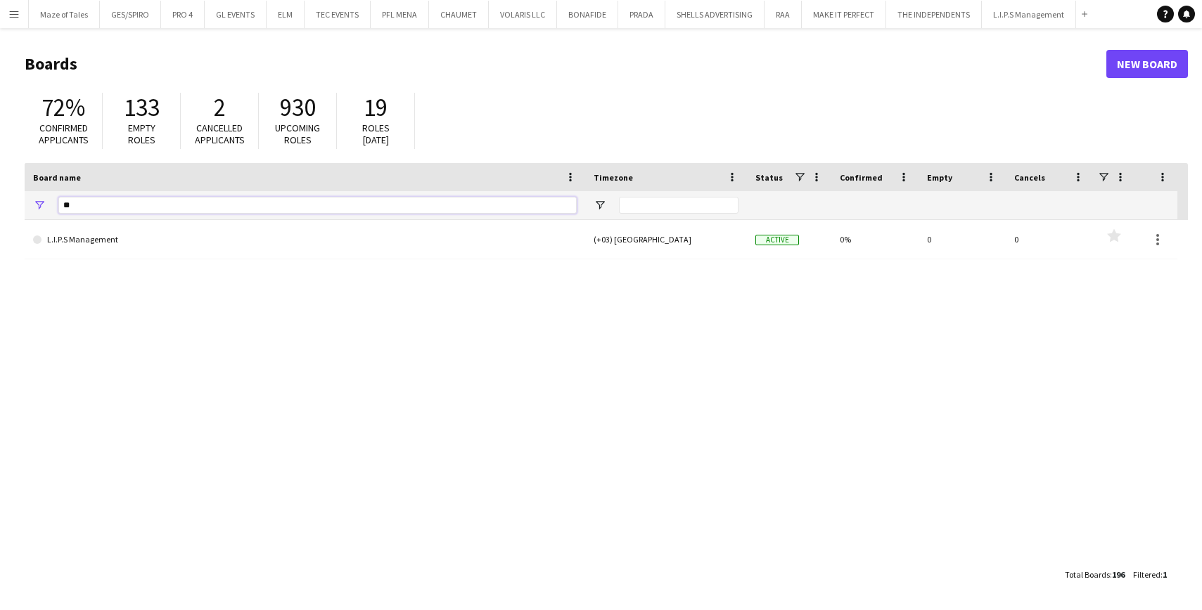
click at [103, 205] on input "**" at bounding box center [317, 205] width 518 height 17
drag, startPoint x: 103, startPoint y: 205, endPoint x: 25, endPoint y: 201, distance: 78.2
click at [25, 201] on div "**" at bounding box center [305, 205] width 560 height 28
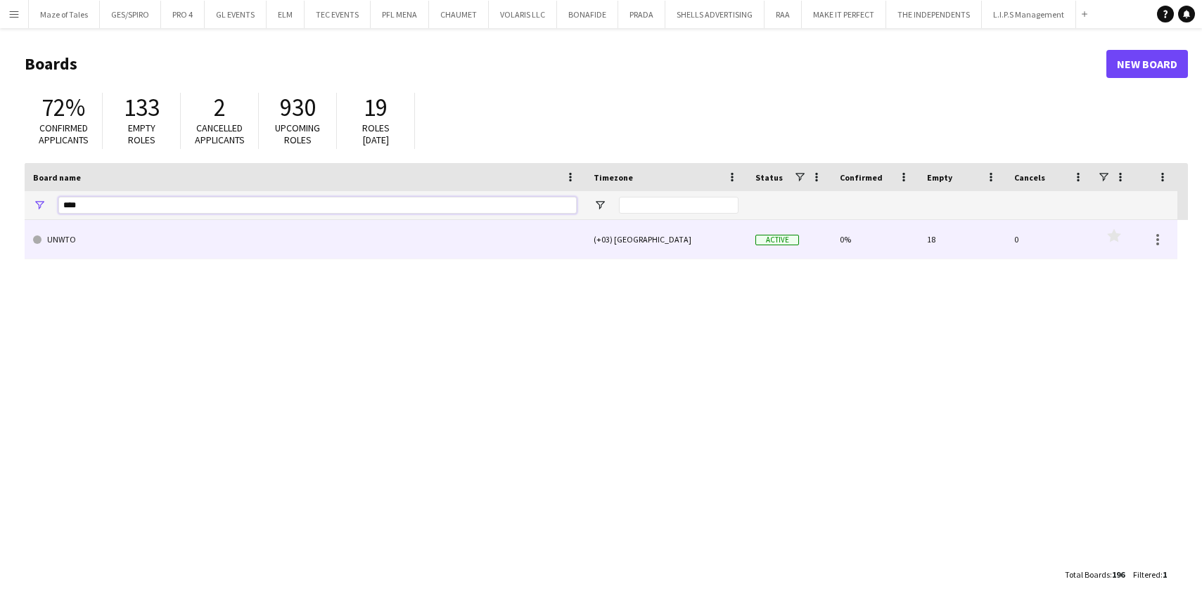
type input "****"
click at [136, 238] on link "UNWTO" at bounding box center [305, 239] width 544 height 39
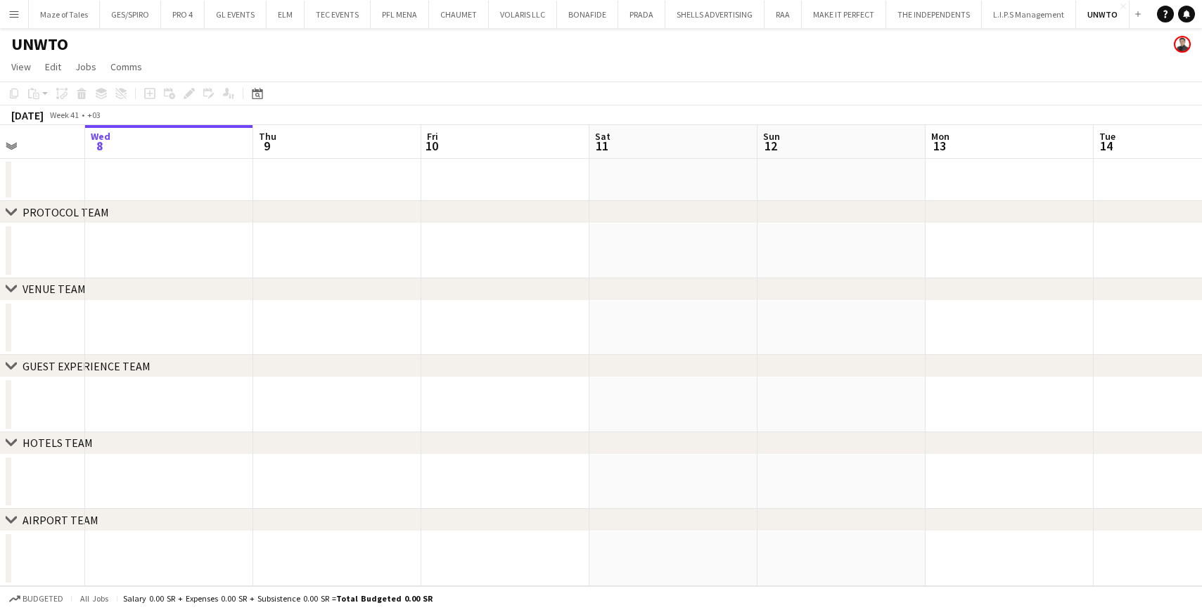
scroll to position [0, 420]
drag, startPoint x: 553, startPoint y: 473, endPoint x: 383, endPoint y: 460, distance: 170.7
click at [375, 459] on app-calendar-viewport "Sun 5 Mon 6 Tue 7 Wed 8 Thu 9 Fri 10 Sat 11 Sun 12 Mon 13 Tue 14 Wed 15 Thu 16 …" at bounding box center [601, 355] width 1202 height 461
drag, startPoint x: 743, startPoint y: 435, endPoint x: 715, endPoint y: 434, distance: 28.1
click at [663, 434] on div "chevron-right HOTELS TEAM" at bounding box center [601, 443] width 1202 height 23
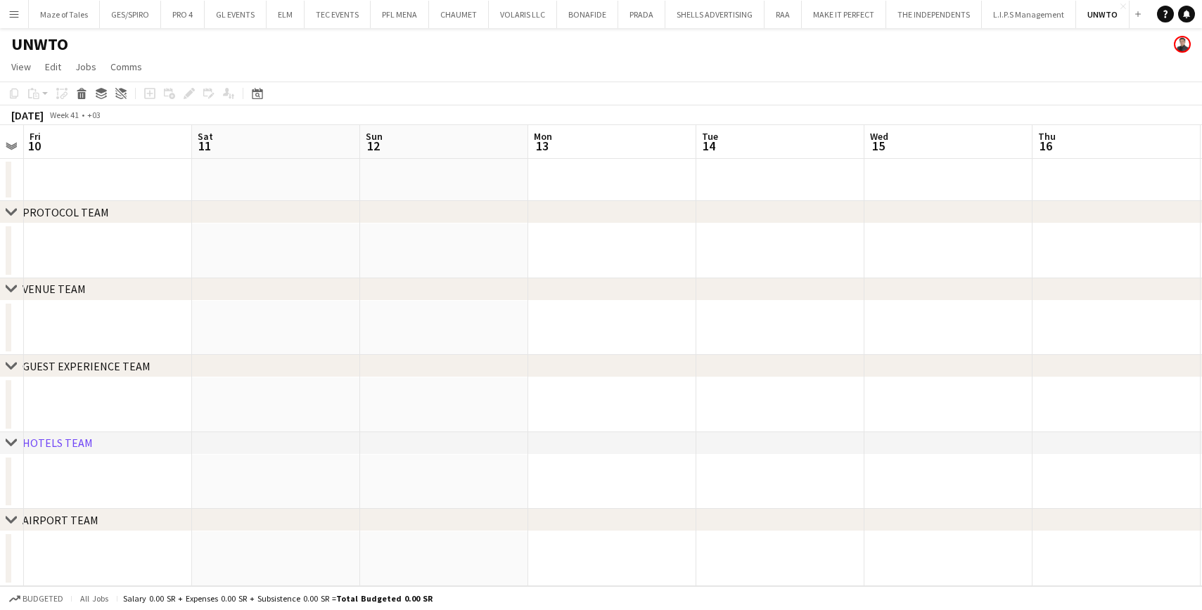
scroll to position [0, 492]
drag, startPoint x: 845, startPoint y: 381, endPoint x: 462, endPoint y: 333, distance: 386.3
click at [438, 323] on app-calendar-viewport "Tue 7 Wed 8 Thu 9 Fri 10 Sat 11 Sun 12 Mon 13 Tue 14 Wed 15 Thu 16 Fri 17 Sat 1…" at bounding box center [601, 355] width 1202 height 461
drag, startPoint x: 856, startPoint y: 391, endPoint x: 581, endPoint y: 385, distance: 275.7
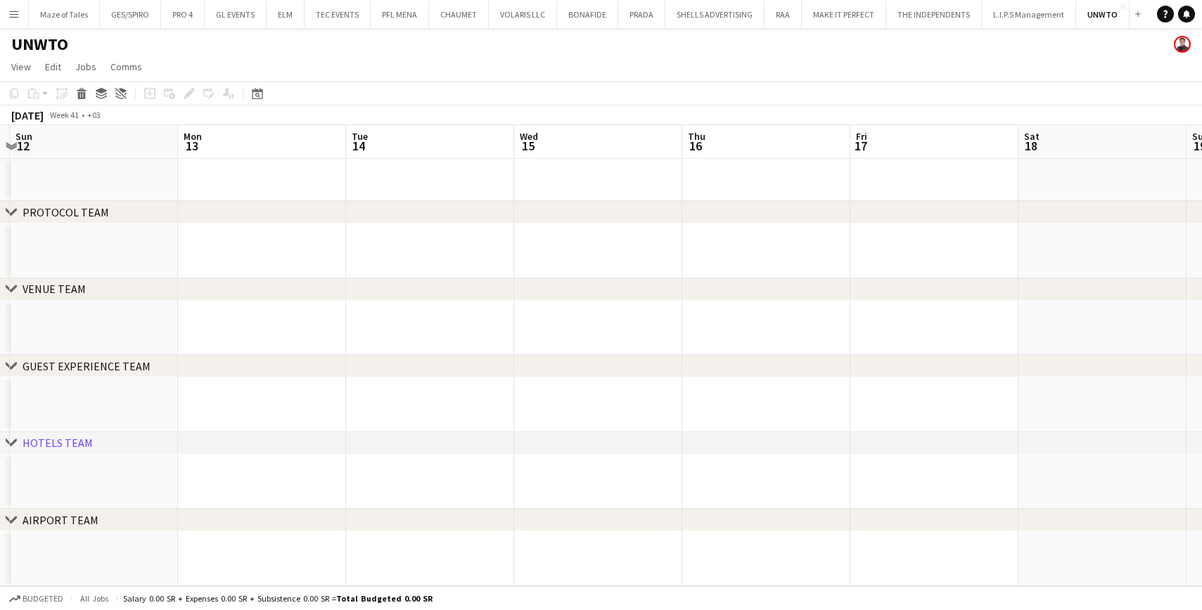
click at [470, 381] on app-calendar-viewport "Thu 9 Fri 10 Sat 11 Sun 12 Mon 13 Tue 14 Wed 15 Thu 16 Fri 17 Sat 18 Sun 19 Mon…" at bounding box center [601, 355] width 1202 height 461
drag, startPoint x: 849, startPoint y: 388, endPoint x: 496, endPoint y: 377, distance: 353.9
click at [496, 377] on app-calendar-viewport "Sat 11 Sun 12 Mon 13 Tue 14 Wed 15 Thu 16 Fri 17 Sat 18 Sun 19 Mon 20 Tue 21 We…" at bounding box center [601, 355] width 1202 height 461
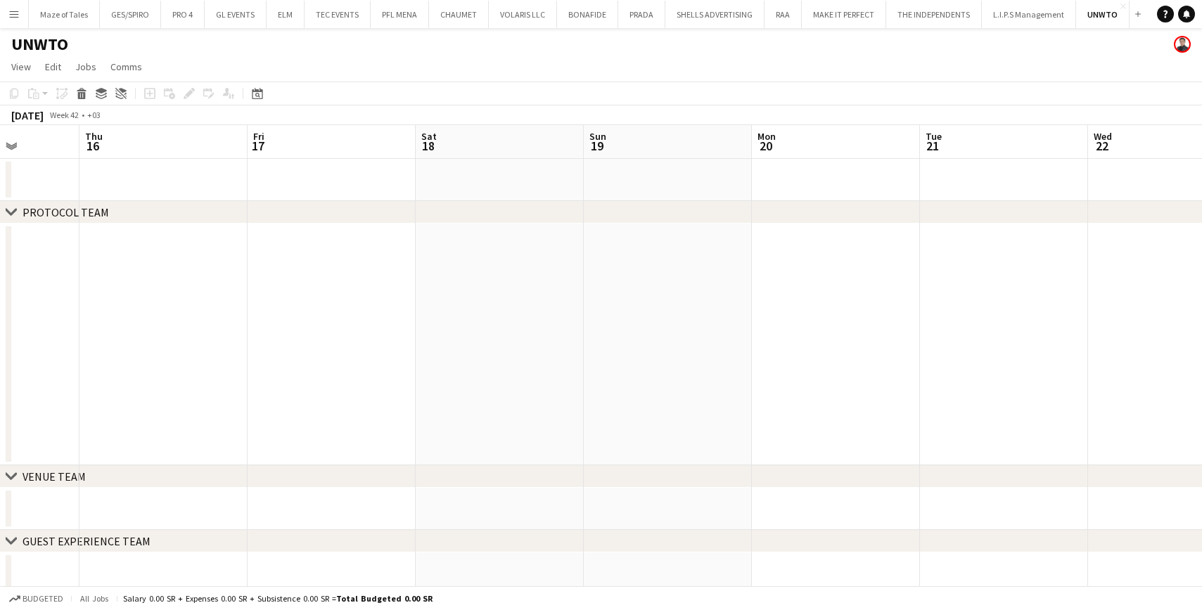
scroll to position [0, 481]
drag, startPoint x: 859, startPoint y: 396, endPoint x: 513, endPoint y: 371, distance: 346.1
click at [513, 371] on app-calendar-viewport "Mon 13 Tue 14 Wed 15 Thu 16 Fri 17 Sat 18 Sun 19 Mon 20 Tue 21 Wed 22 Thu 23 Fr…" at bounding box center [601, 424] width 1202 height 599
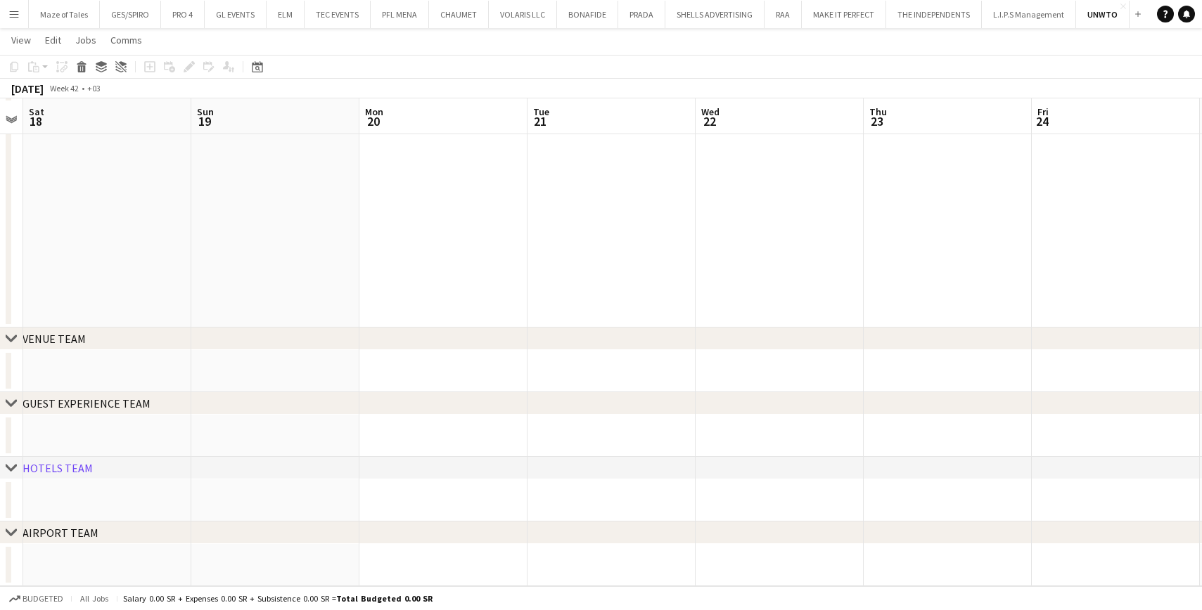
scroll to position [136, 0]
click at [542, 266] on app-date-cell at bounding box center [611, 207] width 168 height 242
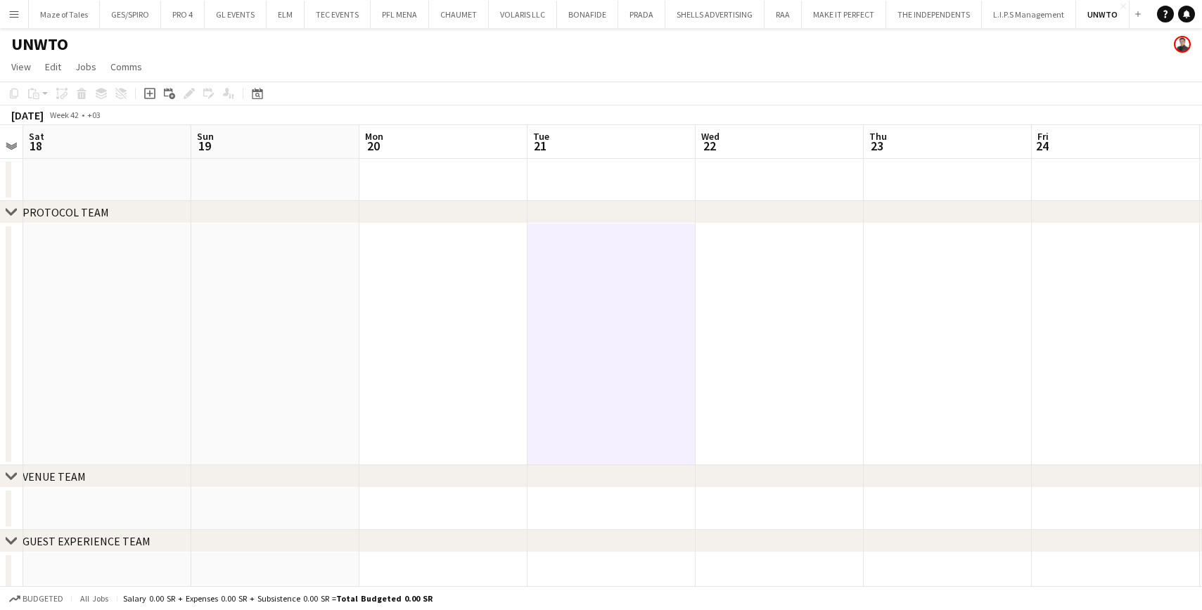
scroll to position [0, 0]
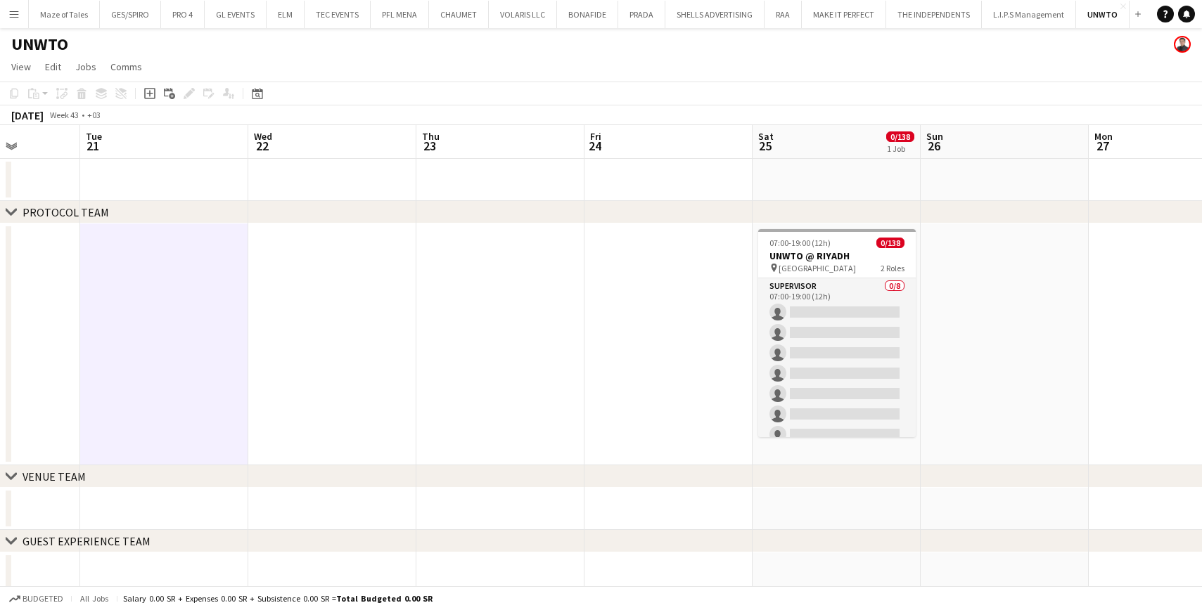
drag, startPoint x: 822, startPoint y: 335, endPoint x: 375, endPoint y: 320, distance: 447.5
click at [375, 320] on app-calendar-viewport "Fri 17 Sat 18 Sun 19 Mon 20 Tue 21 Wed 22 Thu 23 Fri 24 Sat 25 0/138 1 Job Sun …" at bounding box center [601, 424] width 1202 height 599
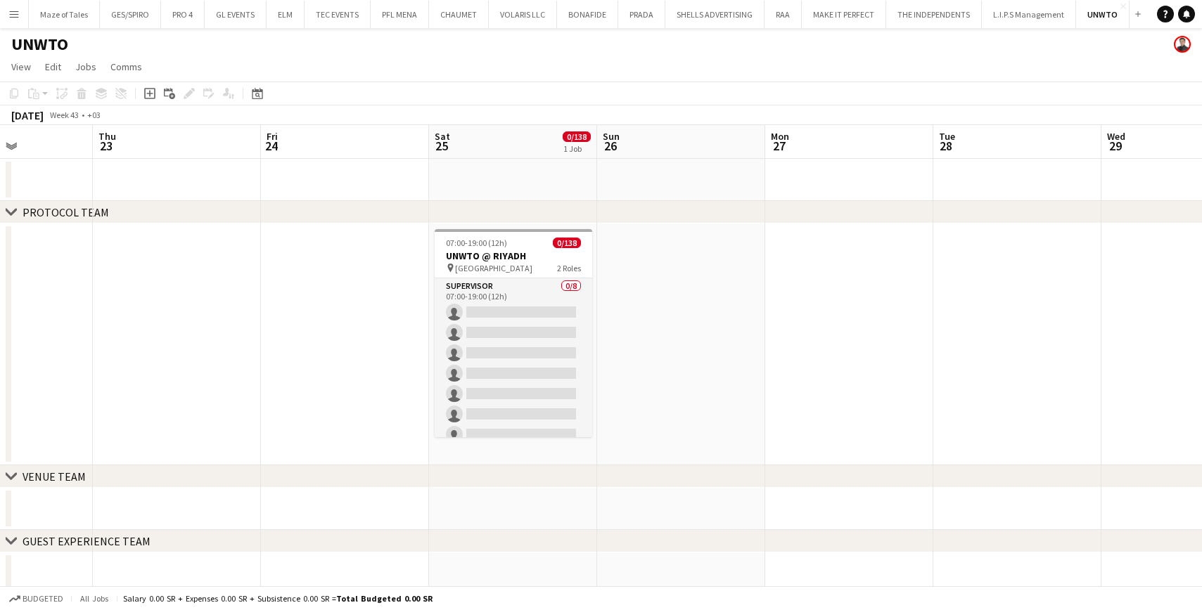
drag, startPoint x: 551, startPoint y: 328, endPoint x: 335, endPoint y: 318, distance: 216.8
click at [335, 318] on app-calendar-viewport "Sun 19 Mon 20 Tue 21 Wed 22 Thu 23 Fri 24 Sat 25 0/138 1 Job Sun 26 Mon 27 Tue …" at bounding box center [601, 424] width 1202 height 599
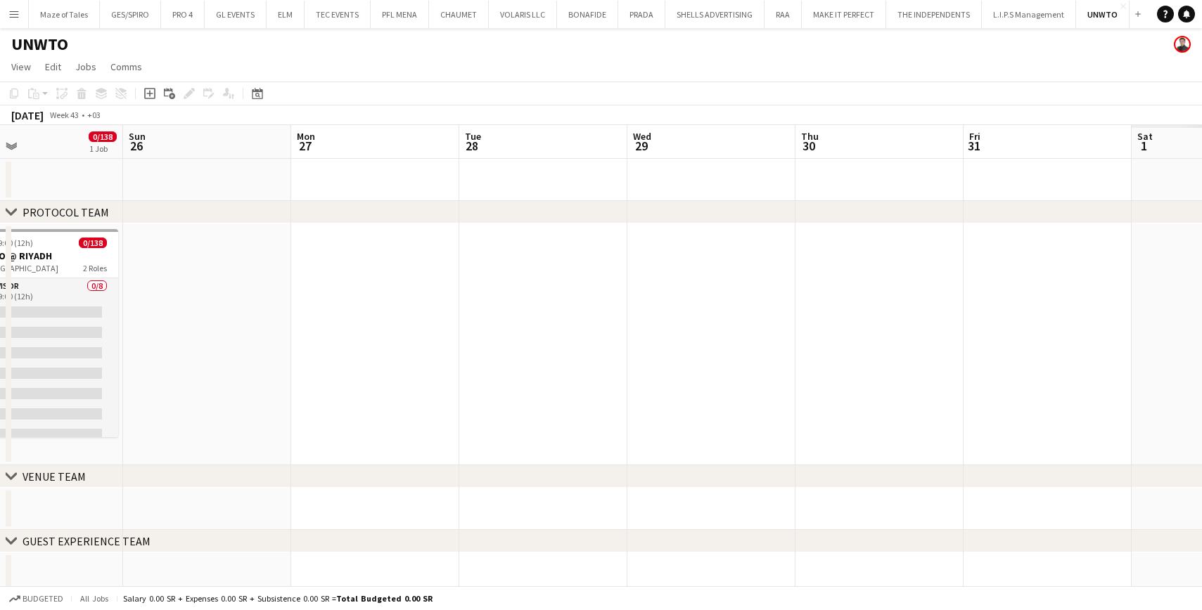
drag, startPoint x: 458, startPoint y: 344, endPoint x: 413, endPoint y: 346, distance: 45.1
click at [304, 342] on app-calendar-viewport "Tue 21 Wed 22 Thu 23 Fri 24 Sat 25 0/138 1 Job Sun 26 Mon 27 Tue 28 Wed 29 Thu …" at bounding box center [601, 424] width 1202 height 599
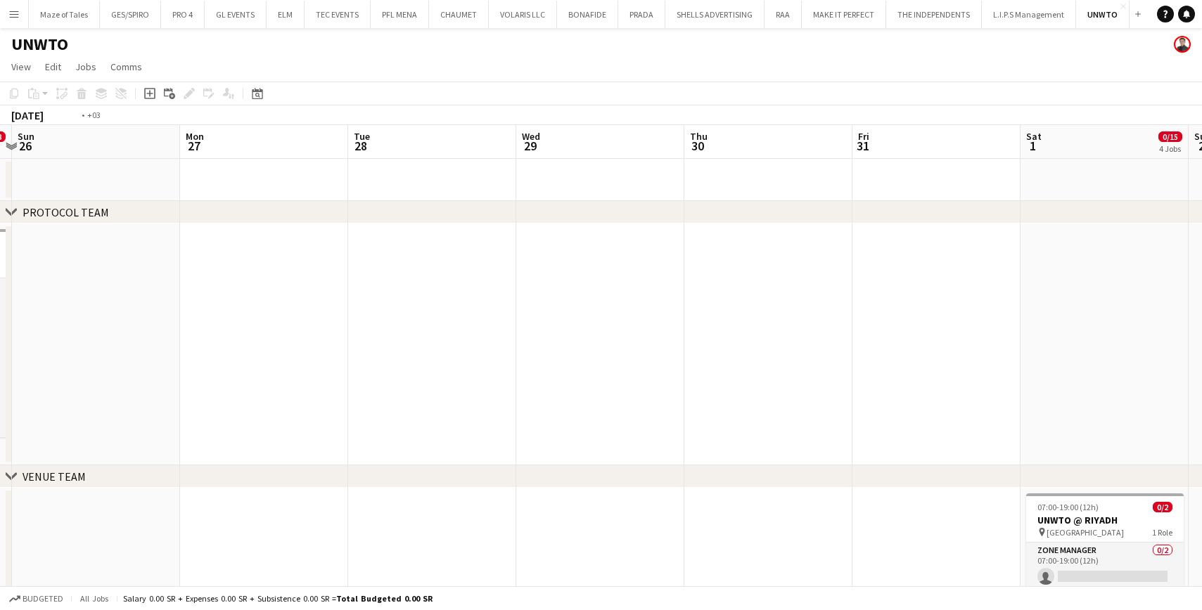
drag, startPoint x: 871, startPoint y: 375, endPoint x: 439, endPoint y: 349, distance: 433.2
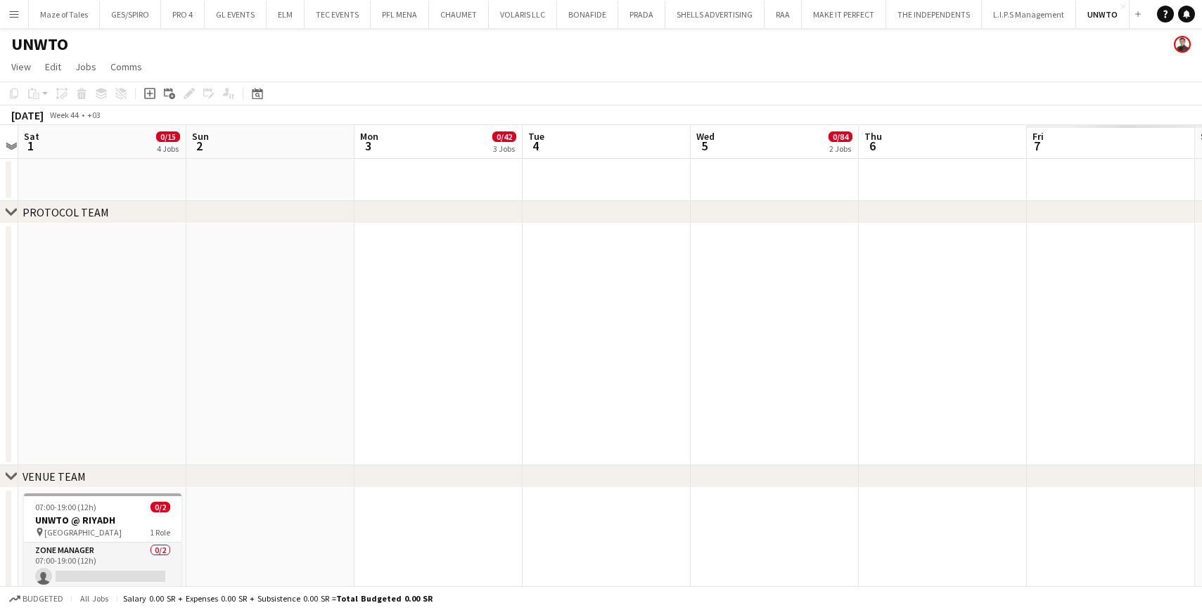
drag, startPoint x: 1012, startPoint y: 368, endPoint x: 329, endPoint y: 320, distance: 684.5
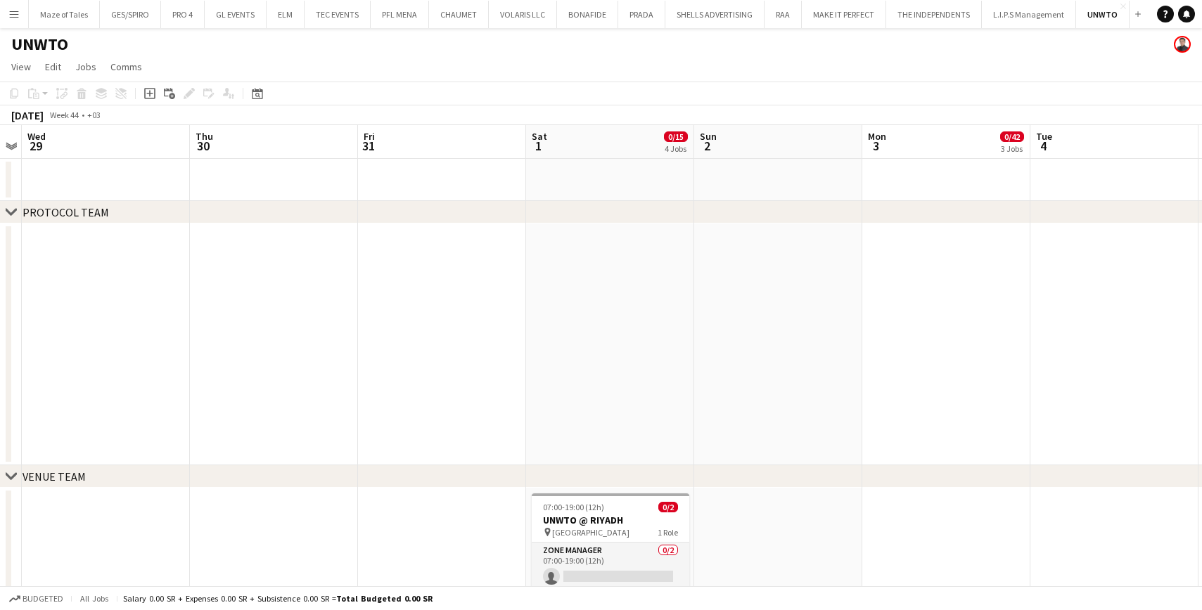
drag, startPoint x: 719, startPoint y: 349, endPoint x: 894, endPoint y: 354, distance: 175.2
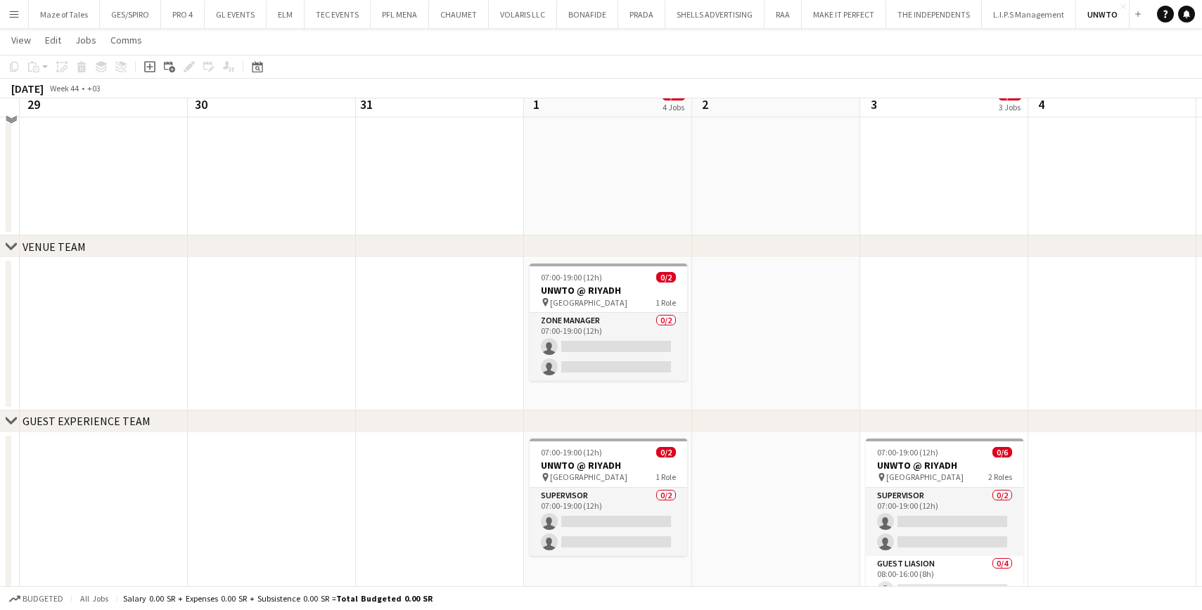
scroll to position [240, 0]
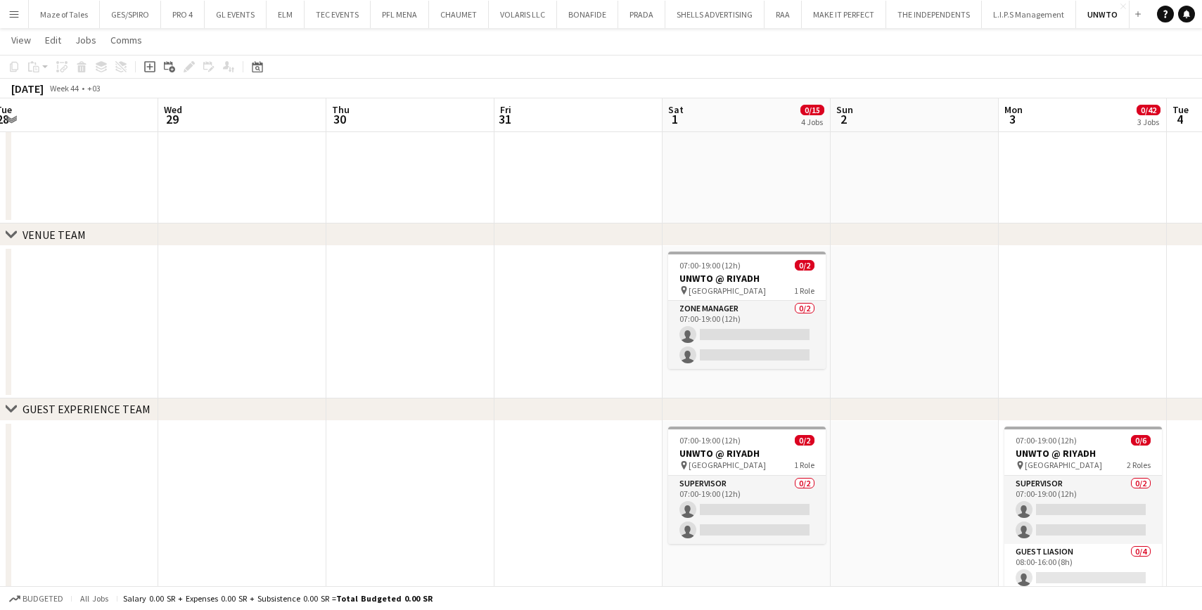
drag, startPoint x: 416, startPoint y: 357, endPoint x: 443, endPoint y: 338, distance: 33.8
click at [553, 365] on app-calendar-viewport "Sun 26 Mon 27 Tue 28 Wed 29 Thu 30 Fri 31 Sat 1 0/15 4 Jobs Sun 2 Mon 3 0/42 3 …" at bounding box center [601, 503] width 1202 height 1378
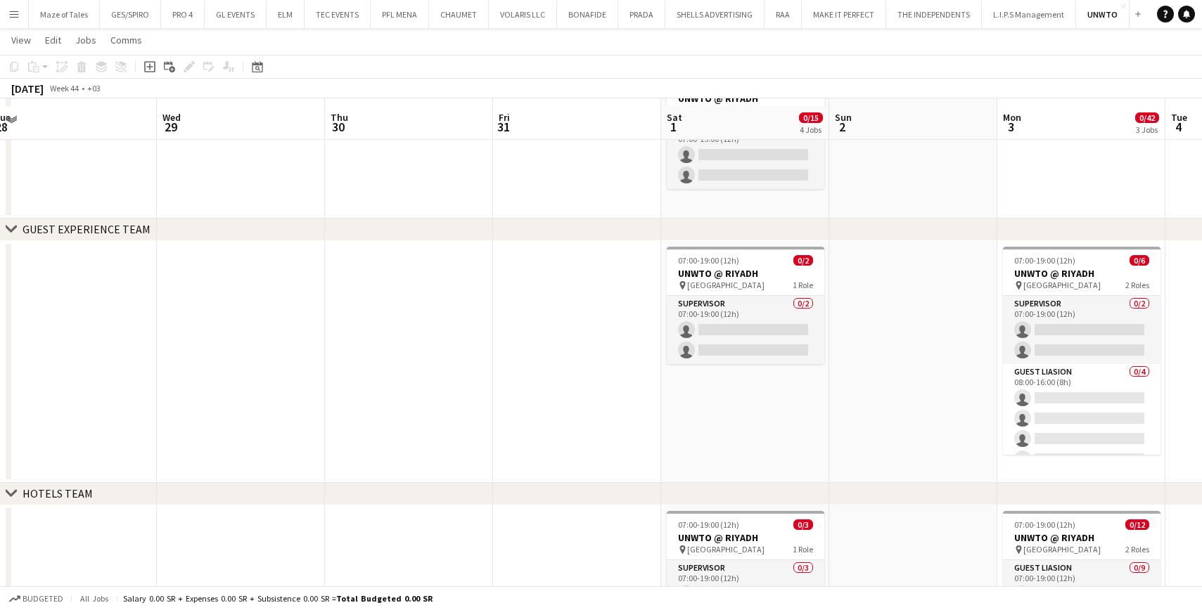
scroll to position [408, 0]
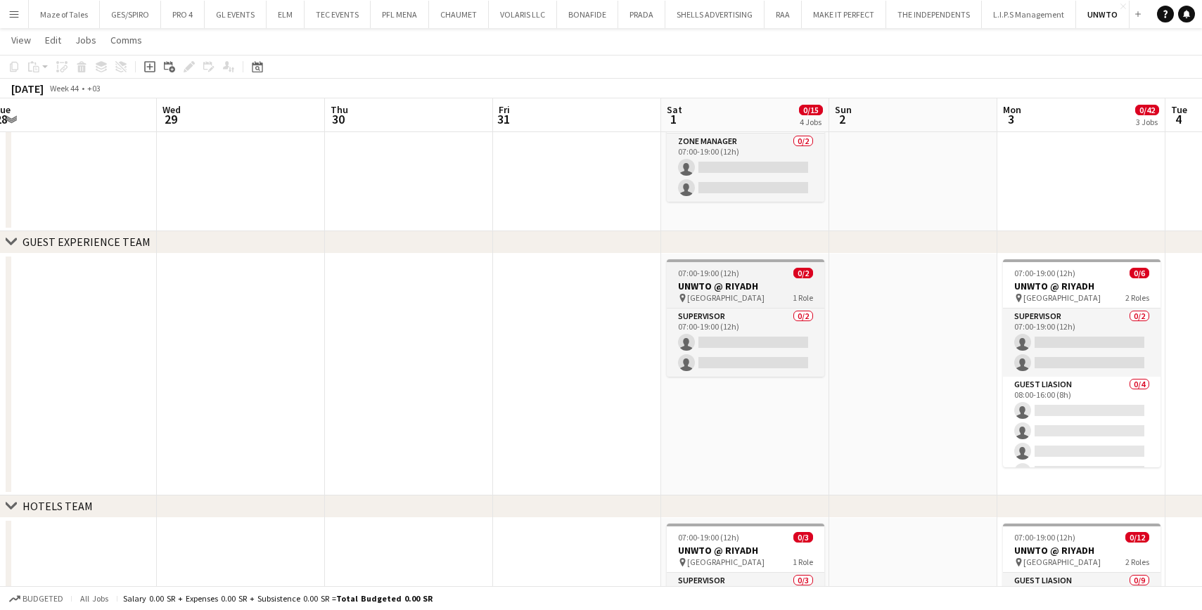
click at [740, 283] on h3 "UNWTO @ RIYADH" at bounding box center [746, 286] width 158 height 13
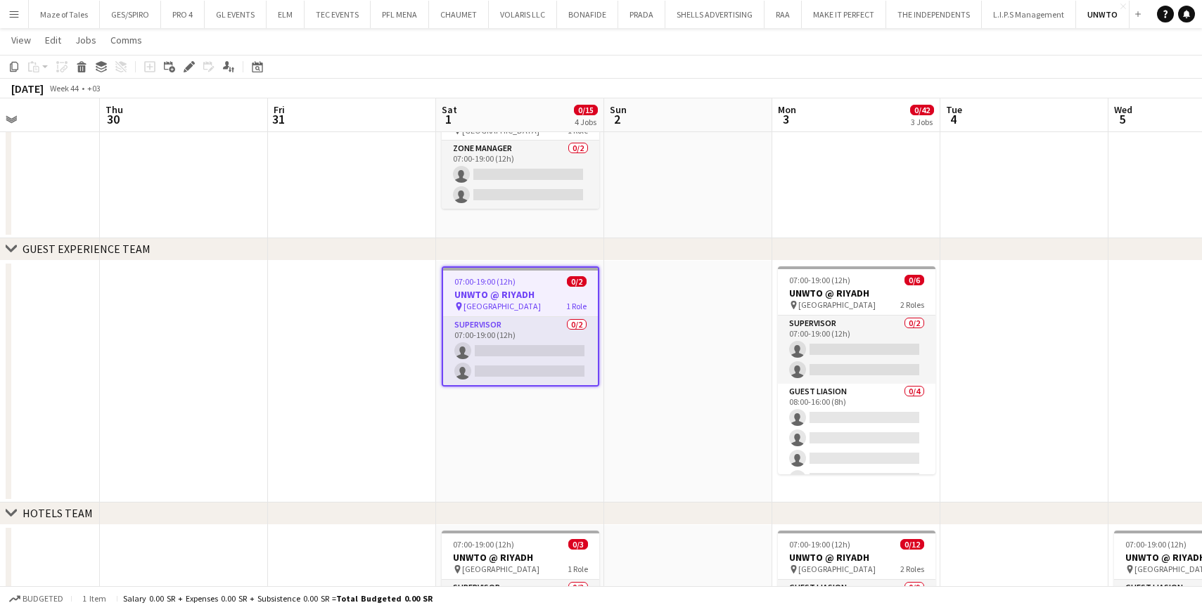
scroll to position [0, 586]
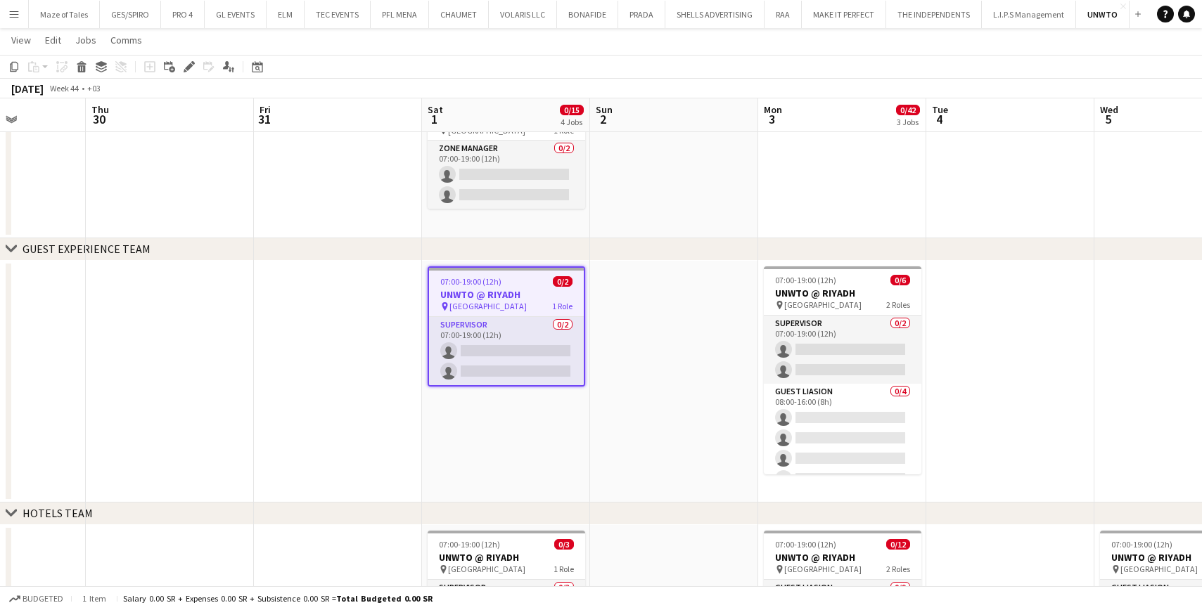
drag, startPoint x: 352, startPoint y: 378, endPoint x: 117, endPoint y: 359, distance: 236.4
click at [117, 359] on app-calendar-viewport "Sun 26 Mon 27 Tue 28 Wed 29 Thu 30 Fri 31 Sat 1 0/15 4 Jobs Sun 2 Mon 3 0/42 3 …" at bounding box center [601, 343] width 1202 height 1378
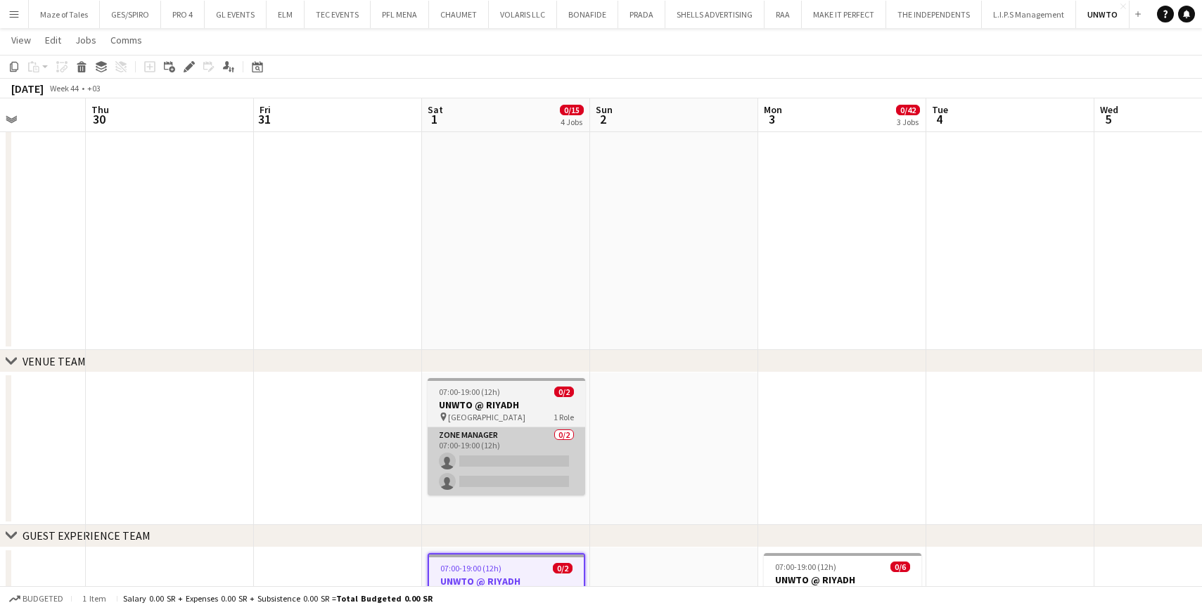
scroll to position [116, 0]
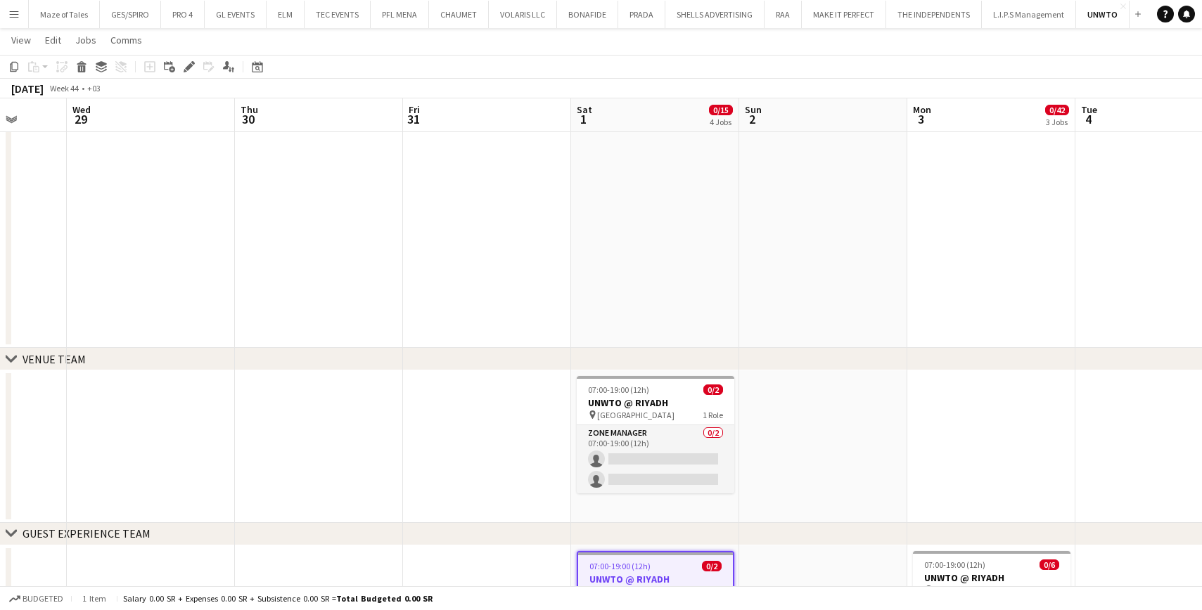
drag, startPoint x: 790, startPoint y: 472, endPoint x: 271, endPoint y: 444, distance: 519.7
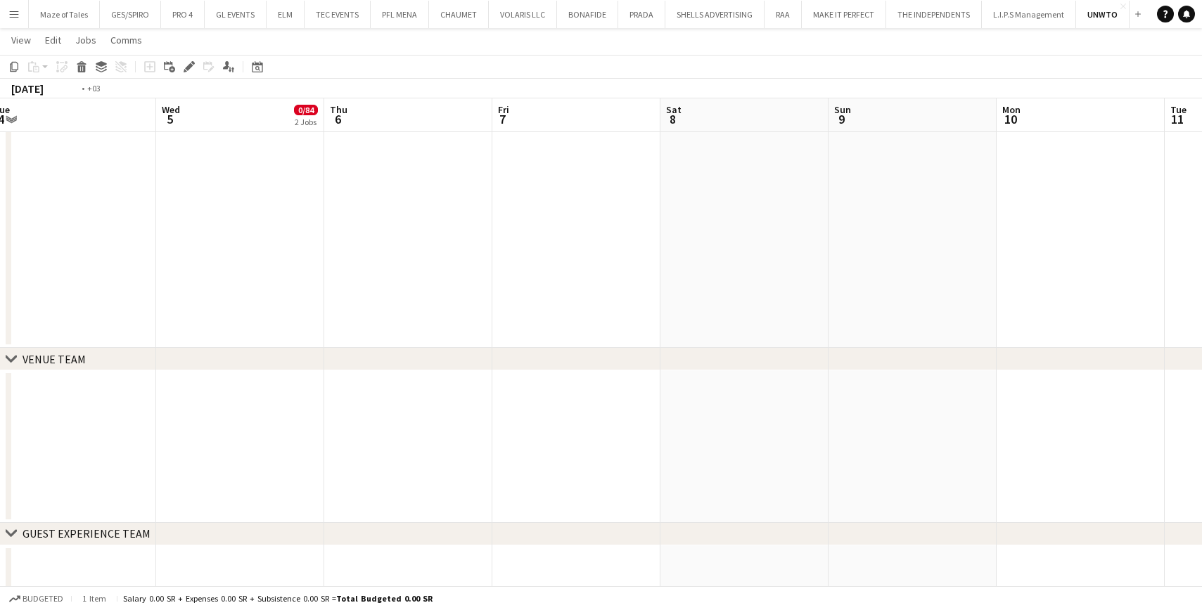
drag, startPoint x: 920, startPoint y: 488, endPoint x: 354, endPoint y: 455, distance: 567.7
drag, startPoint x: 577, startPoint y: 464, endPoint x: 457, endPoint y: 461, distance: 119.6
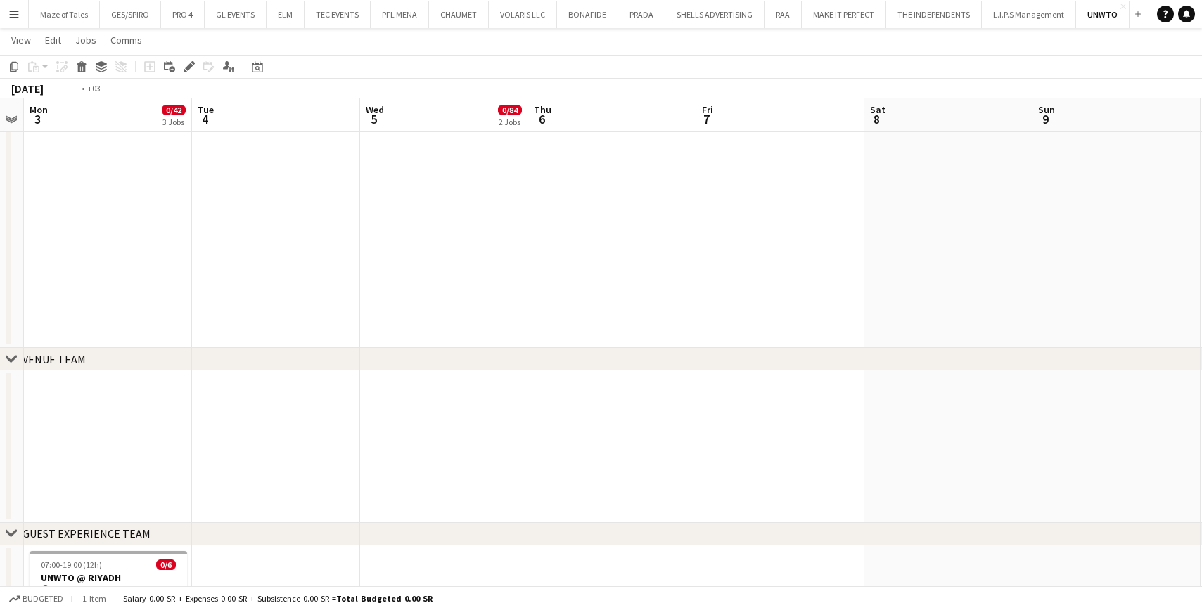
drag, startPoint x: 468, startPoint y: 437, endPoint x: 461, endPoint y: 416, distance: 21.8
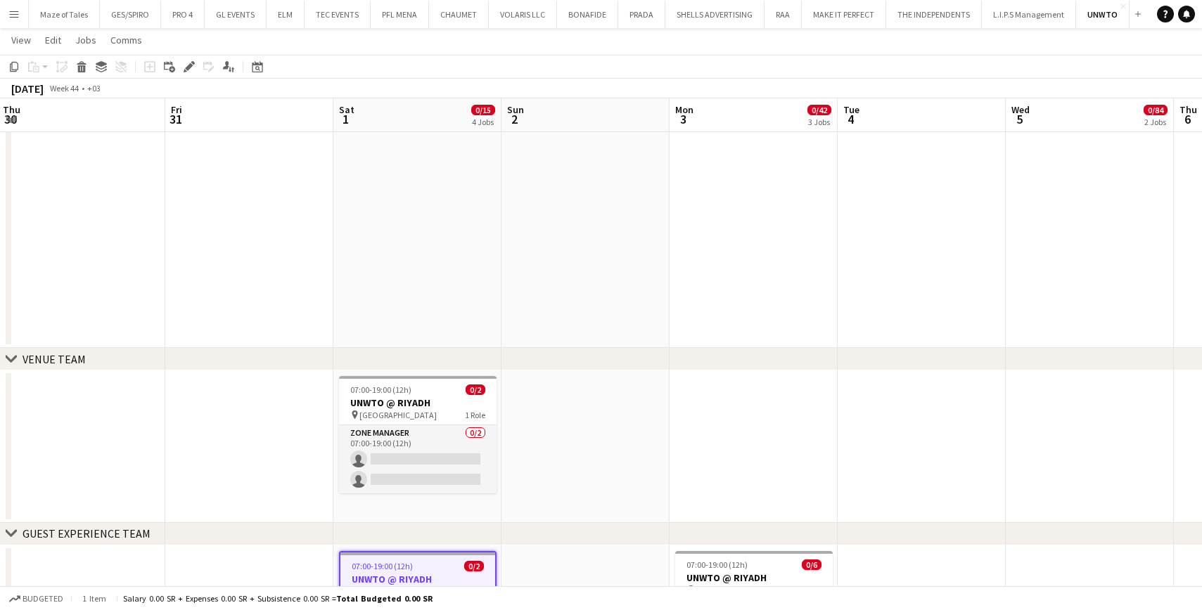
drag, startPoint x: 110, startPoint y: 390, endPoint x: 706, endPoint y: 463, distance: 600.1
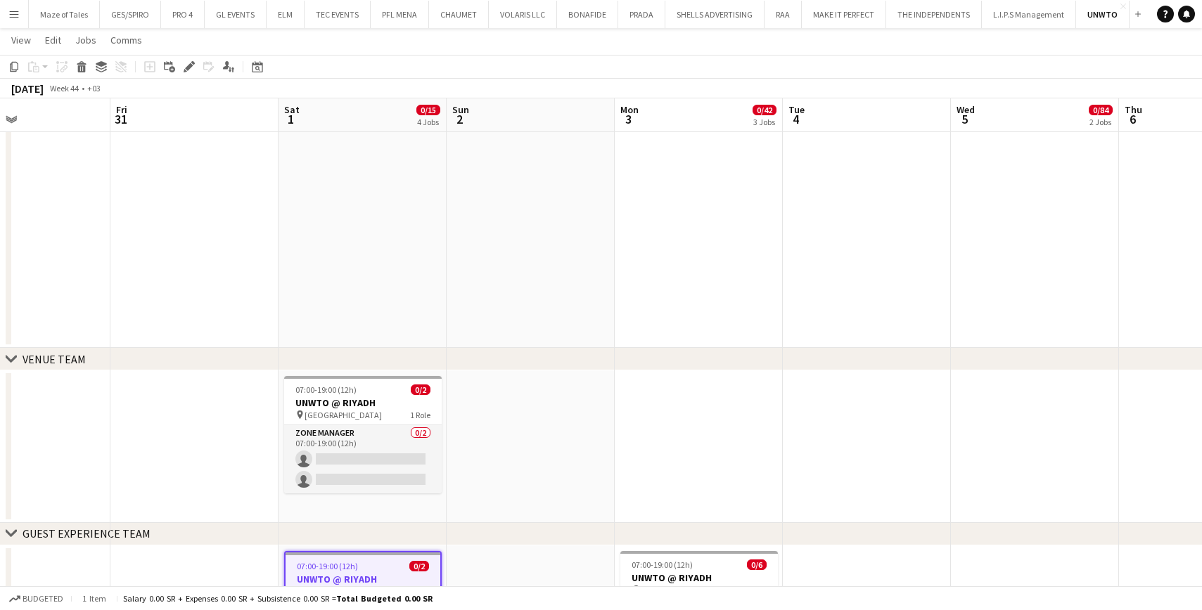
scroll to position [0, 373]
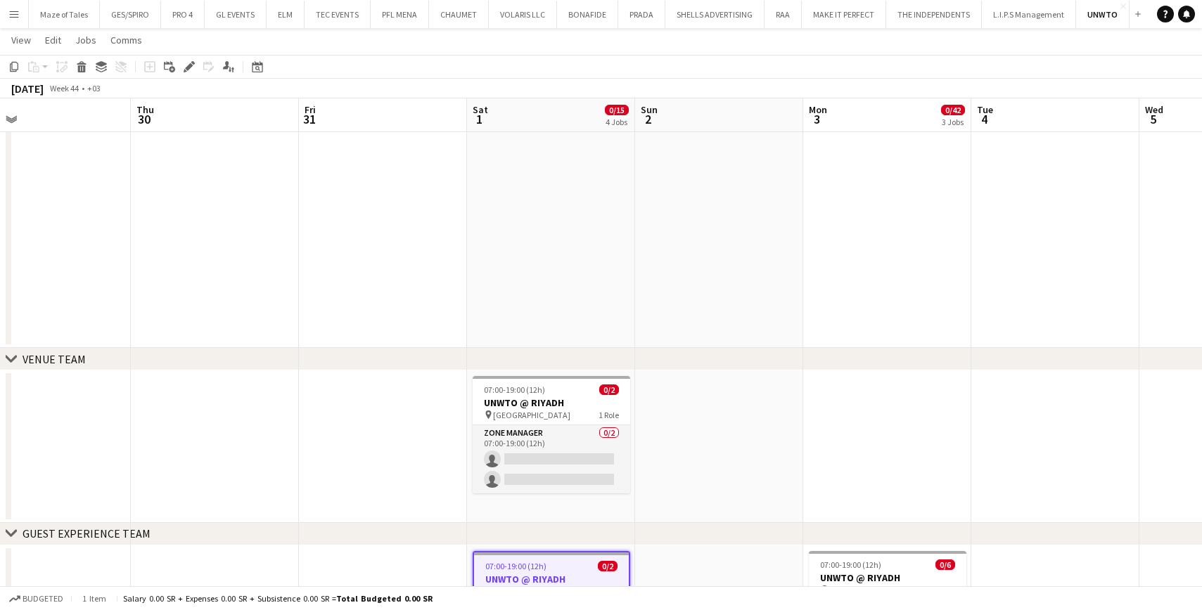
drag, startPoint x: 541, startPoint y: 475, endPoint x: 688, endPoint y: 472, distance: 146.3
click at [723, 462] on app-date-cell at bounding box center [719, 447] width 168 height 153
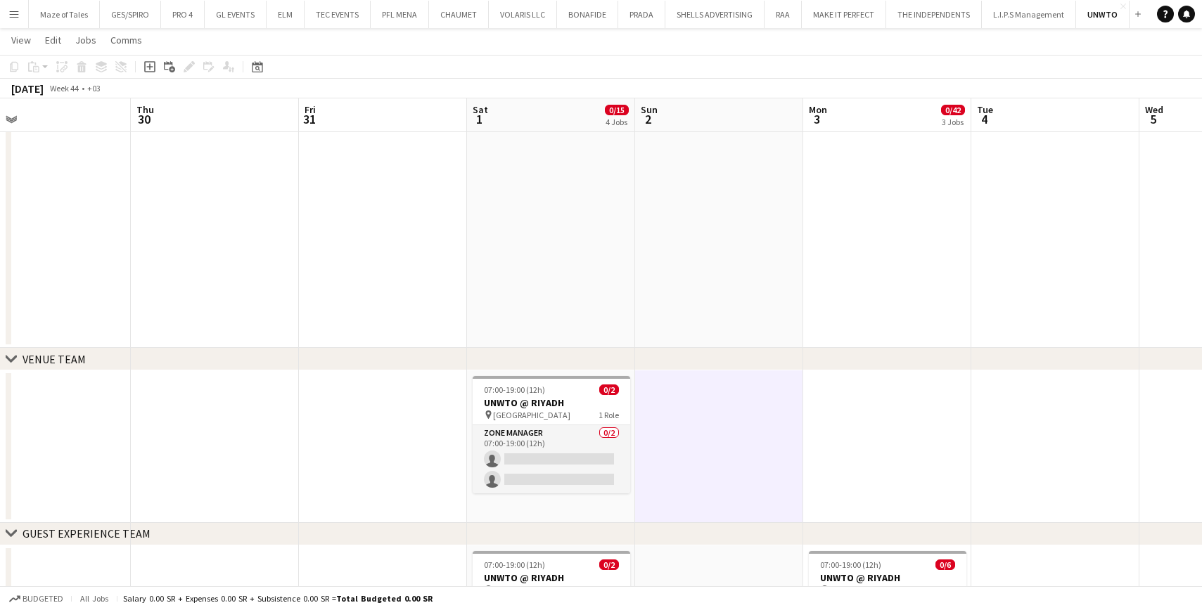
drag, startPoint x: 708, startPoint y: 291, endPoint x: 700, endPoint y: 288, distance: 8.2
click at [707, 292] on app-date-cell at bounding box center [719, 227] width 168 height 242
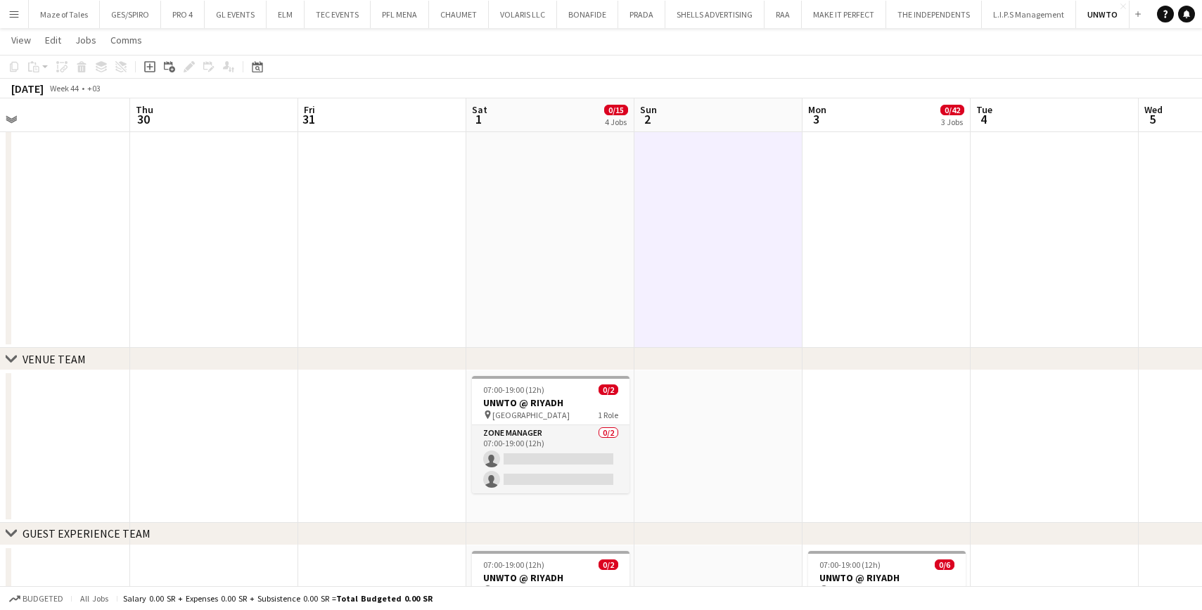
click at [663, 273] on app-date-cell at bounding box center [718, 227] width 168 height 242
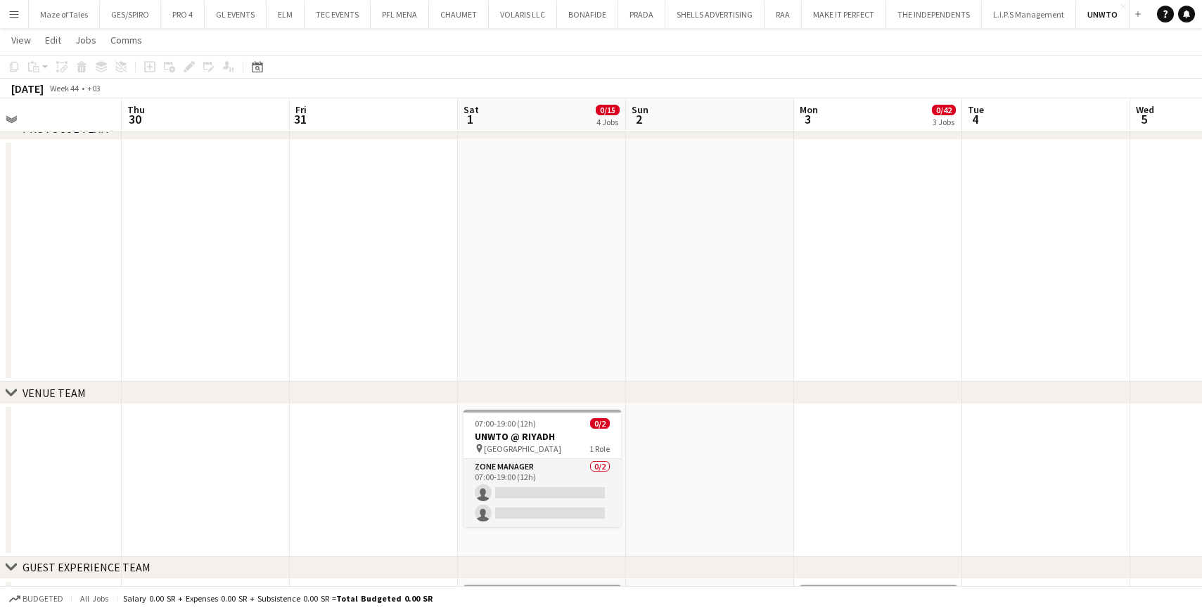
scroll to position [85, 0]
click at [463, 21] on button "CHAUMET Close" at bounding box center [459, 14] width 60 height 27
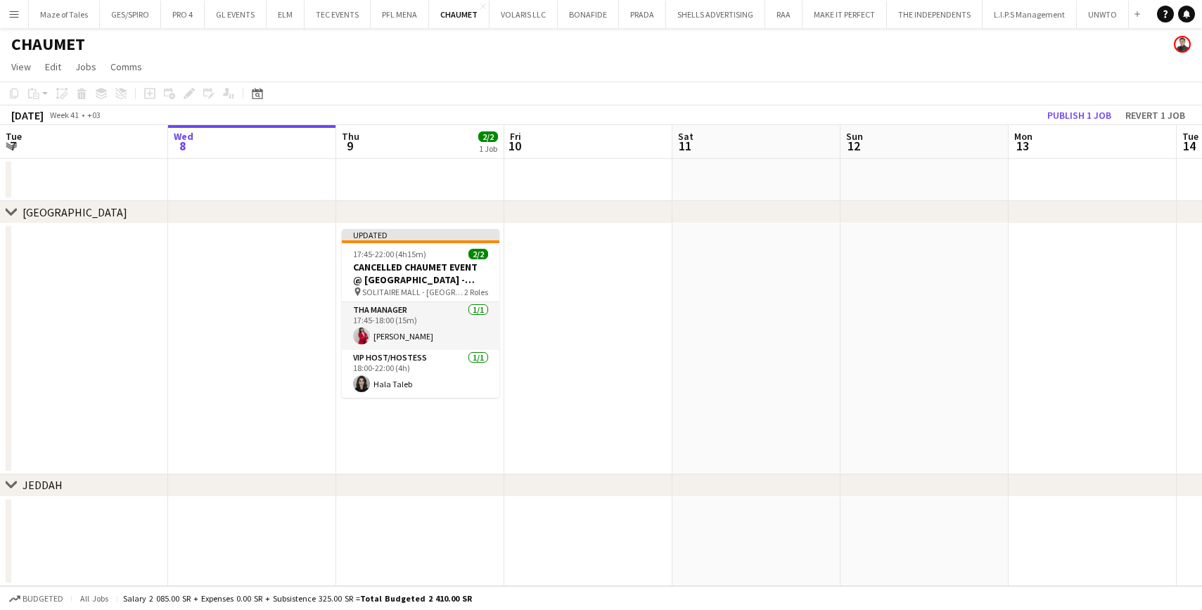
scroll to position [0, 342]
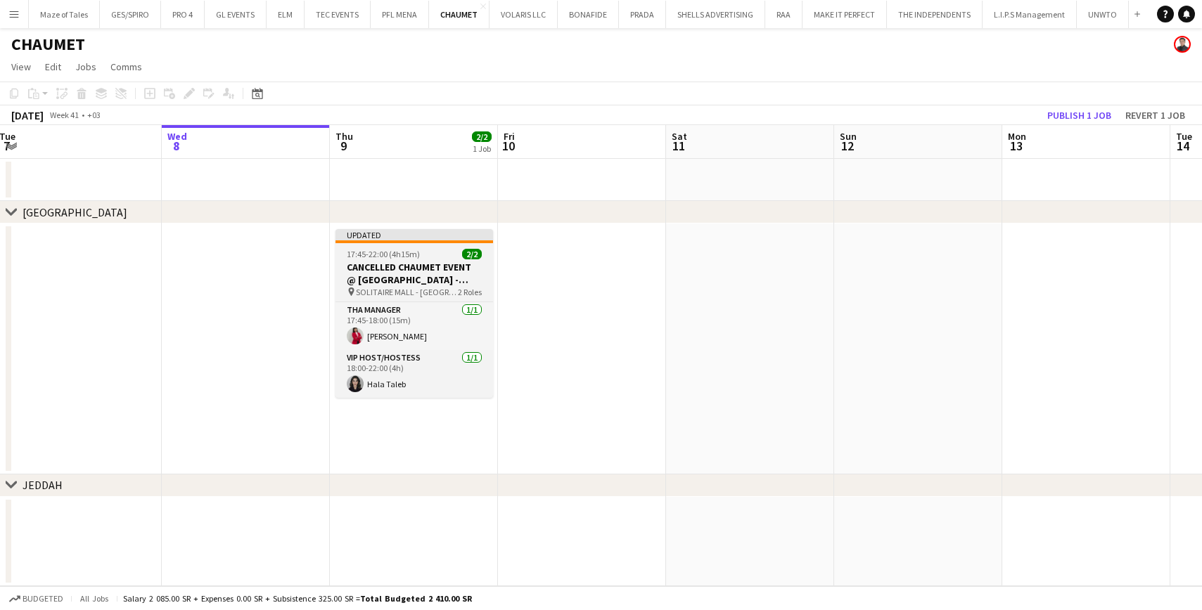
click at [463, 276] on h3 "CANCELLED CHAUMET EVENT @ [GEOGRAPHIC_DATA] - [GEOGRAPHIC_DATA]" at bounding box center [414, 273] width 158 height 25
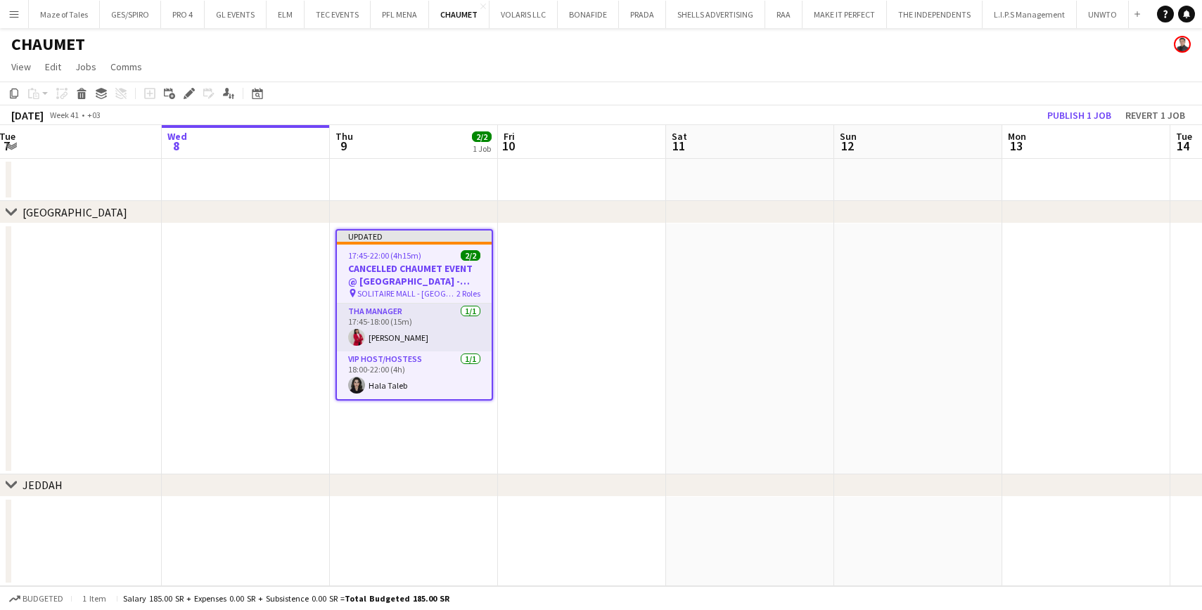
scroll to position [0, 0]
click at [183, 91] on div "Edit" at bounding box center [189, 93] width 17 height 17
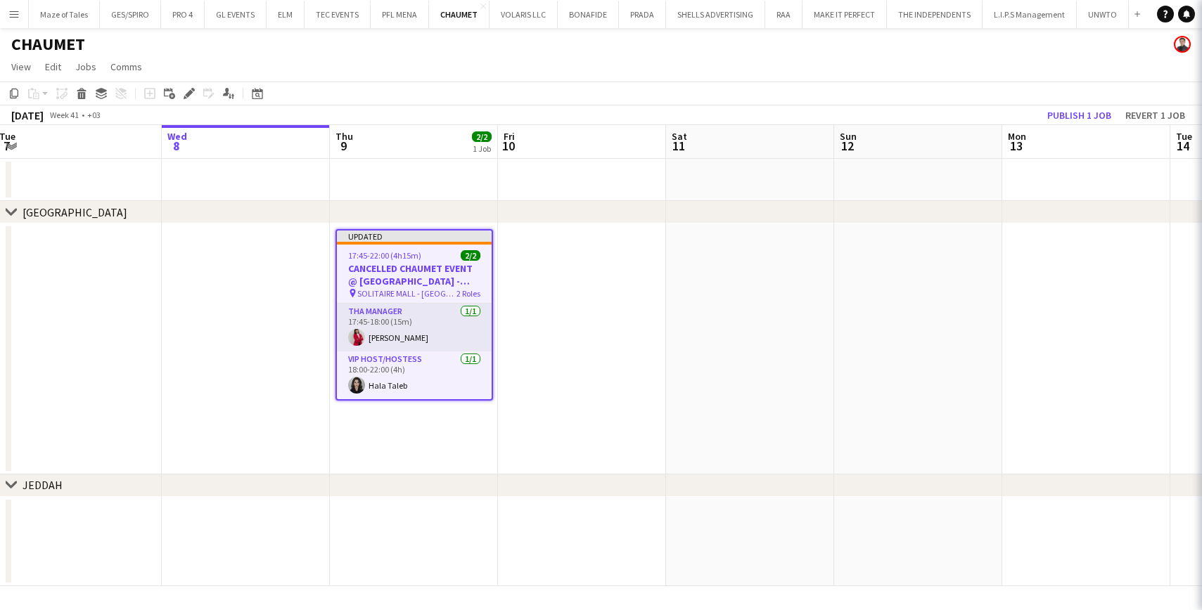
type input "**********"
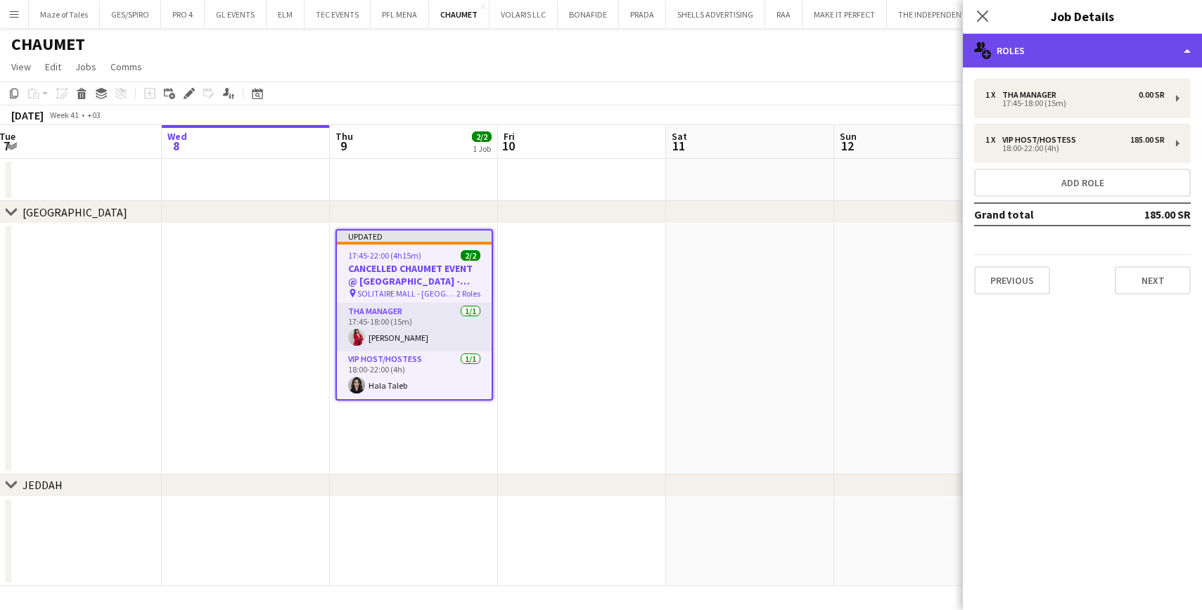
click at [1064, 53] on div "multiple-users-add Roles" at bounding box center [1082, 51] width 239 height 34
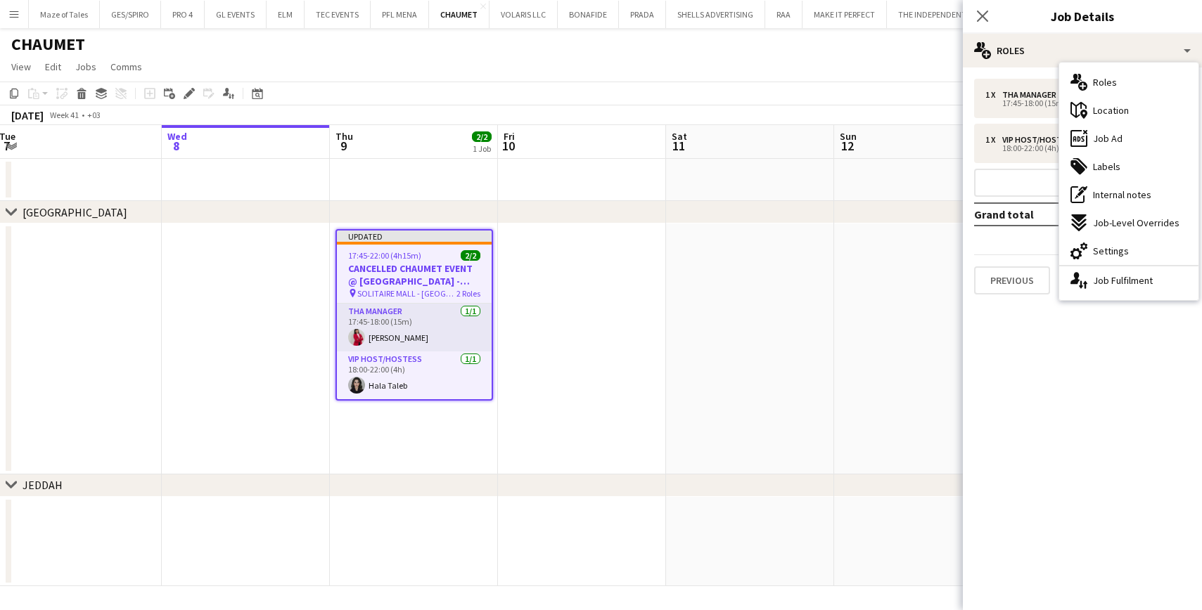
click at [1122, 149] on div "ads-window Job Ad" at bounding box center [1128, 138] width 139 height 28
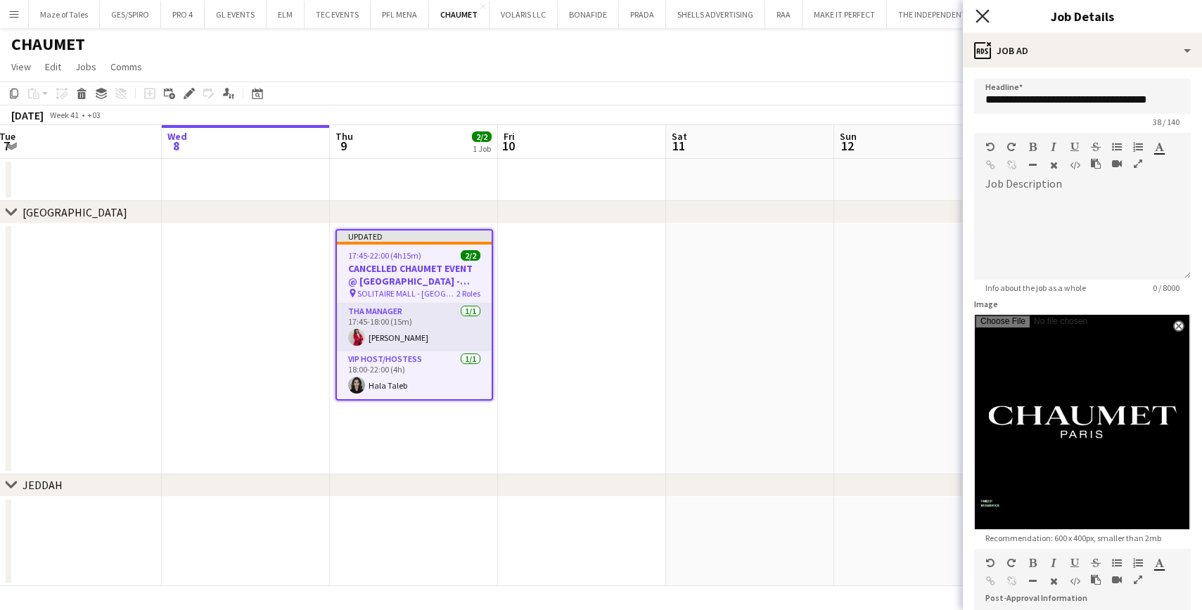
click at [980, 17] on icon "Close pop-in" at bounding box center [981, 15] width 13 height 13
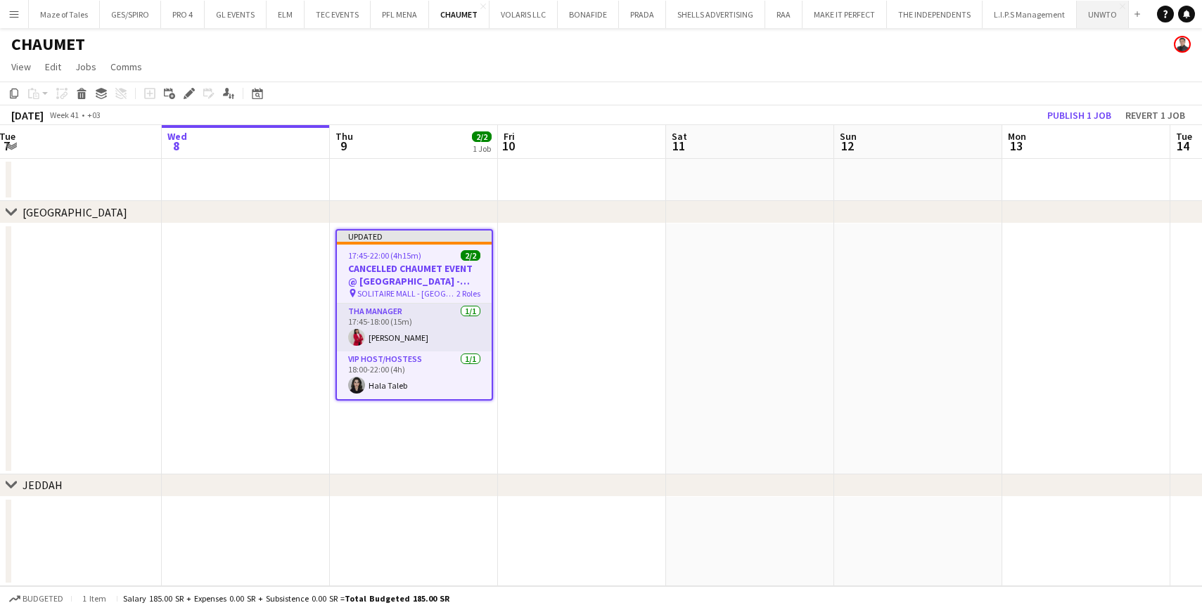
click at [1091, 21] on button "UNWTO Close" at bounding box center [1103, 14] width 52 height 27
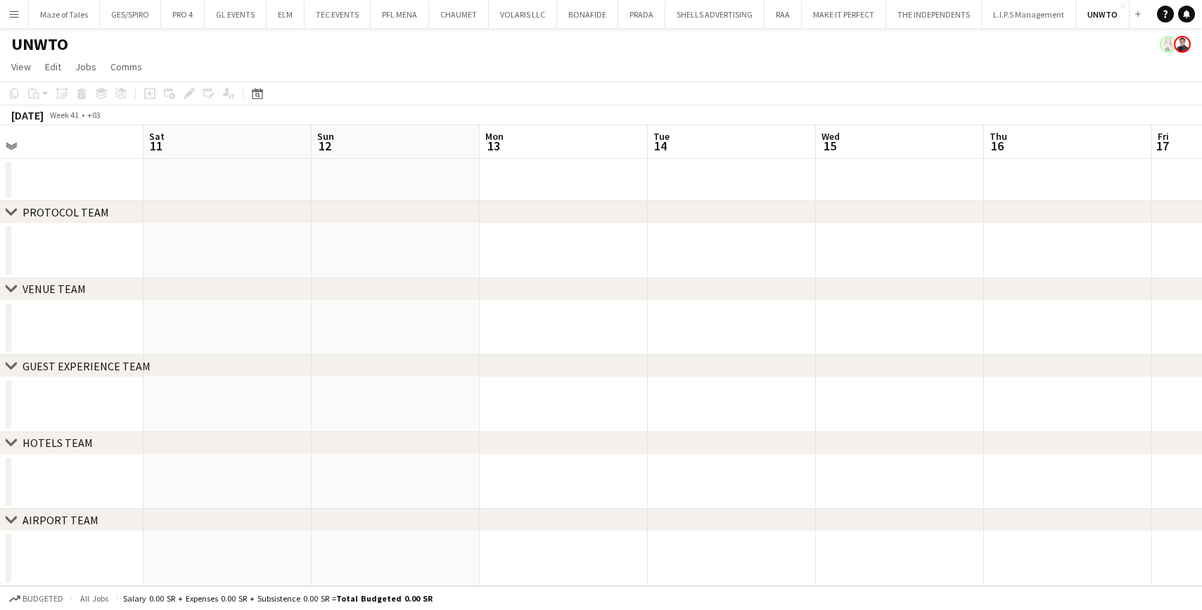
drag, startPoint x: 788, startPoint y: 387, endPoint x: 39, endPoint y: 352, distance: 749.7
click at [39, 351] on app-calendar-viewport "Wed 8 Thu 9 Fri 10 Sat 11 Sun 12 Mon 13 Tue 14 Wed 15 Thu 16 Fri 17 Sat 18 Sun …" at bounding box center [601, 355] width 1202 height 461
drag, startPoint x: 837, startPoint y: 394, endPoint x: 553, endPoint y: 379, distance: 283.8
click at [449, 379] on app-calendar-viewport "Fri 10 Sat 11 Sun 12 Mon 13 Tue 14 Wed 15 Thu 16 Fri 17 Sat 18 Sun 19 Mon 20 Tu…" at bounding box center [601, 355] width 1202 height 461
drag, startPoint x: 889, startPoint y: 408, endPoint x: 502, endPoint y: 385, distance: 387.4
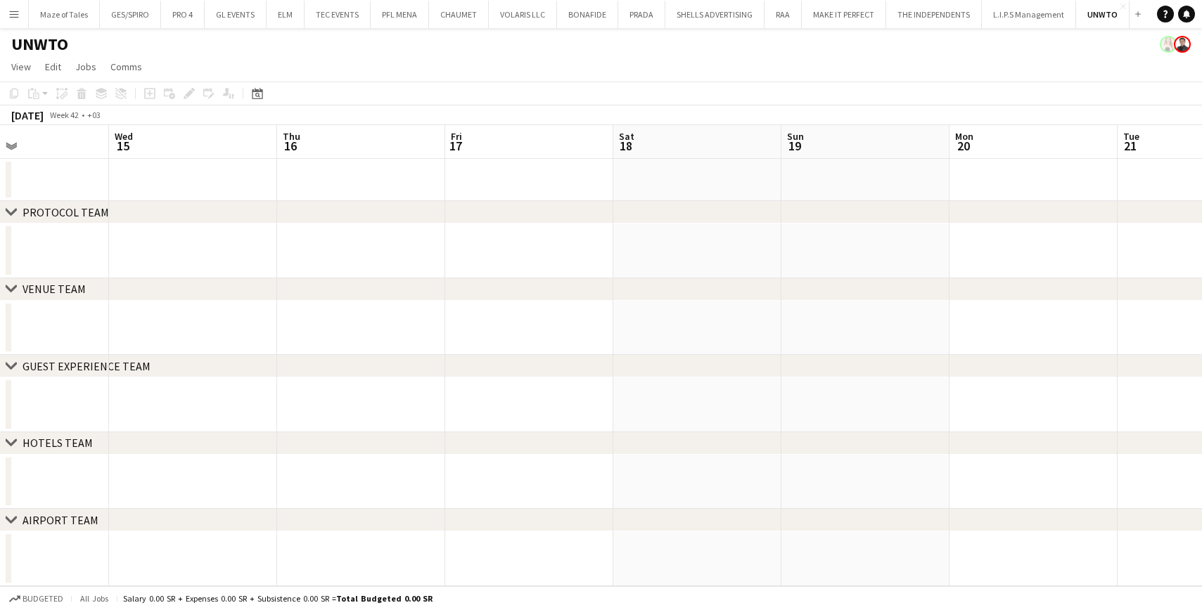
click at [476, 385] on app-calendar-viewport "Sun 12 Mon 13 Tue 14 Wed 15 Thu 16 Fri 17 Sat 18 Sun 19 Mon 20 Tue 21 Wed 22 Th…" at bounding box center [601, 355] width 1202 height 461
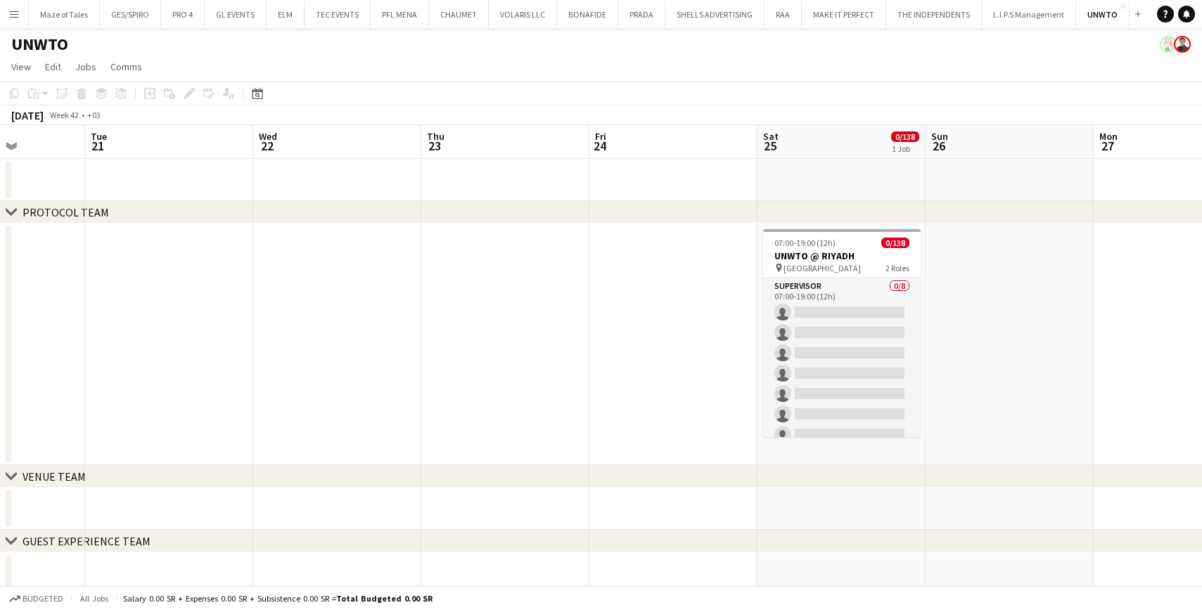
drag, startPoint x: 620, startPoint y: 373, endPoint x: 262, endPoint y: 351, distance: 359.3
click at [255, 350] on app-calendar-viewport "Sat 18 Sun 19 Mon 20 Tue 21 Wed 22 Thu 23 Fri 24 Sat 25 0/138 1 Job Sun 26 Mon …" at bounding box center [601, 424] width 1202 height 599
